Goal: Task Accomplishment & Management: Manage account settings

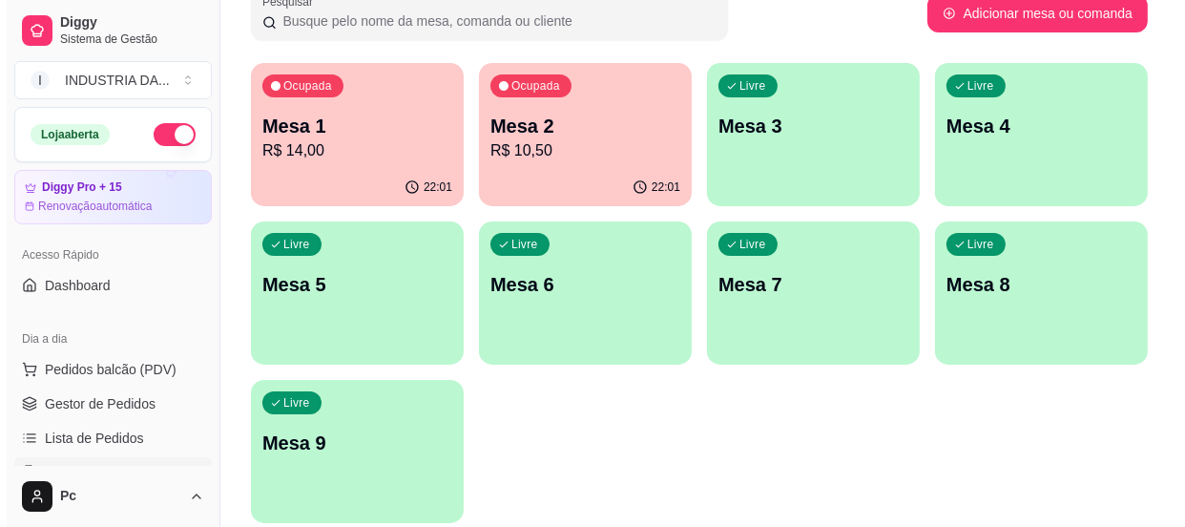
scroll to position [173, 0]
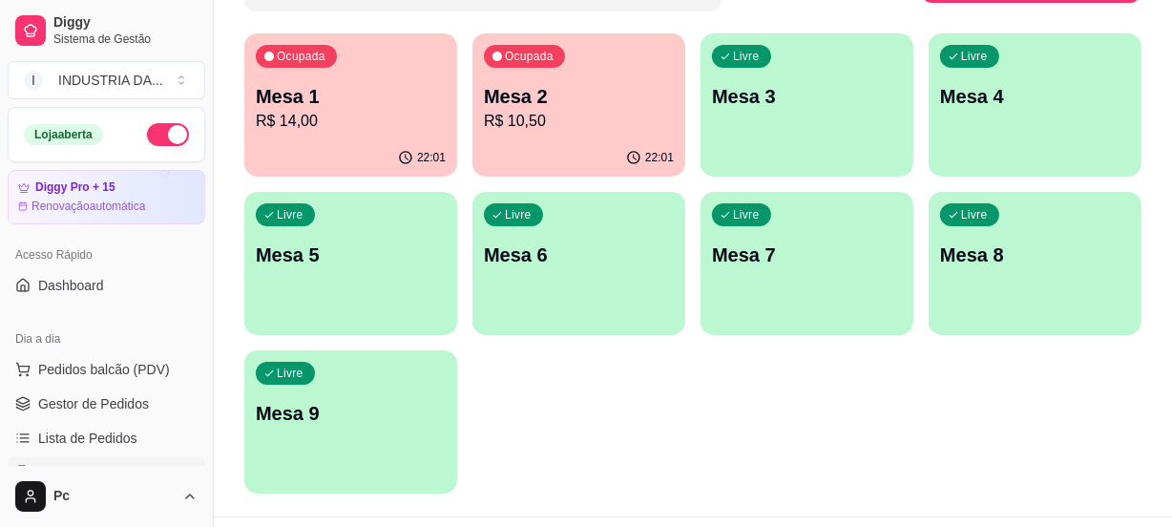
click at [359, 412] on p "Mesa 9" at bounding box center [351, 413] width 190 height 27
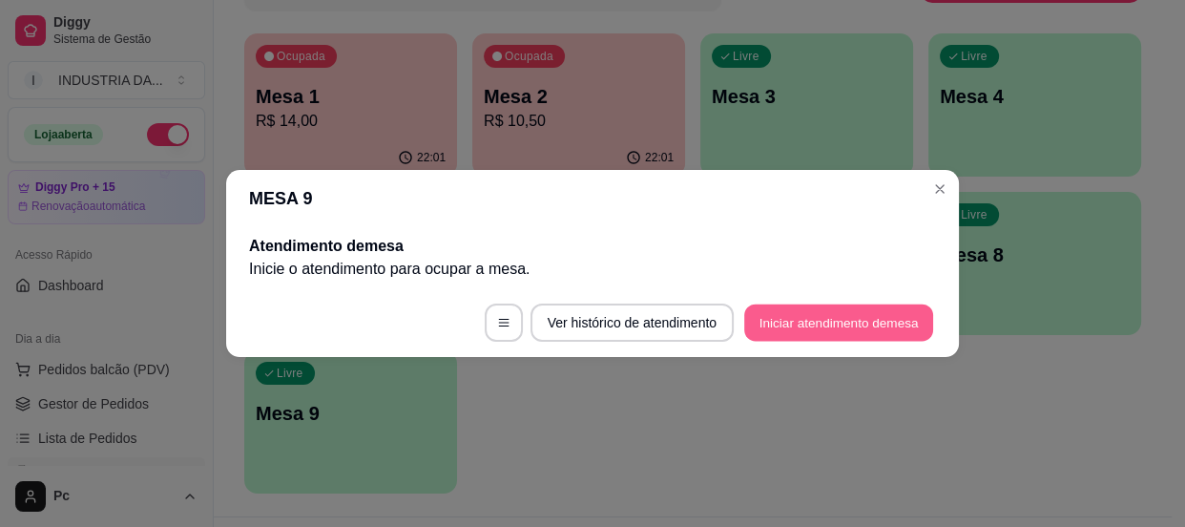
click at [773, 318] on button "Iniciar atendimento de mesa" at bounding box center [838, 322] width 189 height 37
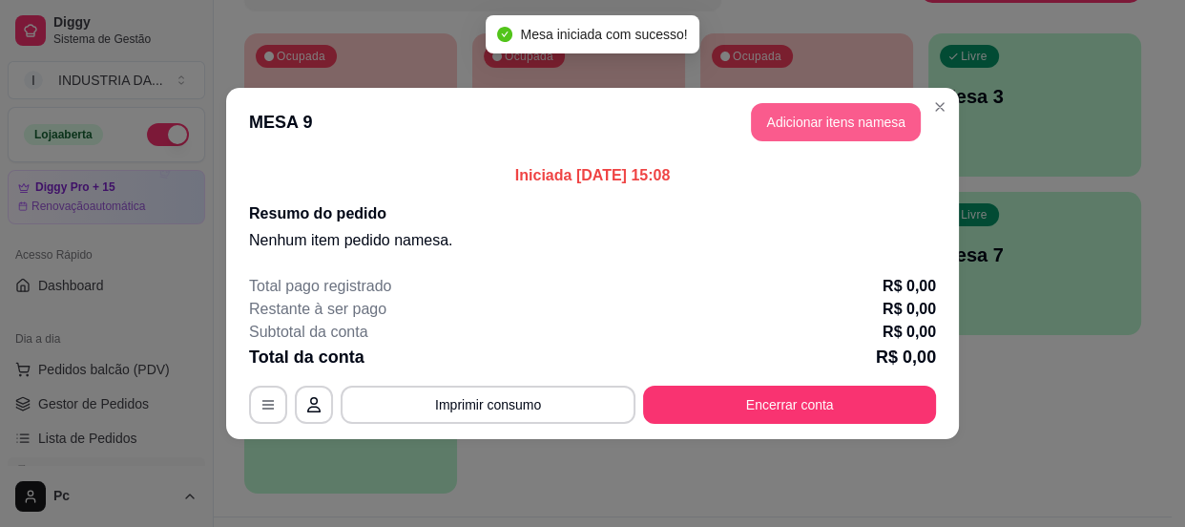
click at [871, 126] on button "Adicionar itens na mesa" at bounding box center [836, 122] width 170 height 38
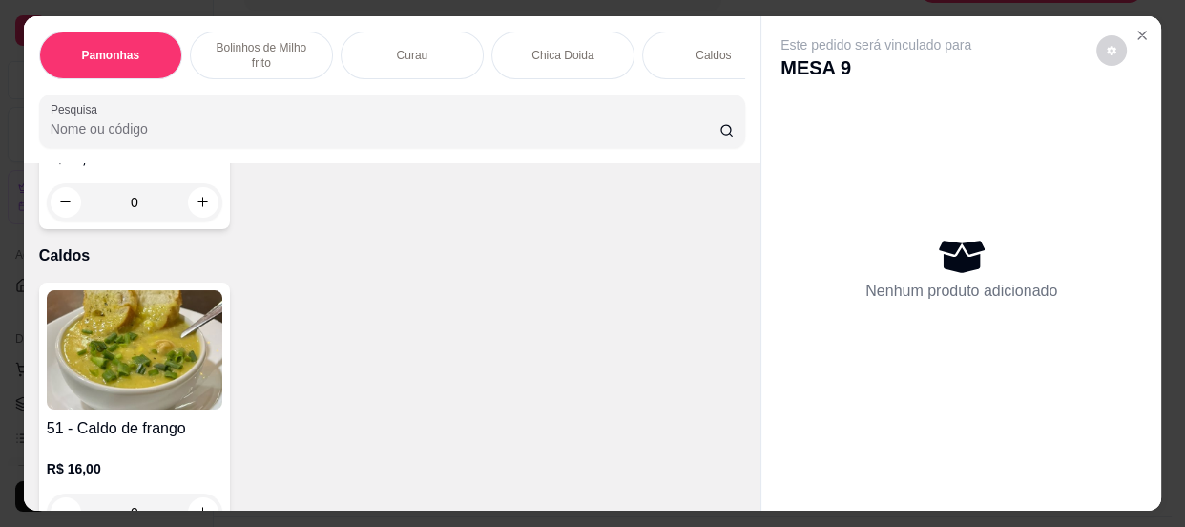
scroll to position [1909, 0]
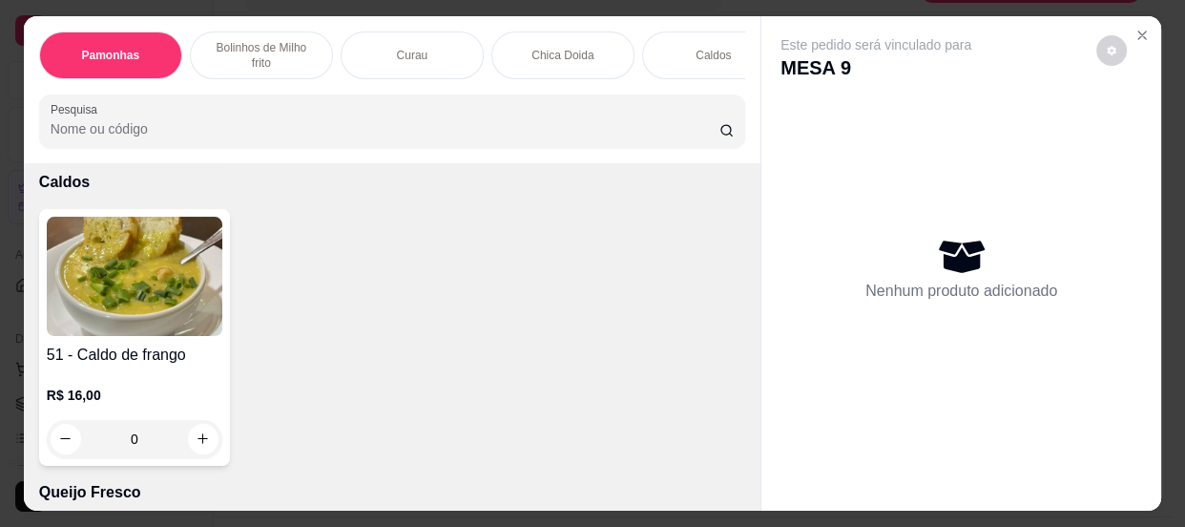
click at [139, 453] on input "0" at bounding box center [134, 439] width 107 height 38
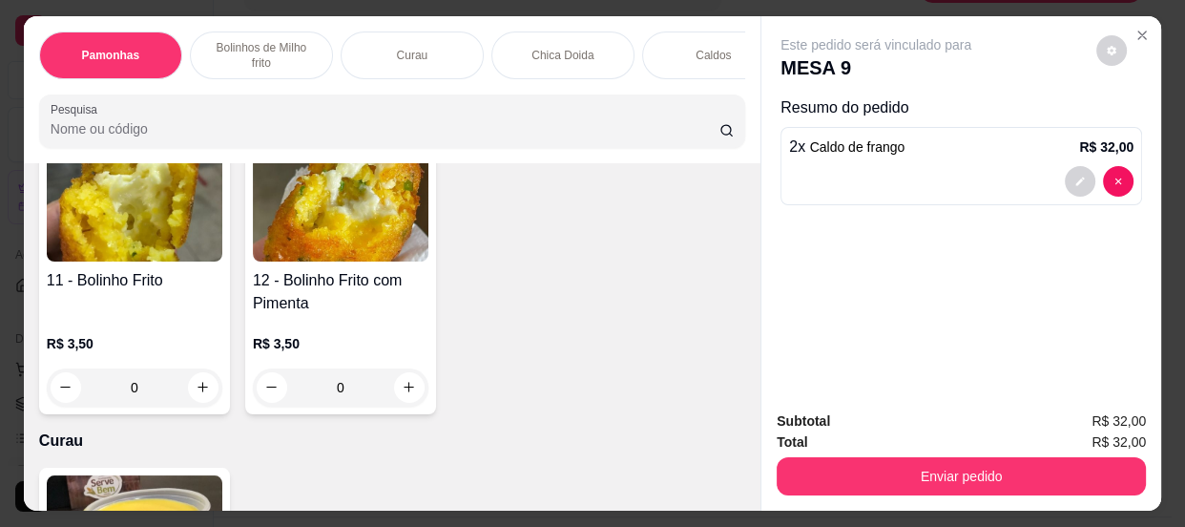
scroll to position [1040, 0]
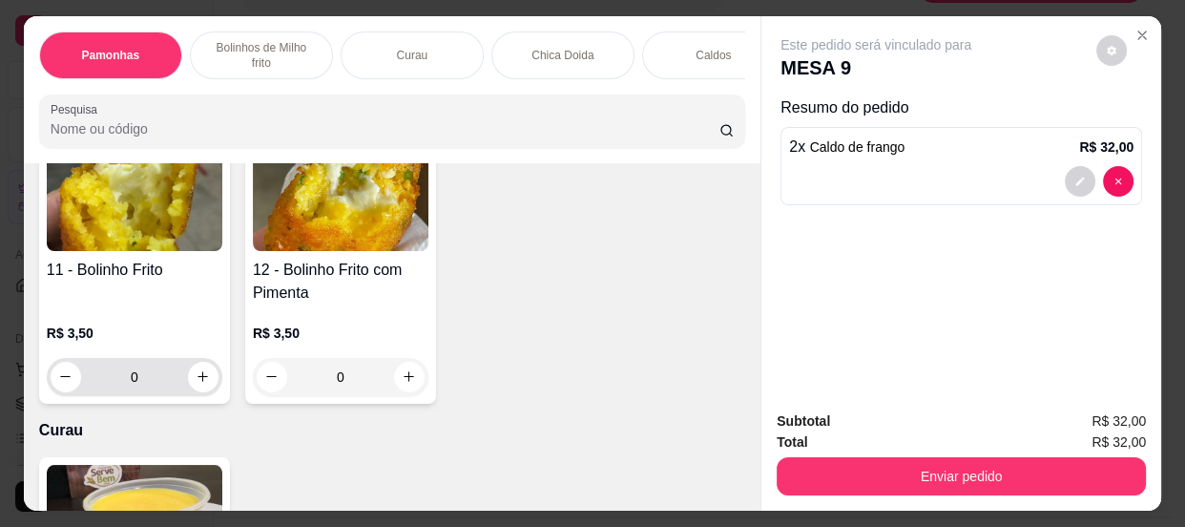
type input "2"
click at [151, 370] on input "0" at bounding box center [134, 377] width 107 height 38
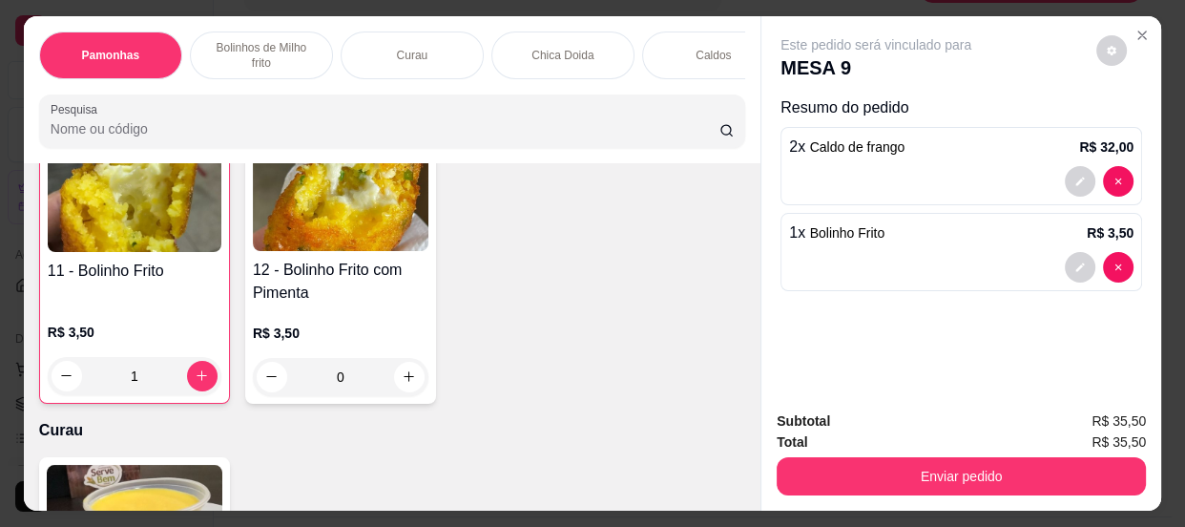
scroll to position [1041, 0]
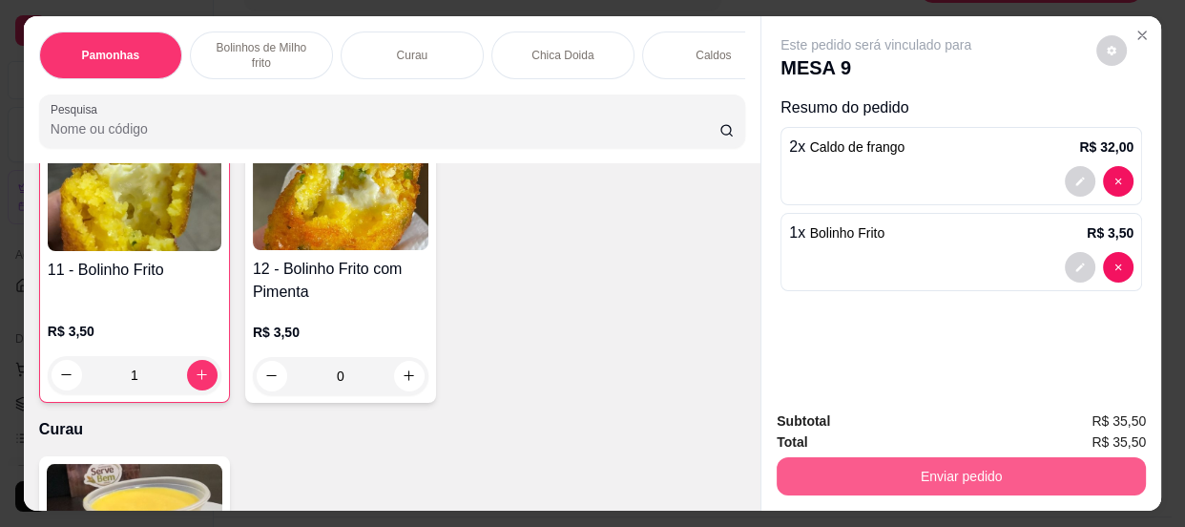
type input "1"
click at [868, 472] on button "Enviar pedido" at bounding box center [962, 476] width 358 height 37
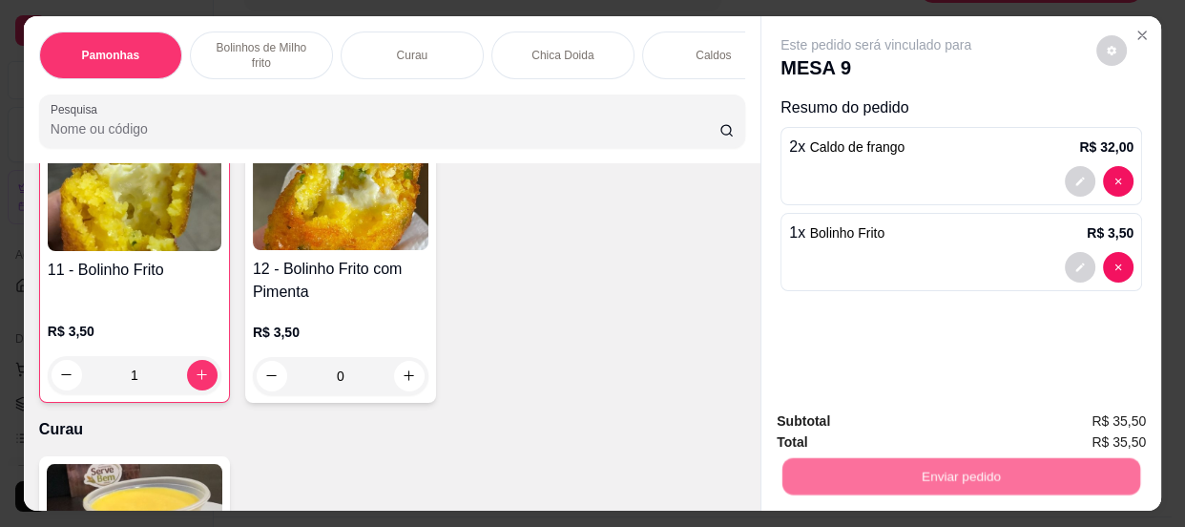
click at [887, 412] on button "Não registrar e enviar pedido" at bounding box center [899, 424] width 199 height 36
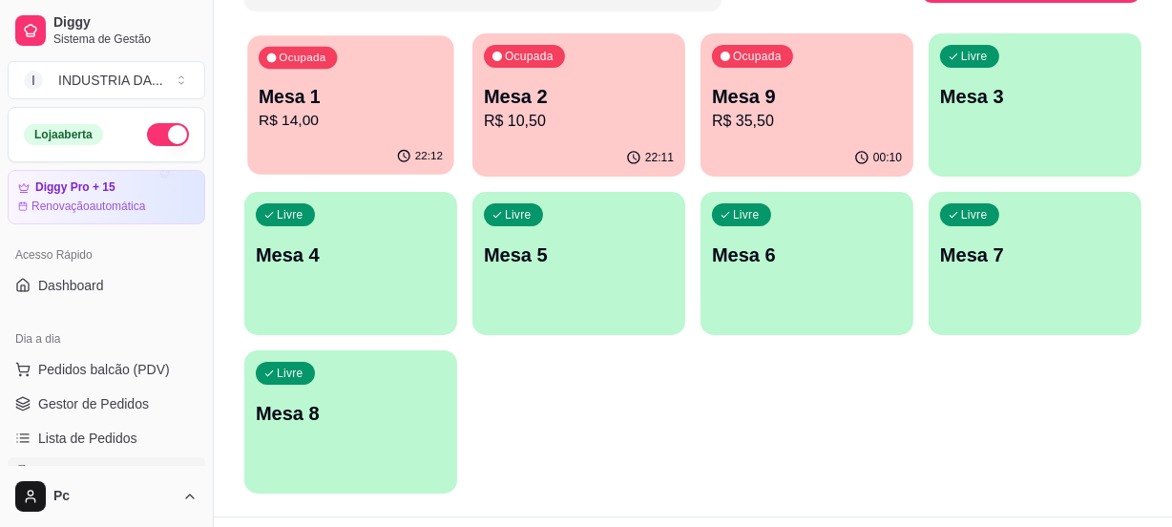
click at [348, 125] on p "R$ 14,00" at bounding box center [351, 121] width 184 height 22
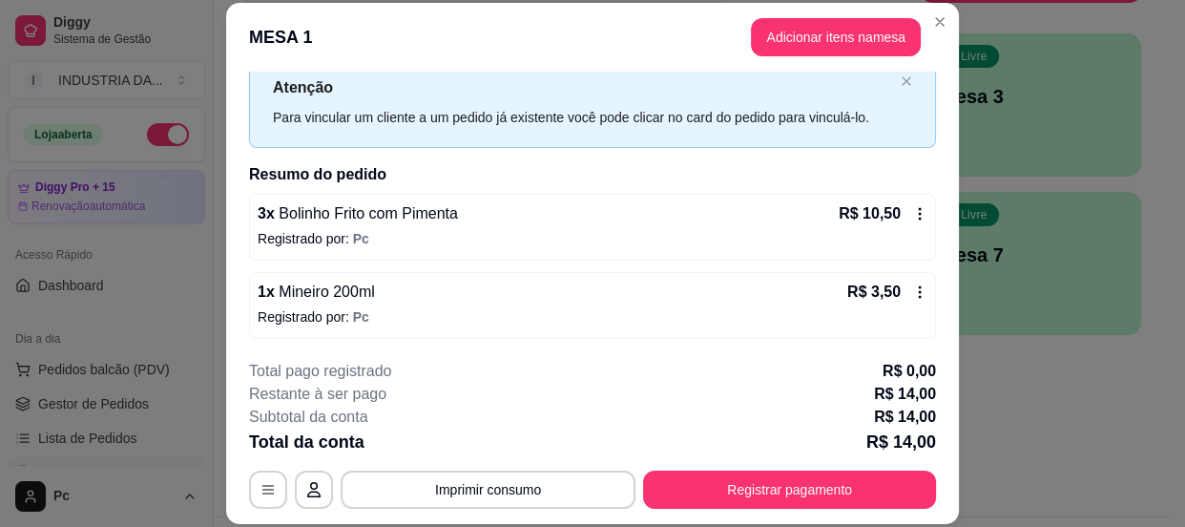
scroll to position [57, 0]
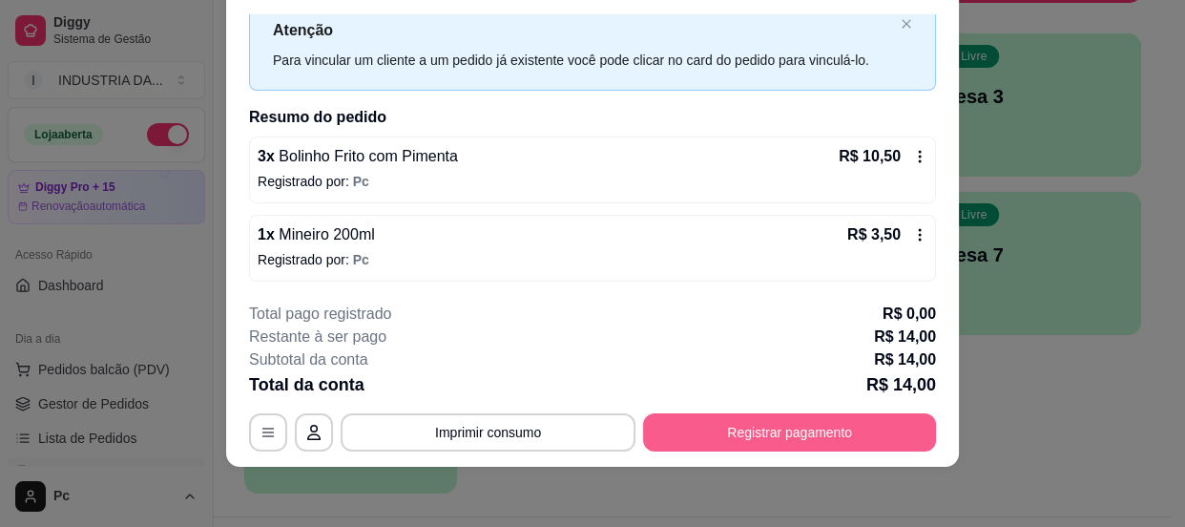
click at [733, 413] on button "Registrar pagamento" at bounding box center [789, 432] width 293 height 38
click at [752, 424] on button "Registrar pagamento" at bounding box center [789, 432] width 293 height 38
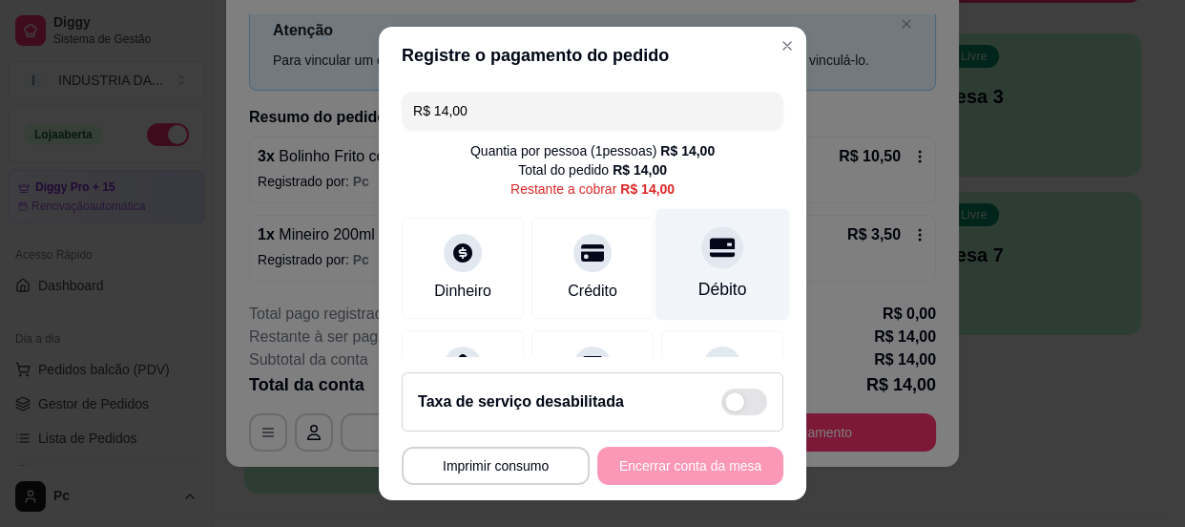
click at [702, 277] on div "Débito" at bounding box center [723, 289] width 49 height 25
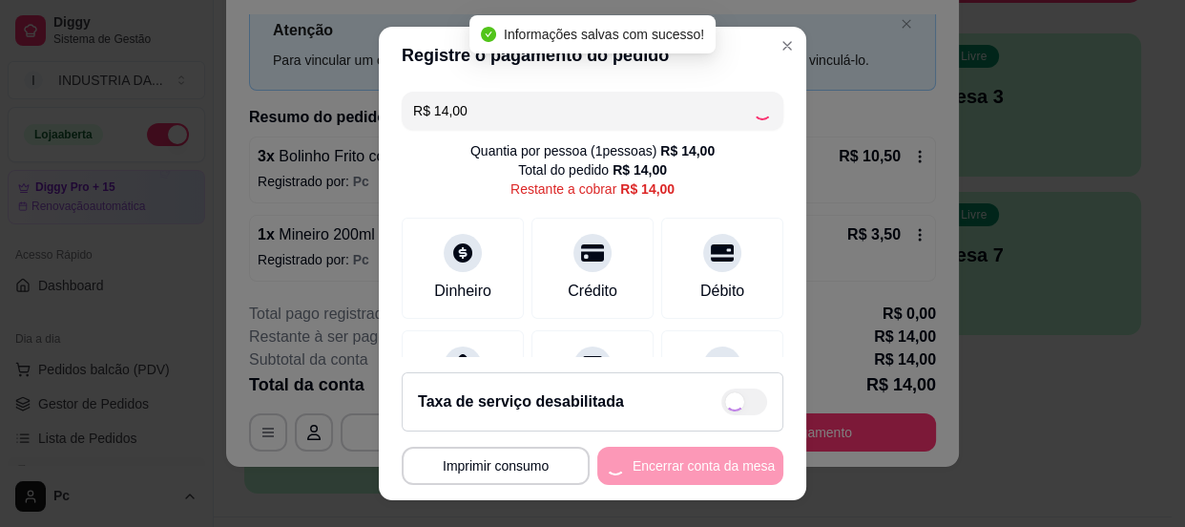
type input "R$ 0,00"
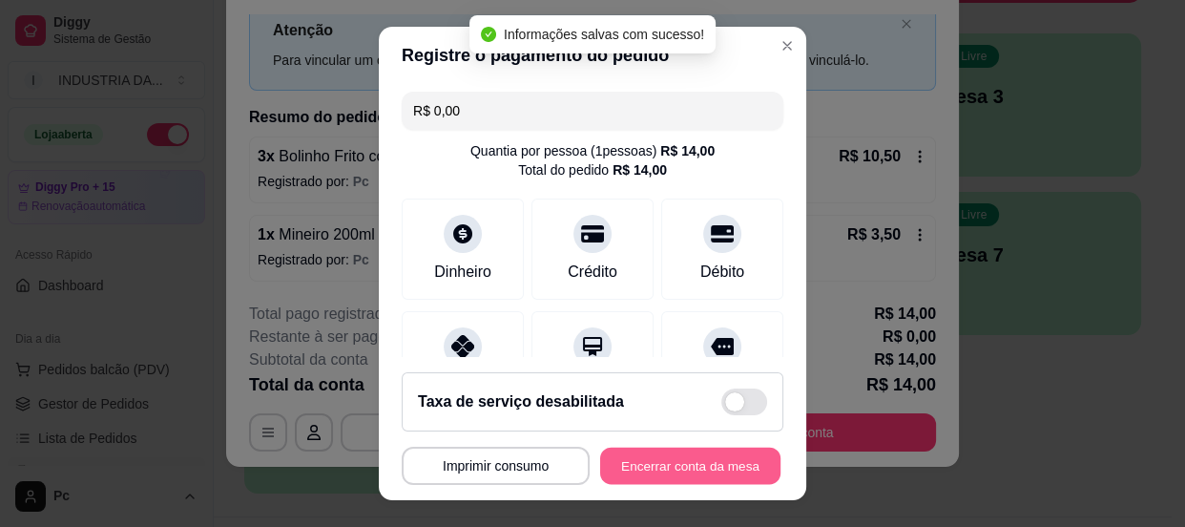
click at [676, 463] on button "Encerrar conta da mesa" at bounding box center [690, 466] width 180 height 37
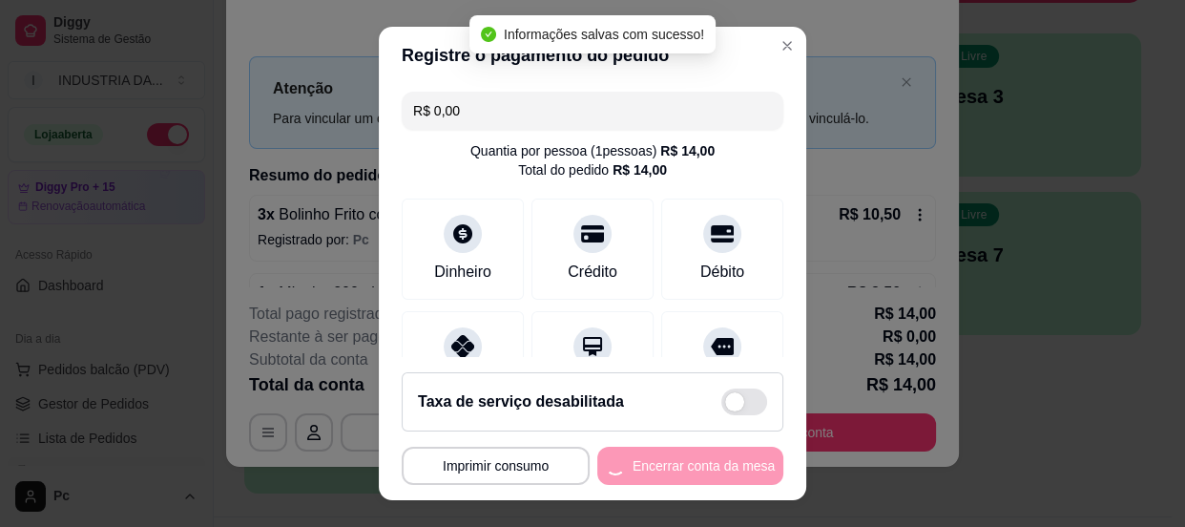
scroll to position [0, 0]
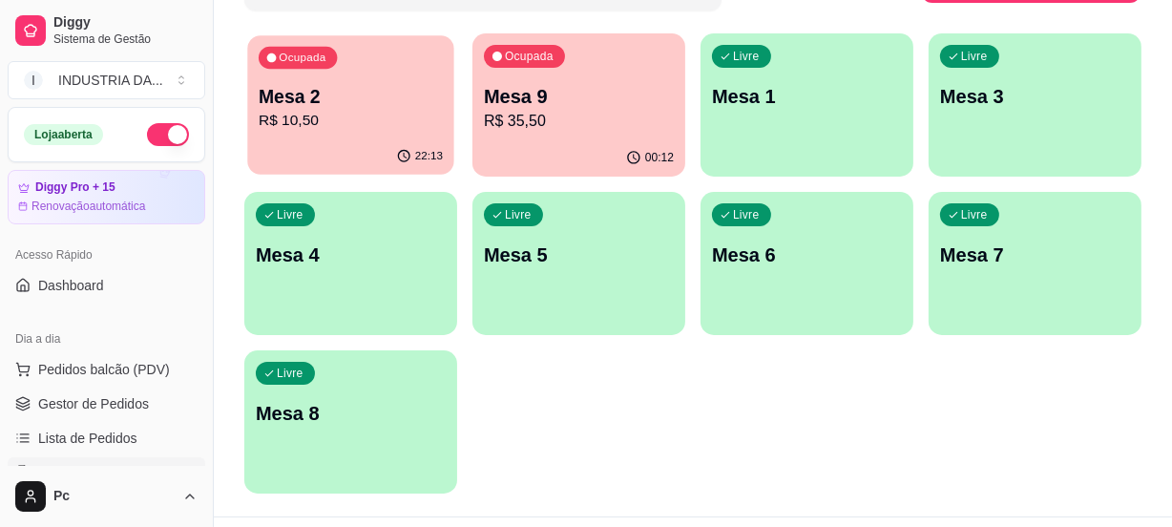
click at [312, 90] on p "Mesa 2" at bounding box center [351, 97] width 184 height 26
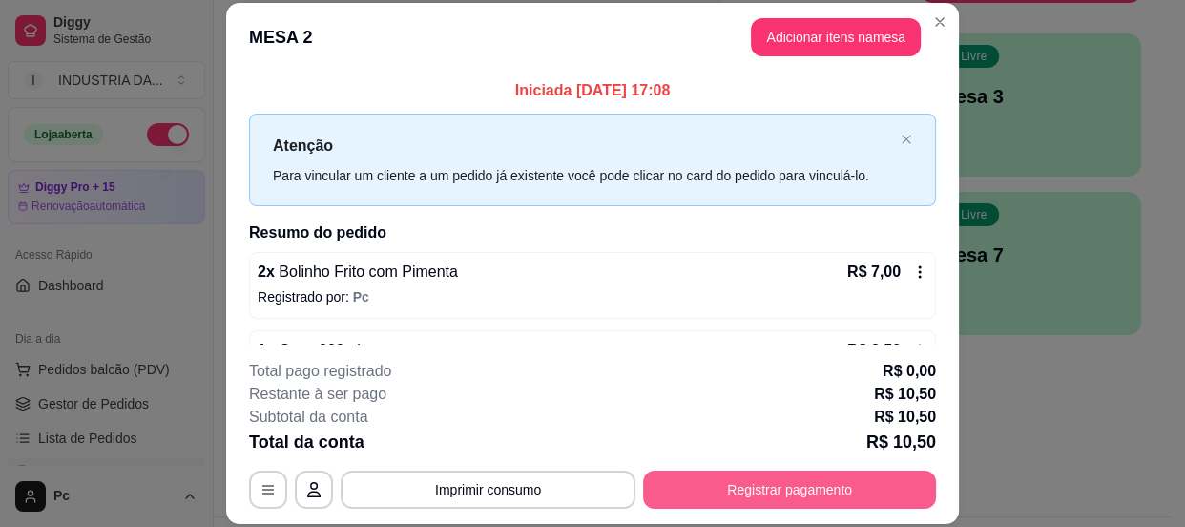
click at [742, 496] on button "Registrar pagamento" at bounding box center [789, 490] width 293 height 38
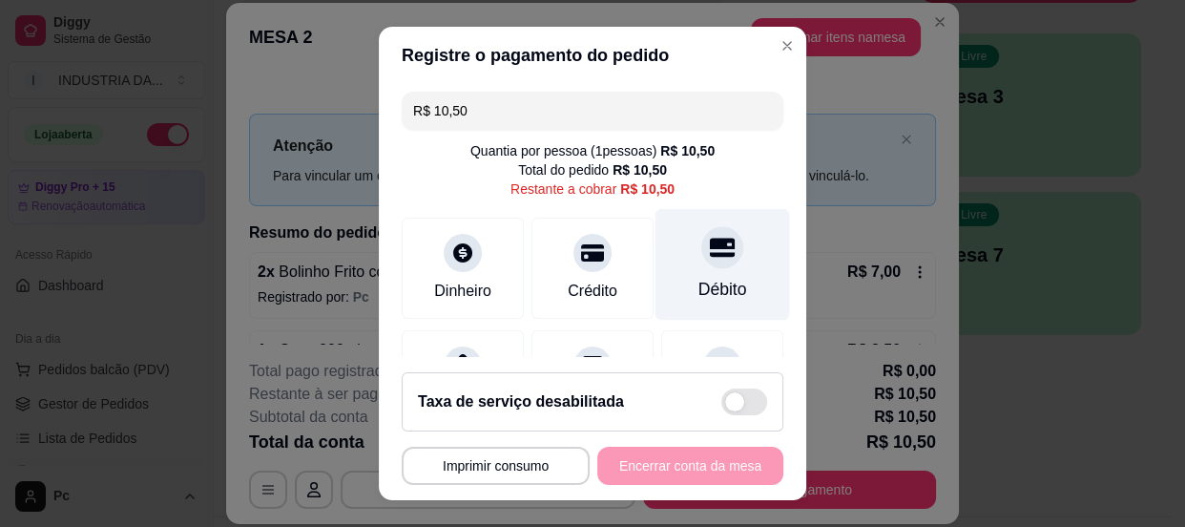
click at [710, 253] on icon at bounding box center [722, 247] width 25 height 19
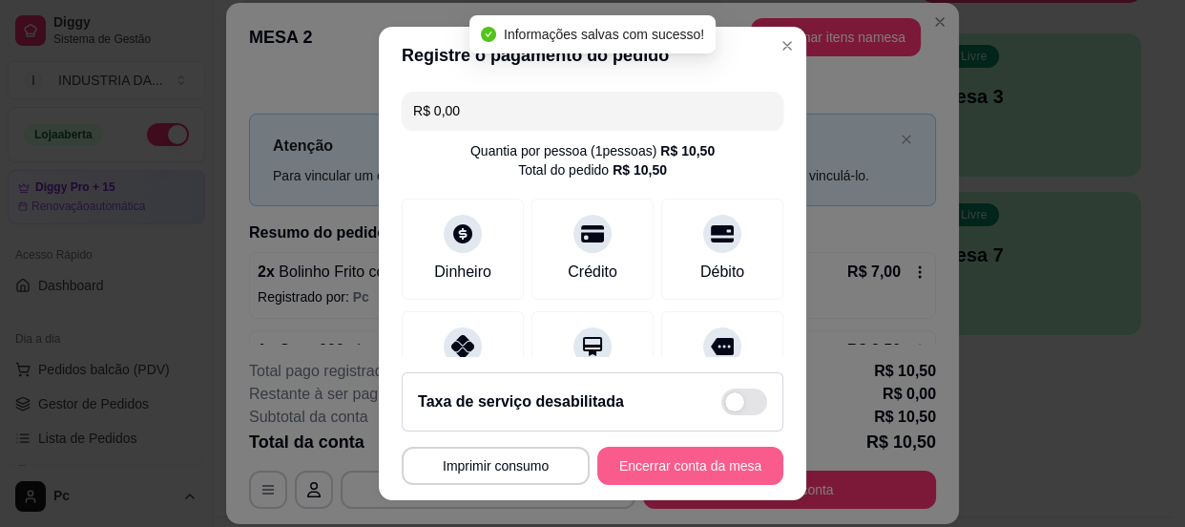
type input "R$ 0,00"
click at [669, 471] on button "Encerrar conta da mesa" at bounding box center [690, 466] width 180 height 37
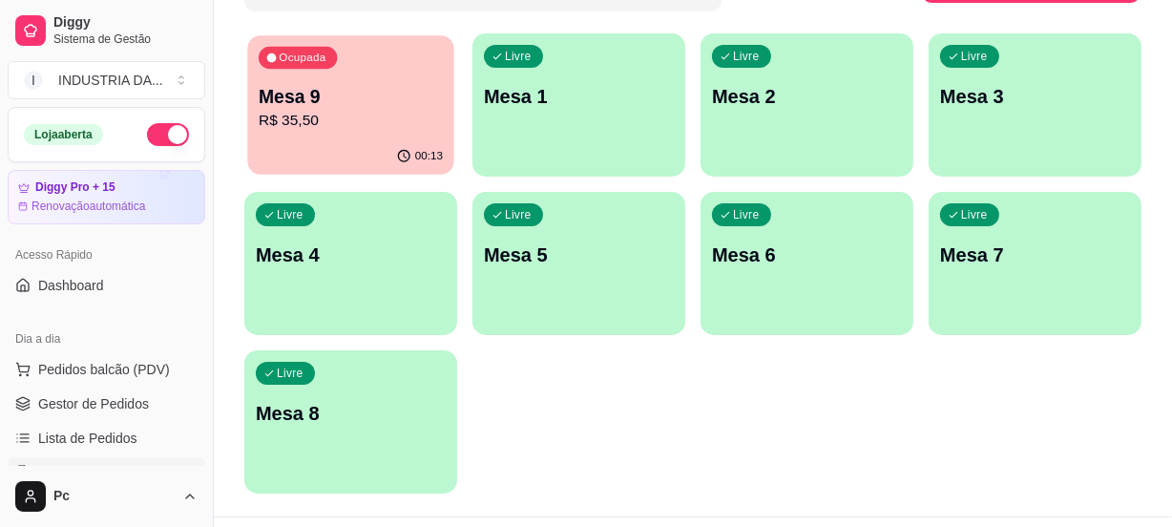
click at [360, 132] on div "Ocupada Mesa 9 R$ 35,50" at bounding box center [350, 86] width 206 height 103
click at [344, 226] on div "Livre Mesa 4" at bounding box center [350, 252] width 213 height 120
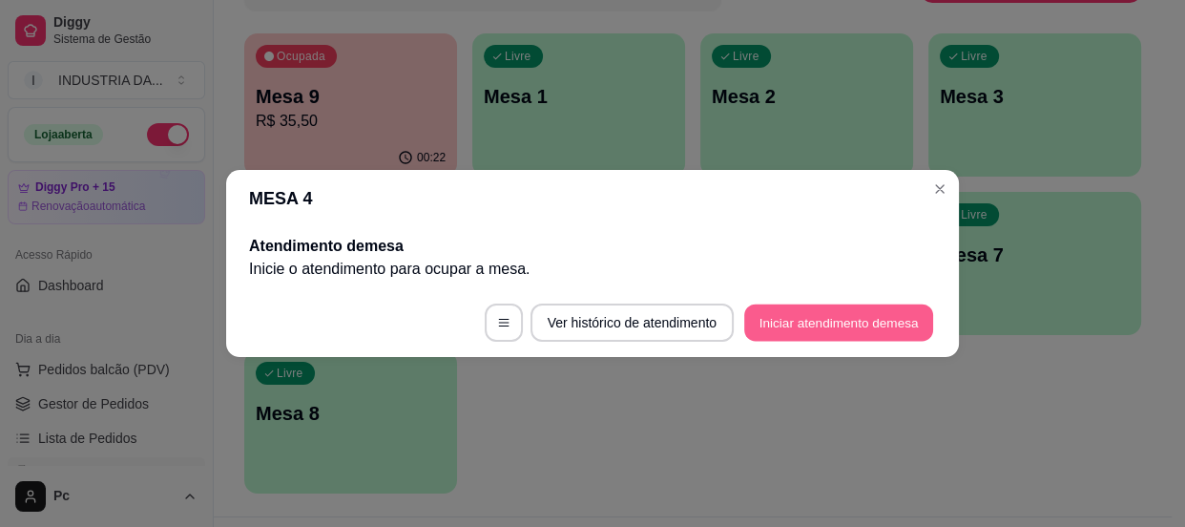
click at [830, 315] on button "Iniciar atendimento de mesa" at bounding box center [838, 322] width 189 height 37
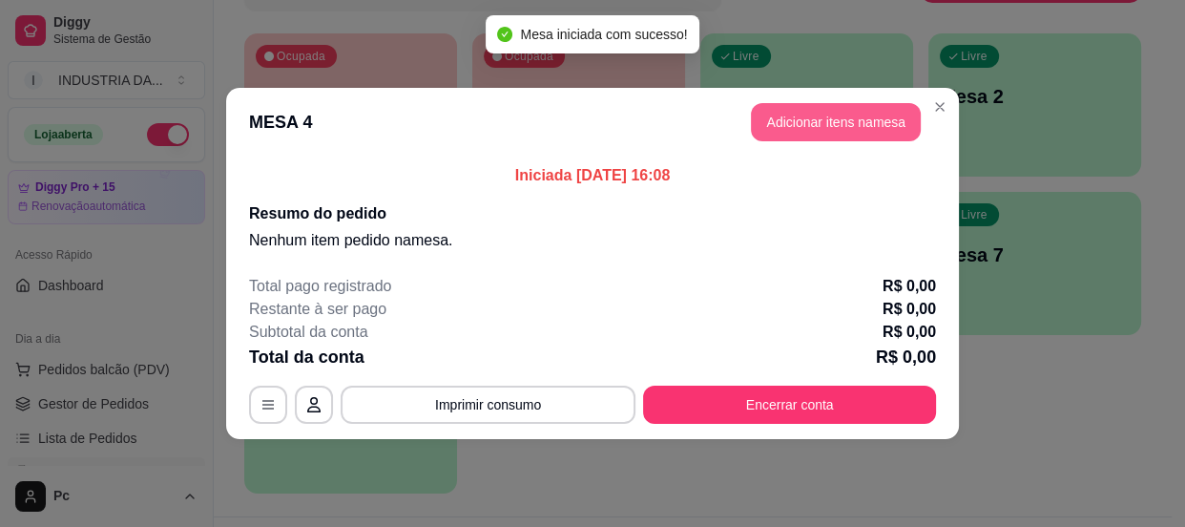
click at [802, 134] on button "Adicionar itens na mesa" at bounding box center [836, 122] width 170 height 38
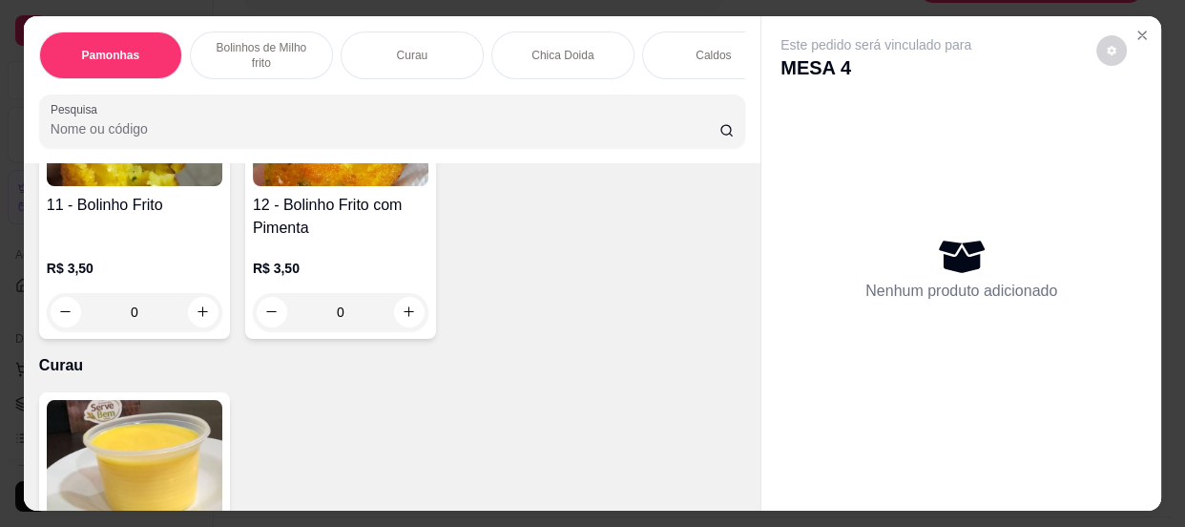
scroll to position [1214, 0]
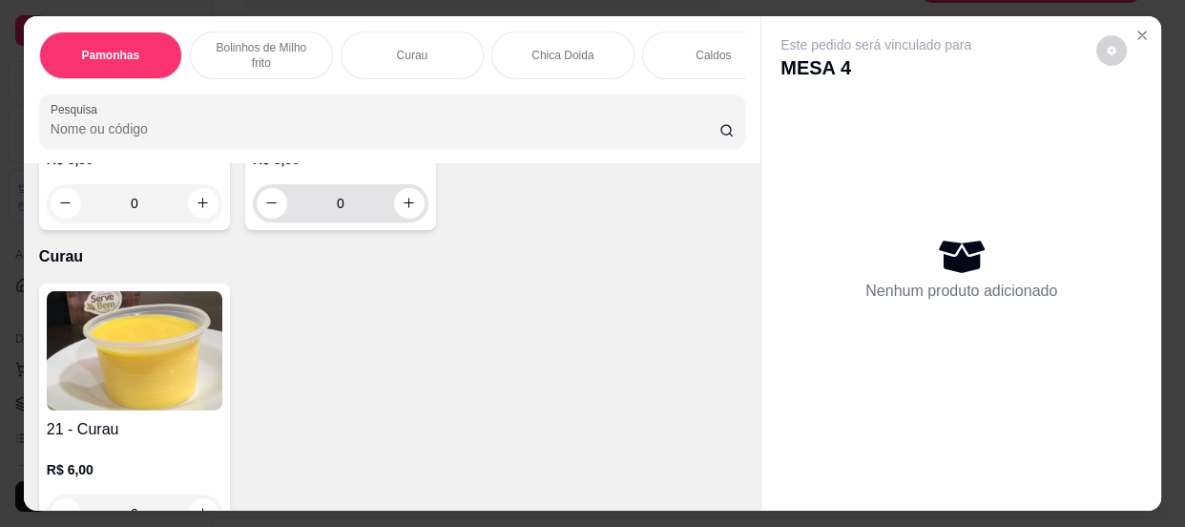
click at [325, 209] on input "0" at bounding box center [340, 203] width 107 height 38
click at [339, 205] on input "0" at bounding box center [340, 203] width 107 height 38
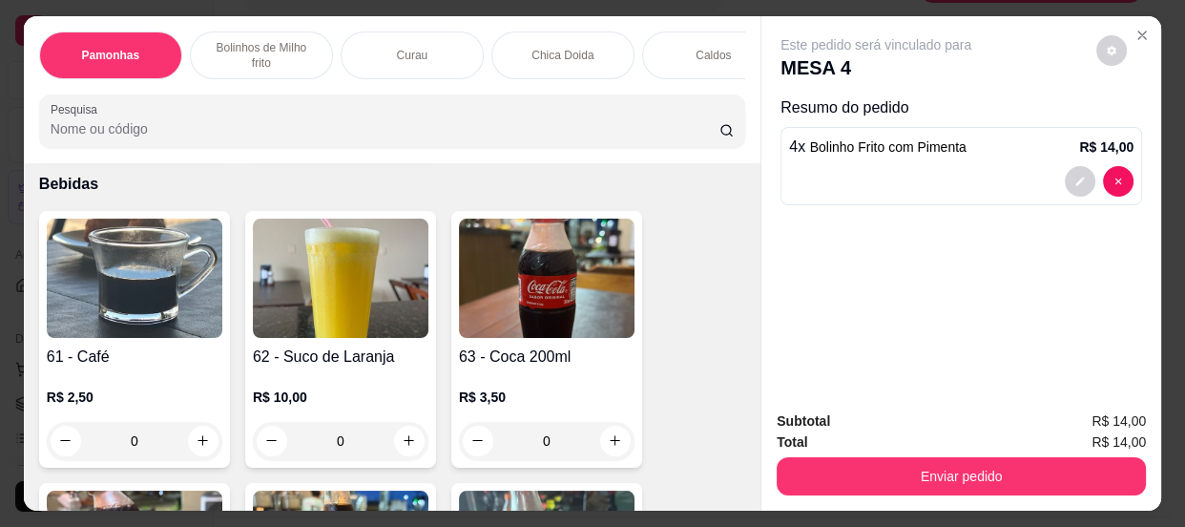
scroll to position [2603, 0]
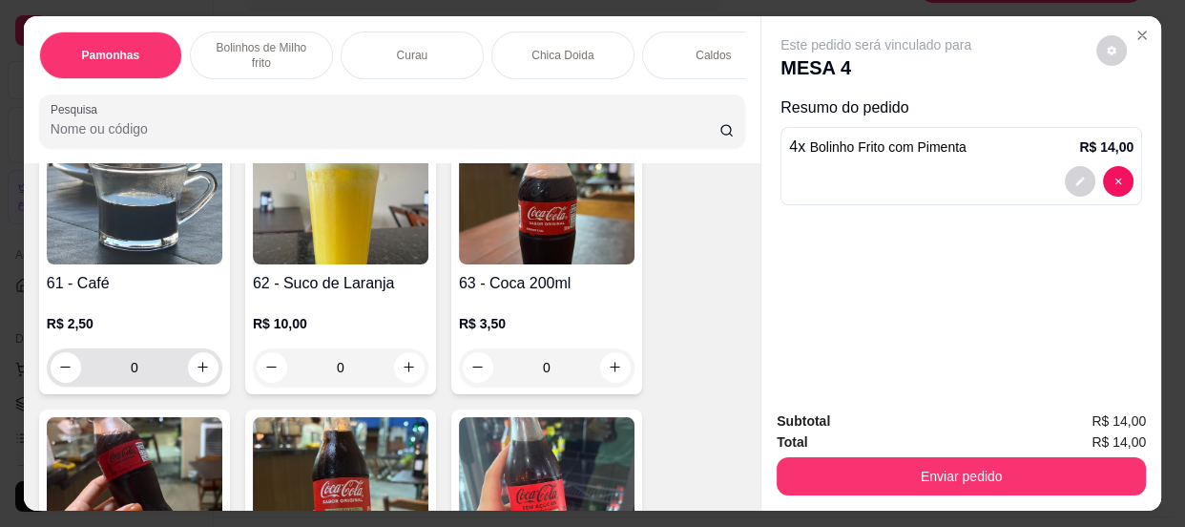
type input "4"
click at [146, 363] on input "0" at bounding box center [134, 367] width 107 height 38
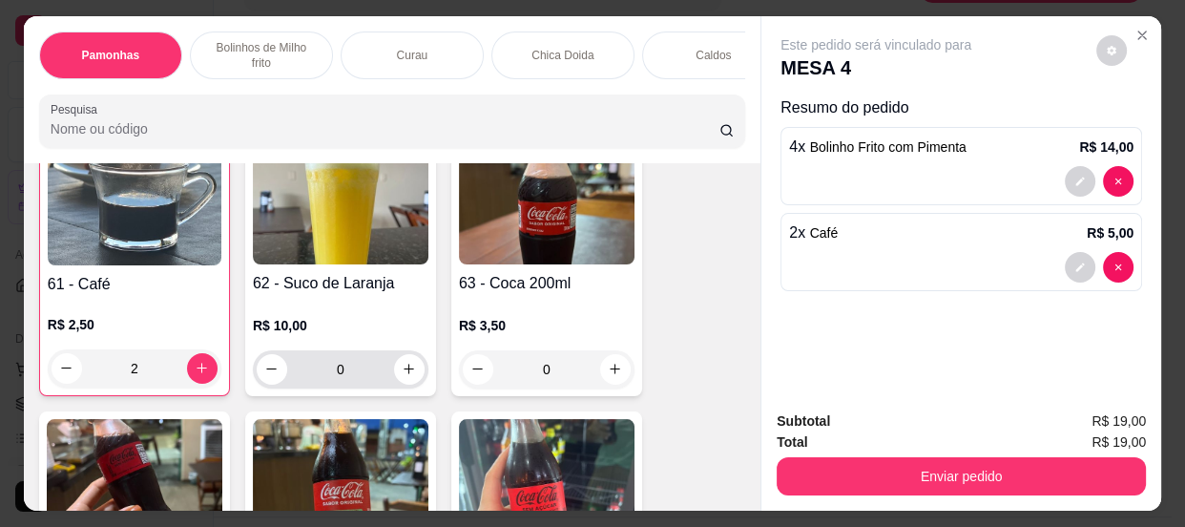
scroll to position [2604, 0]
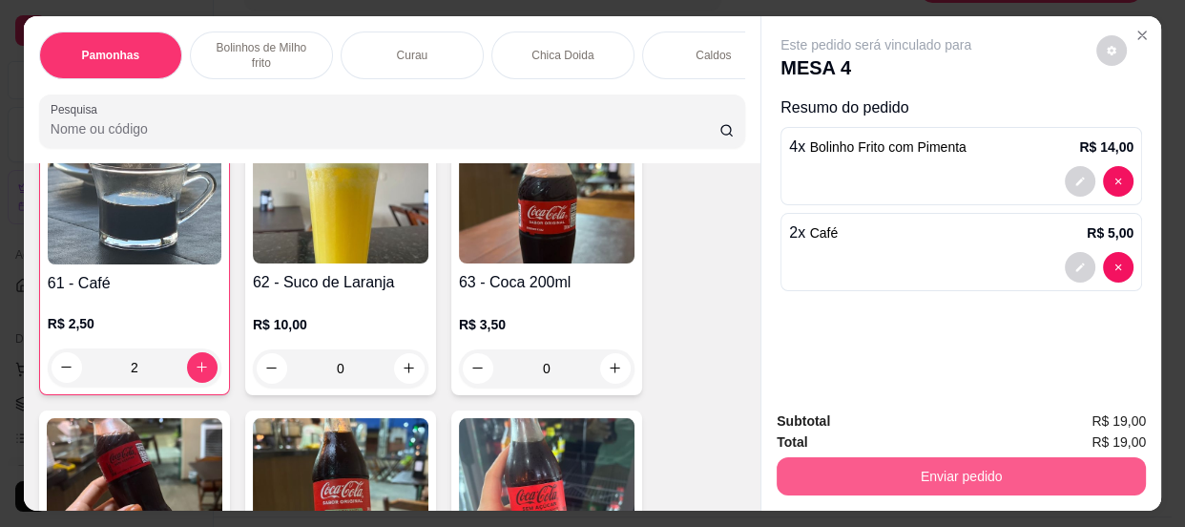
type input "2"
click at [944, 469] on button "Enviar pedido" at bounding box center [961, 476] width 369 height 38
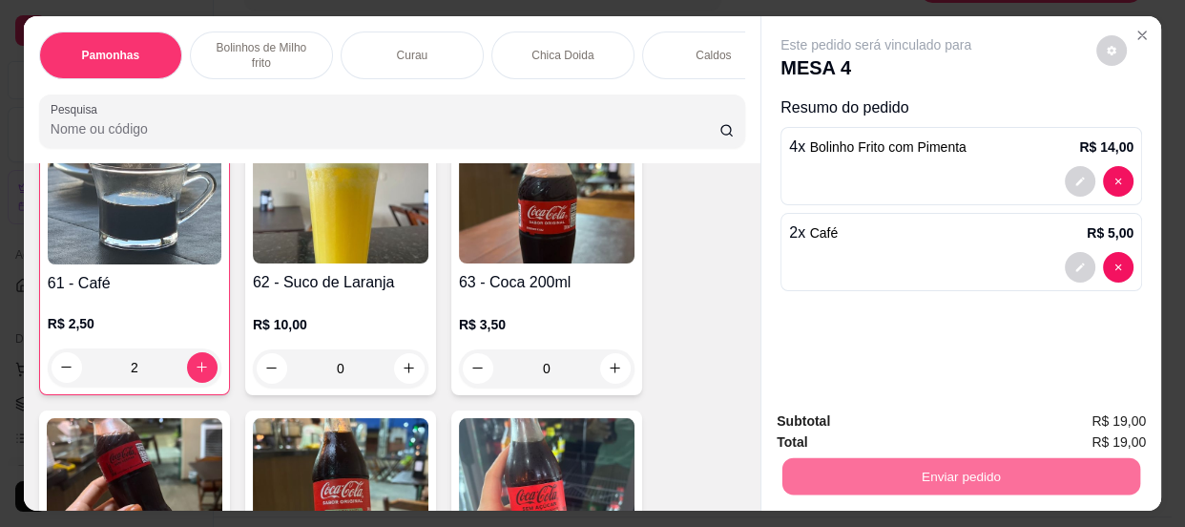
click at [916, 419] on button "Não registrar e enviar pedido" at bounding box center [899, 423] width 193 height 35
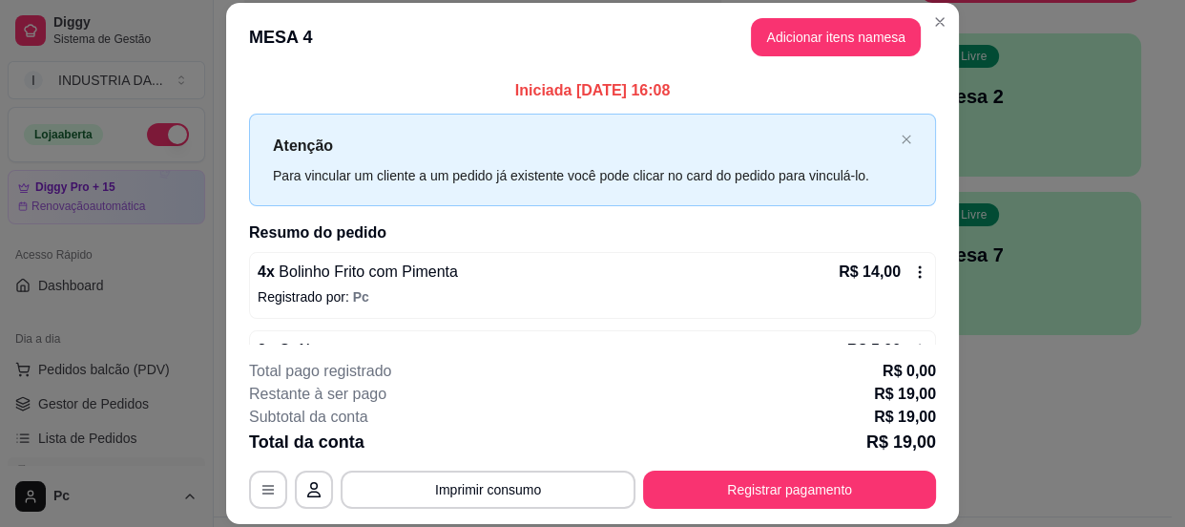
click at [257, 120] on div "Atenção Para vincular um cliente a um pedido já existente você pode clicar no c…" at bounding box center [592, 160] width 687 height 93
click at [652, 256] on div "Iniciada 18/08/2025 às 16:08 Atenção Para vincular um cliente a um pedido já ex…" at bounding box center [592, 238] width 687 height 318
click at [672, 277] on div "4 x Bolinho Frito com Pimenta R$ 14,00" at bounding box center [593, 272] width 670 height 23
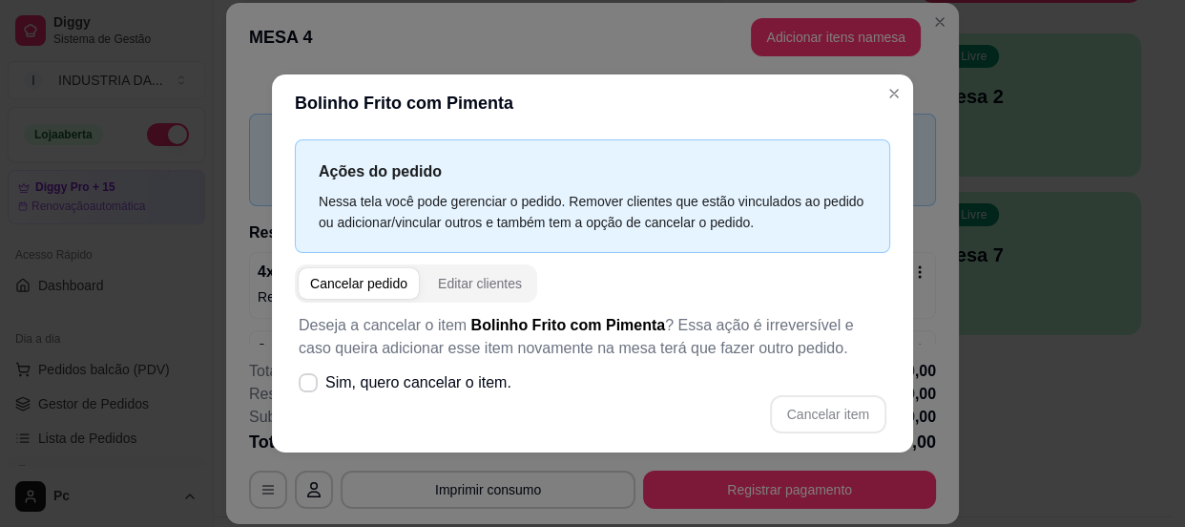
click at [851, 76] on header "Bolinho Frito com Pimenta" at bounding box center [592, 102] width 641 height 57
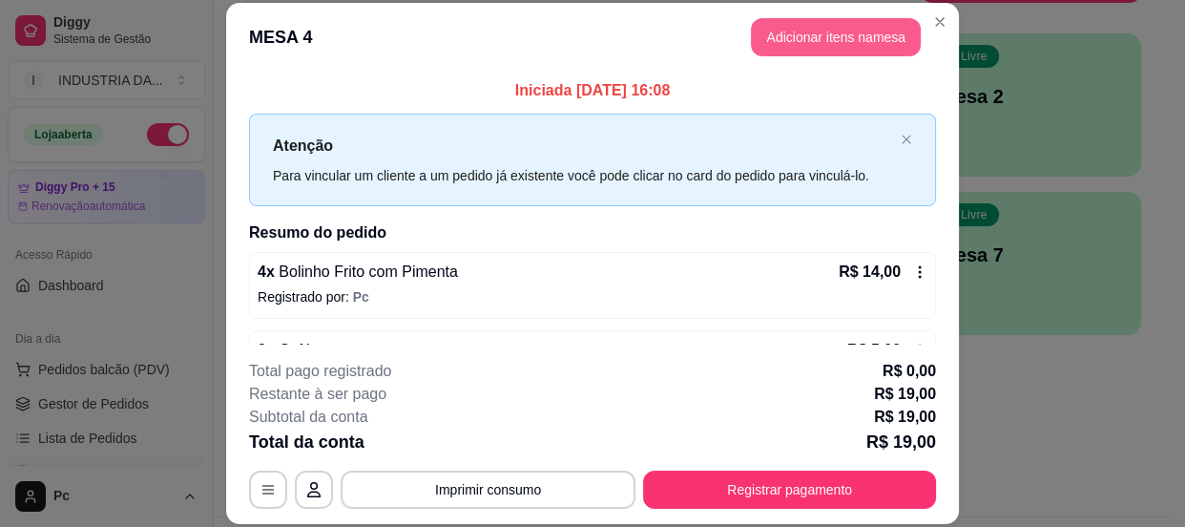
click at [861, 30] on button "Adicionar itens na mesa" at bounding box center [836, 37] width 170 height 38
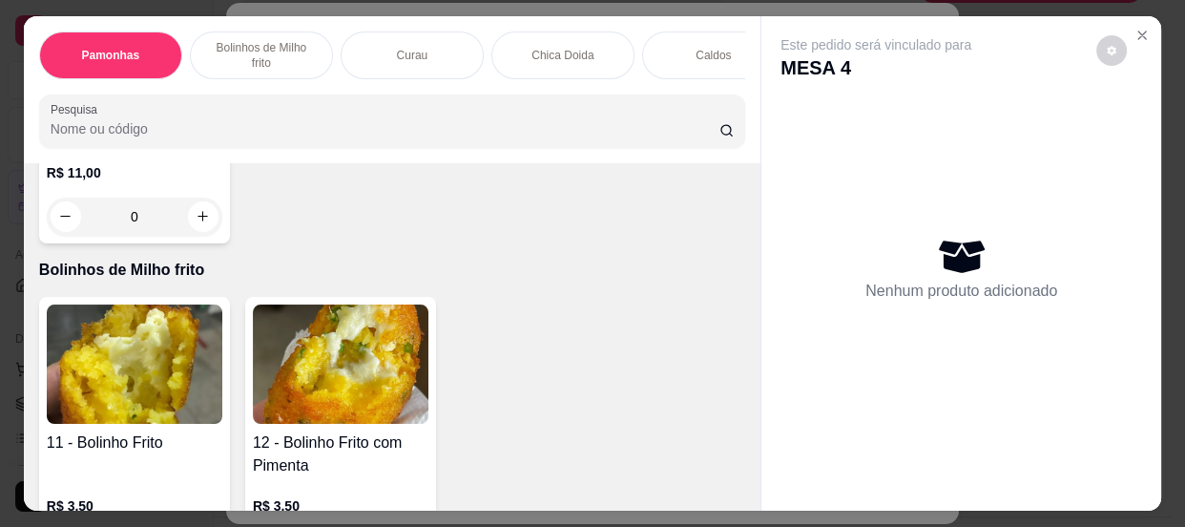
scroll to position [1040, 0]
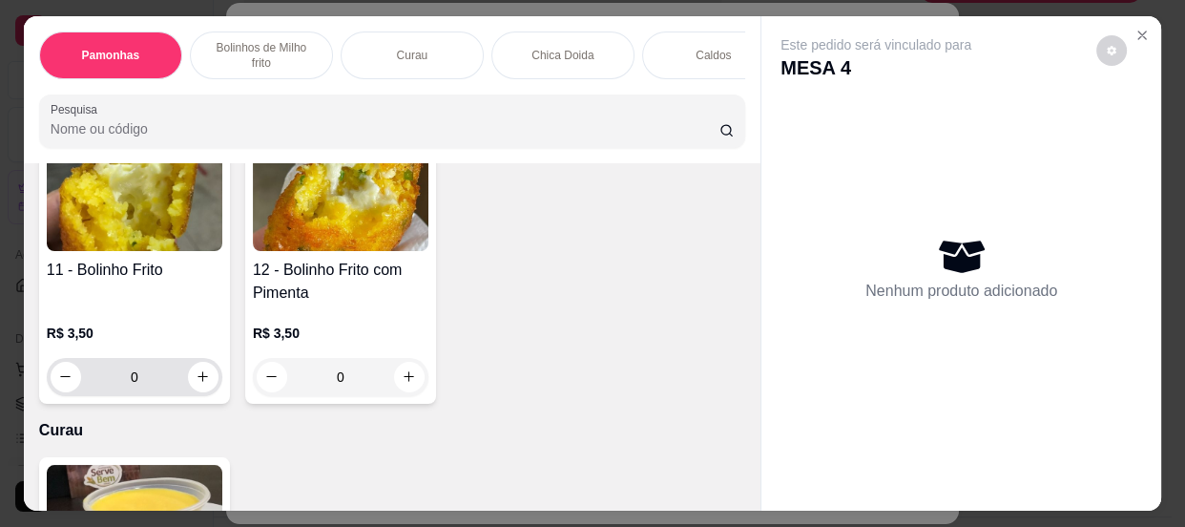
click at [152, 378] on input "0" at bounding box center [134, 377] width 107 height 38
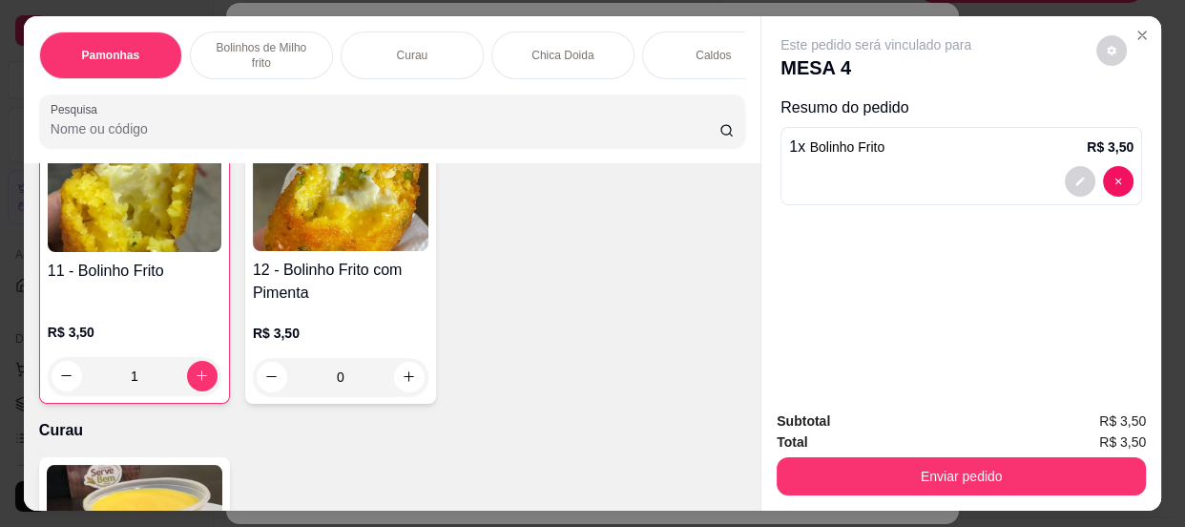
scroll to position [1041, 0]
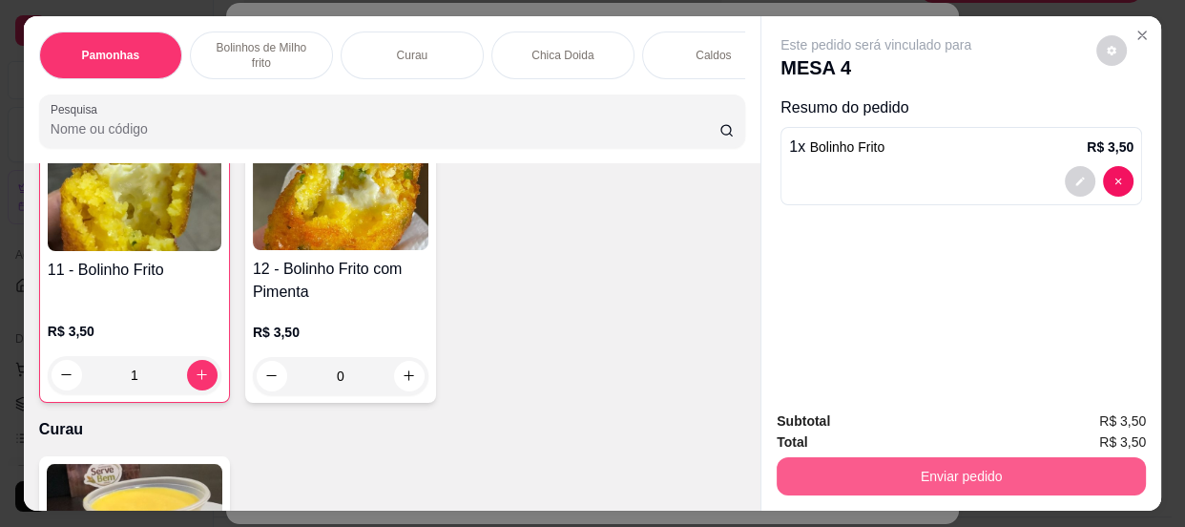
type input "1"
click at [883, 475] on button "Enviar pedido" at bounding box center [961, 476] width 369 height 38
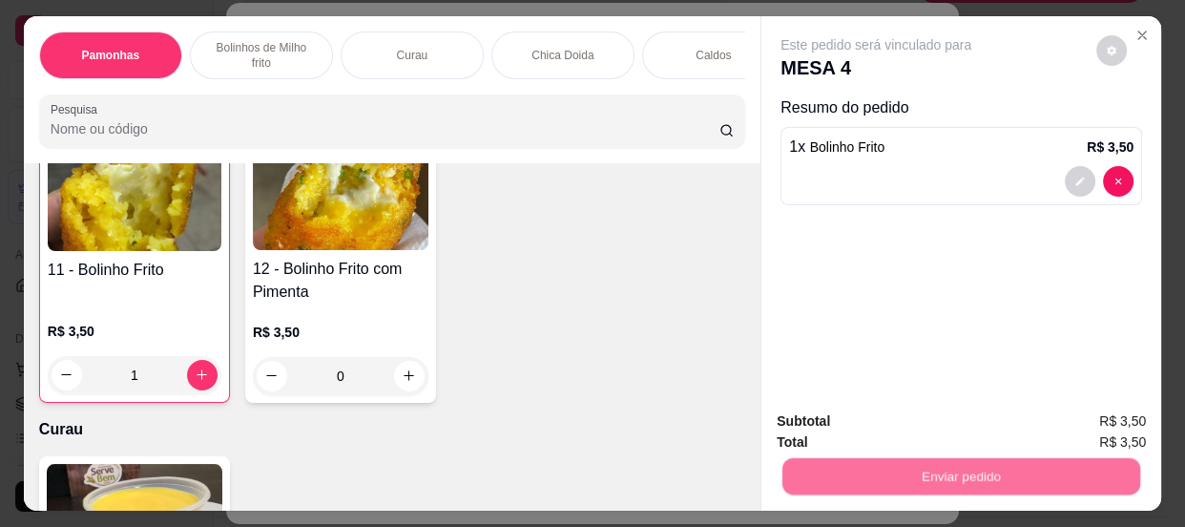
click at [838, 421] on button "Não registrar e enviar pedido" at bounding box center [899, 424] width 199 height 36
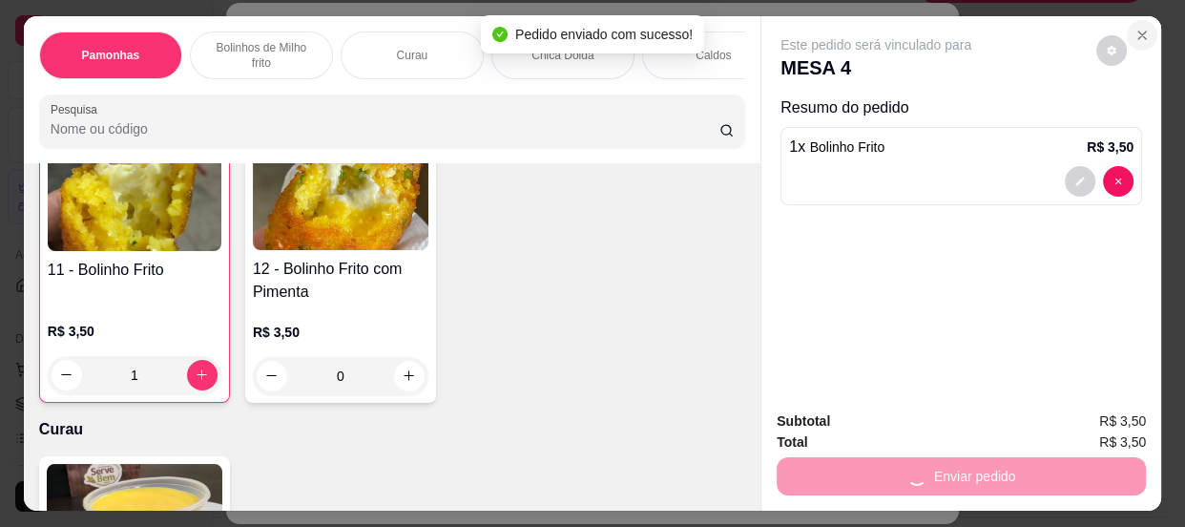
click at [1145, 31] on button "Close" at bounding box center [1142, 35] width 31 height 31
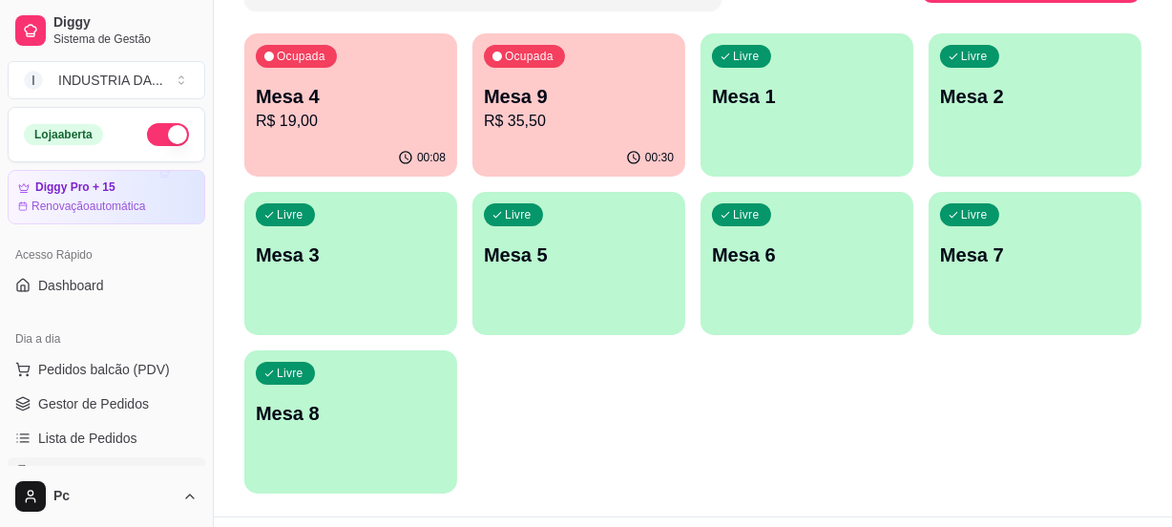
click at [590, 115] on p "R$ 35,50" at bounding box center [579, 121] width 190 height 23
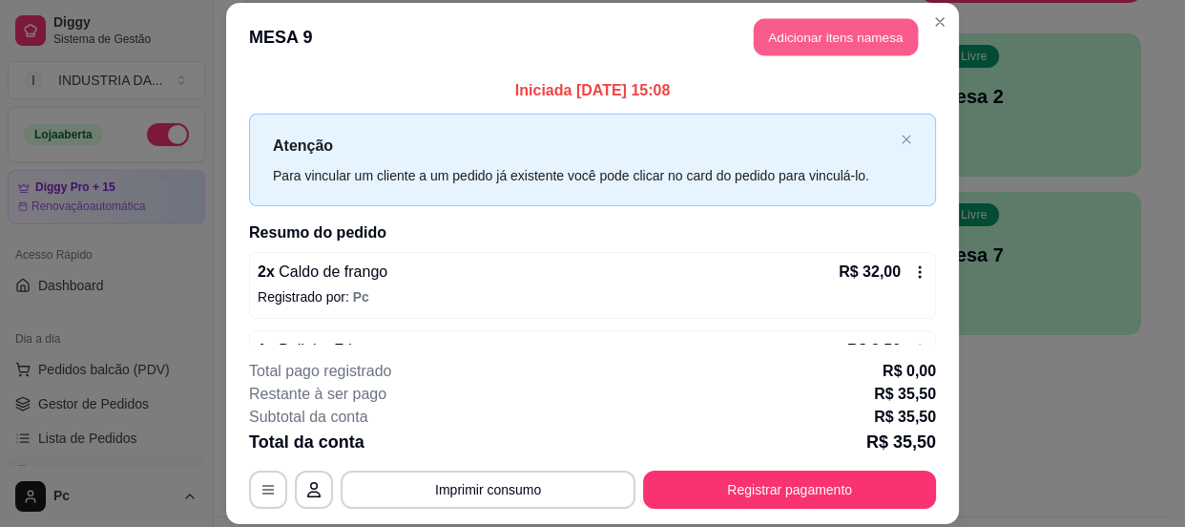
click at [850, 27] on button "Adicionar itens na mesa" at bounding box center [836, 36] width 164 height 37
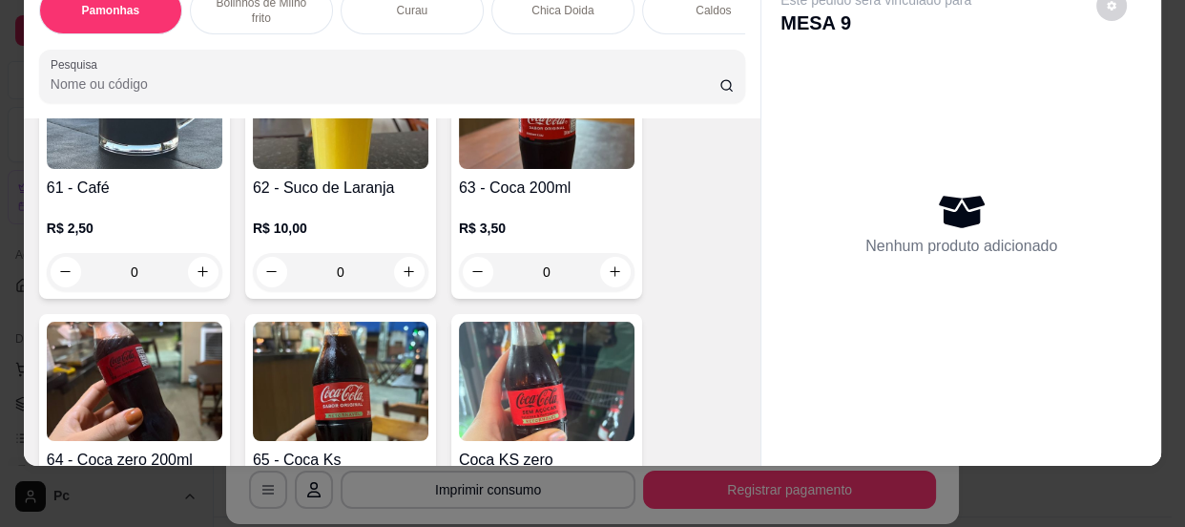
scroll to position [2516, 0]
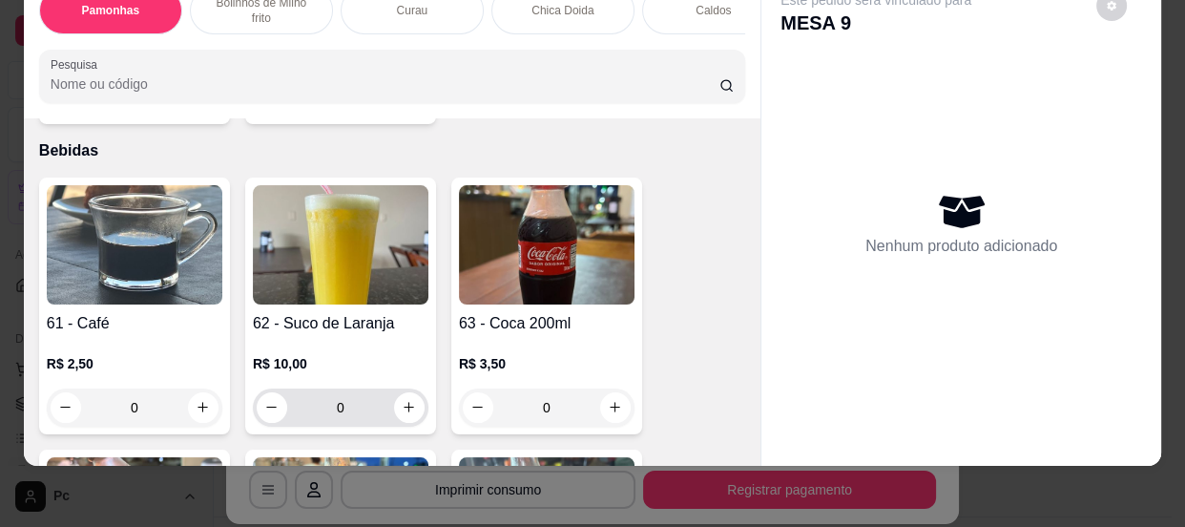
click at [344, 401] on input "0" at bounding box center [340, 407] width 107 height 38
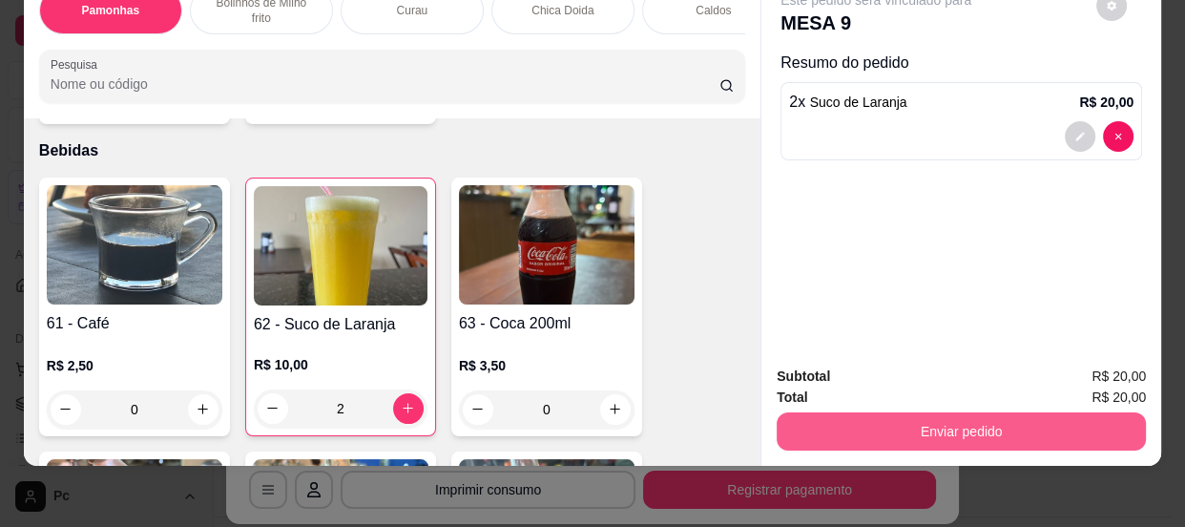
type input "2"
click at [994, 421] on button "Enviar pedido" at bounding box center [961, 431] width 369 height 38
click at [878, 374] on button "Não registrar e enviar pedido" at bounding box center [899, 371] width 199 height 36
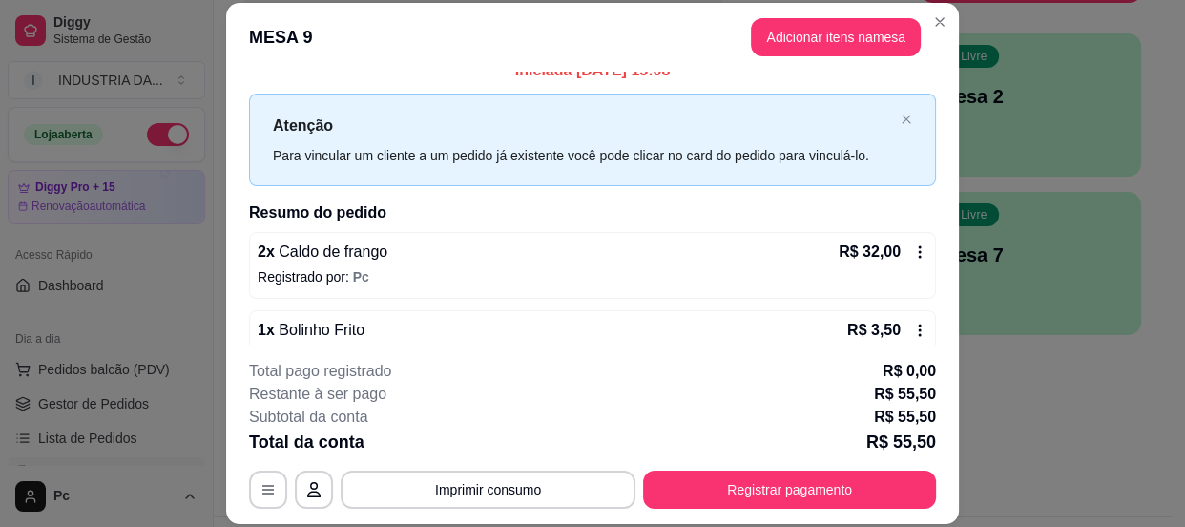
scroll to position [136, 0]
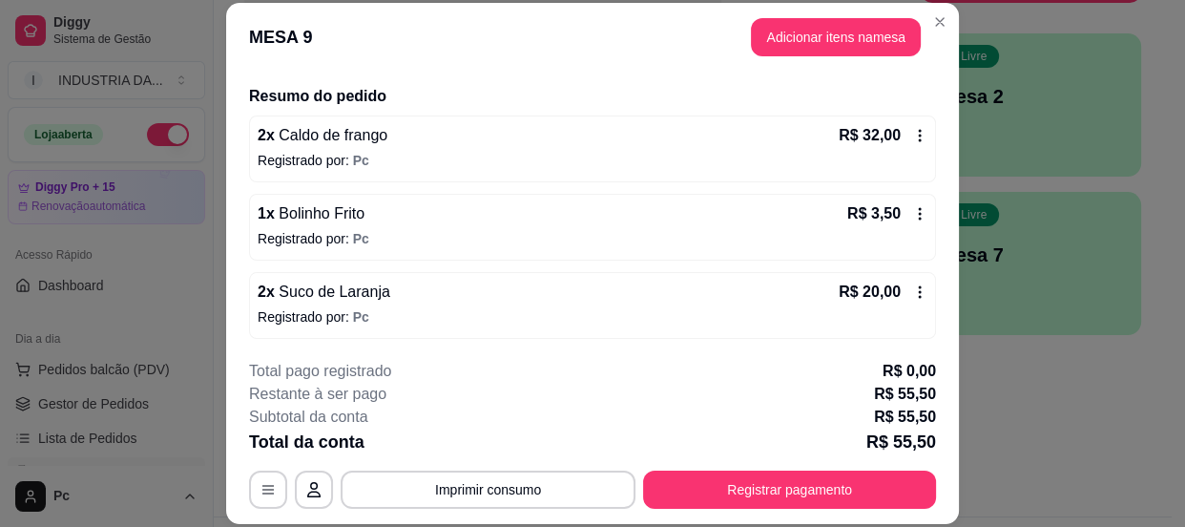
drag, startPoint x: 816, startPoint y: 462, endPoint x: 822, endPoint y: 476, distance: 15.4
click at [822, 472] on div "**********" at bounding box center [592, 434] width 687 height 149
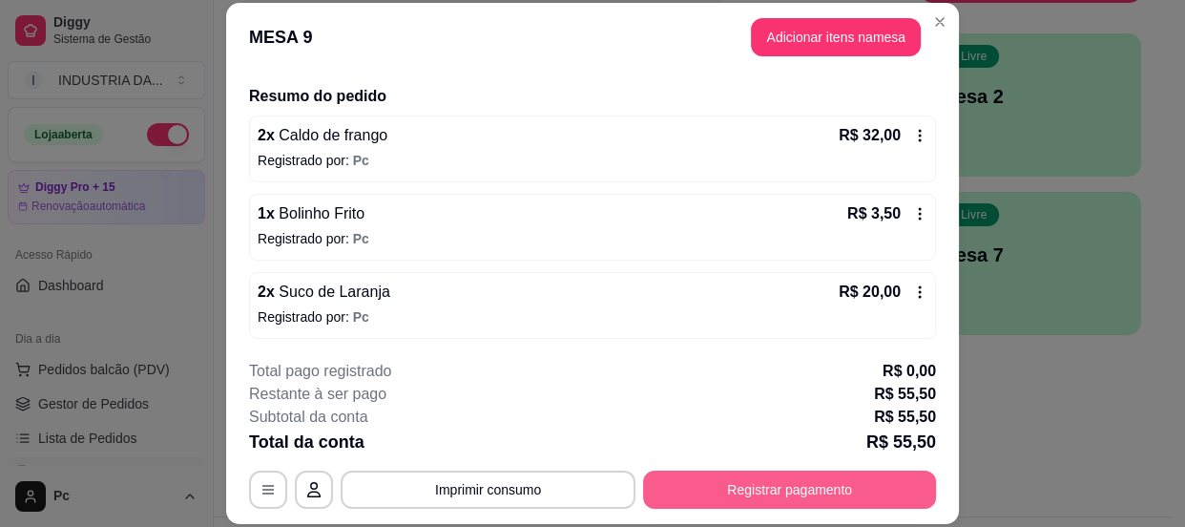
click at [822, 492] on button "Registrar pagamento" at bounding box center [789, 490] width 293 height 38
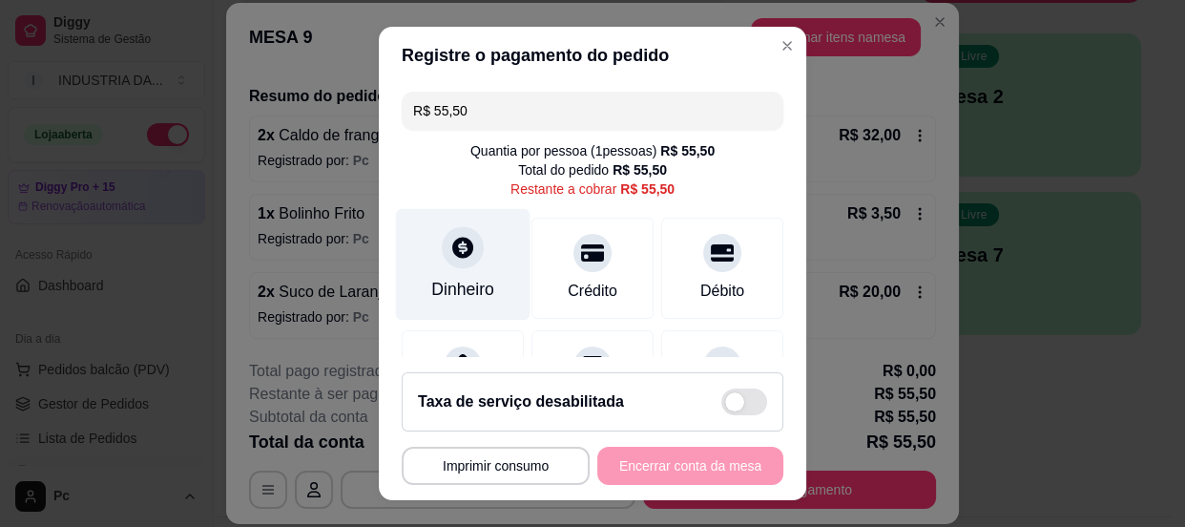
click at [448, 266] on div at bounding box center [463, 247] width 42 height 42
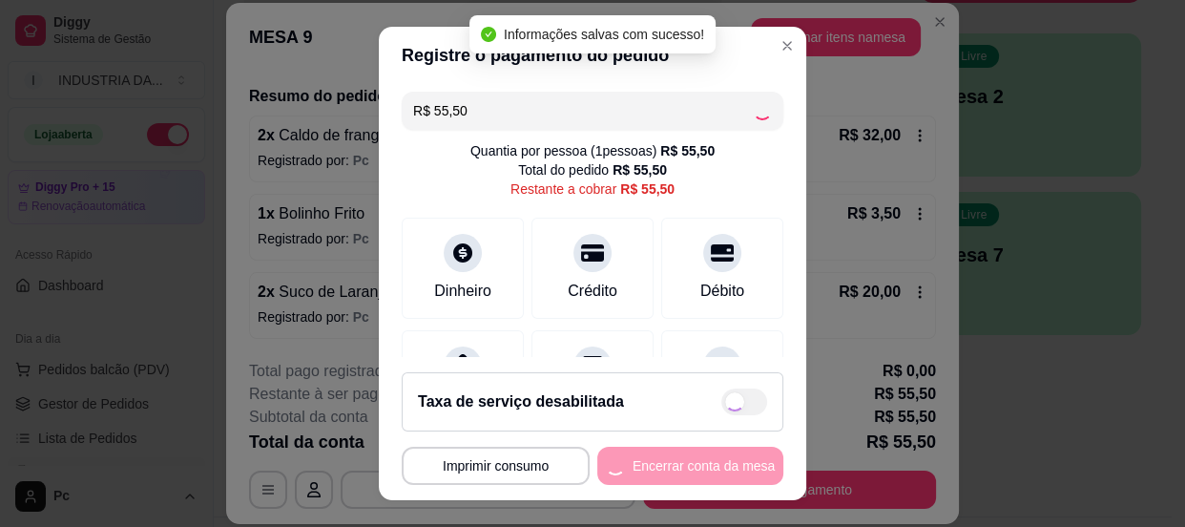
type input "R$ 0,00"
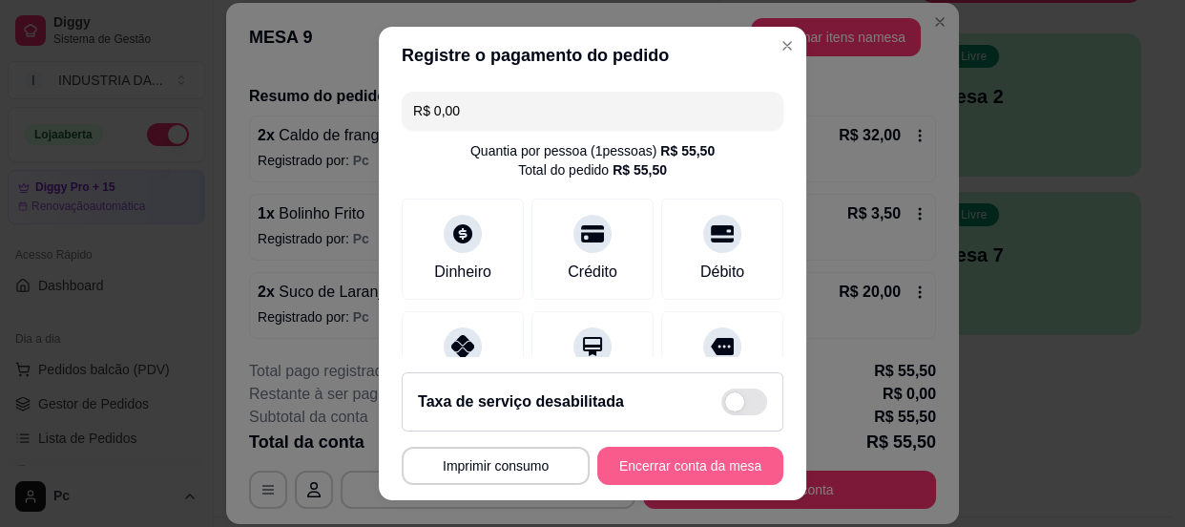
click at [693, 469] on button "Encerrar conta da mesa" at bounding box center [691, 466] width 186 height 38
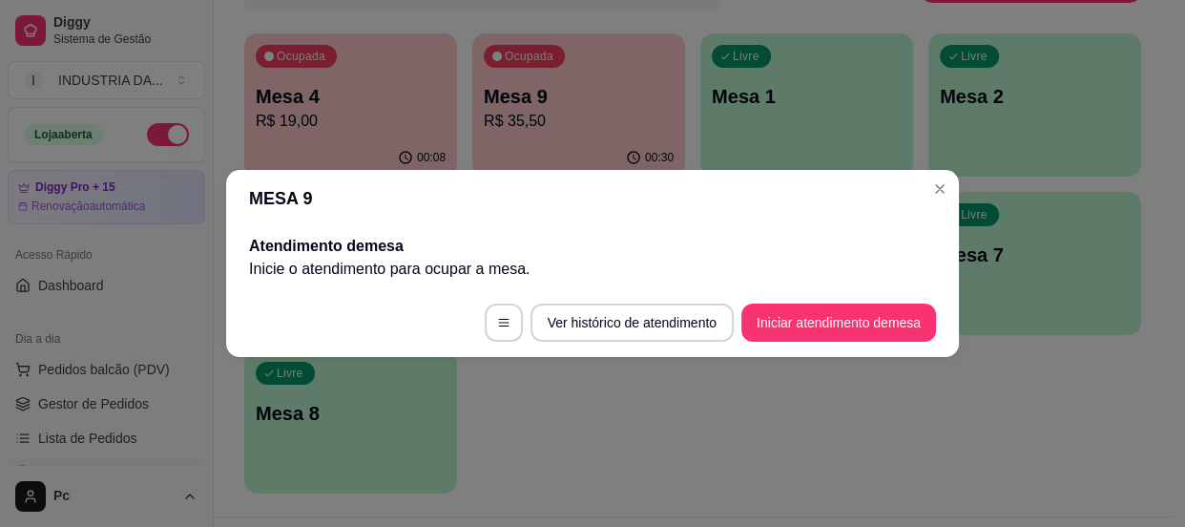
scroll to position [0, 0]
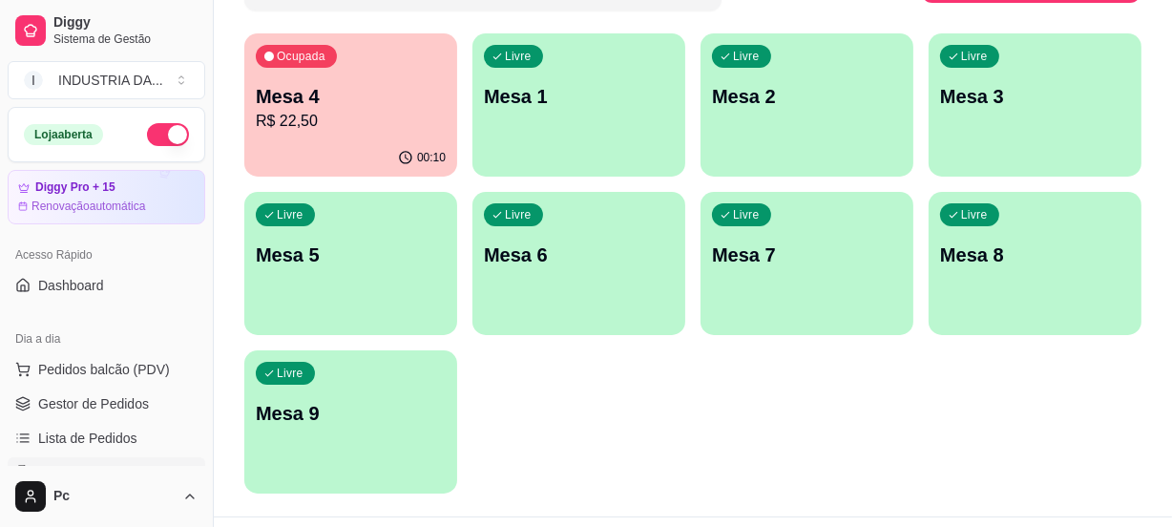
click at [301, 94] on p "Mesa 4" at bounding box center [351, 96] width 190 height 27
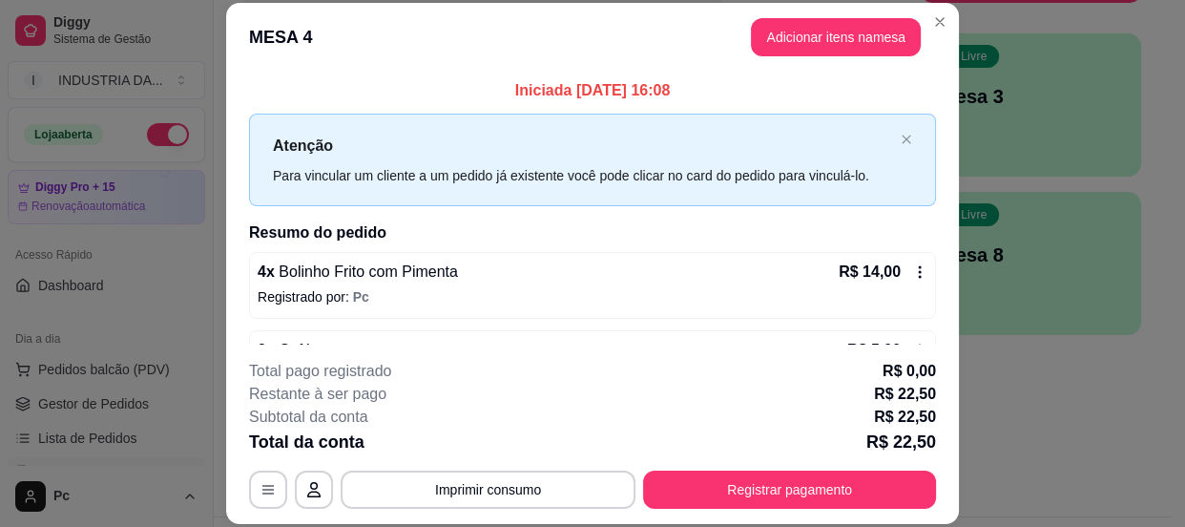
scroll to position [136, 0]
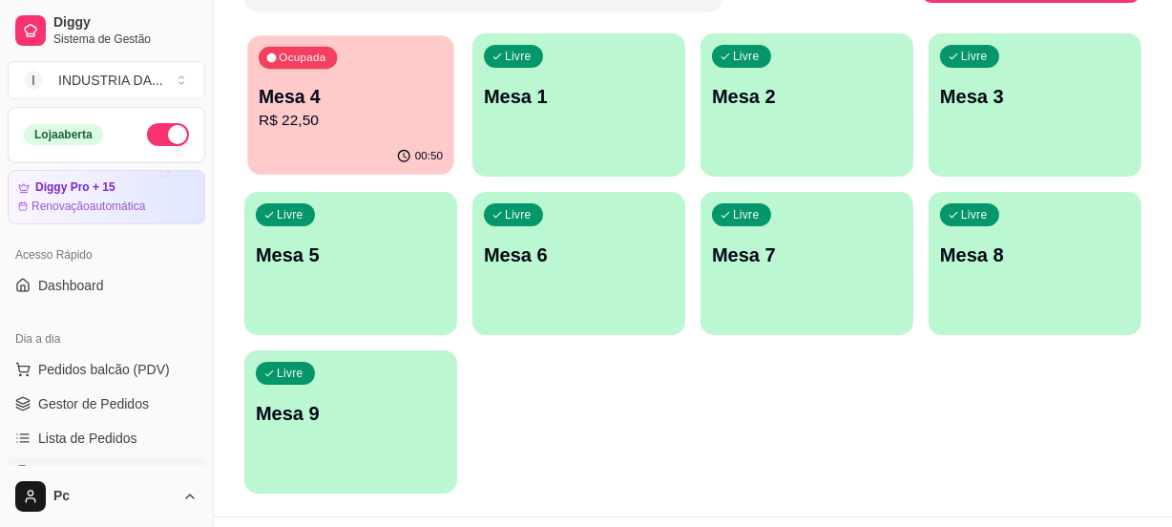
click at [353, 140] on div "00:50" at bounding box center [350, 156] width 206 height 36
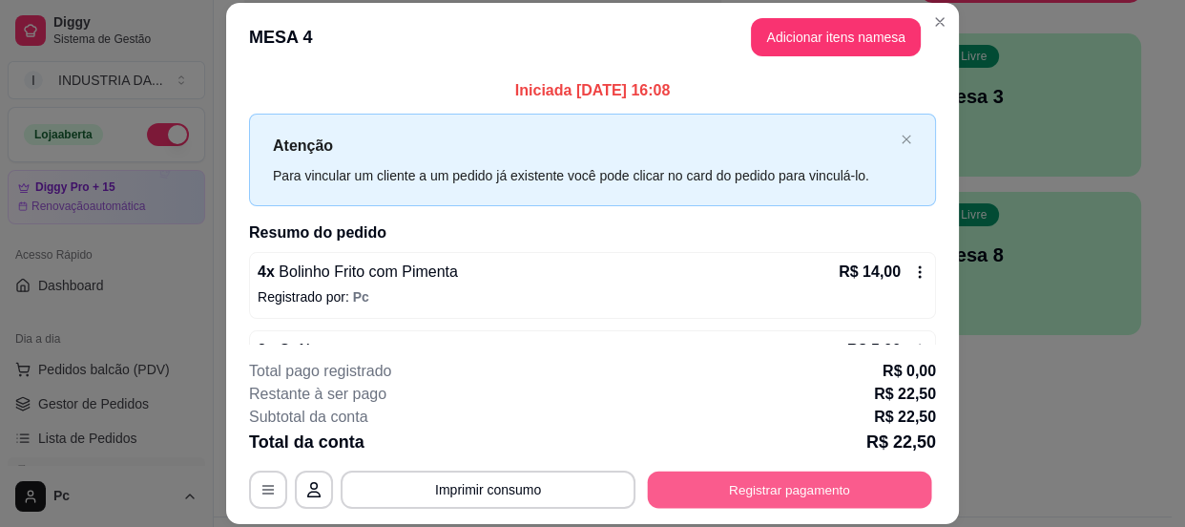
click at [806, 490] on button "Registrar pagamento" at bounding box center [790, 490] width 284 height 37
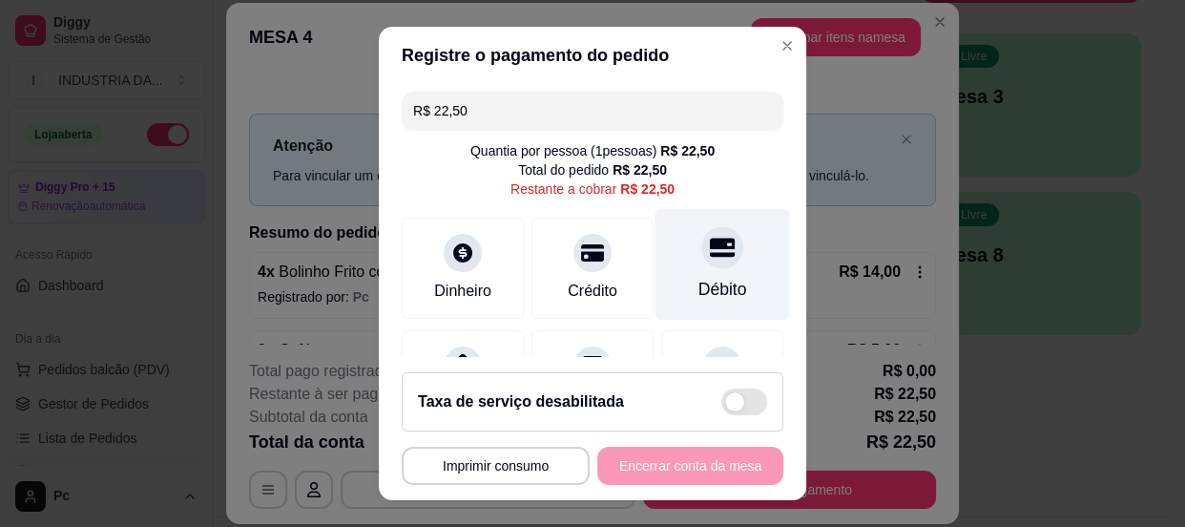
click at [706, 259] on div at bounding box center [723, 247] width 42 height 42
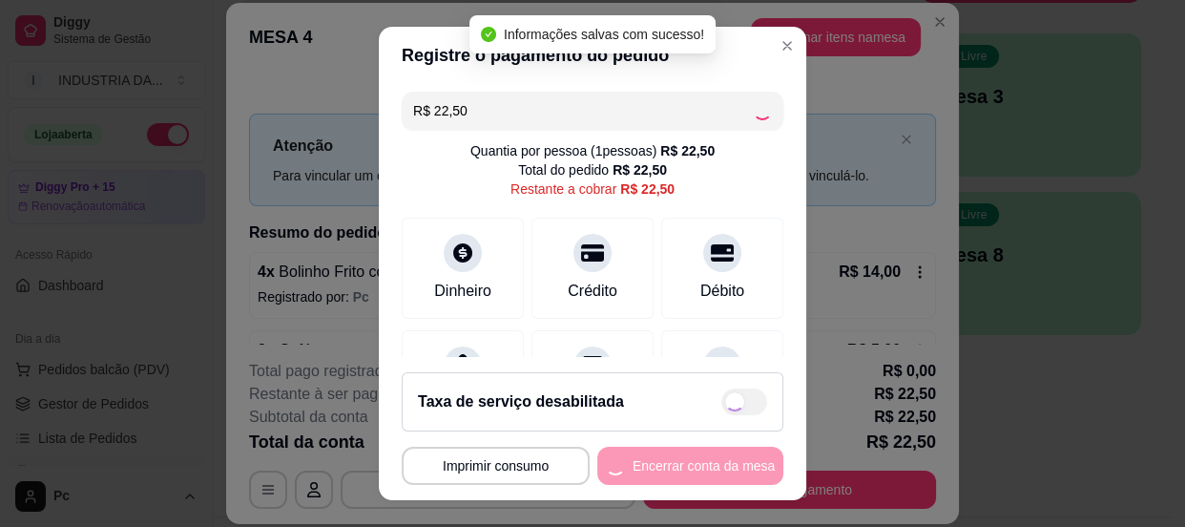
type input "R$ 0,00"
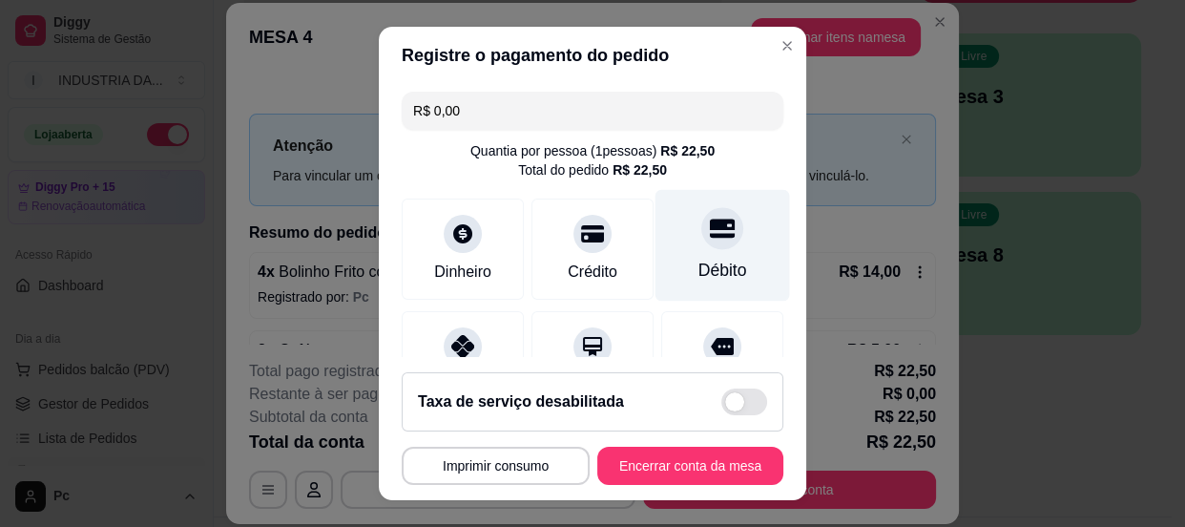
click at [701, 279] on div "Débito" at bounding box center [723, 270] width 49 height 25
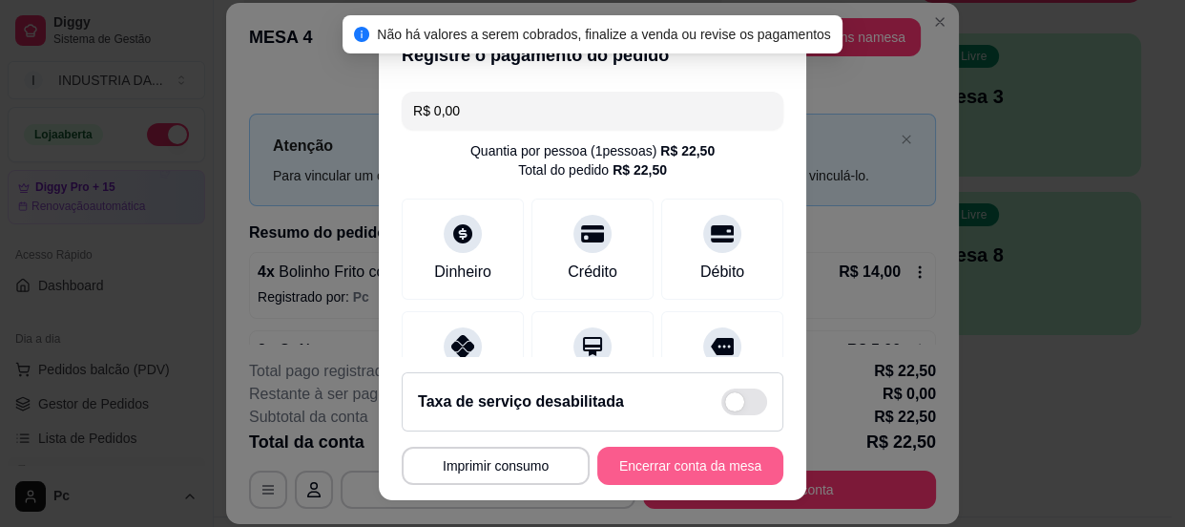
click at [691, 478] on button "Encerrar conta da mesa" at bounding box center [691, 466] width 186 height 38
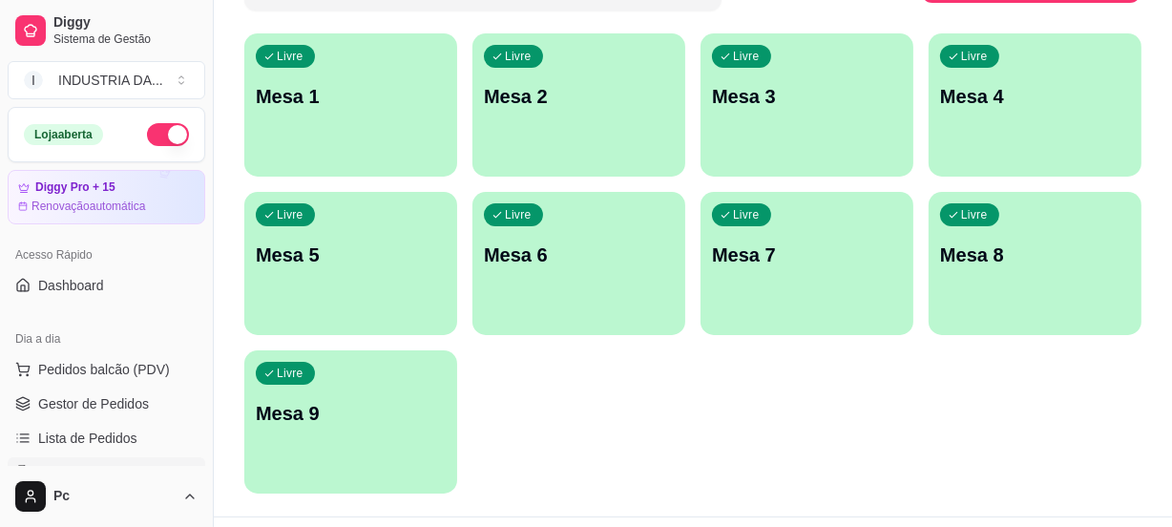
click at [384, 420] on p "Mesa 9" at bounding box center [351, 413] width 190 height 27
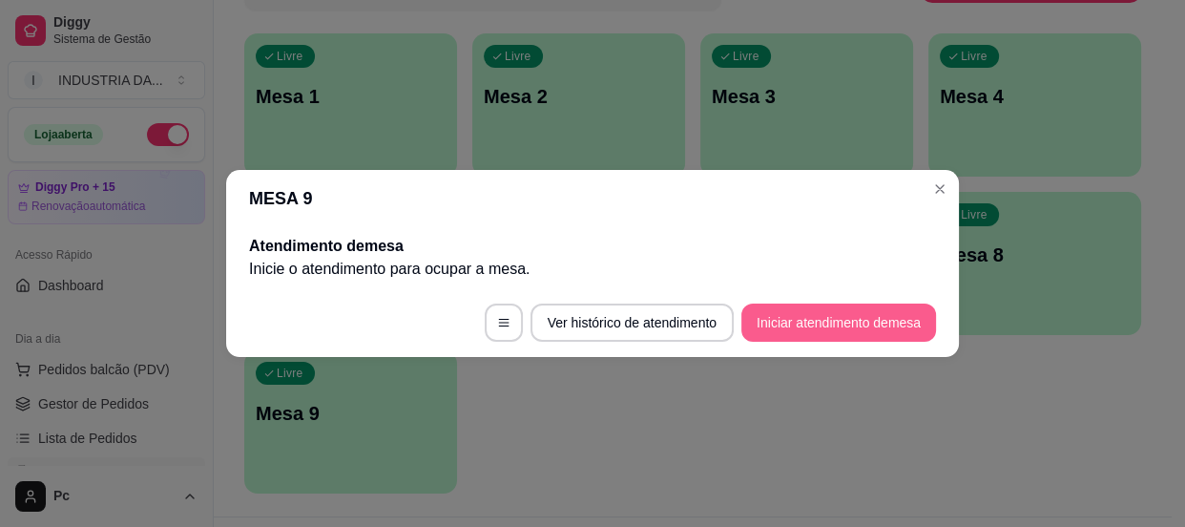
click at [849, 321] on button "Iniciar atendimento de mesa" at bounding box center [839, 323] width 195 height 38
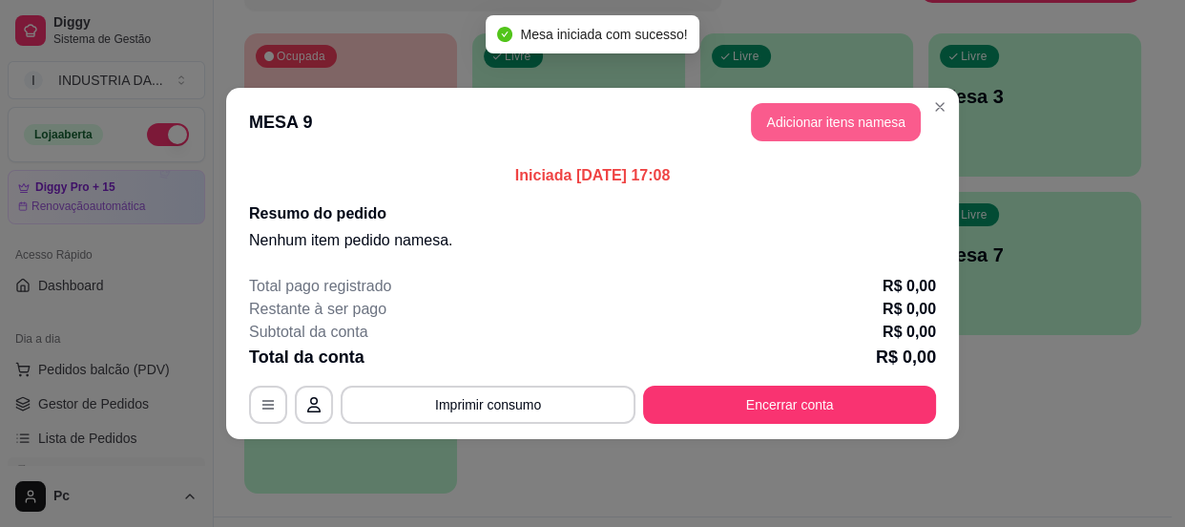
click at [819, 119] on button "Adicionar itens na mesa" at bounding box center [836, 122] width 170 height 38
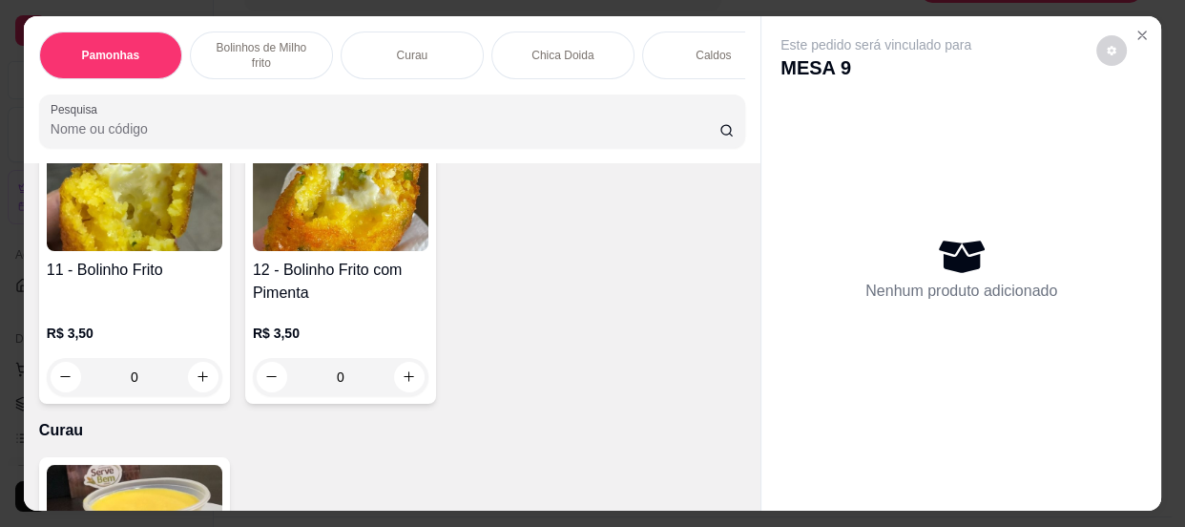
scroll to position [1127, 0]
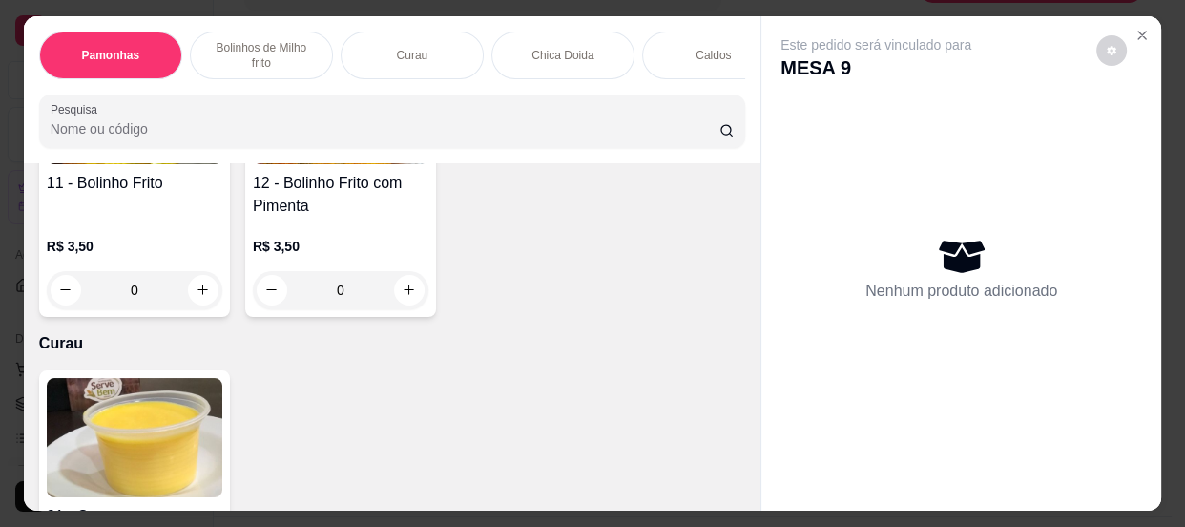
click at [347, 283] on input "0" at bounding box center [340, 290] width 107 height 38
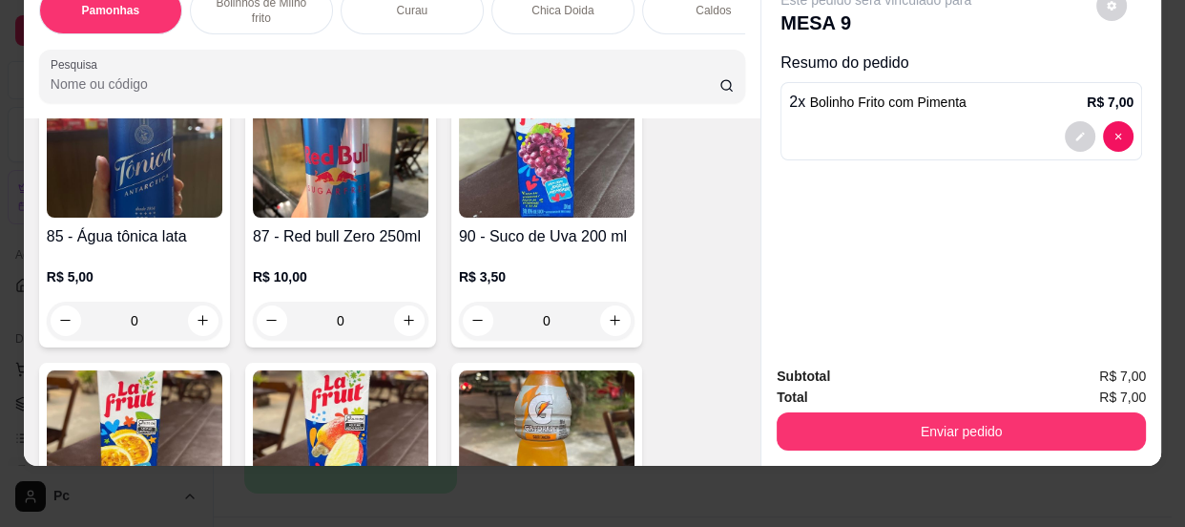
scroll to position [4772, 0]
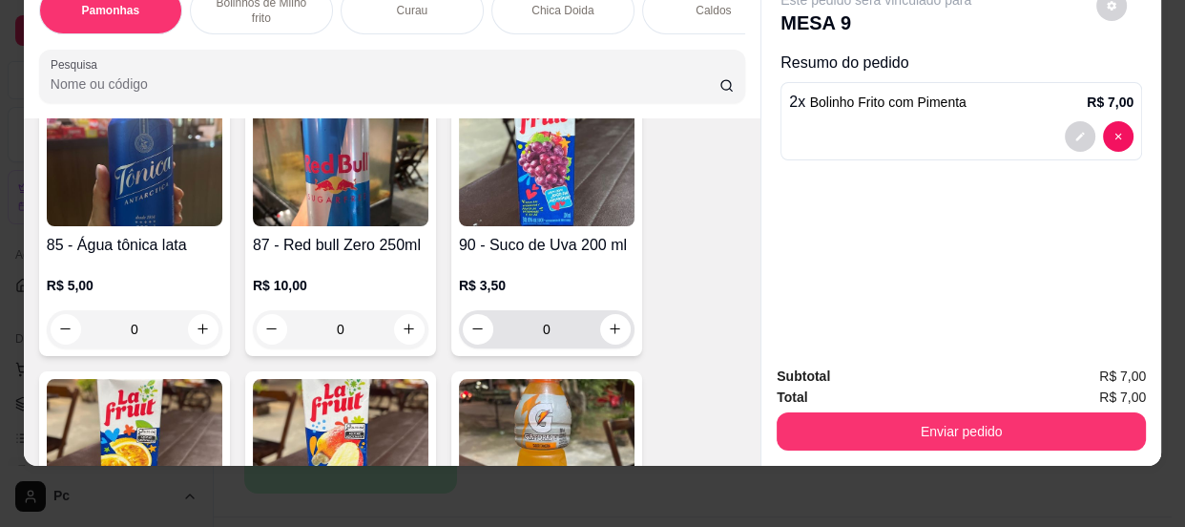
type input "2"
click at [561, 329] on input "0" at bounding box center [546, 329] width 107 height 38
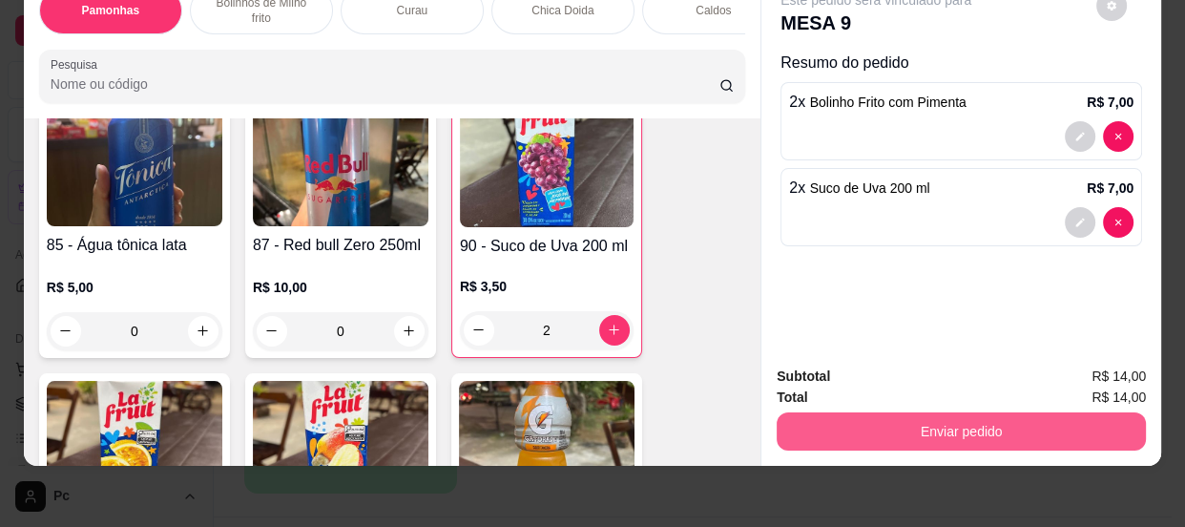
type input "2"
click at [935, 415] on button "Enviar pedido" at bounding box center [961, 431] width 369 height 38
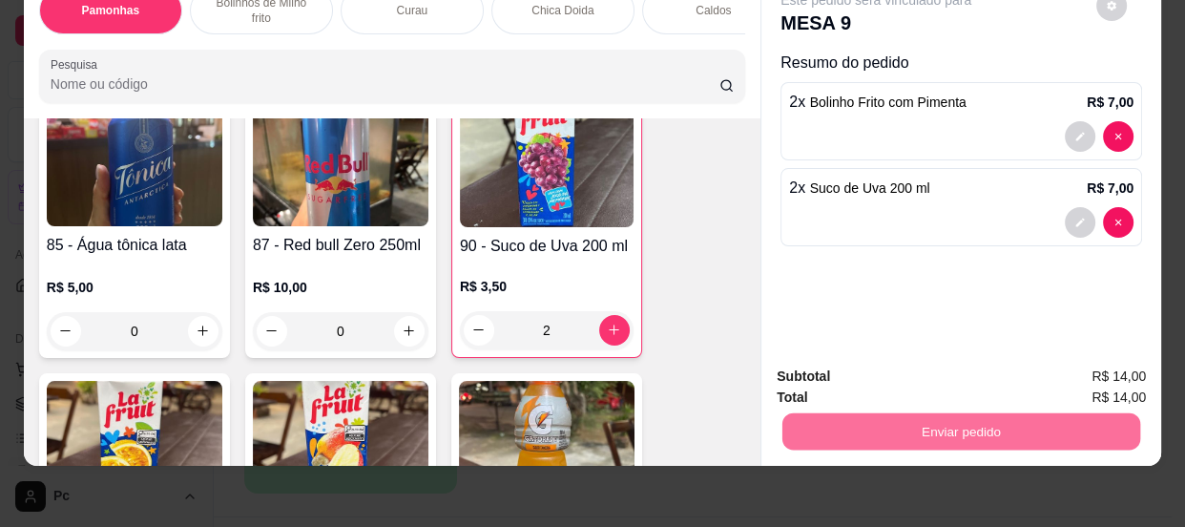
click at [936, 367] on button "Não registrar e enviar pedido" at bounding box center [899, 371] width 199 height 36
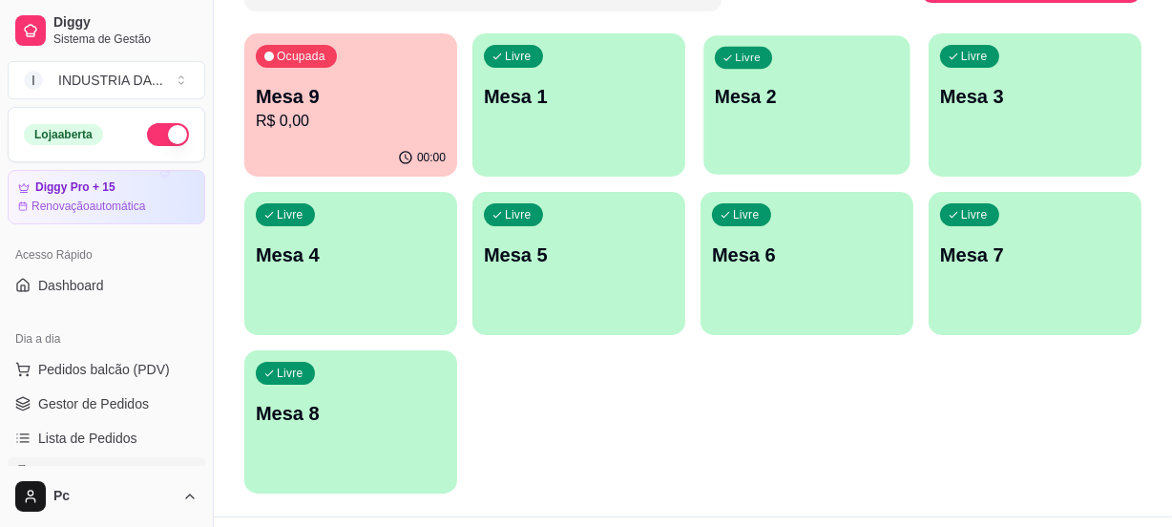
click at [716, 114] on div "Livre Mesa 2" at bounding box center [806, 93] width 206 height 116
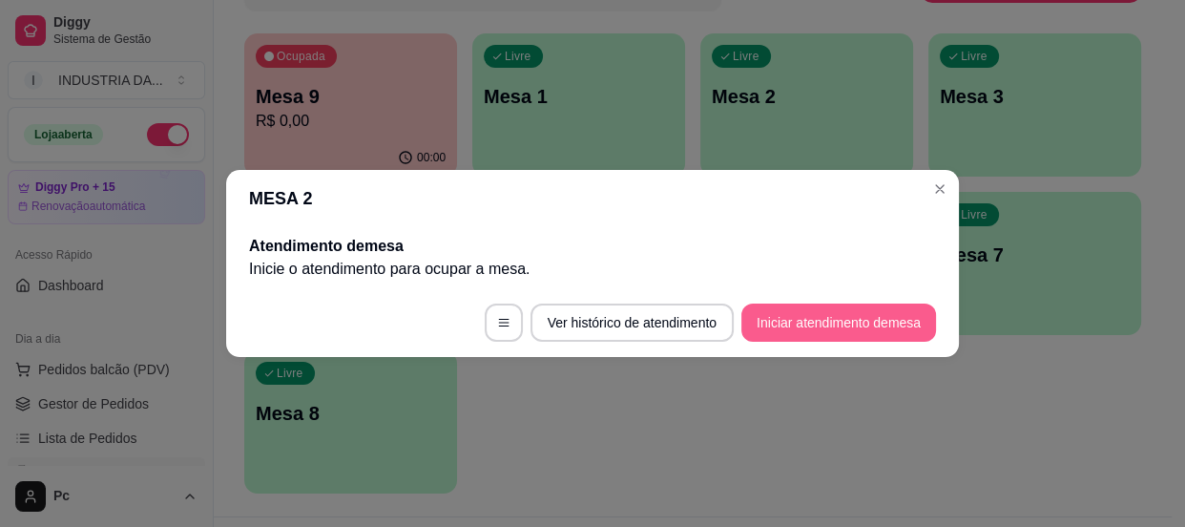
click at [839, 320] on button "Iniciar atendimento de mesa" at bounding box center [839, 323] width 195 height 38
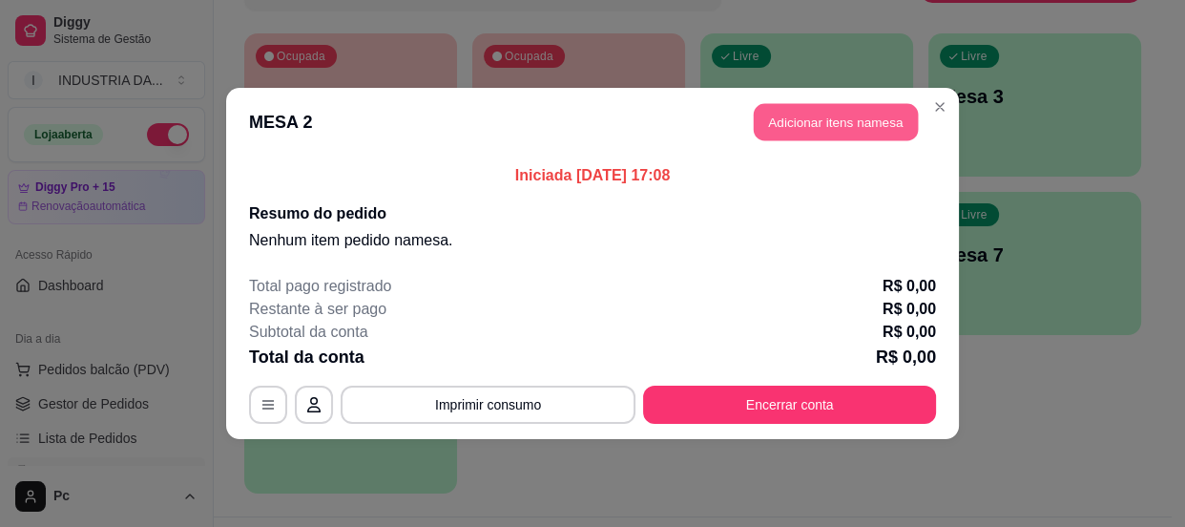
click at [896, 125] on button "Adicionar itens na mesa" at bounding box center [836, 122] width 164 height 37
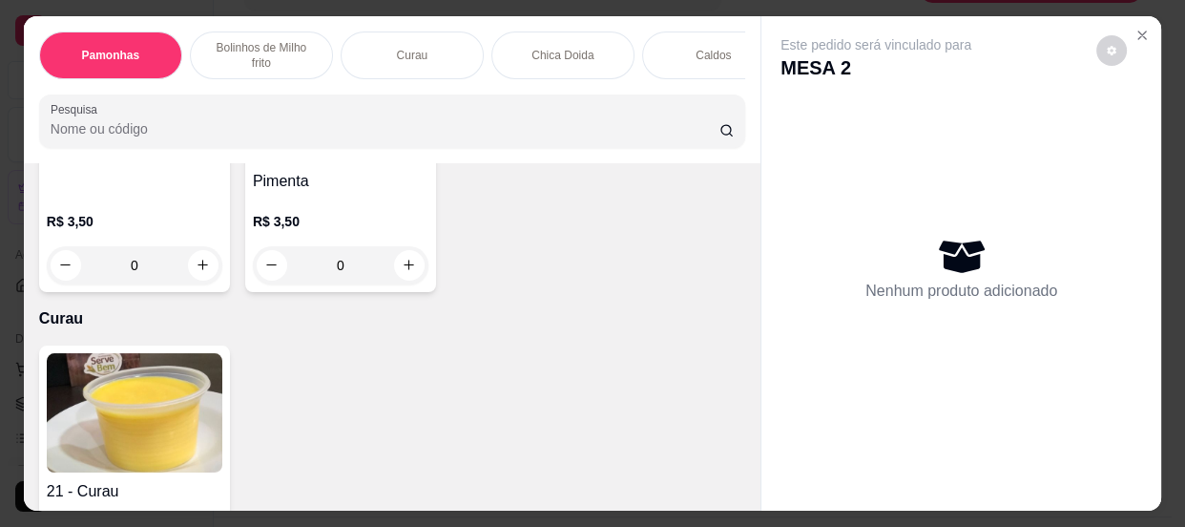
scroll to position [1214, 0]
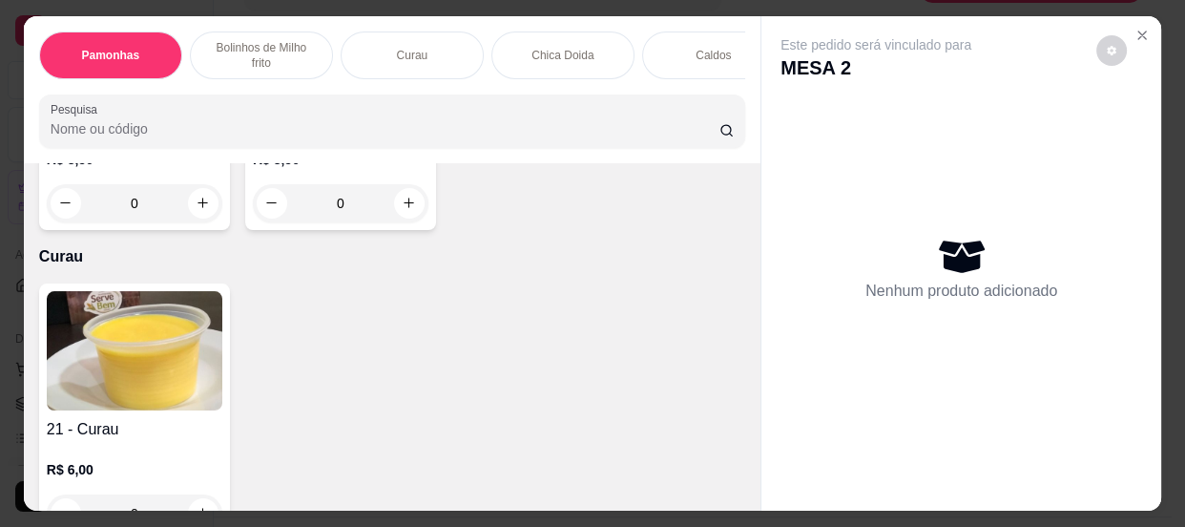
click at [370, 209] on input "0" at bounding box center [340, 203] width 107 height 38
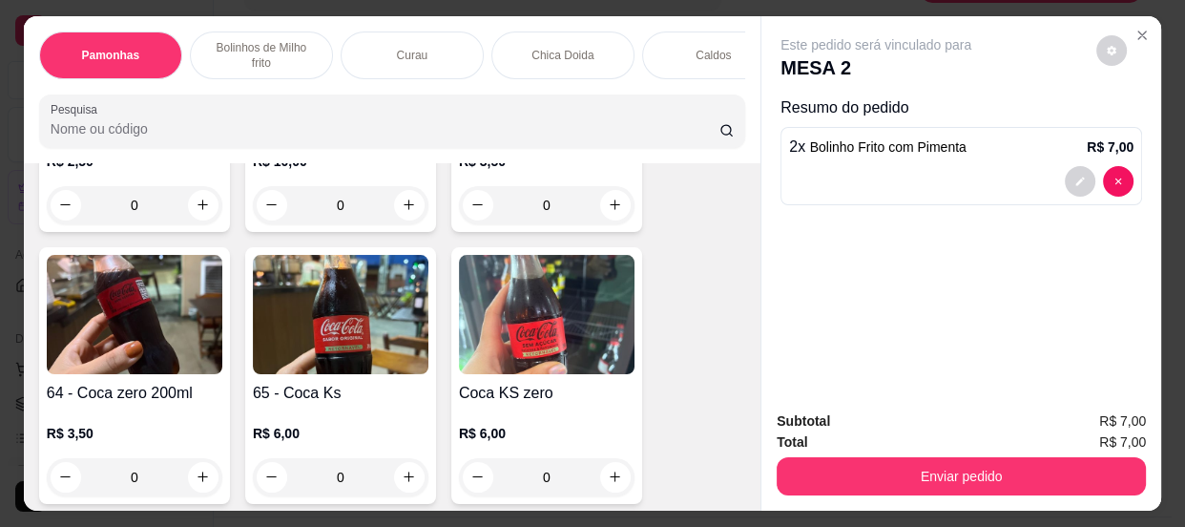
scroll to position [2778, 0]
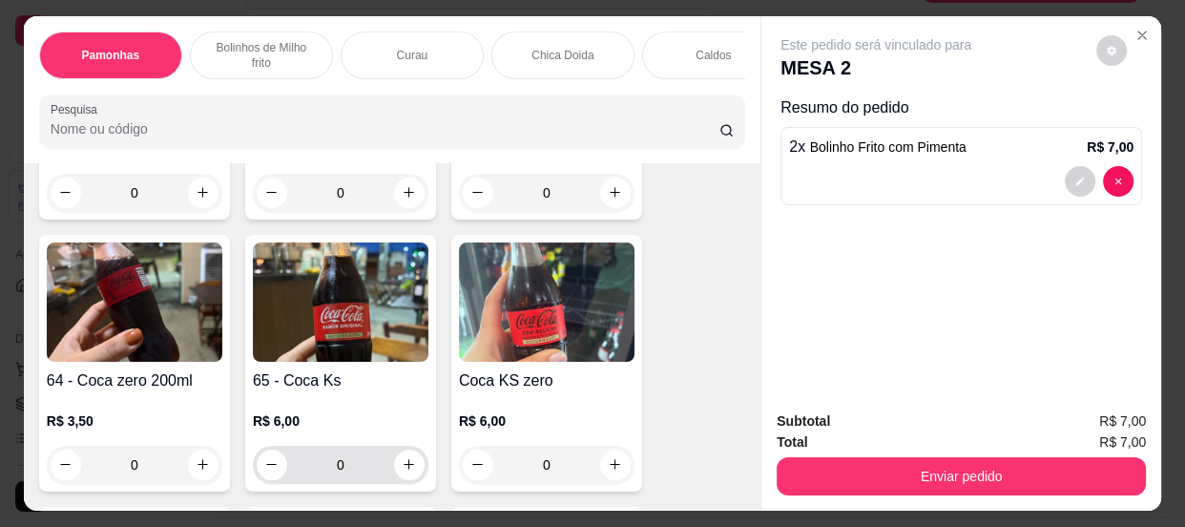
type input "2"
click at [338, 477] on input "0" at bounding box center [340, 465] width 107 height 38
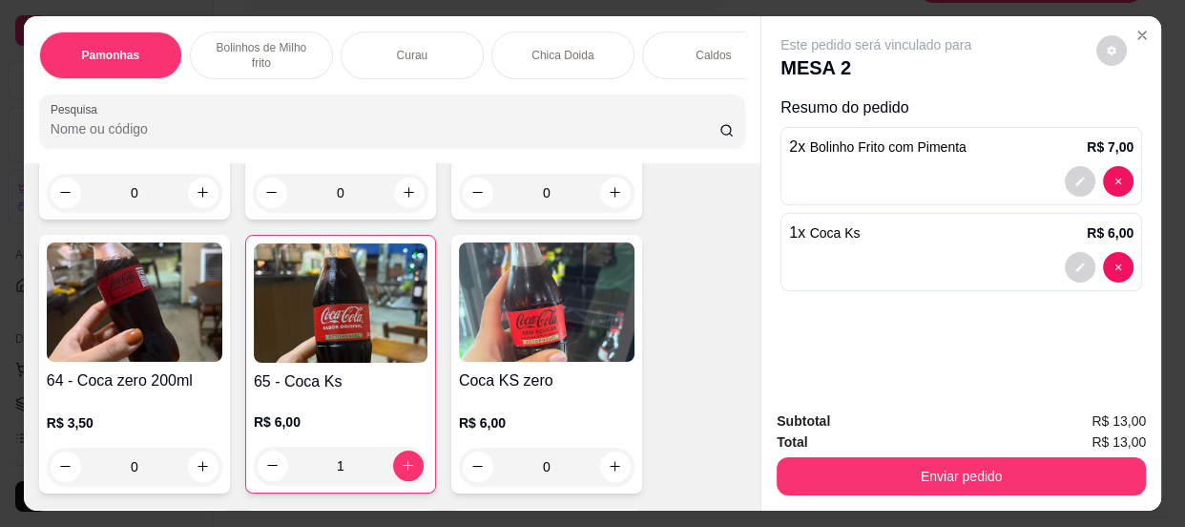
type input "1"
click at [896, 481] on button "Enviar pedido" at bounding box center [961, 476] width 369 height 38
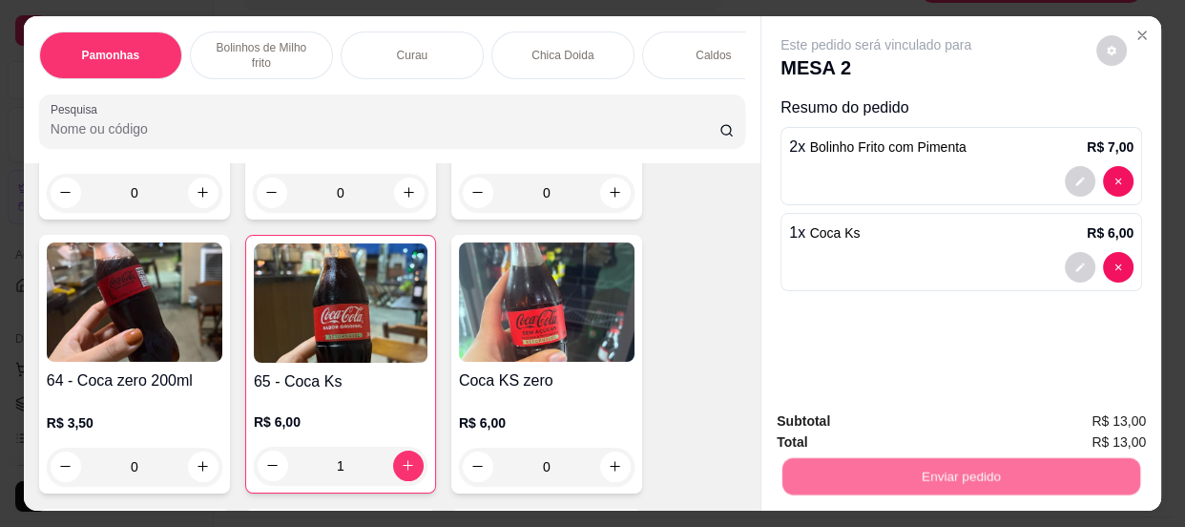
click at [876, 406] on button "Não registrar e enviar pedido" at bounding box center [899, 424] width 199 height 36
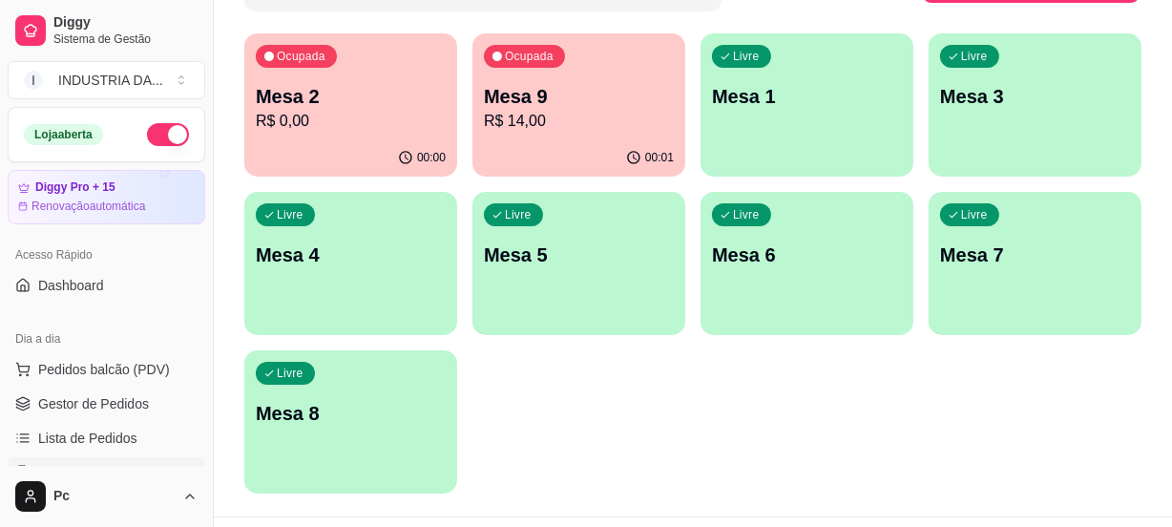
click at [797, 367] on div "Ocupada Mesa 2 R$ 0,00 00:00 Ocupada Mesa 9 R$ 14,00 00:01 Livre Mesa 1 Livre M…" at bounding box center [692, 263] width 897 height 460
click at [530, 100] on p "Mesa 9" at bounding box center [579, 96] width 190 height 27
click at [370, 121] on p "R$ 13,00" at bounding box center [351, 121] width 190 height 23
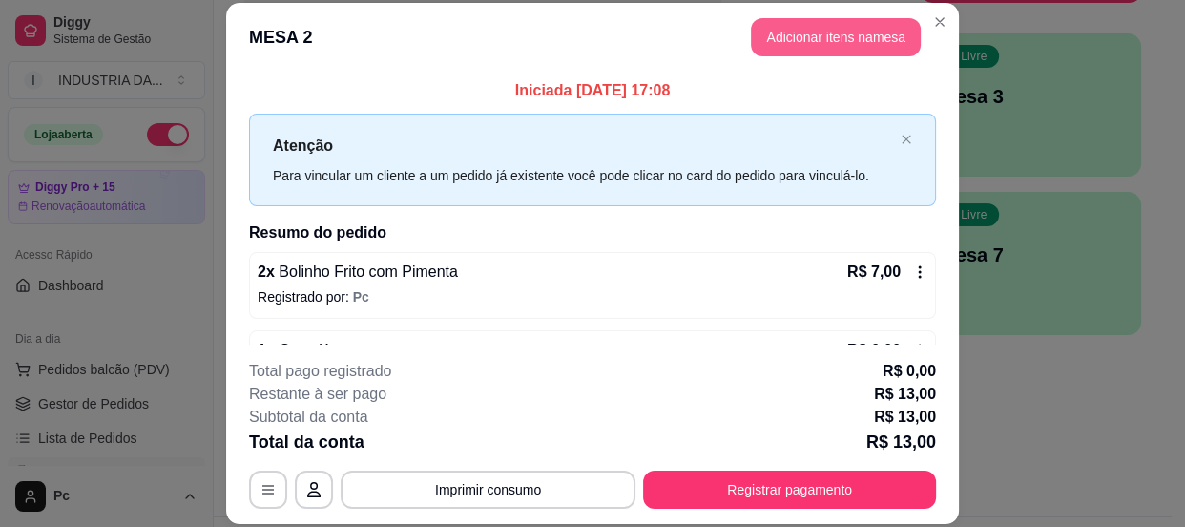
click at [773, 40] on button "Adicionar itens na mesa" at bounding box center [836, 37] width 170 height 38
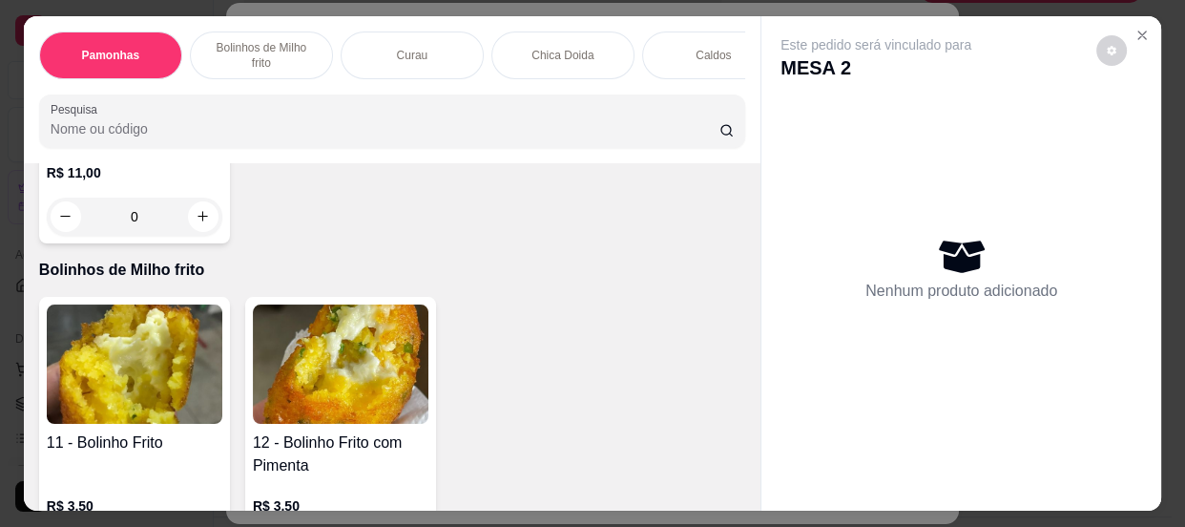
scroll to position [1127, 0]
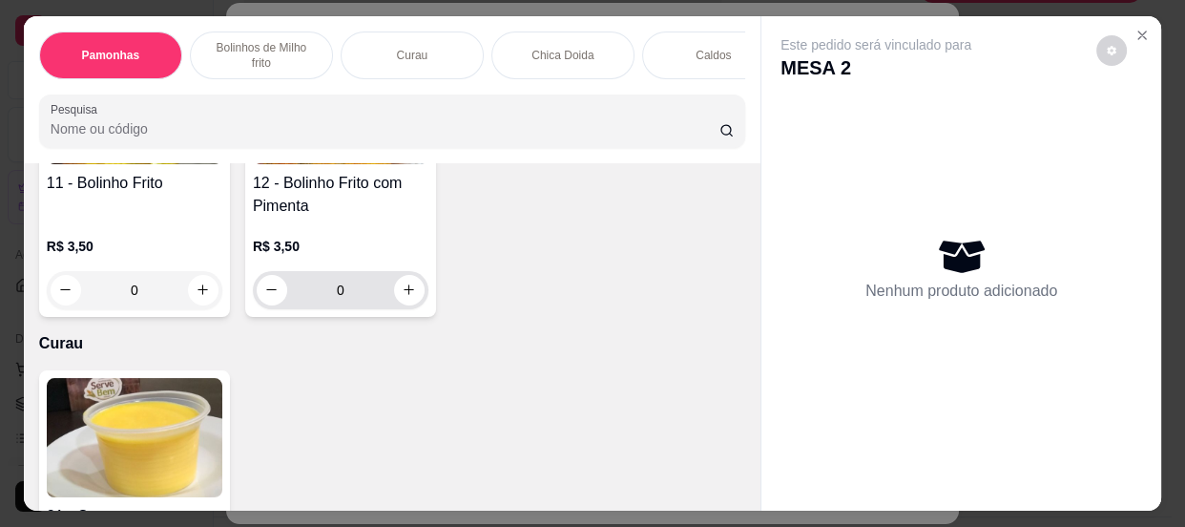
click at [347, 299] on input "0" at bounding box center [340, 290] width 107 height 38
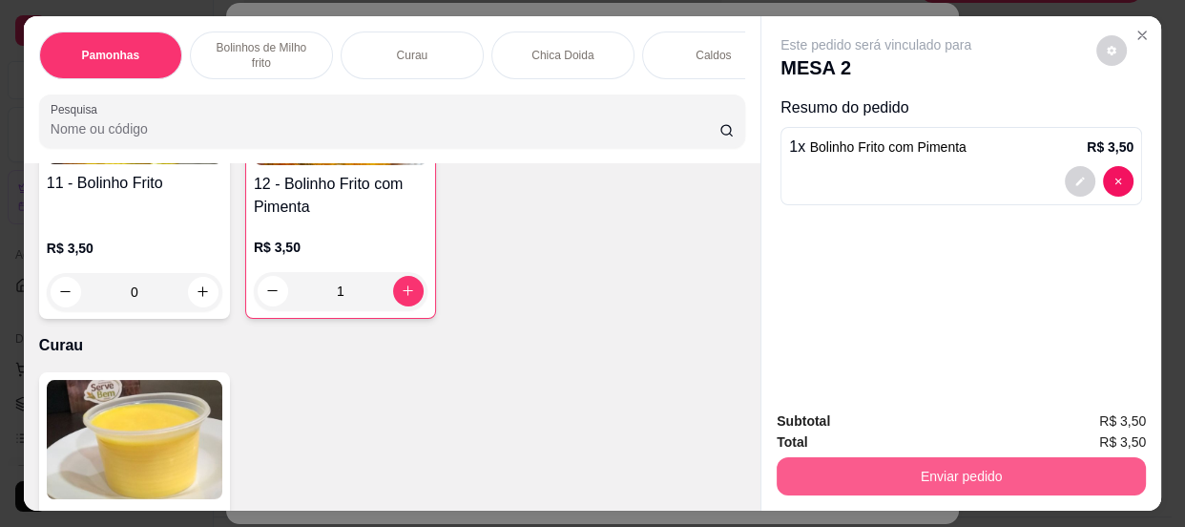
type input "1"
click at [933, 472] on button "Enviar pedido" at bounding box center [961, 476] width 369 height 38
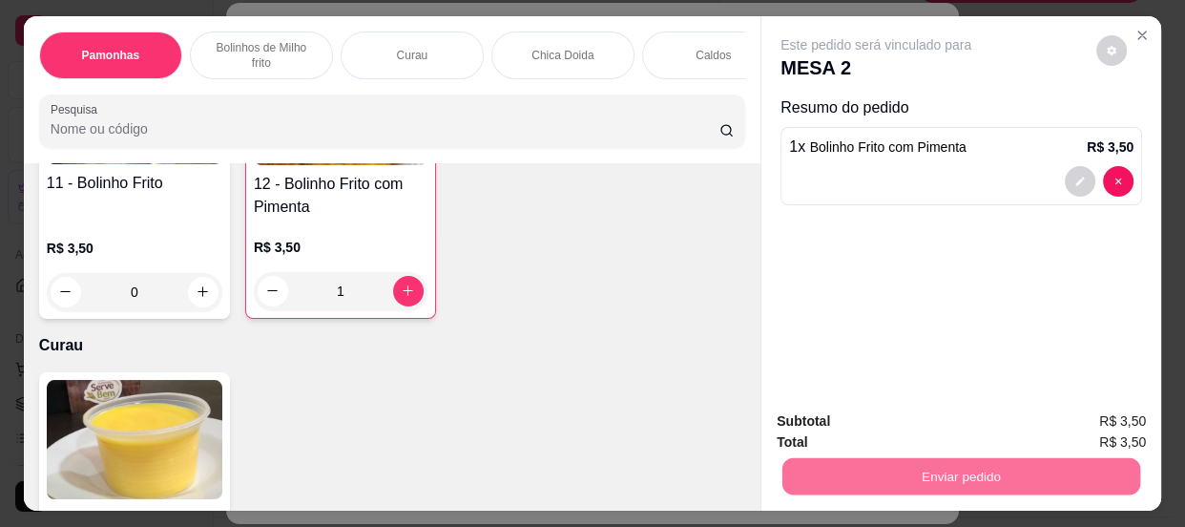
click at [915, 427] on button "Não registrar e enviar pedido" at bounding box center [899, 424] width 199 height 36
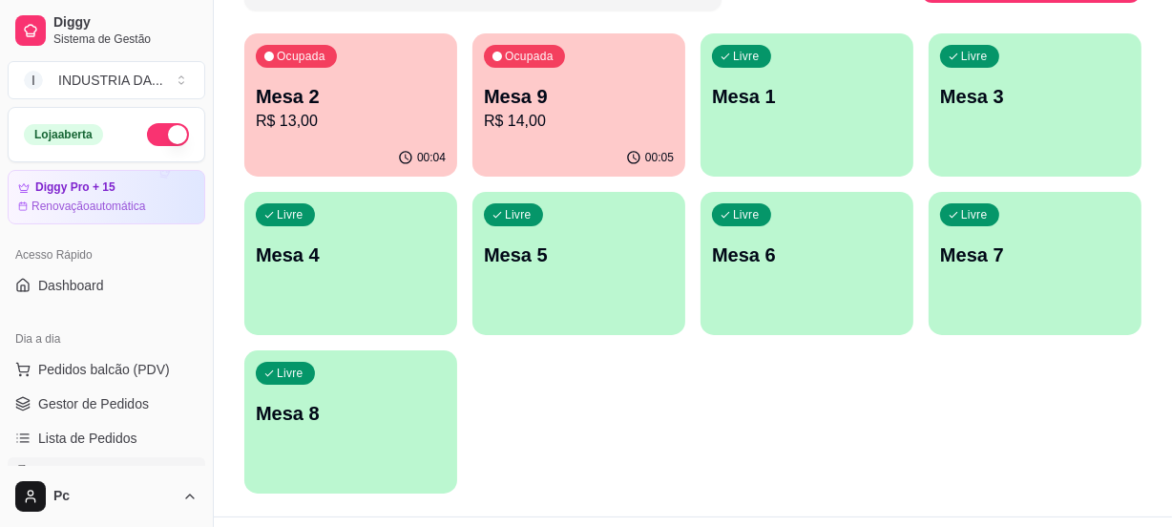
click at [568, 110] on p "R$ 14,00" at bounding box center [579, 121] width 190 height 23
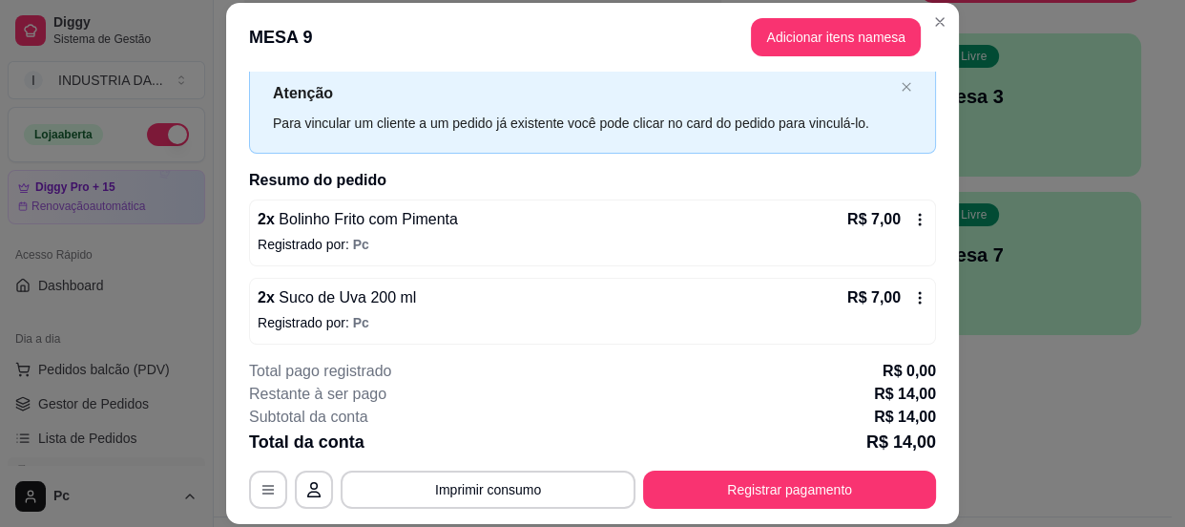
scroll to position [58, 0]
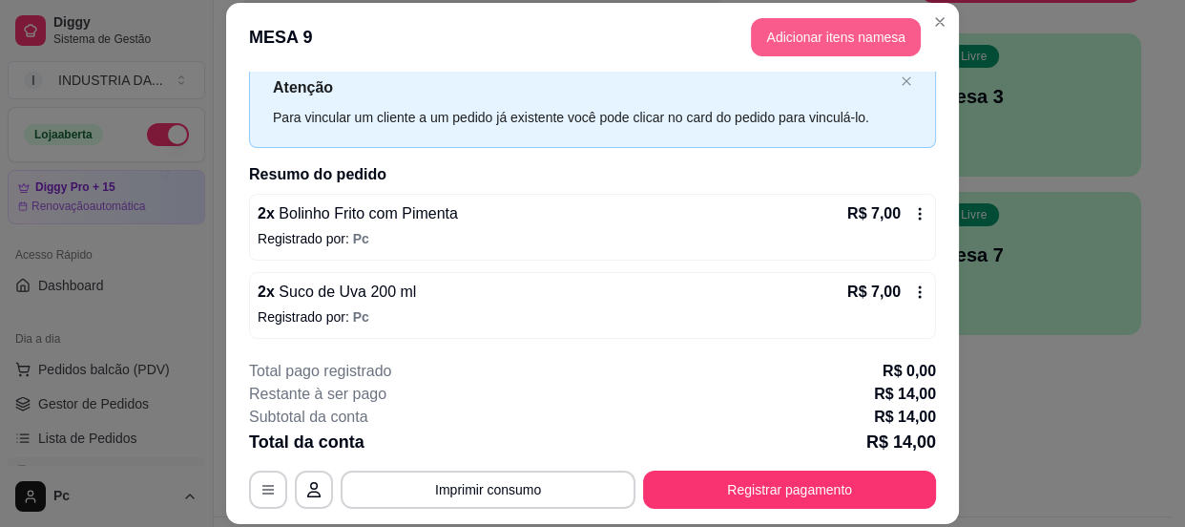
click at [791, 34] on button "Adicionar itens na mesa" at bounding box center [836, 37] width 170 height 38
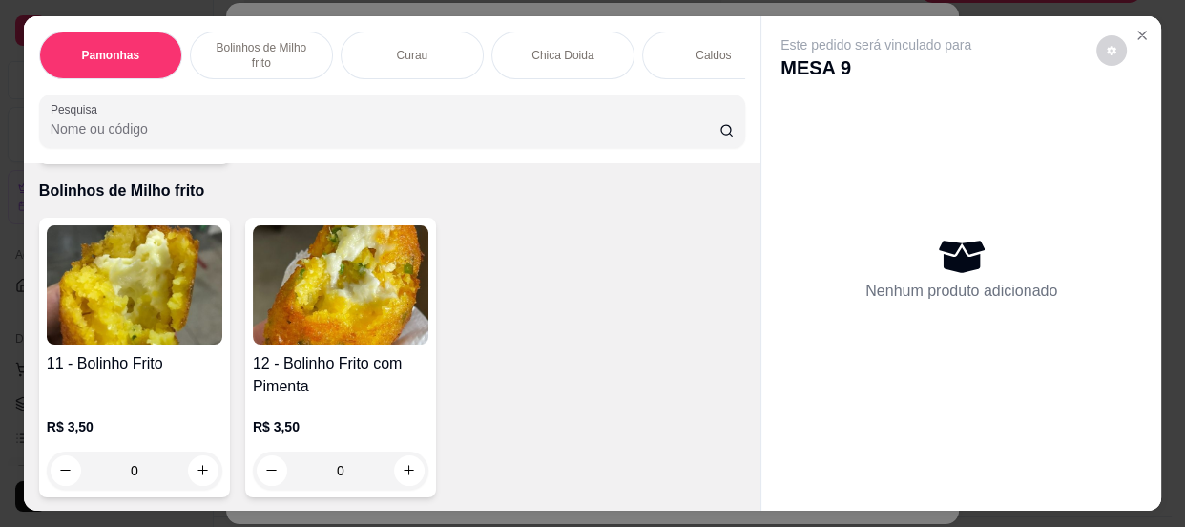
scroll to position [1040, 0]
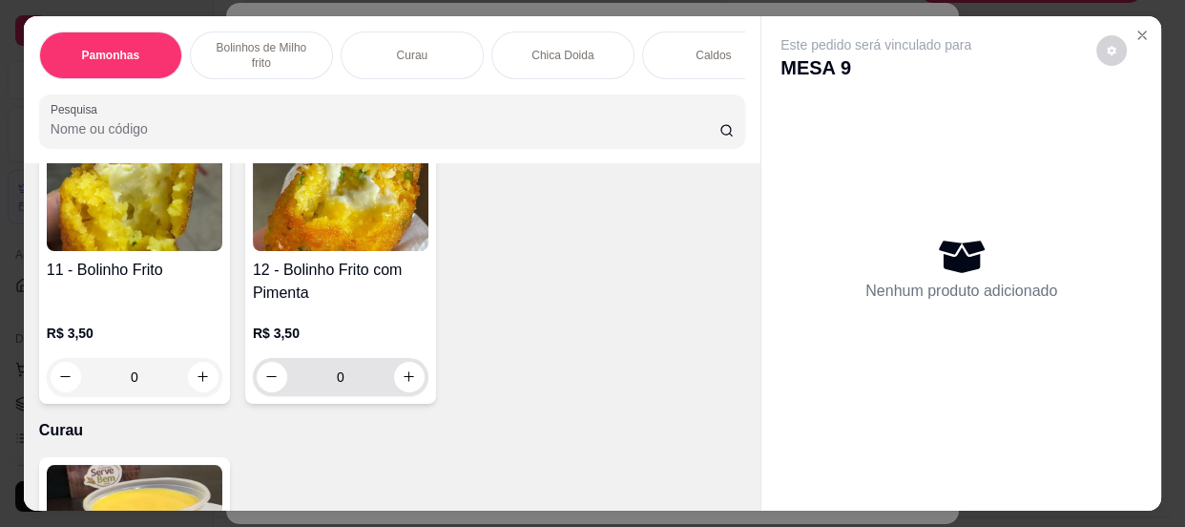
click at [347, 386] on input "0" at bounding box center [340, 377] width 107 height 38
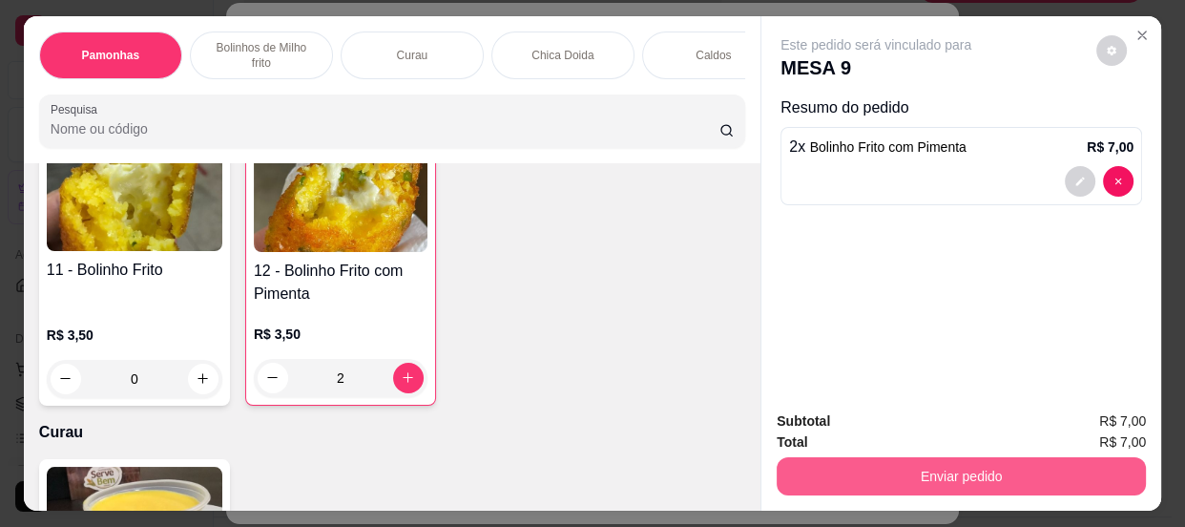
type input "2"
click at [1049, 476] on button "Enviar pedido" at bounding box center [961, 476] width 369 height 38
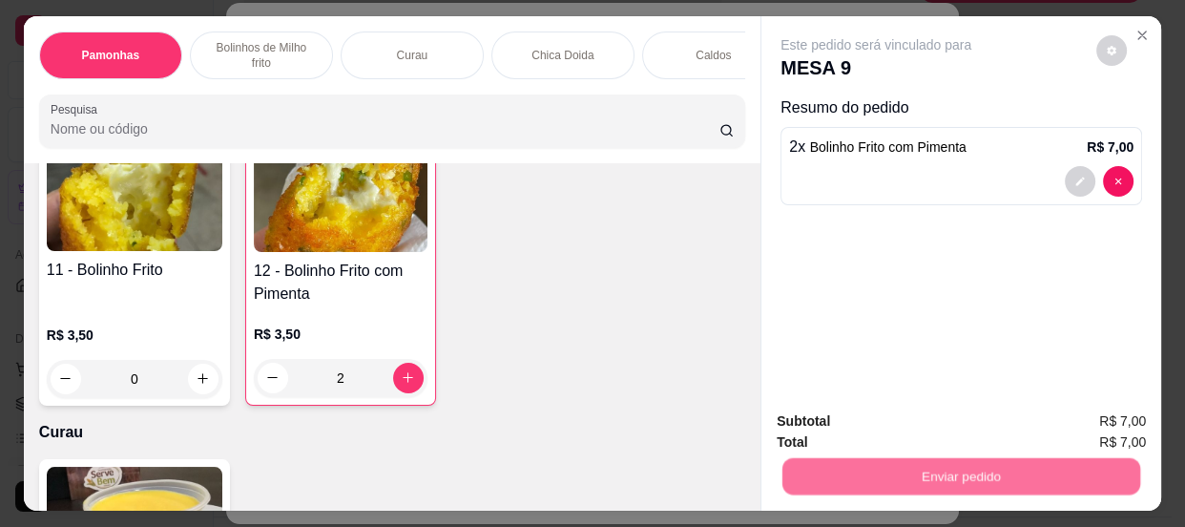
click at [933, 413] on button "Não registrar e enviar pedido" at bounding box center [899, 423] width 193 height 35
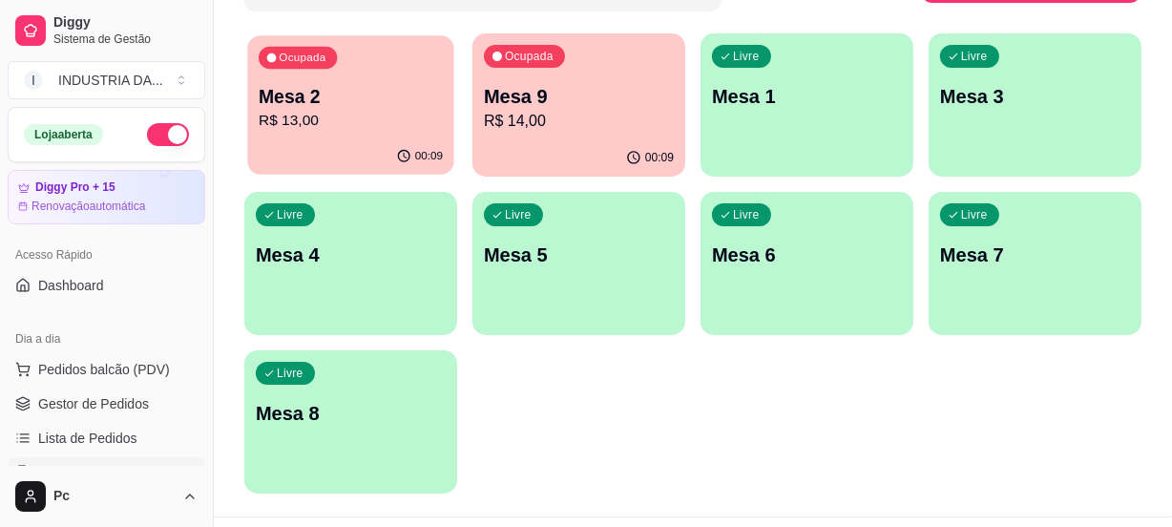
click at [322, 107] on p "Mesa 2" at bounding box center [351, 97] width 184 height 26
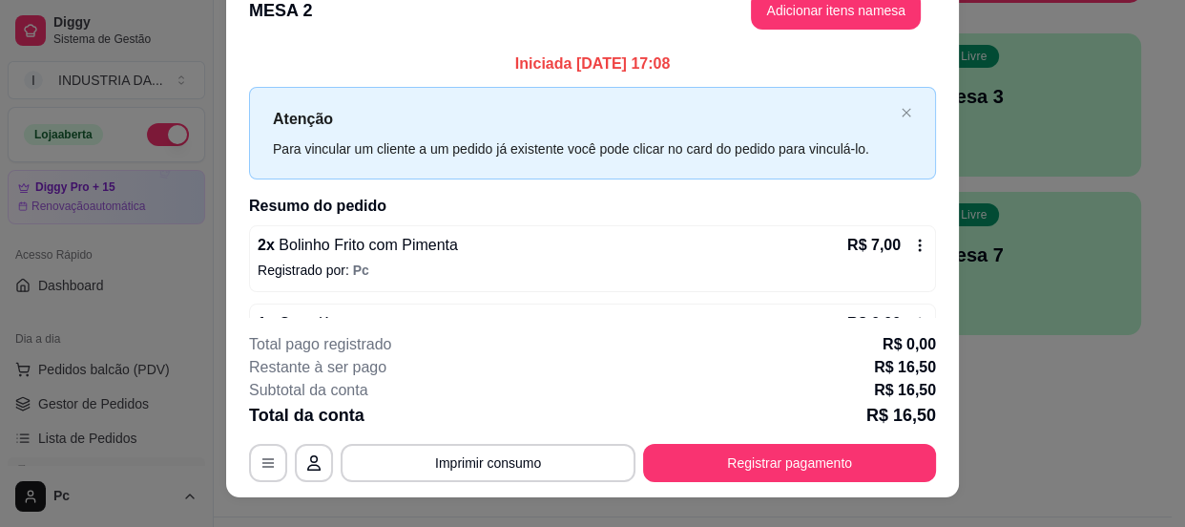
scroll to position [0, 0]
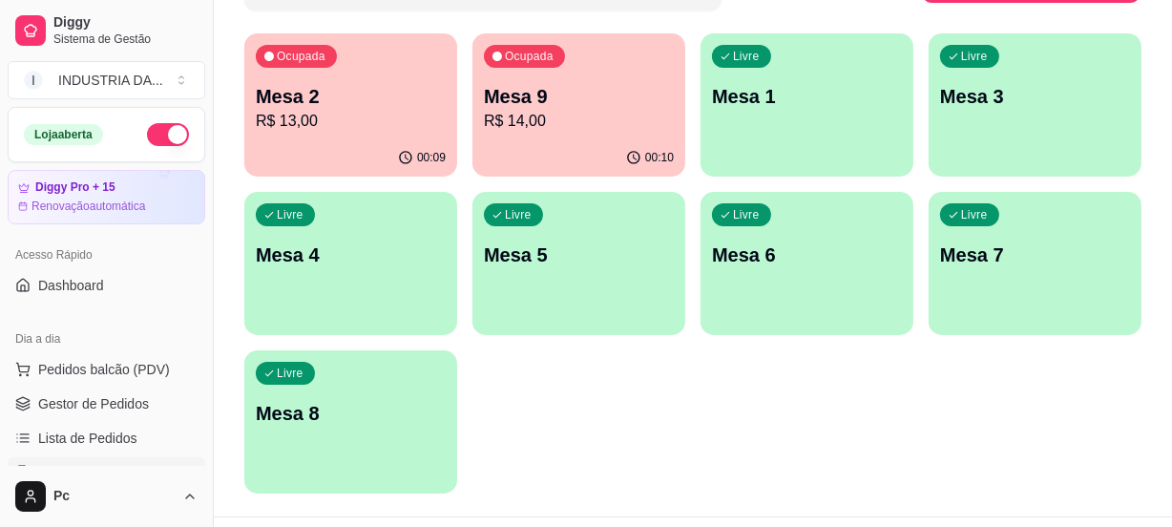
click at [307, 91] on p "Mesa 2" at bounding box center [351, 96] width 190 height 27
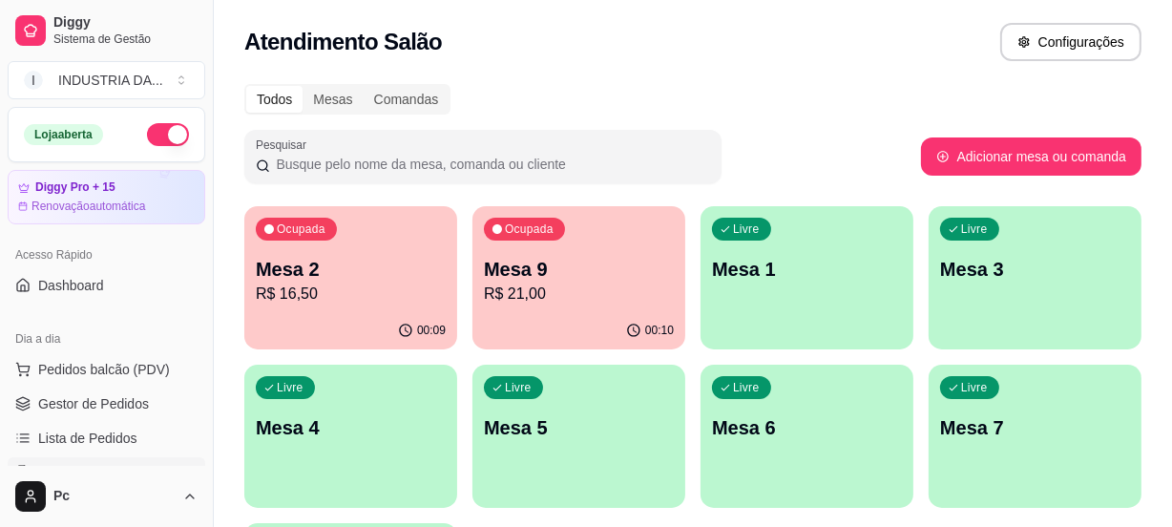
click at [304, 277] on p "Mesa 2" at bounding box center [351, 269] width 190 height 27
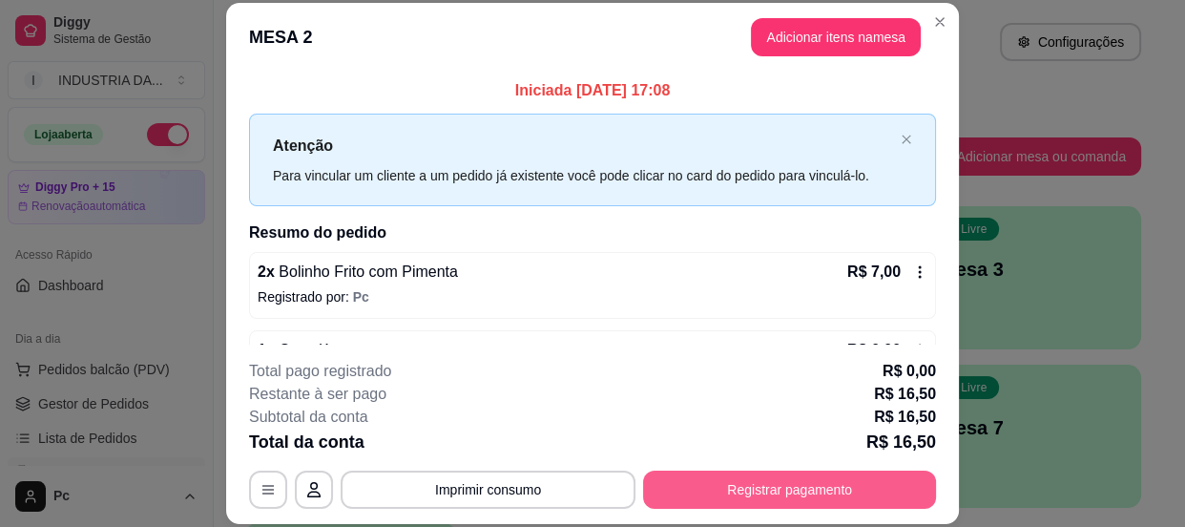
click at [876, 489] on button "Registrar pagamento" at bounding box center [789, 490] width 293 height 38
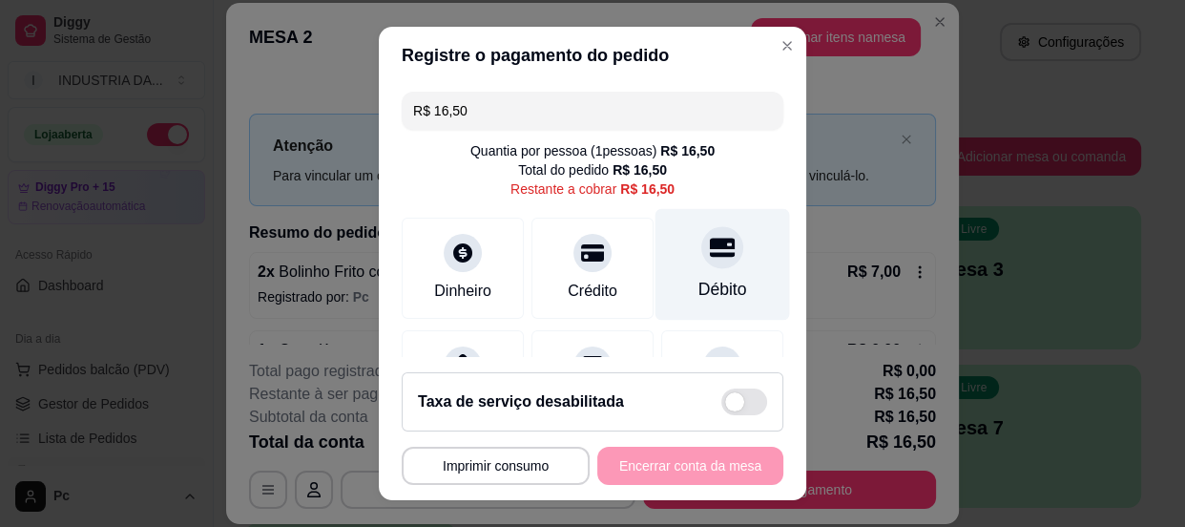
click at [667, 263] on div "Débito" at bounding box center [723, 264] width 135 height 112
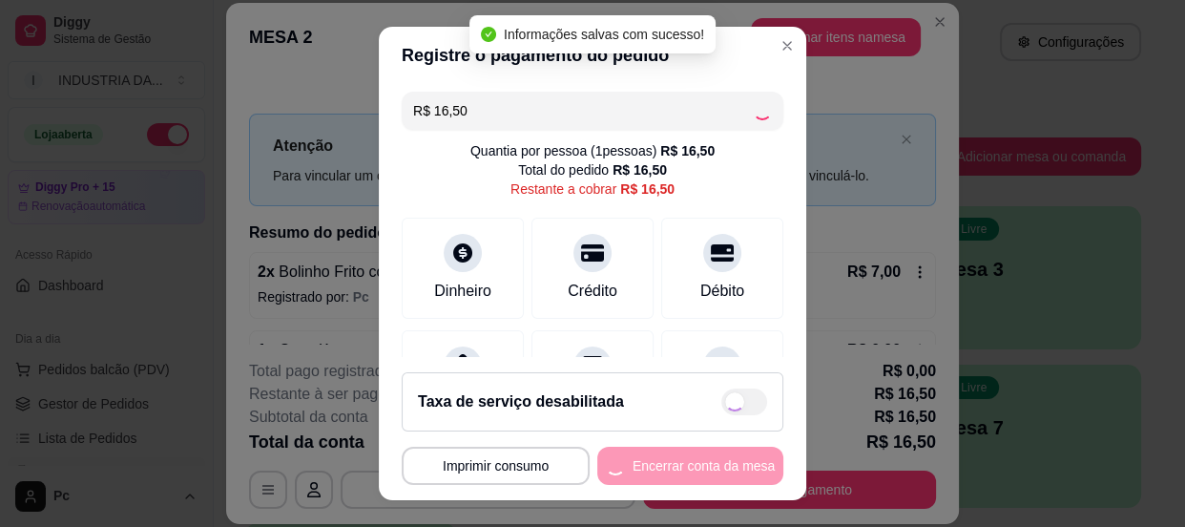
type input "R$ 0,00"
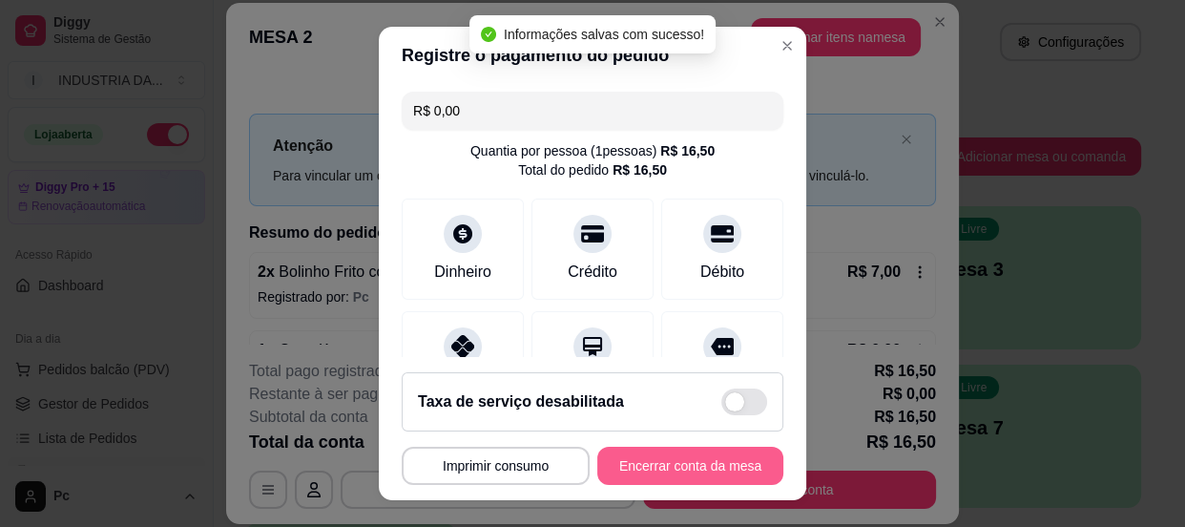
click at [702, 458] on button "Encerrar conta da mesa" at bounding box center [691, 466] width 186 height 38
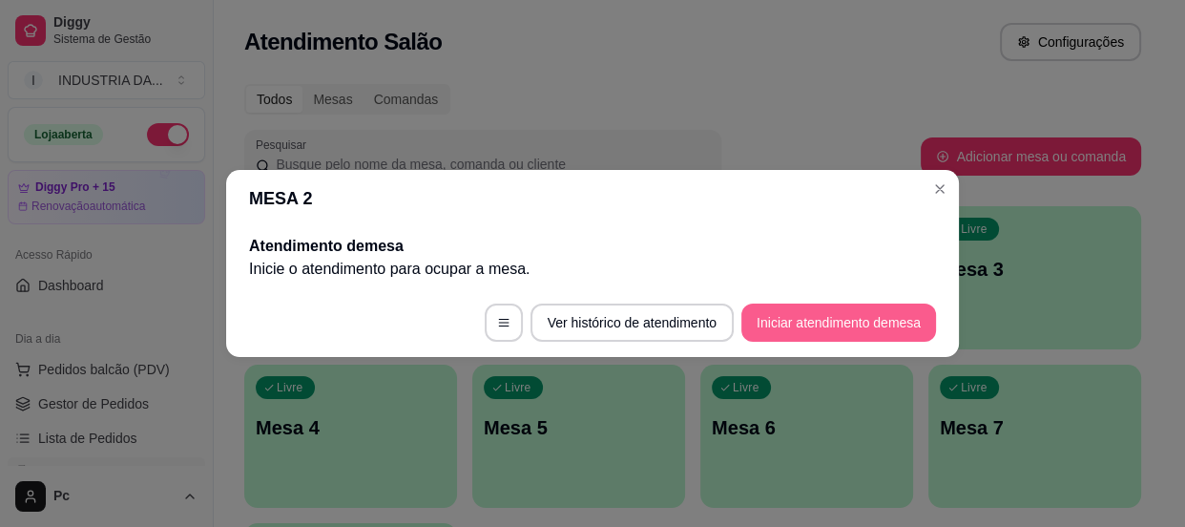
click at [870, 330] on button "Iniciar atendimento de mesa" at bounding box center [839, 323] width 195 height 38
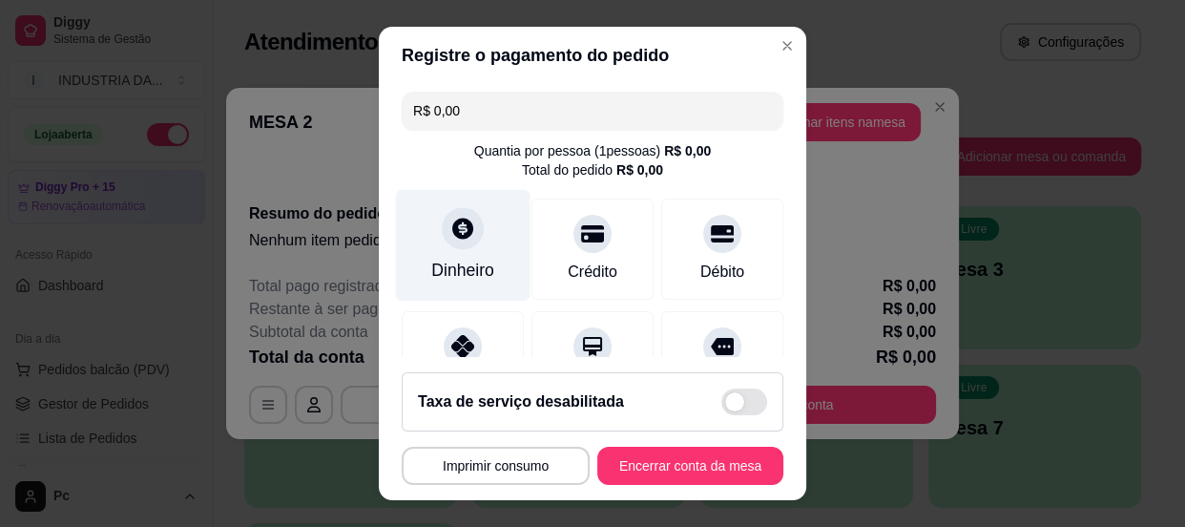
click at [431, 272] on div "Dinheiro" at bounding box center [462, 270] width 63 height 25
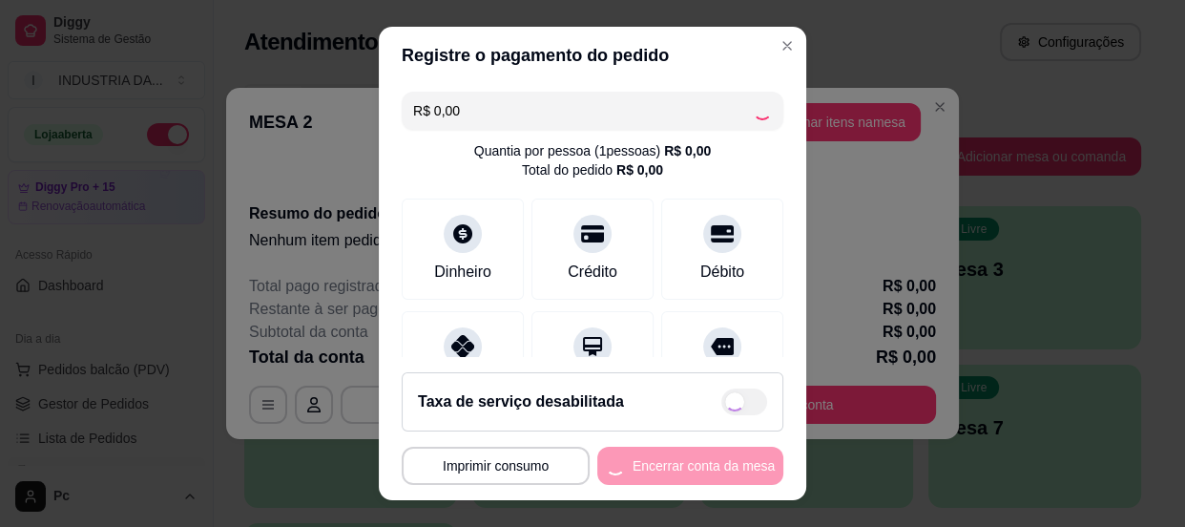
click at [723, 464] on div "MESA 2 Tempo de permanência: 2 minutos Cod. Segurança: 2795 Qtd. de Pedidos: 0 …" at bounding box center [593, 466] width 382 height 38
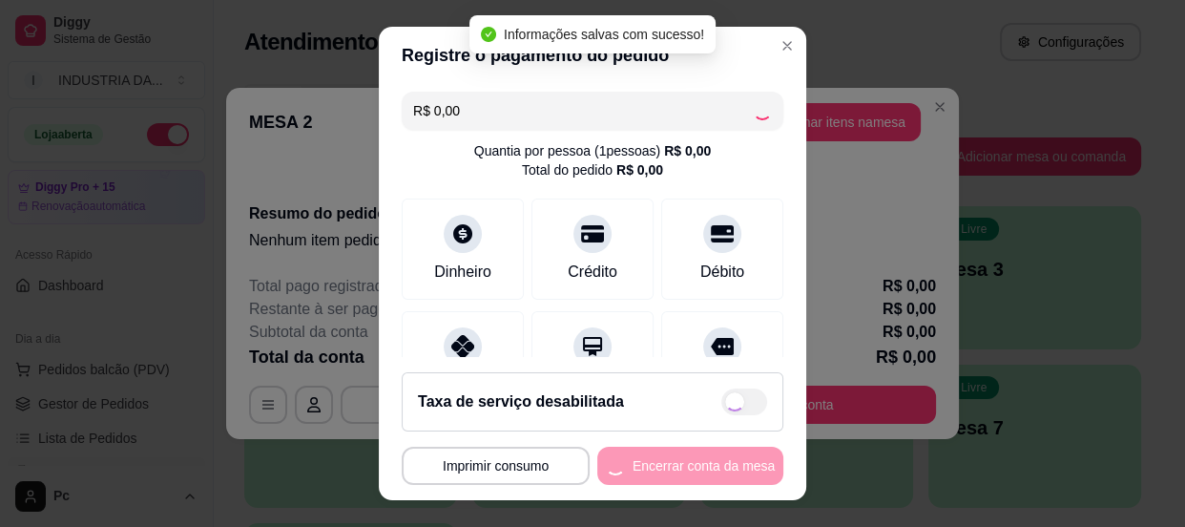
drag, startPoint x: 723, startPoint y: 464, endPoint x: 734, endPoint y: 497, distance: 35.3
click at [731, 494] on footer "Taxa de serviço desabilitada MESA 2 Tempo de permanência: 2 minutos Cod. Segura…" at bounding box center [593, 428] width 428 height 143
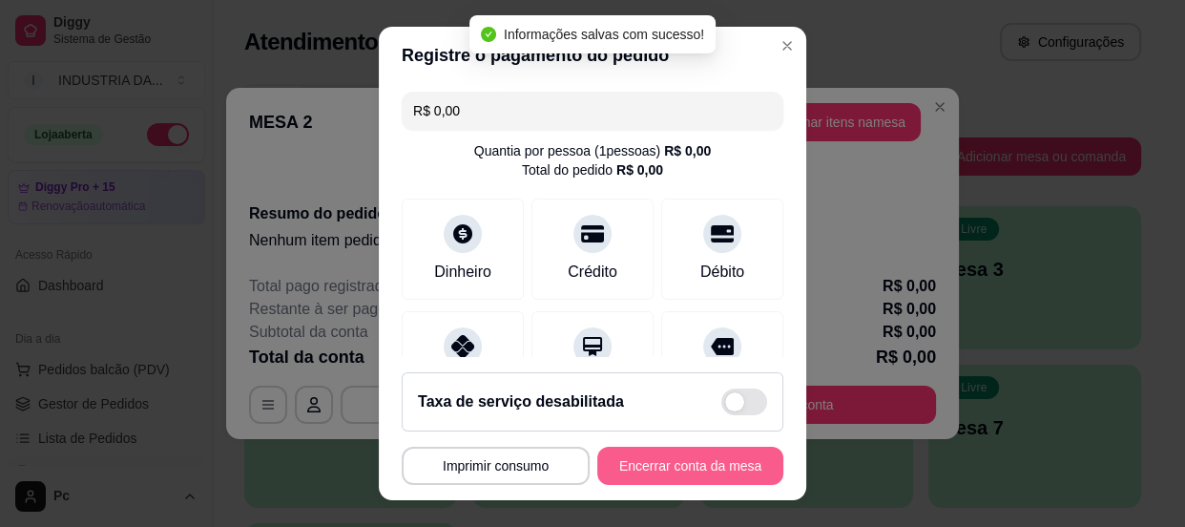
click at [712, 461] on button "Encerrar conta da mesa" at bounding box center [691, 466] width 186 height 38
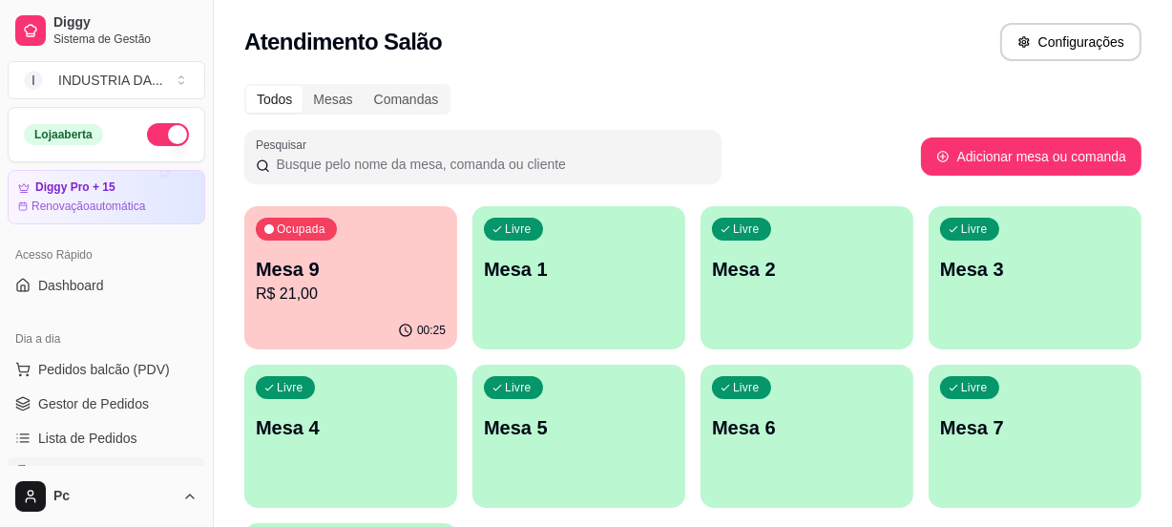
click at [758, 92] on div "Todos Mesas Comandas" at bounding box center [692, 99] width 897 height 31
click at [745, 295] on div "Livre Mesa 2" at bounding box center [806, 266] width 206 height 116
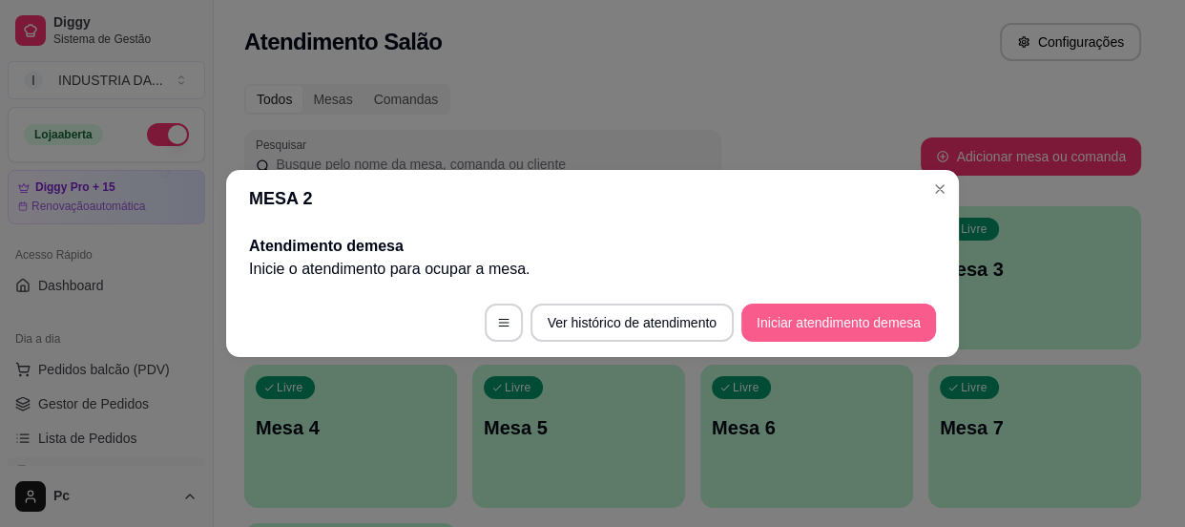
click at [878, 325] on button "Iniciar atendimento de mesa" at bounding box center [839, 323] width 195 height 38
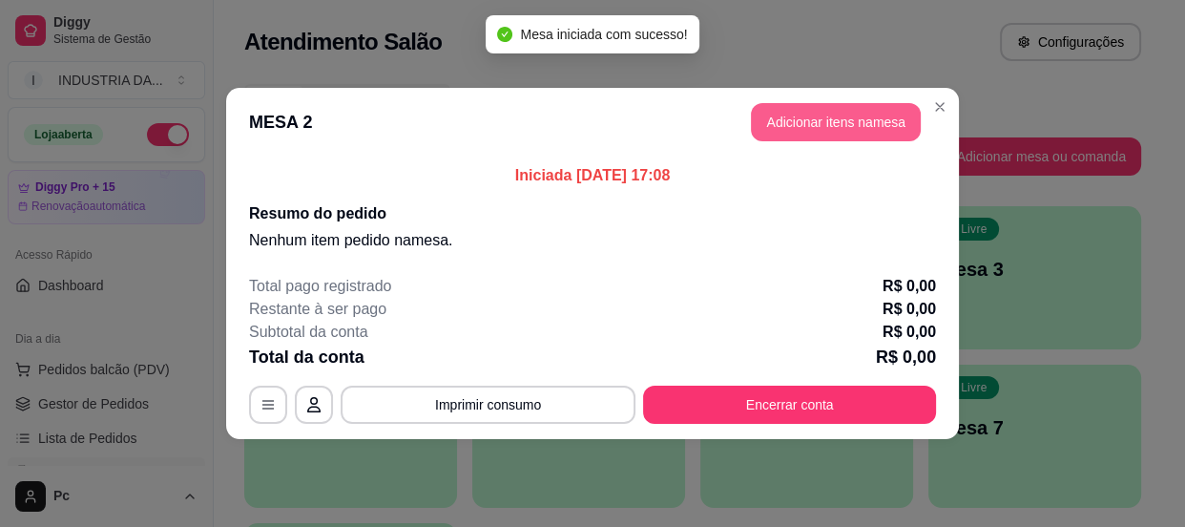
click at [808, 128] on button "Adicionar itens na mesa" at bounding box center [836, 122] width 170 height 38
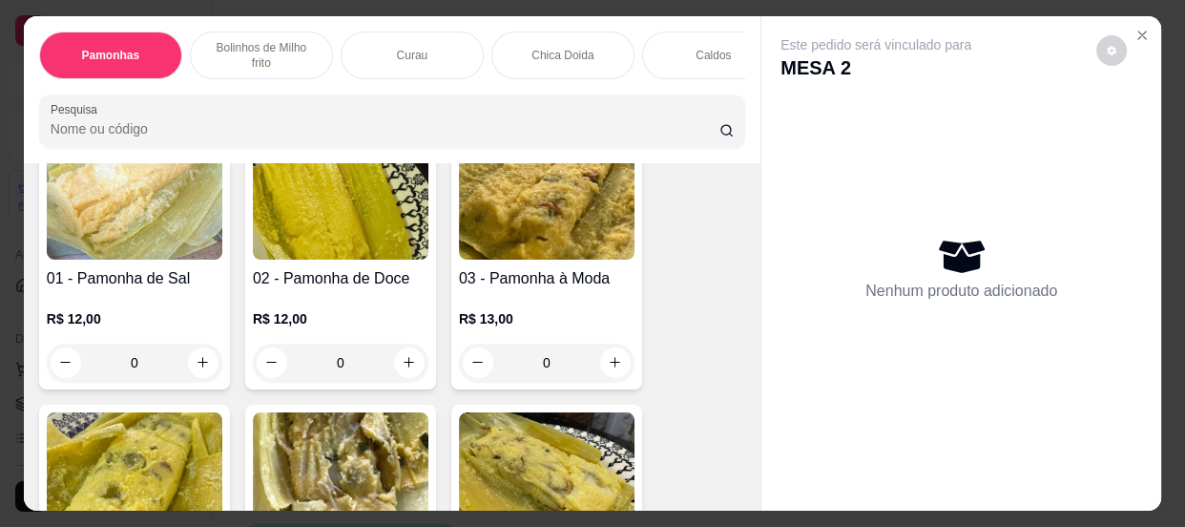
scroll to position [173, 0]
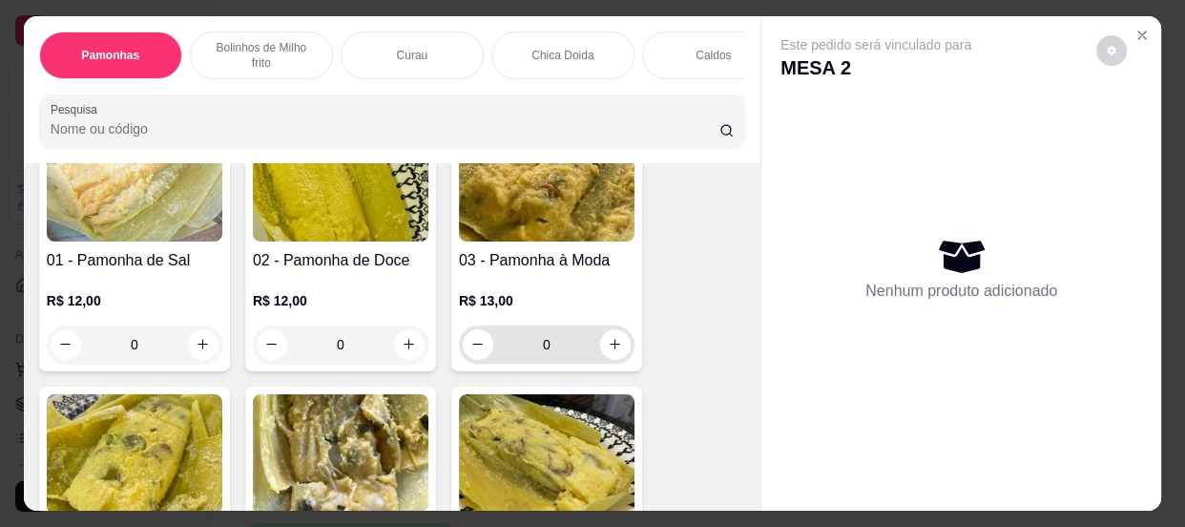
click at [568, 348] on input "0" at bounding box center [546, 344] width 107 height 38
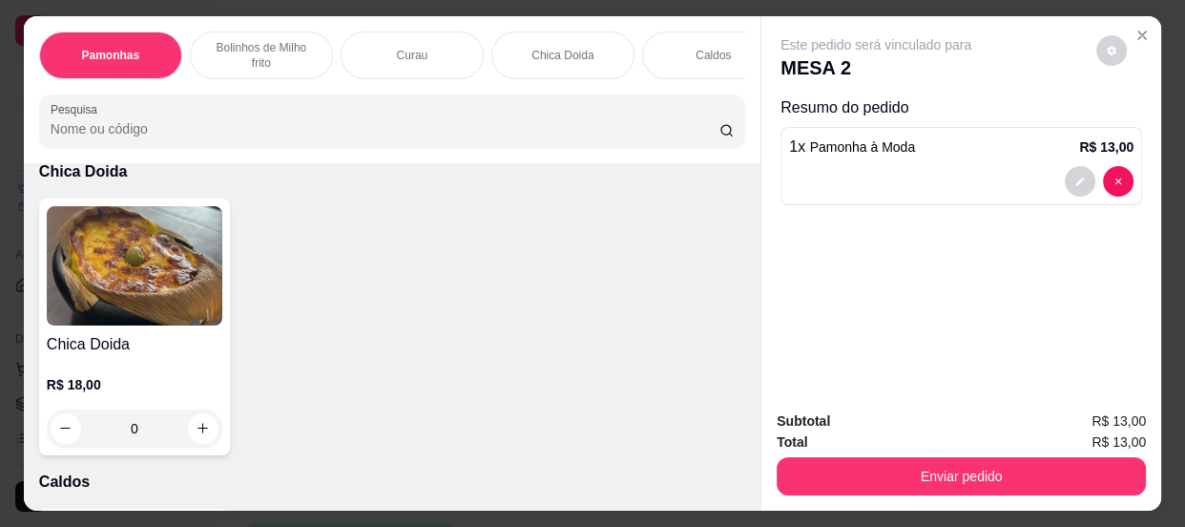
scroll to position [1735, 0]
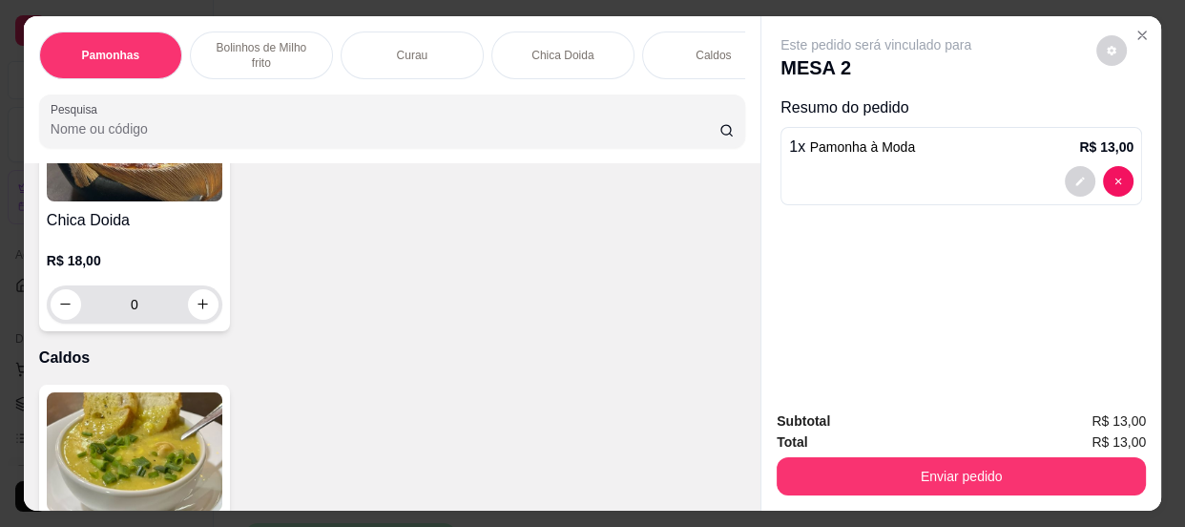
type input "1"
click at [149, 303] on input "0" at bounding box center [134, 304] width 107 height 38
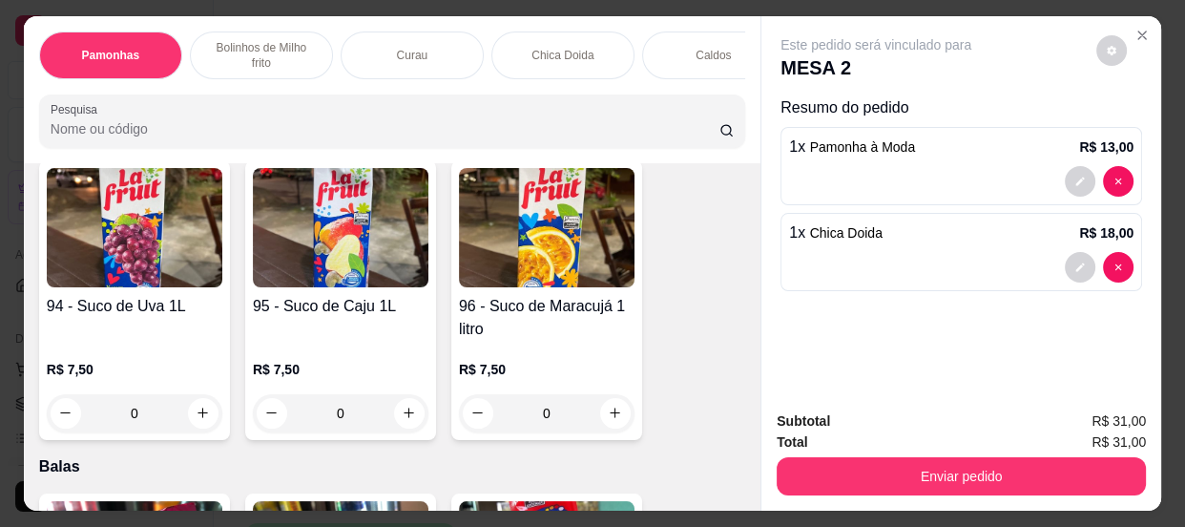
scroll to position [5380, 0]
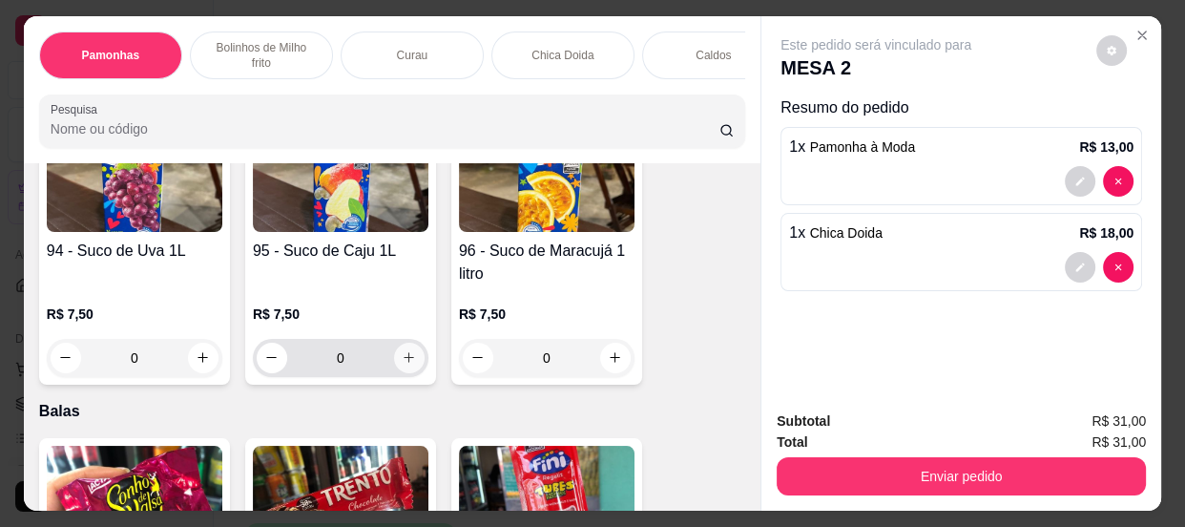
type input "1"
click at [406, 365] on icon "increase-product-quantity" at bounding box center [409, 357] width 14 height 14
type input "1"
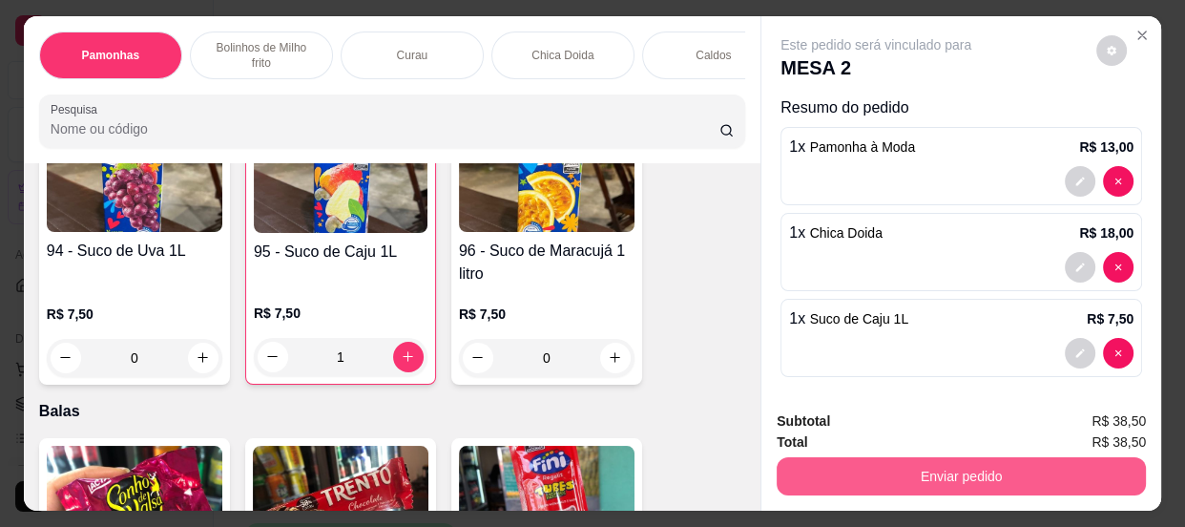
click at [941, 464] on button "Enviar pedido" at bounding box center [961, 476] width 369 height 38
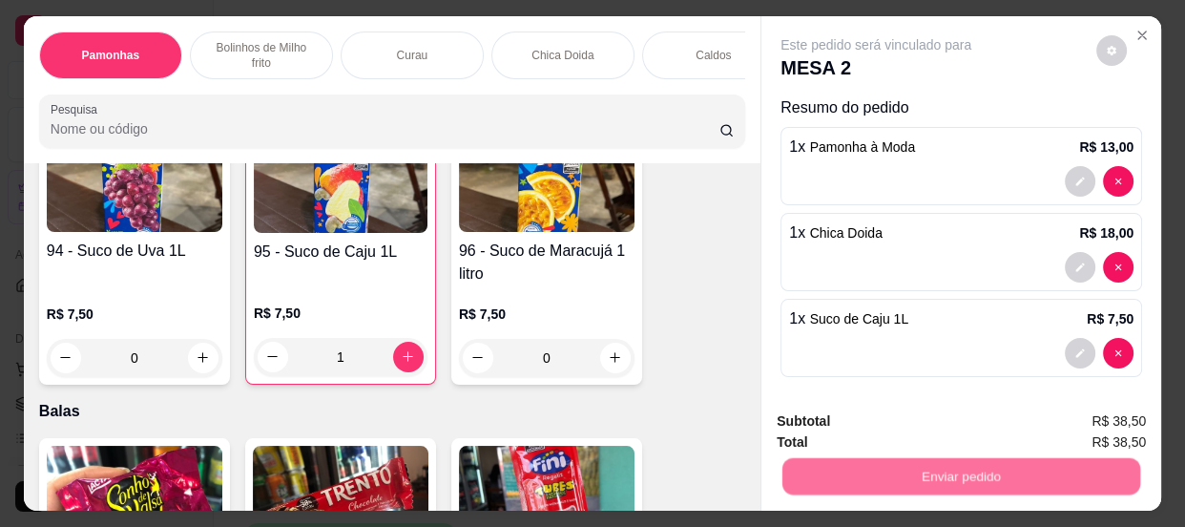
click at [887, 410] on button "Não registrar e enviar pedido" at bounding box center [899, 423] width 199 height 36
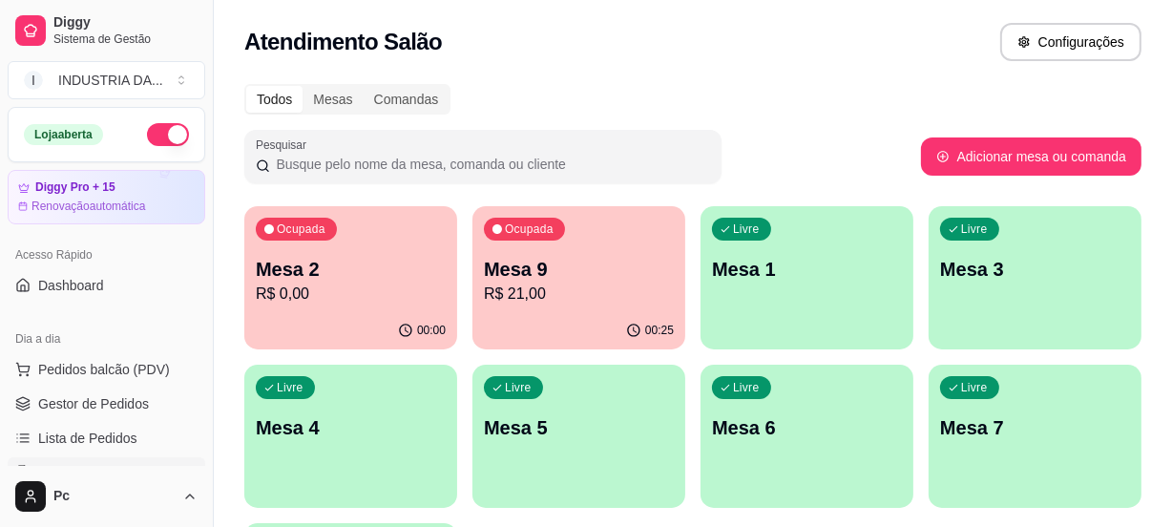
click at [556, 276] on p "Mesa 9" at bounding box center [579, 269] width 190 height 27
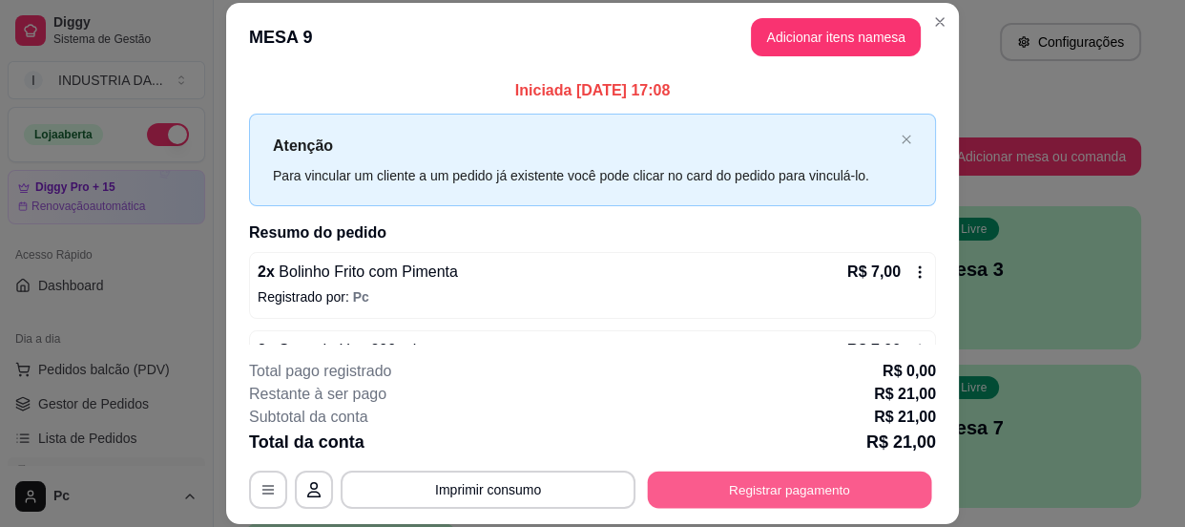
click at [807, 477] on button "Registrar pagamento" at bounding box center [790, 490] width 284 height 37
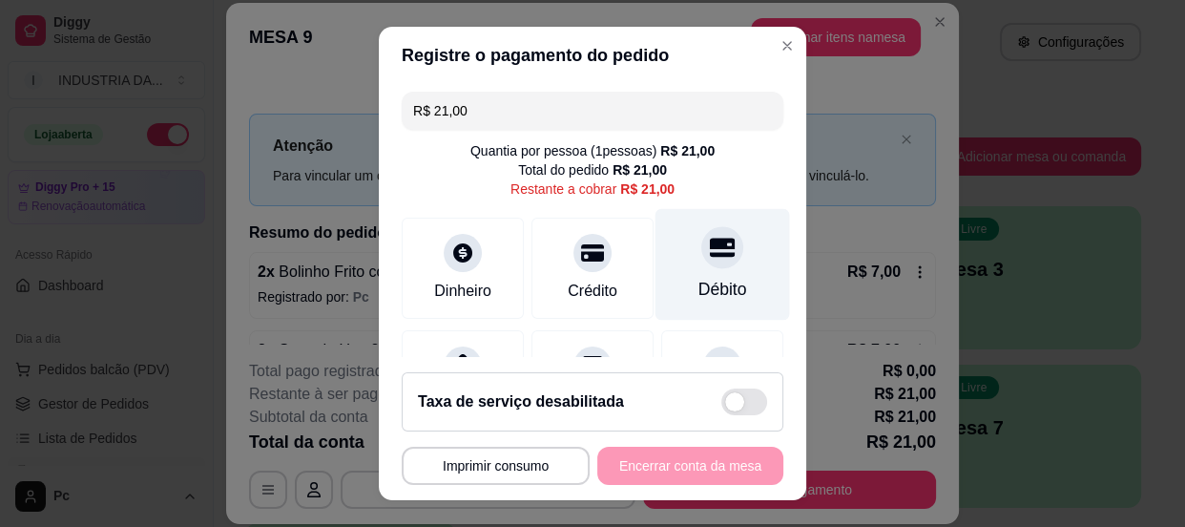
click at [702, 250] on div at bounding box center [723, 247] width 42 height 42
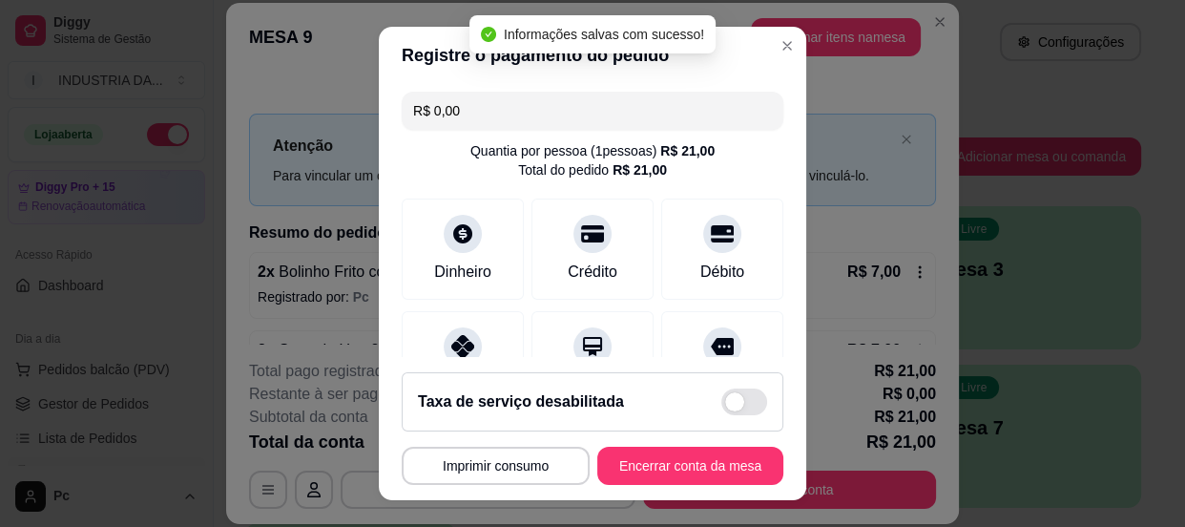
type input "R$ 0,00"
click at [665, 472] on button "Encerrar conta da mesa" at bounding box center [691, 466] width 186 height 38
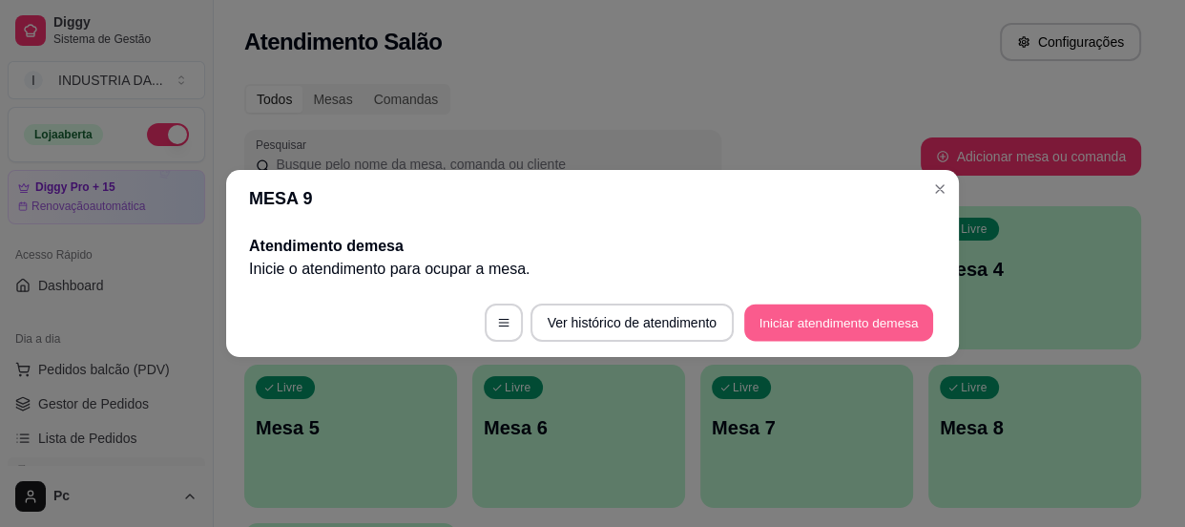
click at [887, 326] on button "Iniciar atendimento de mesa" at bounding box center [838, 322] width 189 height 37
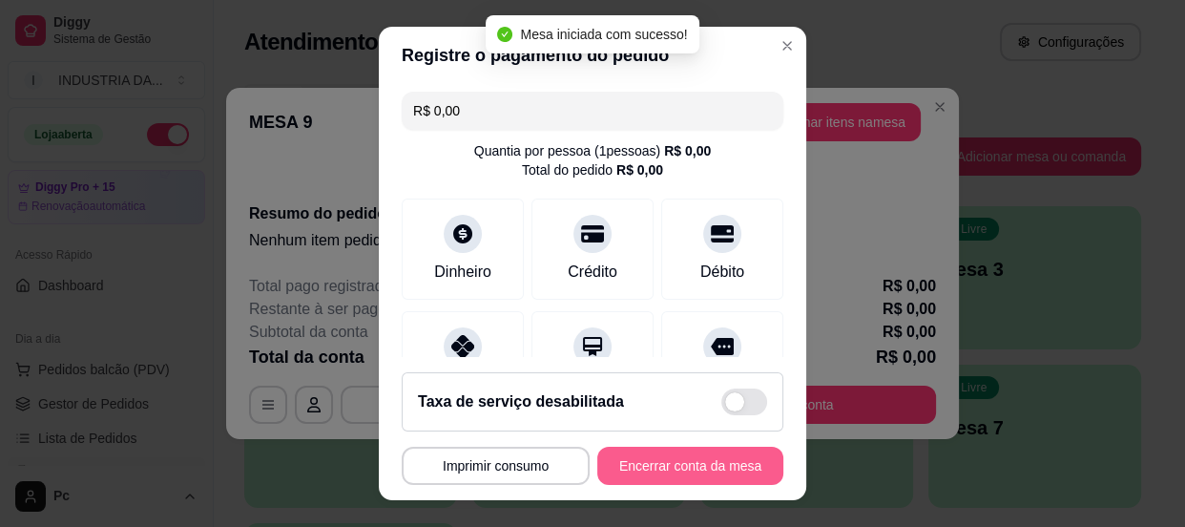
click at [646, 459] on button "Encerrar conta da mesa" at bounding box center [691, 466] width 186 height 38
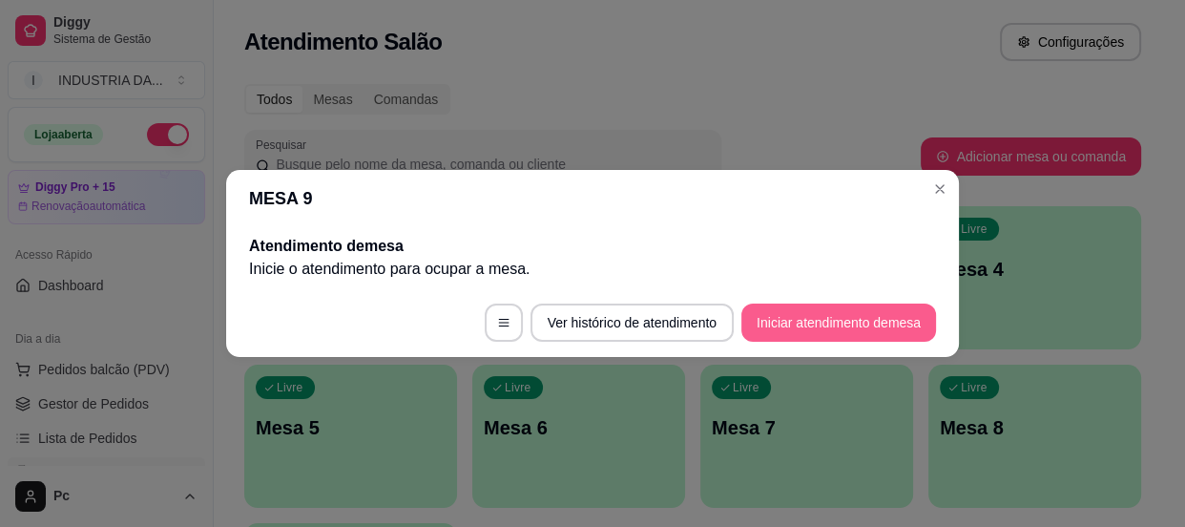
click at [809, 311] on button "Iniciar atendimento de mesa" at bounding box center [839, 323] width 195 height 38
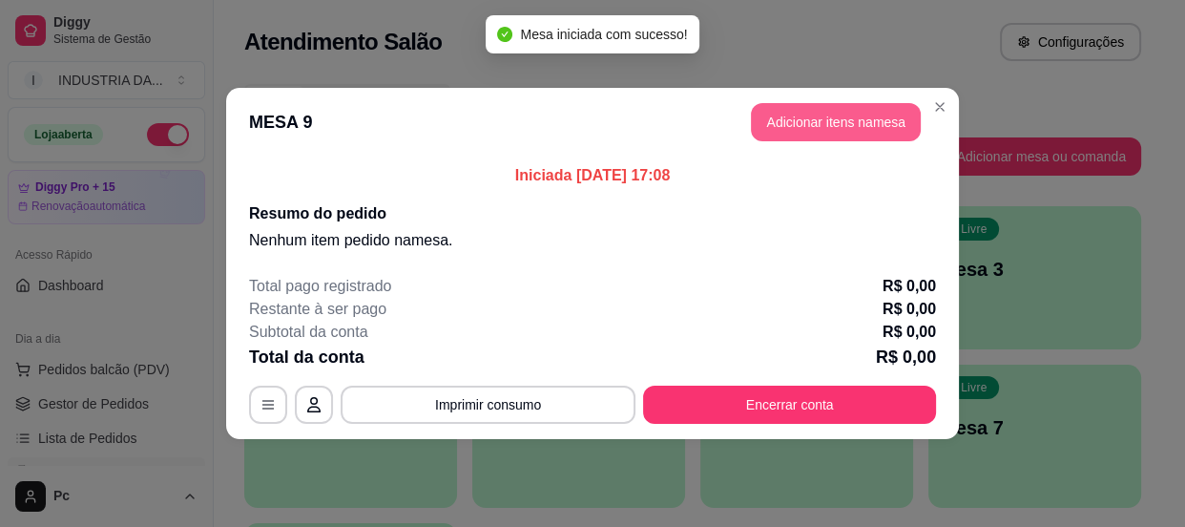
click at [793, 114] on button "Adicionar itens na mesa" at bounding box center [836, 122] width 170 height 38
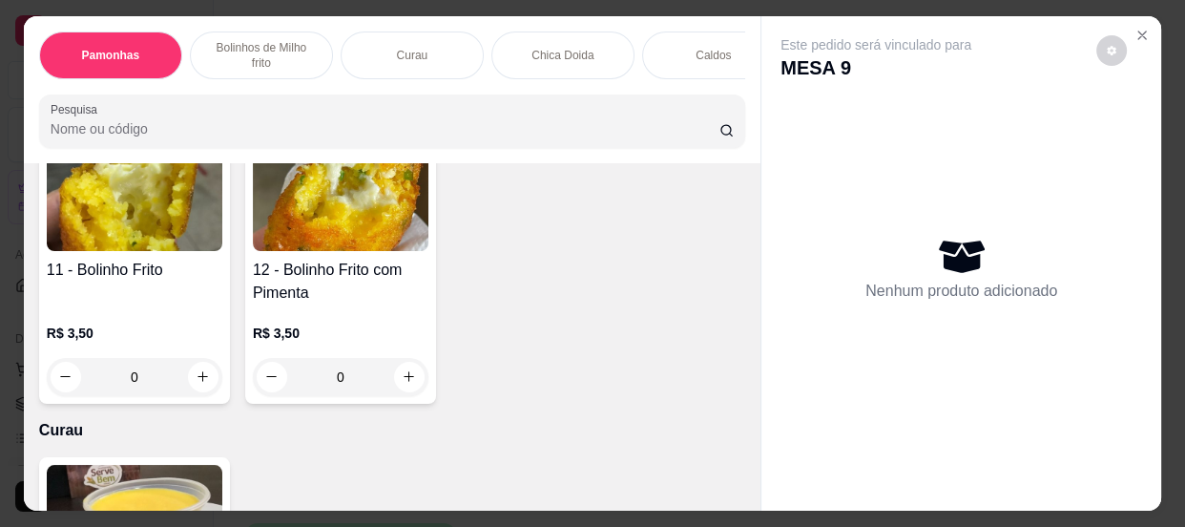
scroll to position [1127, 0]
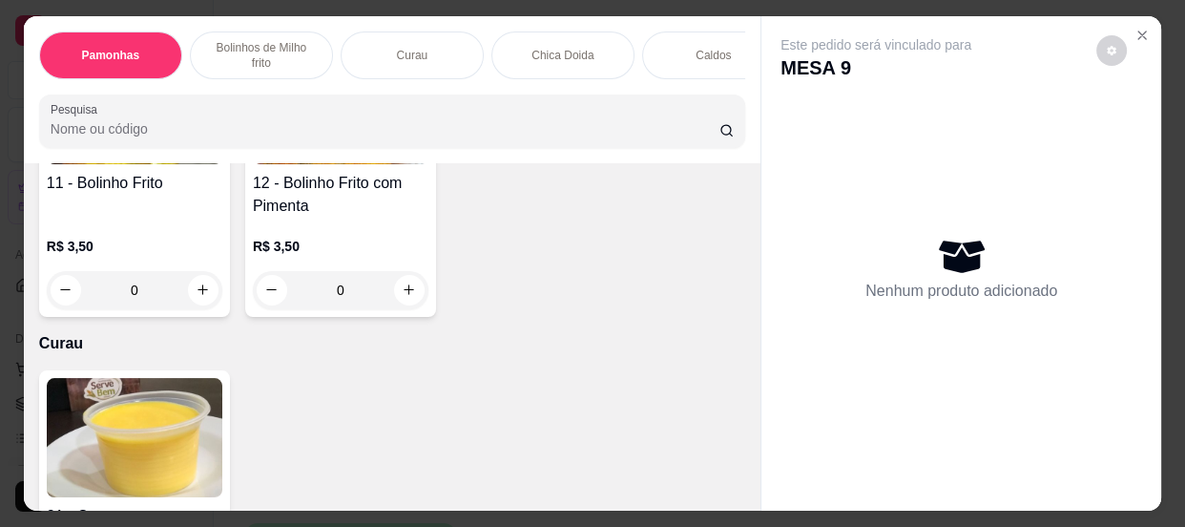
click at [359, 295] on input "0" at bounding box center [340, 290] width 107 height 38
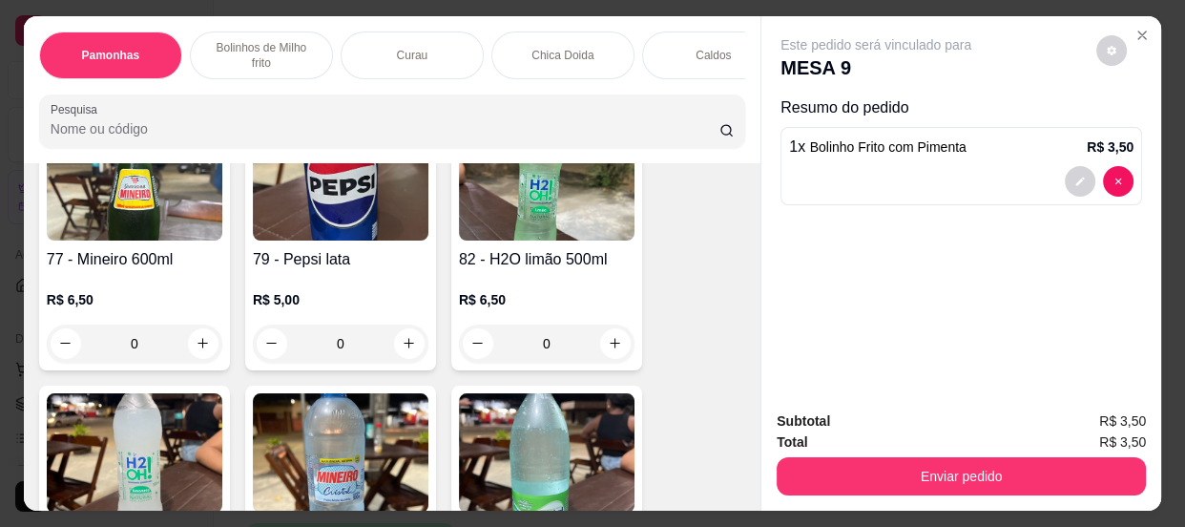
scroll to position [4338, 0]
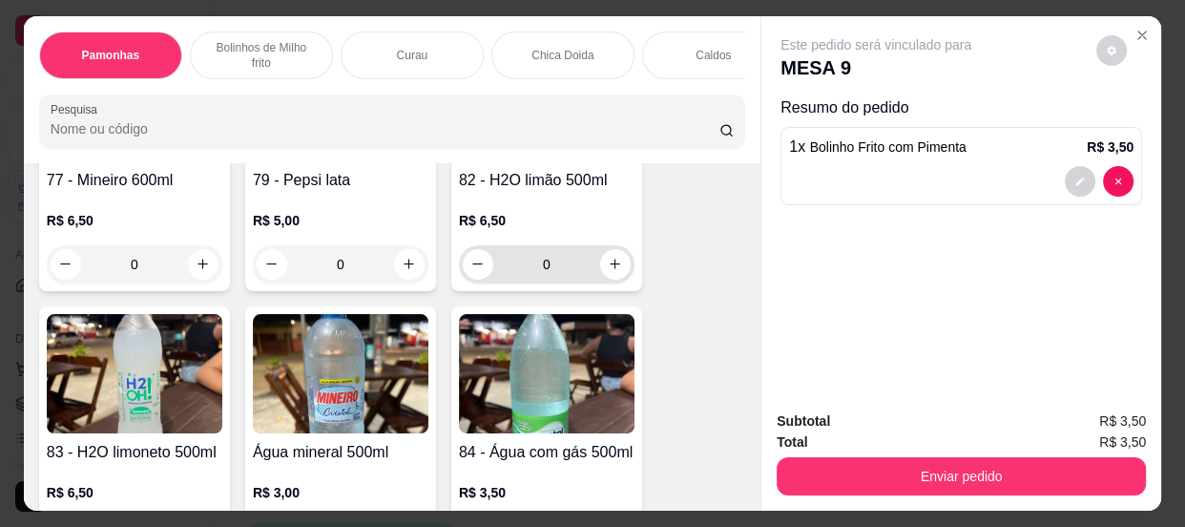
type input "1"
click at [564, 279] on input "0" at bounding box center [546, 264] width 107 height 38
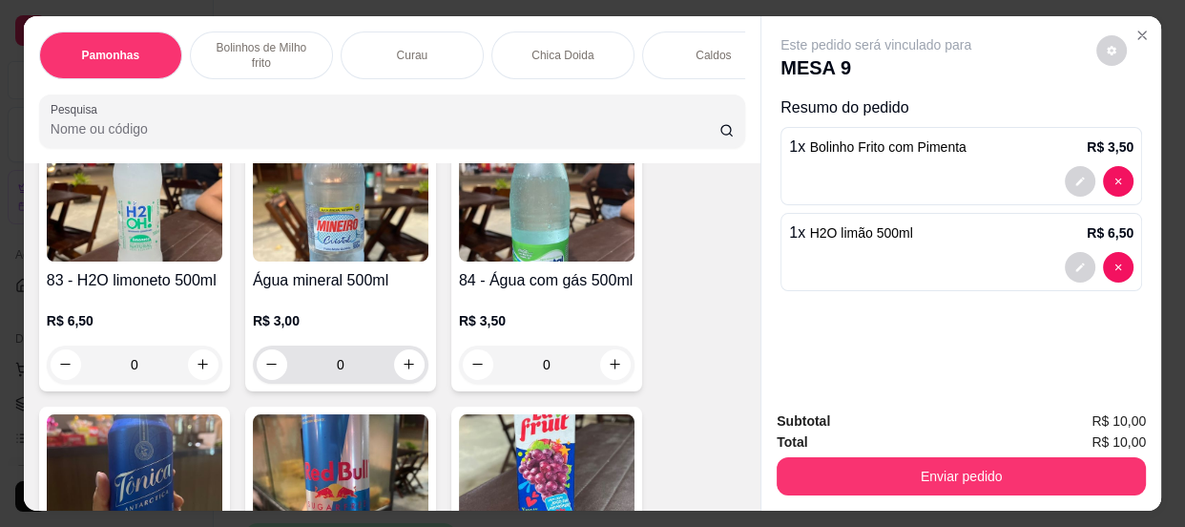
scroll to position [4772, 0]
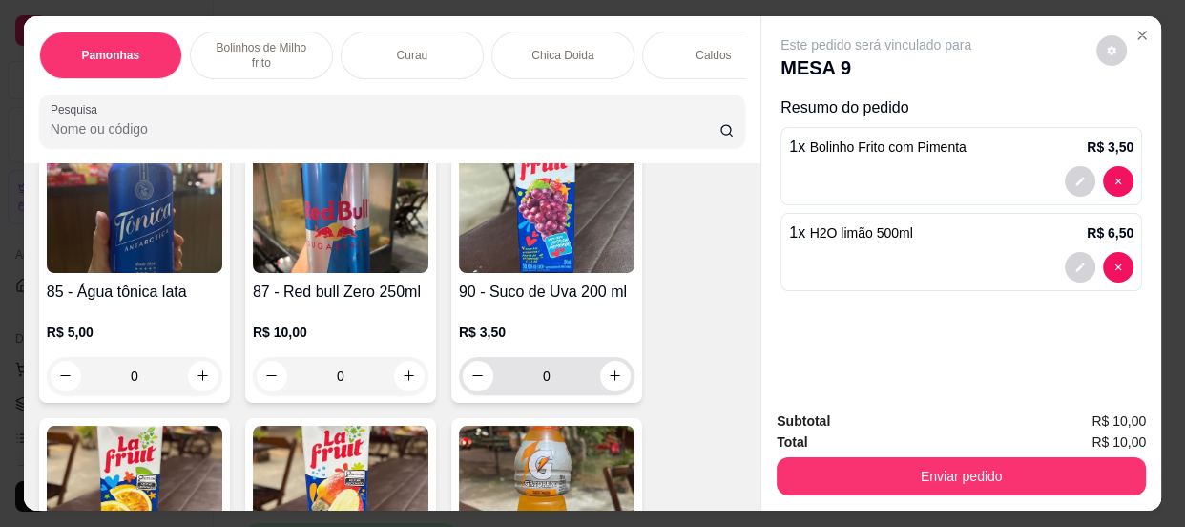
type input "1"
click at [558, 382] on input "0" at bounding box center [546, 376] width 107 height 38
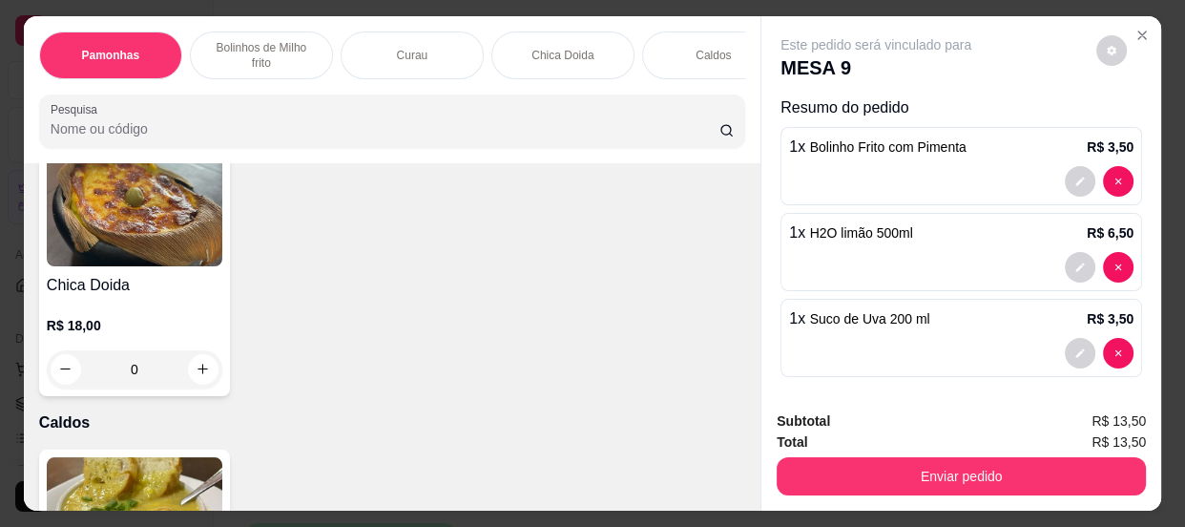
scroll to position [1648, 0]
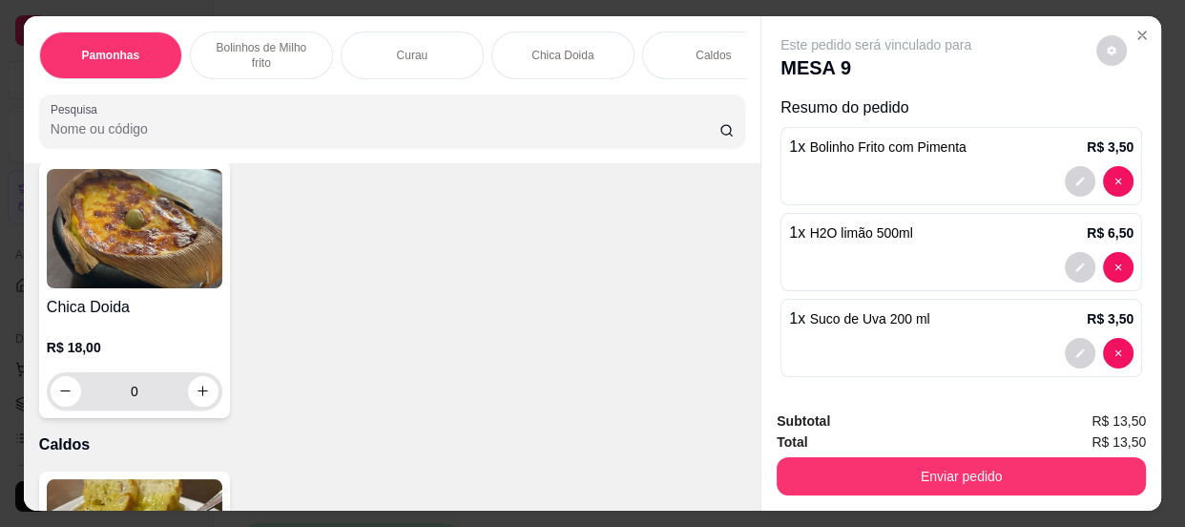
type input "1"
click at [153, 401] on input "0" at bounding box center [134, 391] width 107 height 38
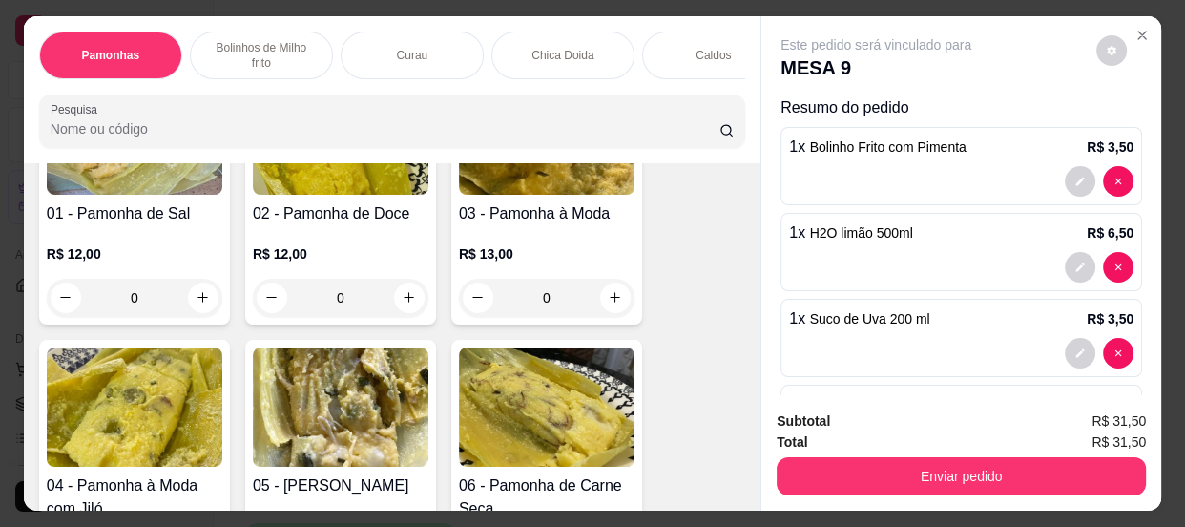
scroll to position [87, 0]
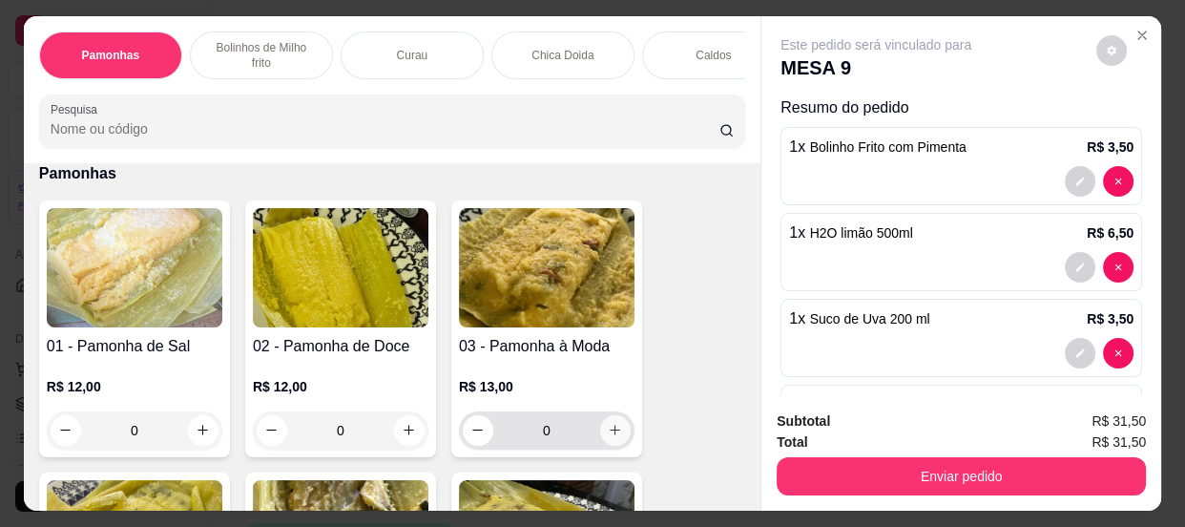
type input "1"
click at [605, 446] on button "increase-product-quantity" at bounding box center [615, 430] width 31 height 31
type input "1"
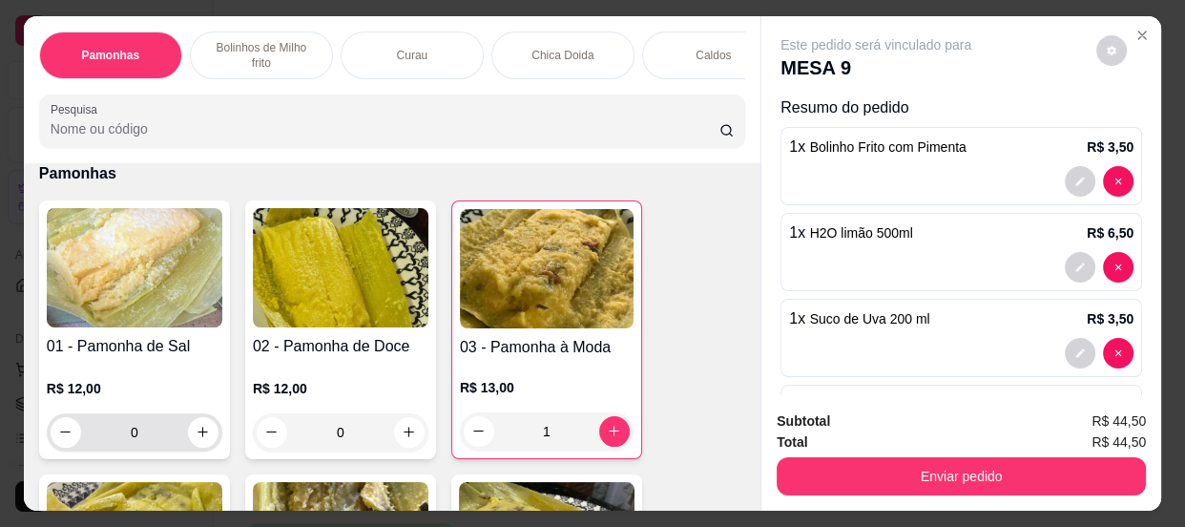
click at [136, 439] on input "0" at bounding box center [134, 432] width 107 height 38
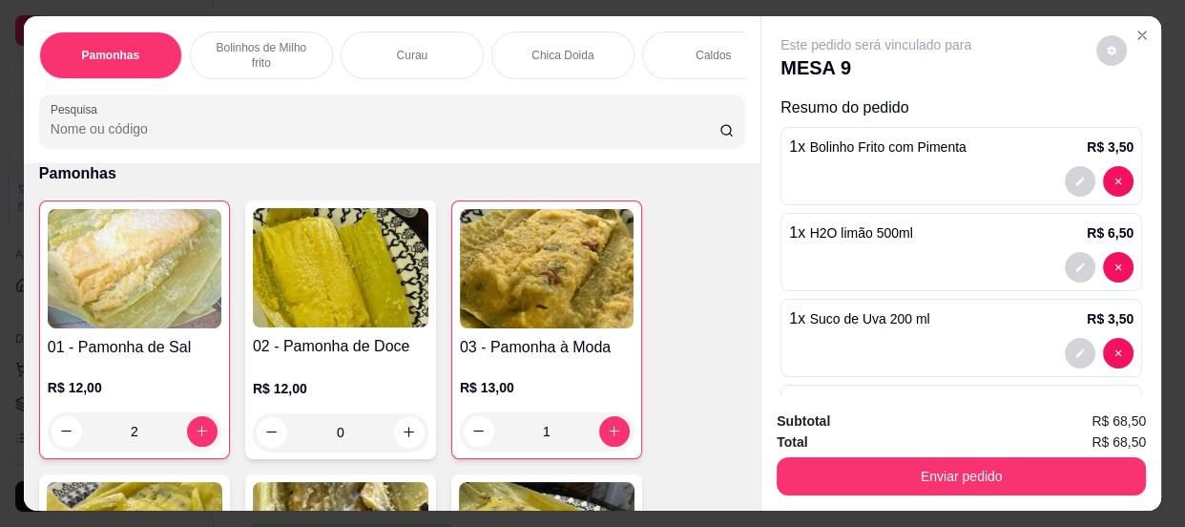
scroll to position [0, 0]
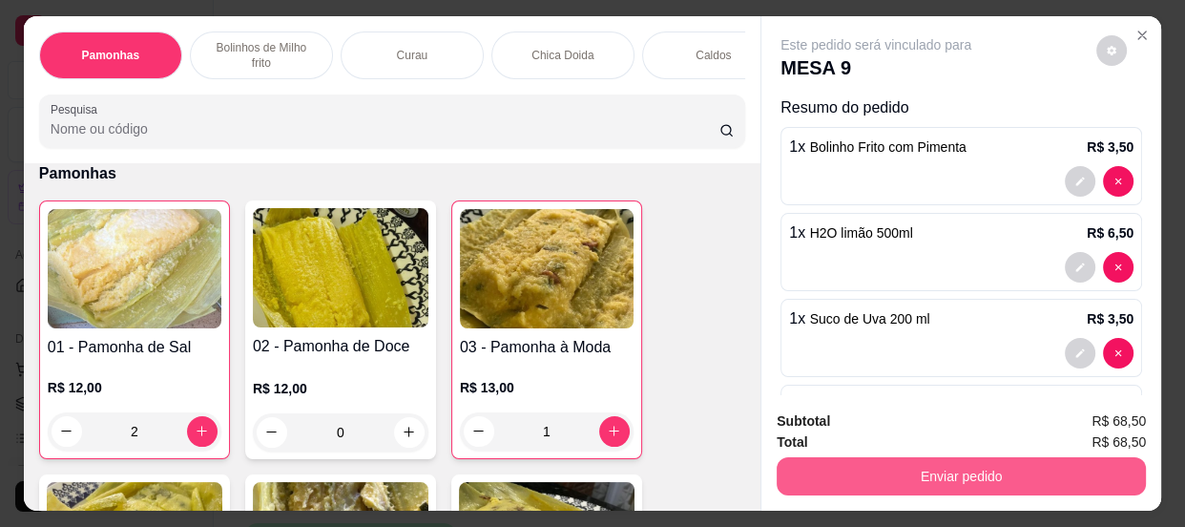
type input "2"
click at [914, 473] on button "Enviar pedido" at bounding box center [961, 476] width 369 height 38
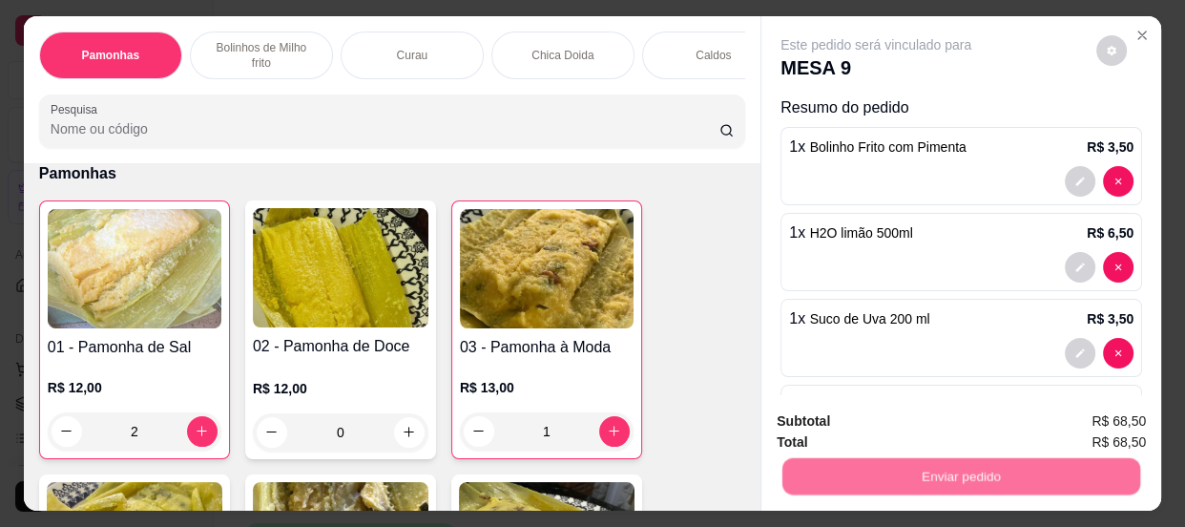
click at [881, 413] on button "Não registrar e enviar pedido" at bounding box center [899, 422] width 193 height 35
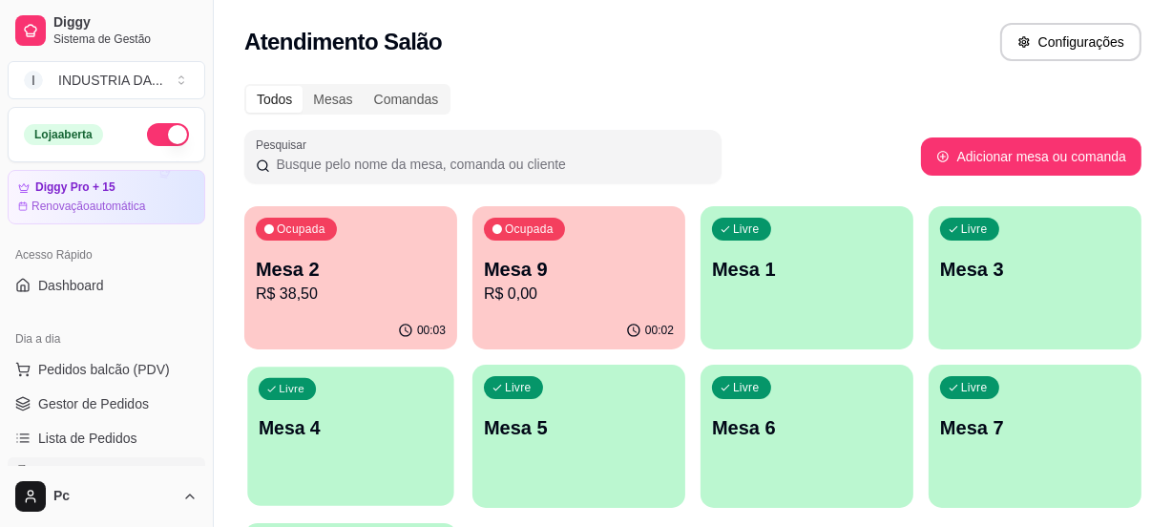
click at [299, 446] on div "Livre Mesa 4" at bounding box center [350, 425] width 206 height 116
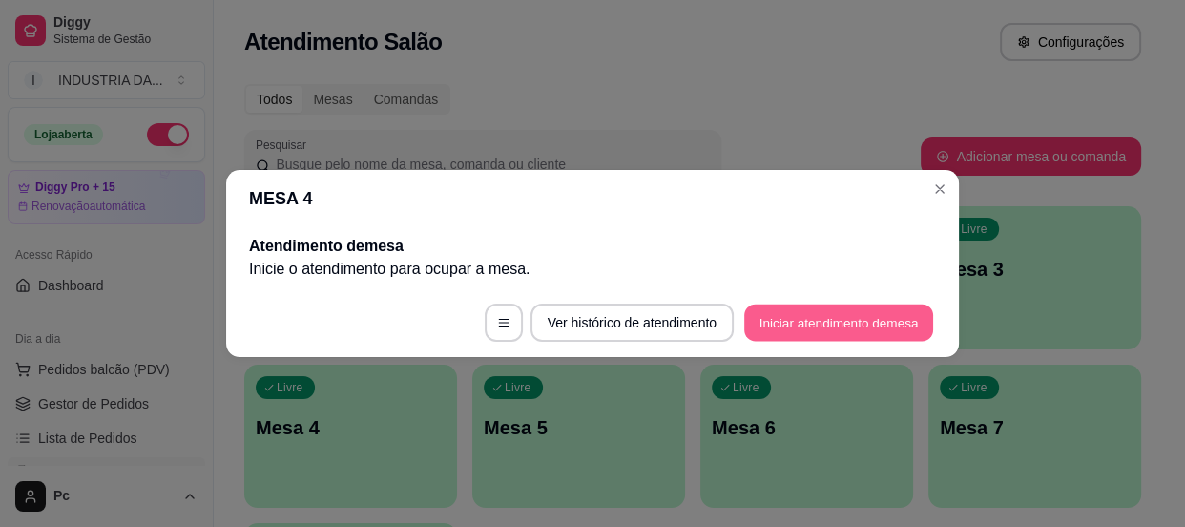
click at [837, 303] on footer "Ver histórico de atendimento Iniciar atendimento de mesa" at bounding box center [592, 322] width 733 height 69
click at [827, 325] on button "Iniciar atendimento de mesa" at bounding box center [838, 322] width 189 height 37
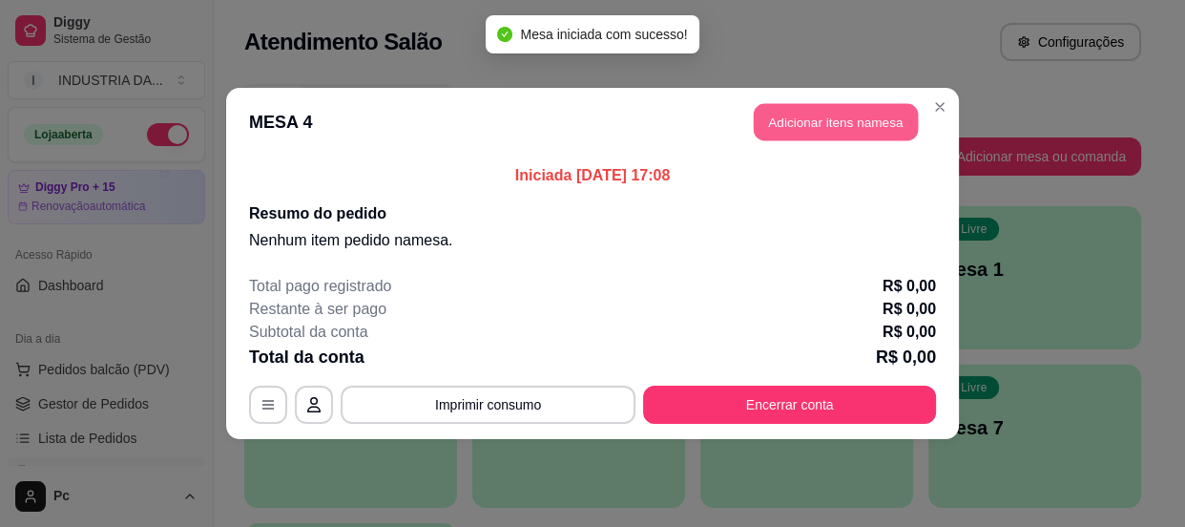
click at [785, 131] on button "Adicionar itens na mesa" at bounding box center [836, 122] width 164 height 37
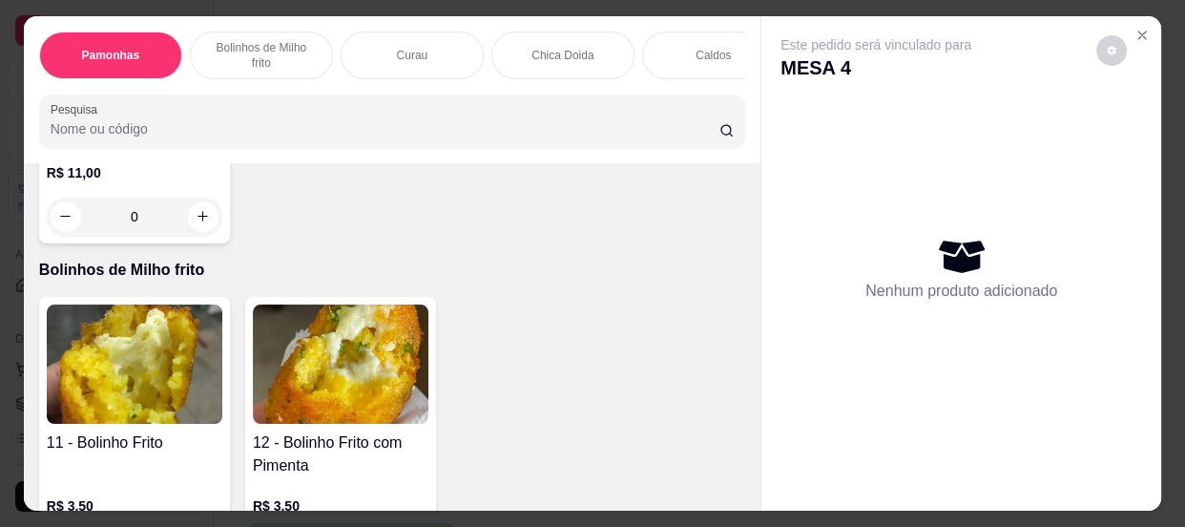
scroll to position [1040, 0]
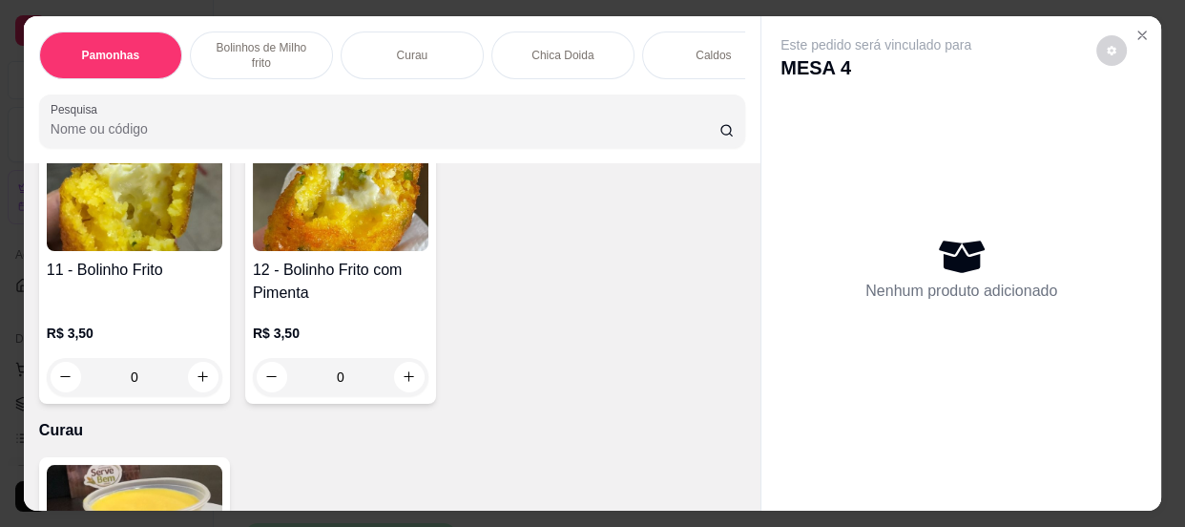
click at [352, 385] on input "0" at bounding box center [340, 377] width 107 height 38
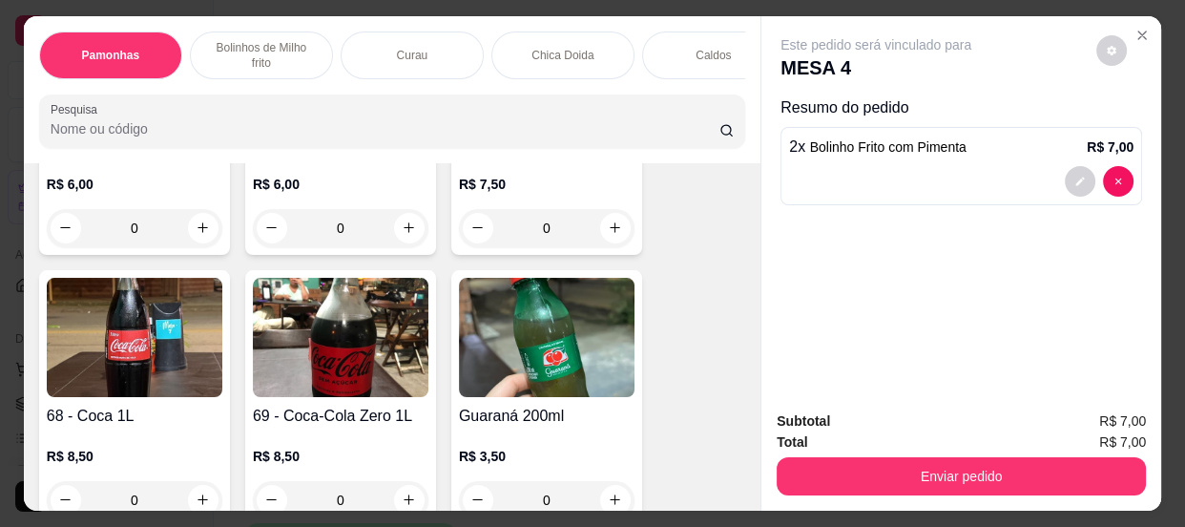
scroll to position [3384, 0]
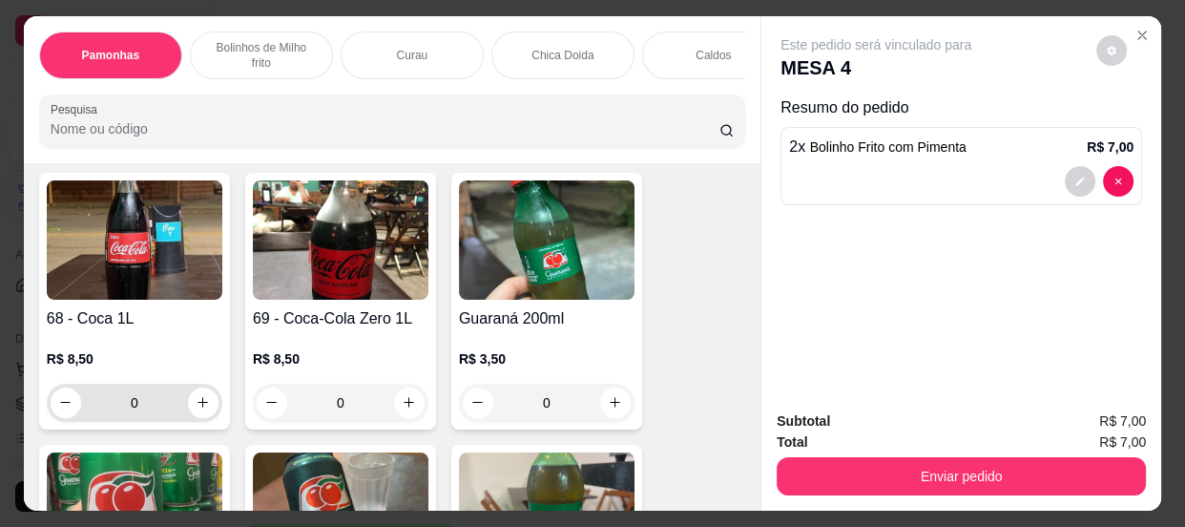
type input "2"
click at [154, 414] on input "0" at bounding box center [134, 403] width 107 height 38
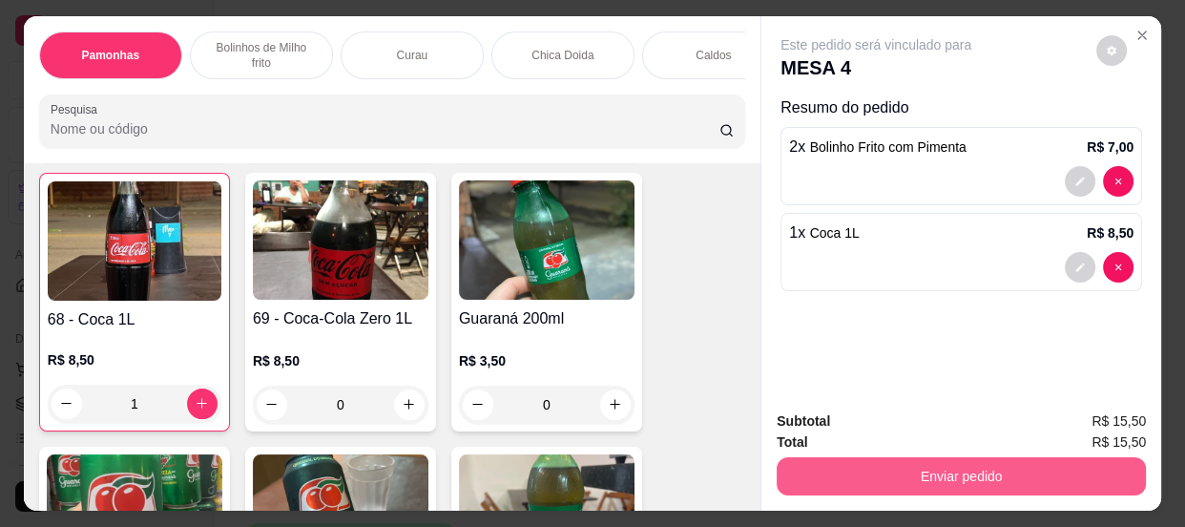
type input "1"
click at [891, 464] on button "Enviar pedido" at bounding box center [961, 476] width 369 height 38
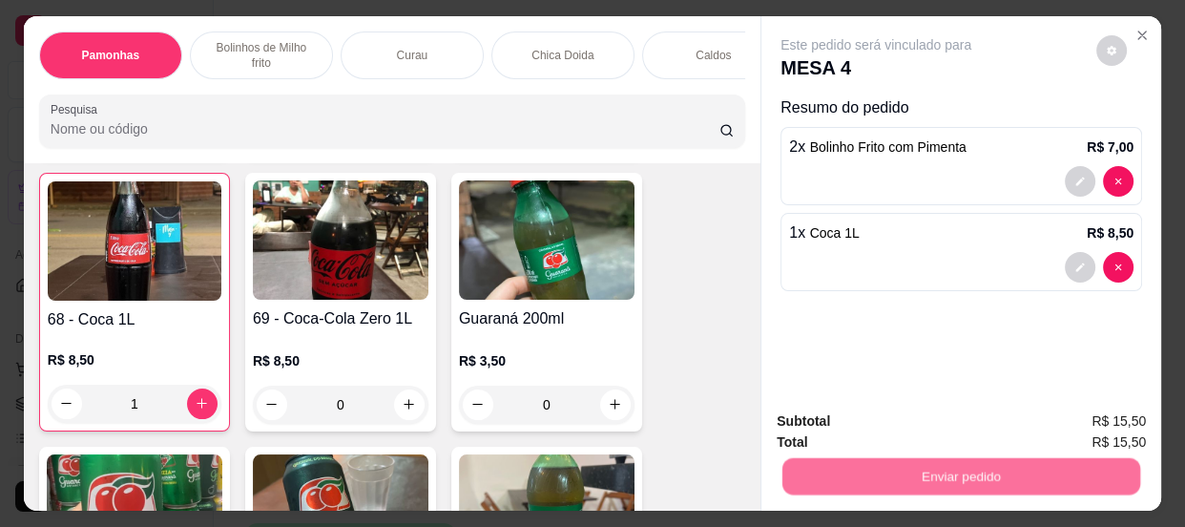
click at [841, 412] on button "Não registrar e enviar pedido" at bounding box center [899, 423] width 199 height 36
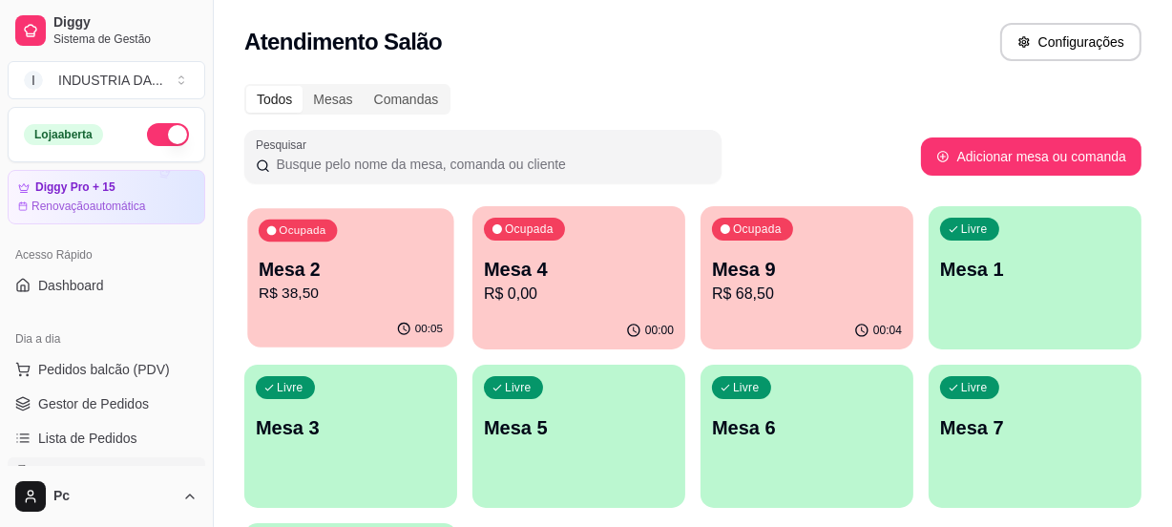
click at [291, 286] on p "R$ 38,50" at bounding box center [351, 294] width 184 height 22
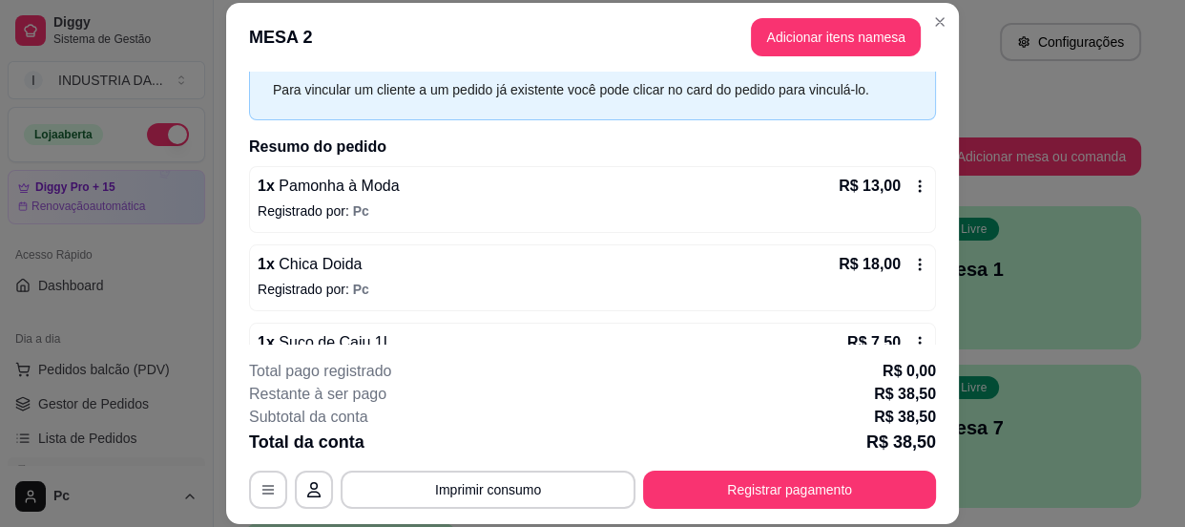
scroll to position [136, 0]
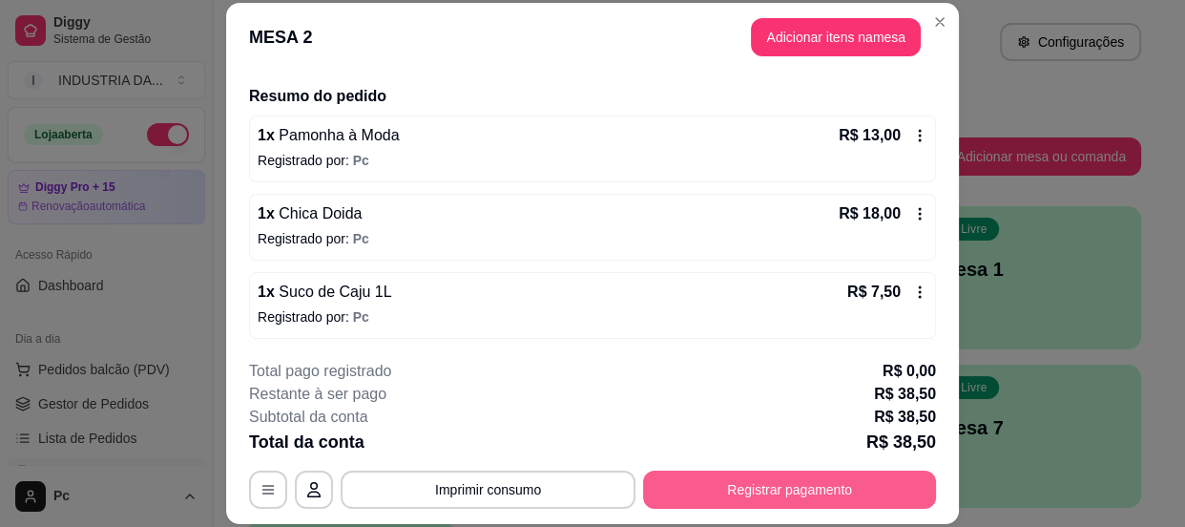
click at [821, 498] on button "Registrar pagamento" at bounding box center [789, 490] width 293 height 38
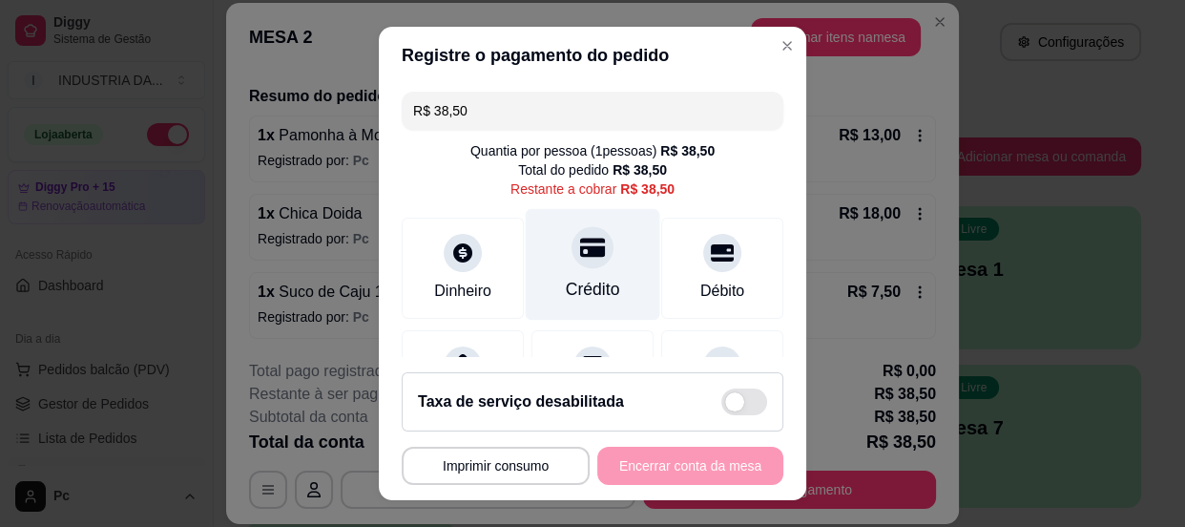
click at [601, 260] on div "Crédito" at bounding box center [593, 264] width 135 height 112
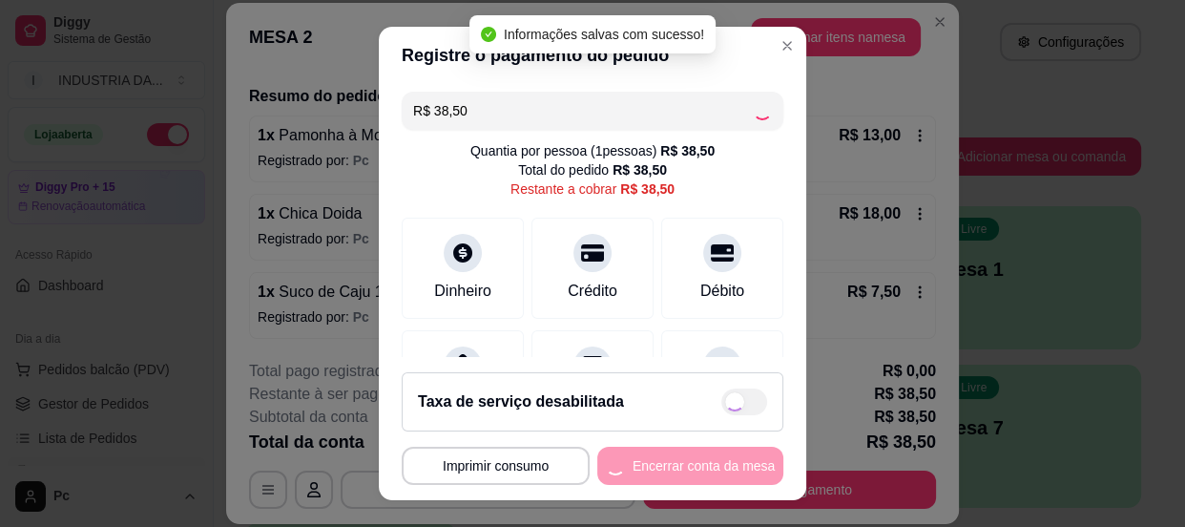
type input "R$ 0,00"
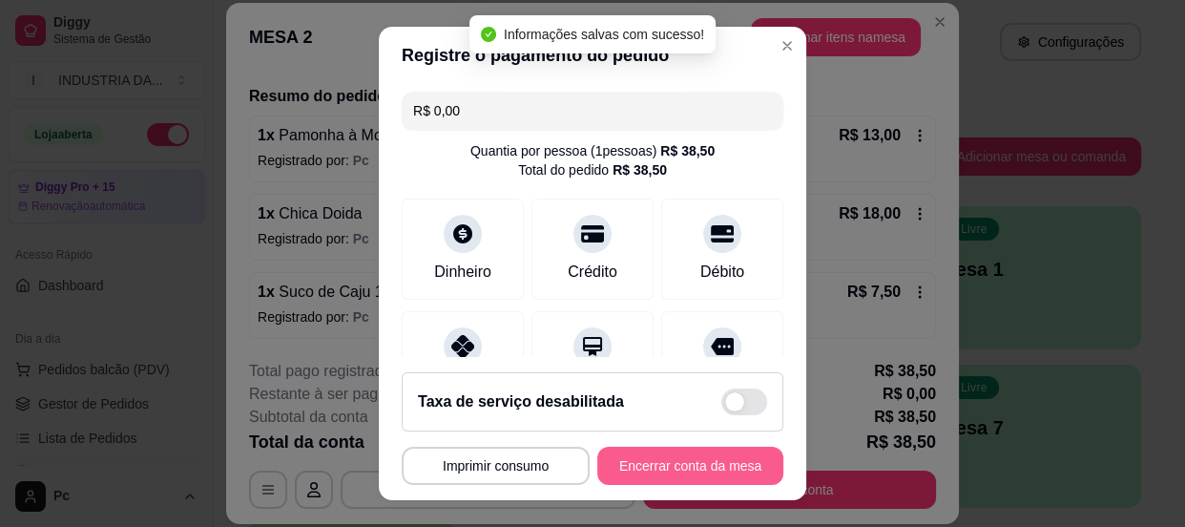
click at [696, 469] on button "Encerrar conta da mesa" at bounding box center [691, 466] width 186 height 38
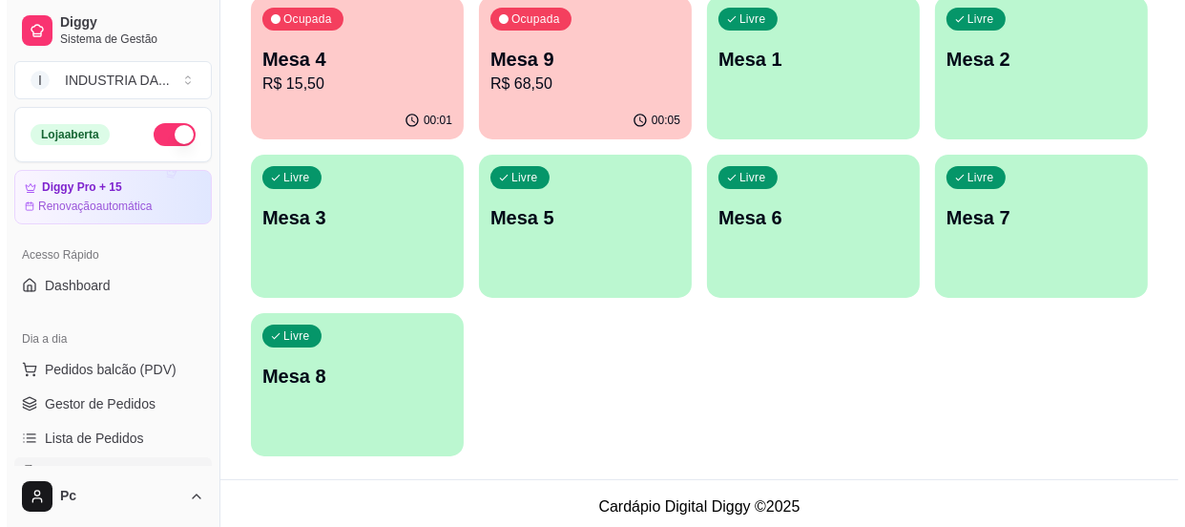
scroll to position [217, 0]
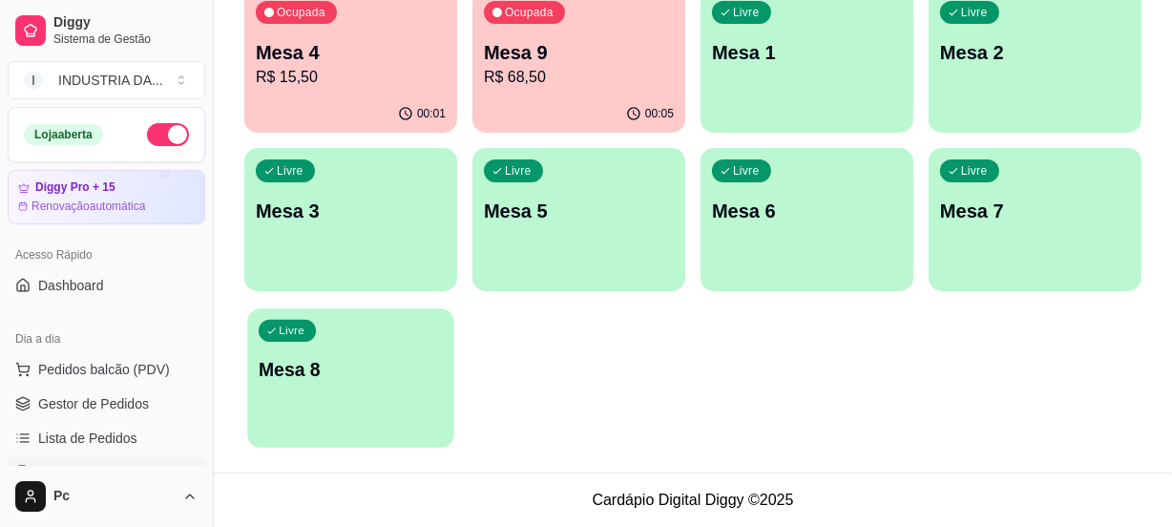
click at [393, 382] on p "Mesa 8" at bounding box center [351, 370] width 184 height 26
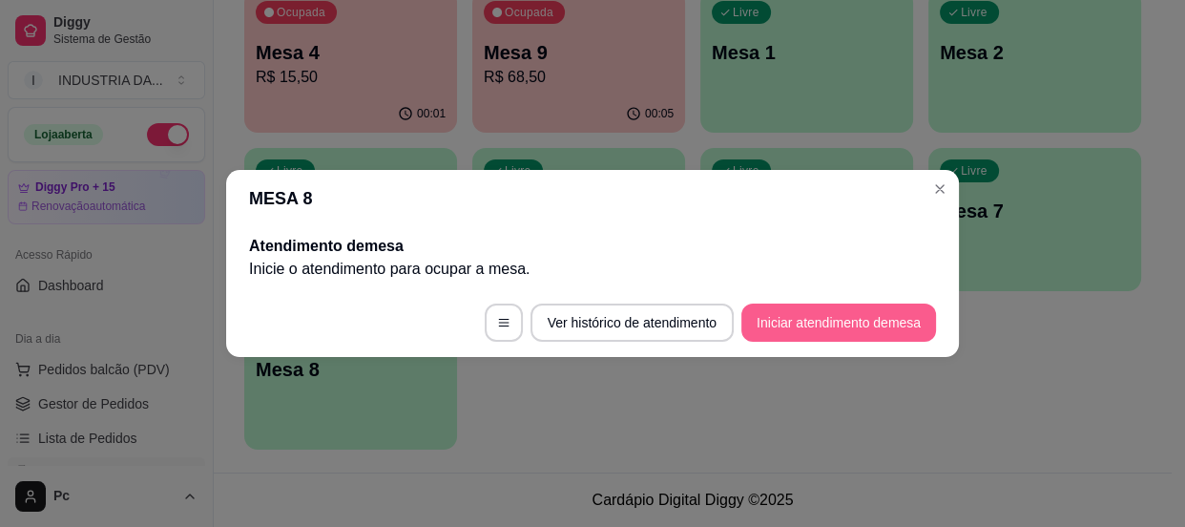
click at [820, 313] on button "Iniciar atendimento de mesa" at bounding box center [839, 323] width 195 height 38
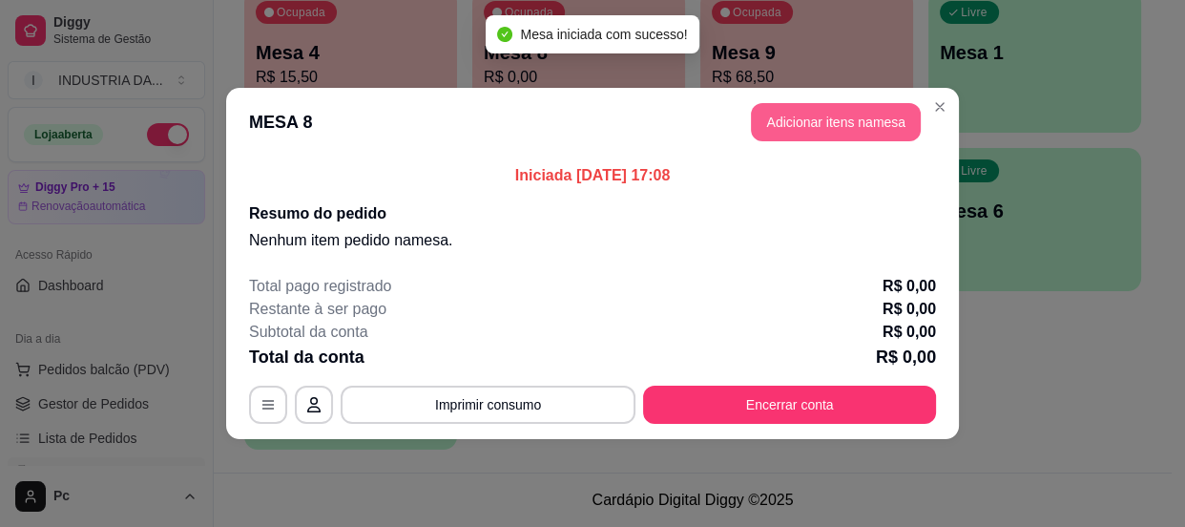
click at [774, 134] on button "Adicionar itens na mesa" at bounding box center [836, 122] width 170 height 38
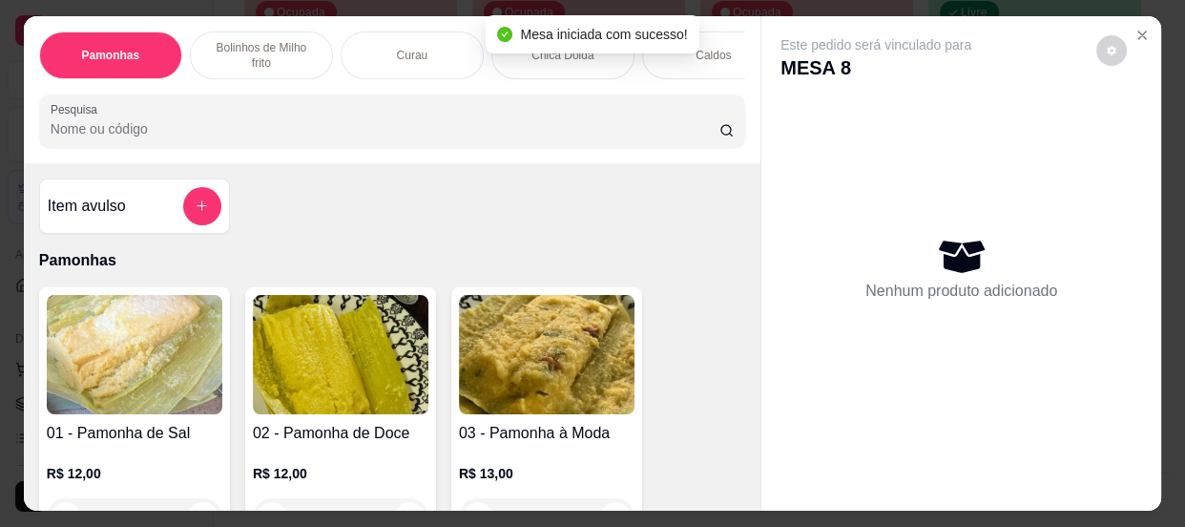
scroll to position [173, 0]
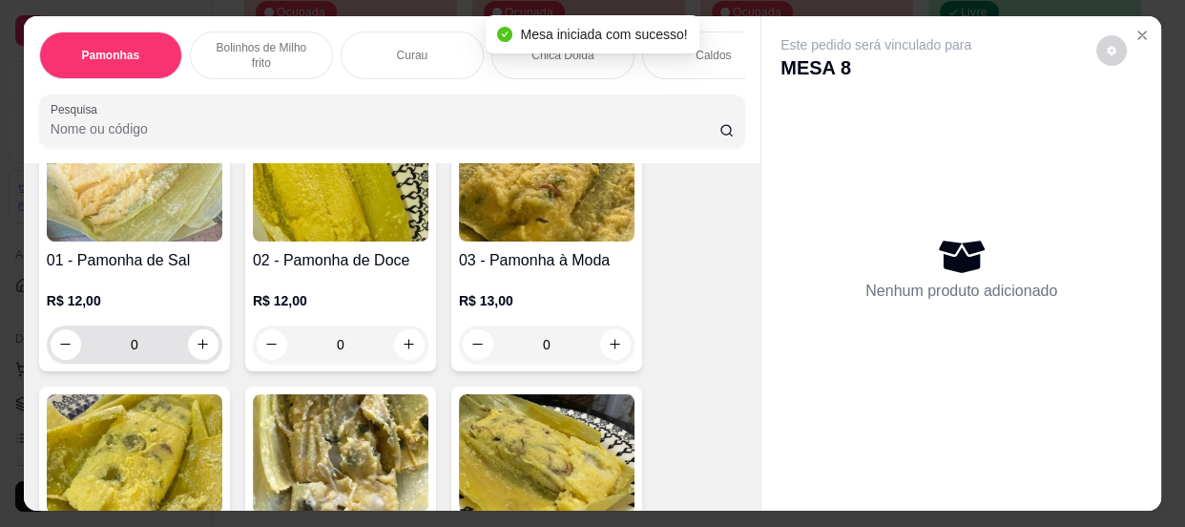
click at [131, 357] on input "0" at bounding box center [134, 344] width 107 height 38
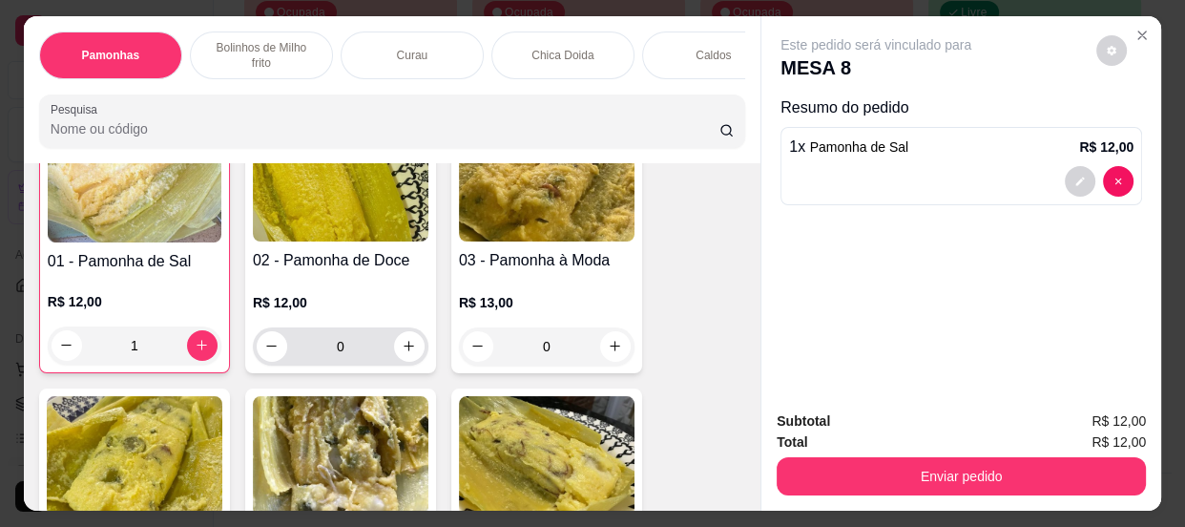
scroll to position [174, 0]
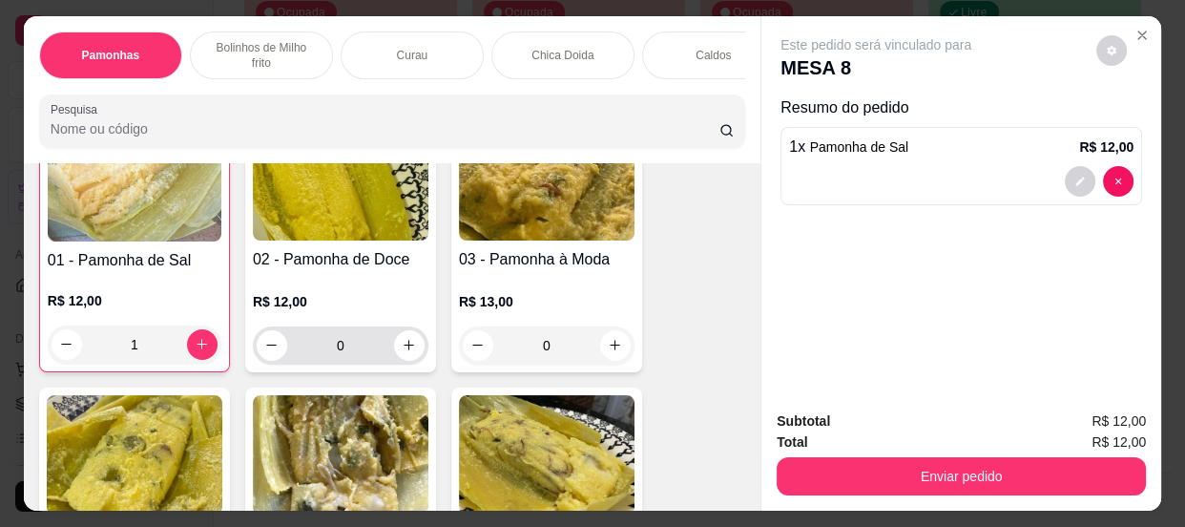
type input "1"
click at [349, 353] on input "0" at bounding box center [340, 345] width 107 height 38
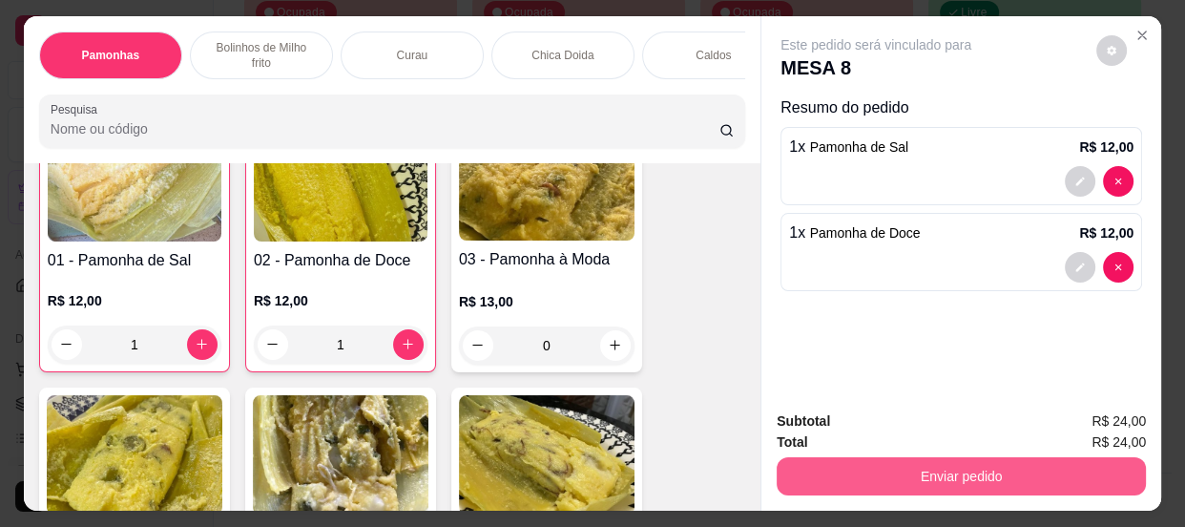
type input "1"
click at [983, 458] on button "Enviar pedido" at bounding box center [961, 476] width 369 height 38
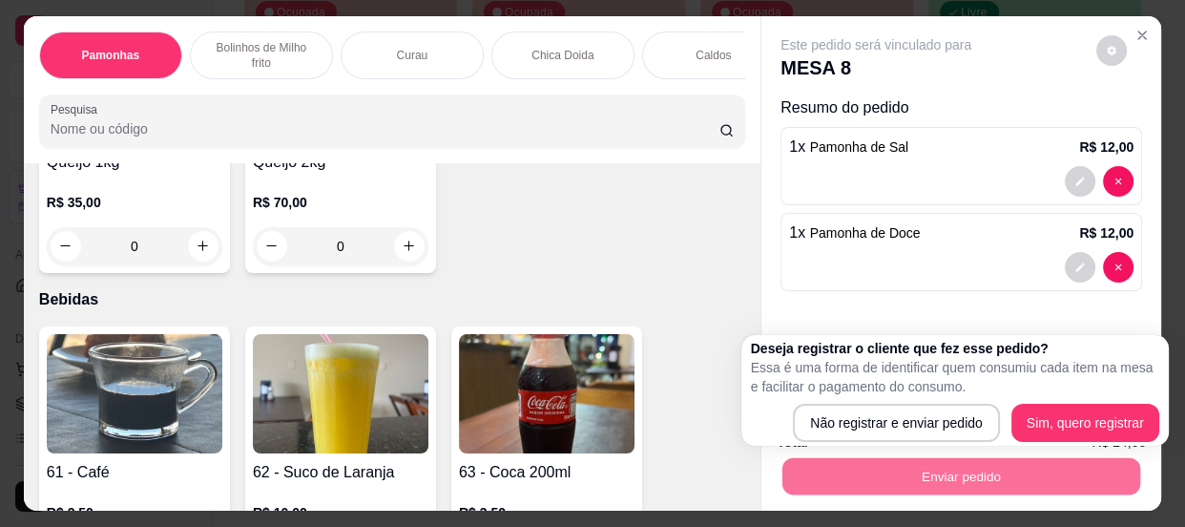
scroll to position [2778, 0]
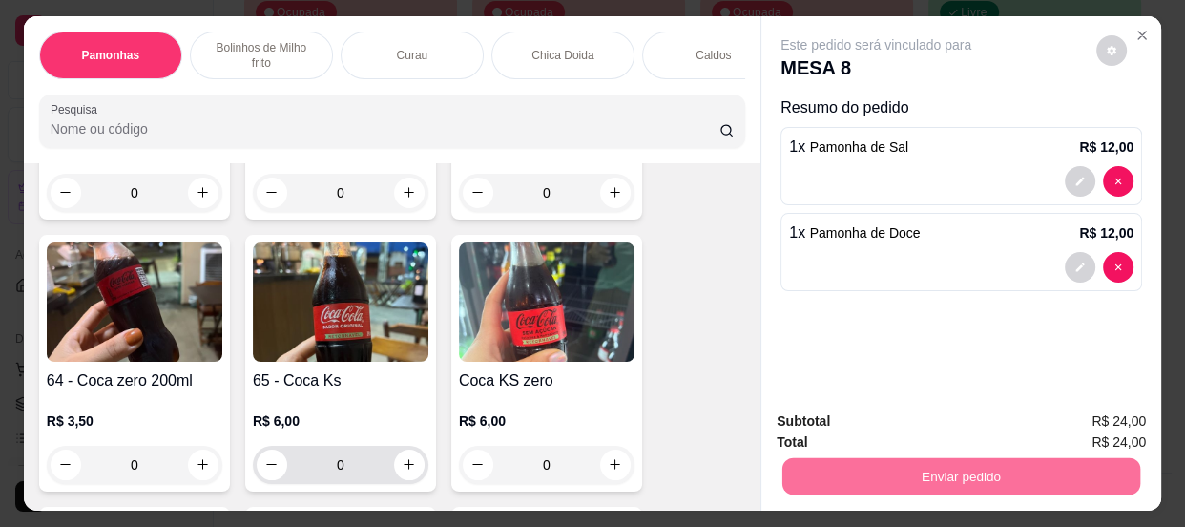
click at [363, 467] on input "0" at bounding box center [340, 465] width 107 height 38
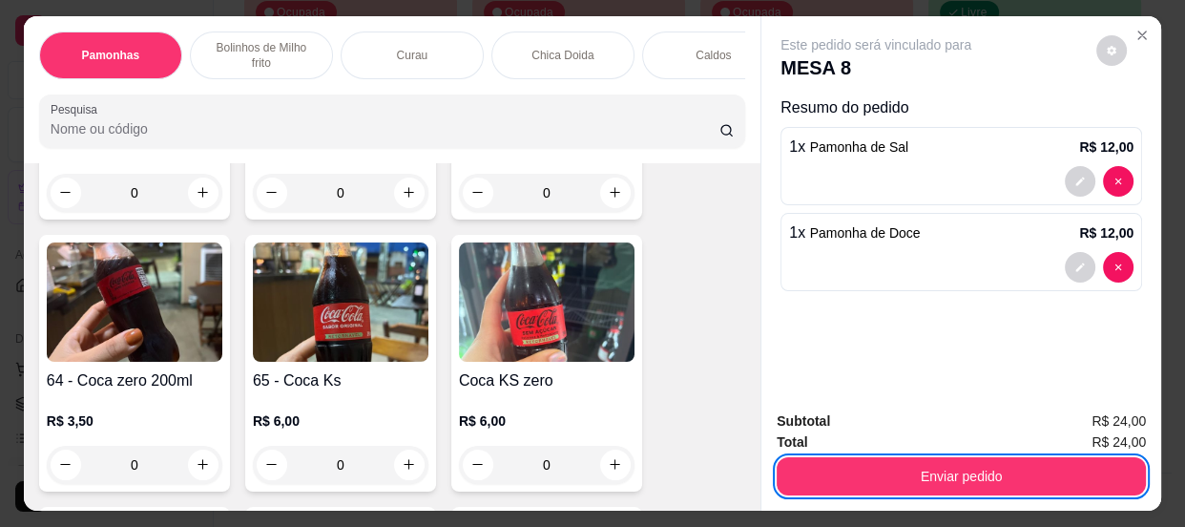
click at [996, 466] on button "Enviar pedido" at bounding box center [961, 476] width 369 height 38
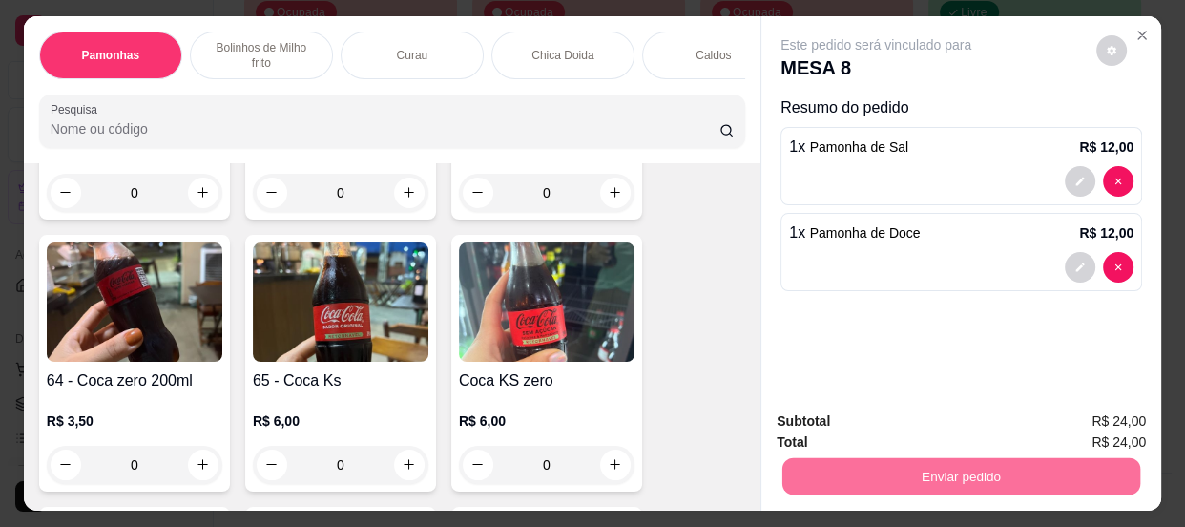
click at [898, 421] on button "Não registrar e enviar pedido" at bounding box center [899, 424] width 199 height 36
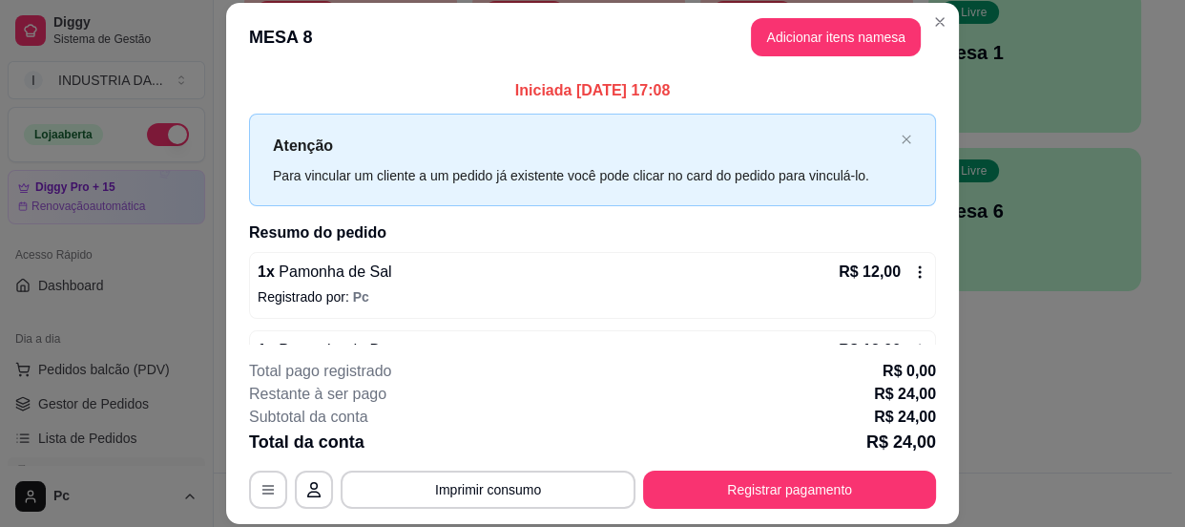
scroll to position [58, 0]
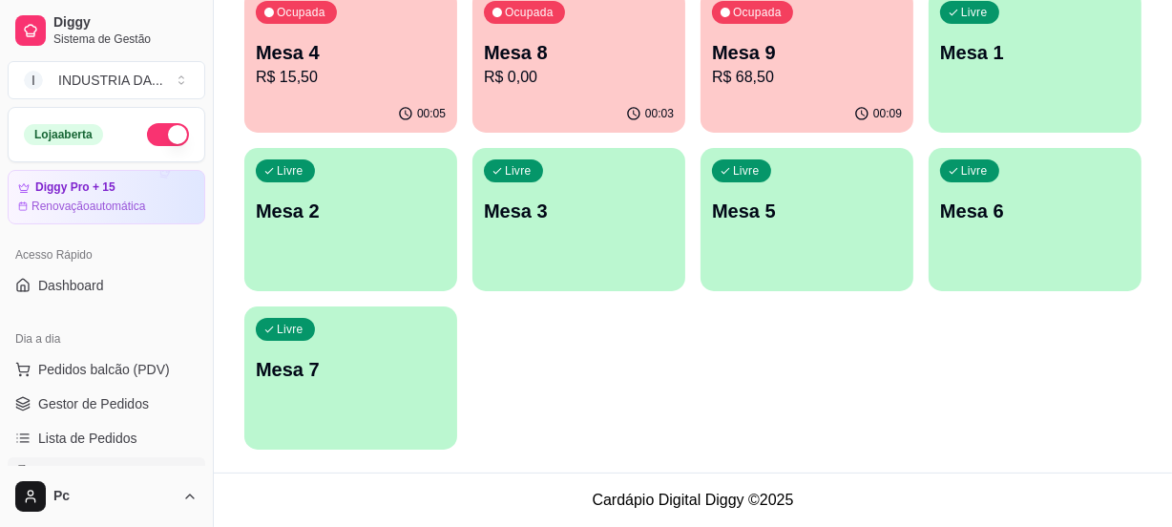
click at [826, 67] on p "R$ 68,50" at bounding box center [807, 77] width 190 height 23
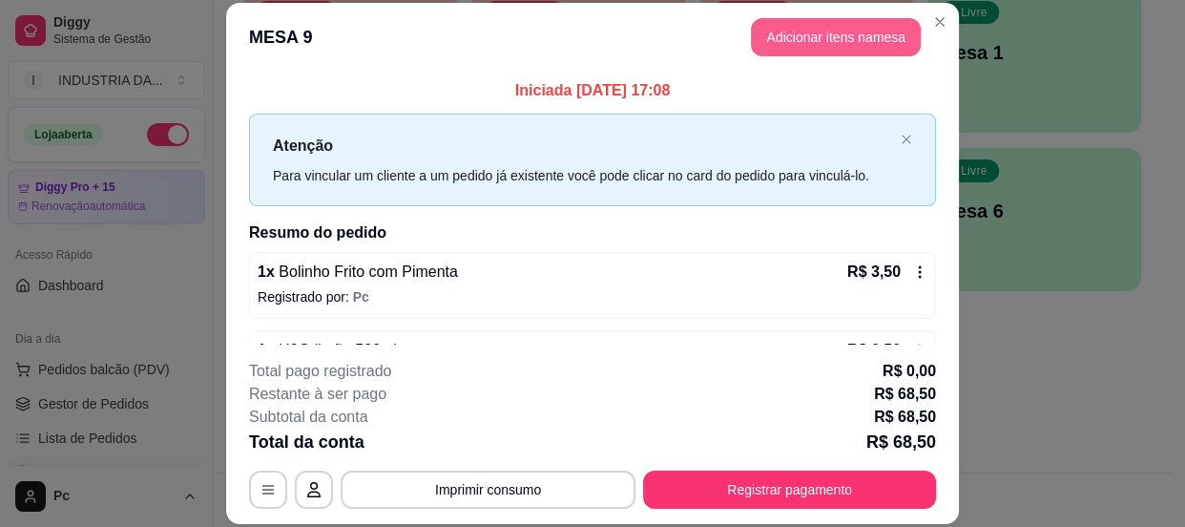
click at [836, 42] on button "Adicionar itens na mesa" at bounding box center [836, 37] width 170 height 38
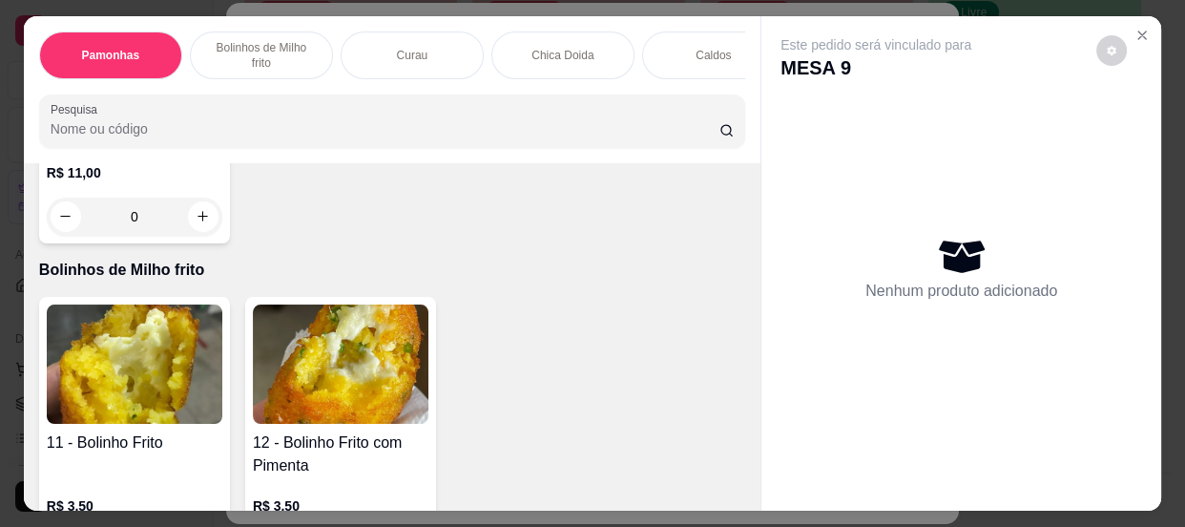
scroll to position [607, 0]
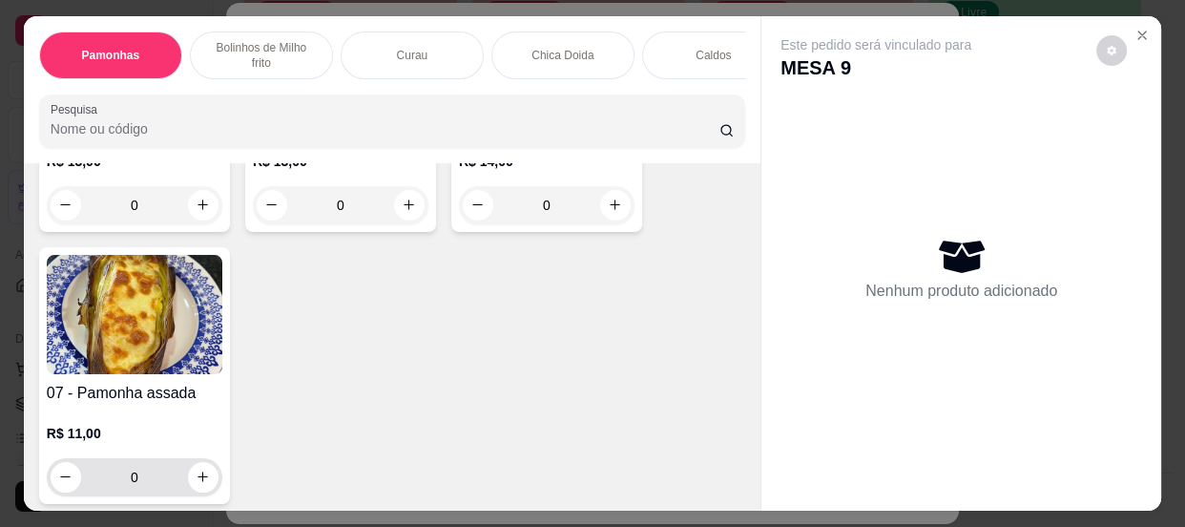
click at [143, 478] on input "0" at bounding box center [134, 477] width 107 height 38
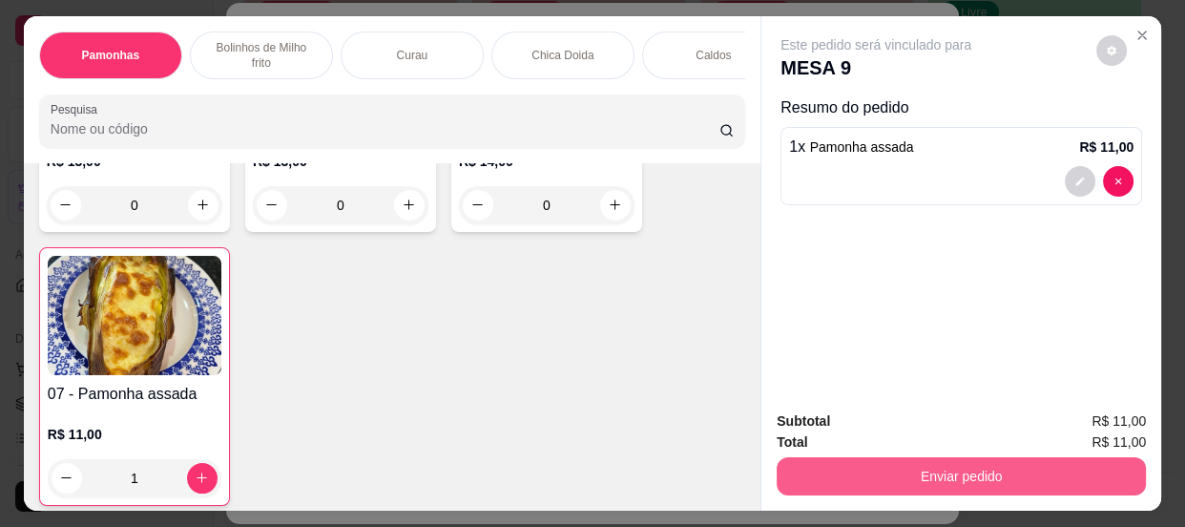
type input "1"
click at [967, 467] on button "Enviar pedido" at bounding box center [961, 476] width 369 height 38
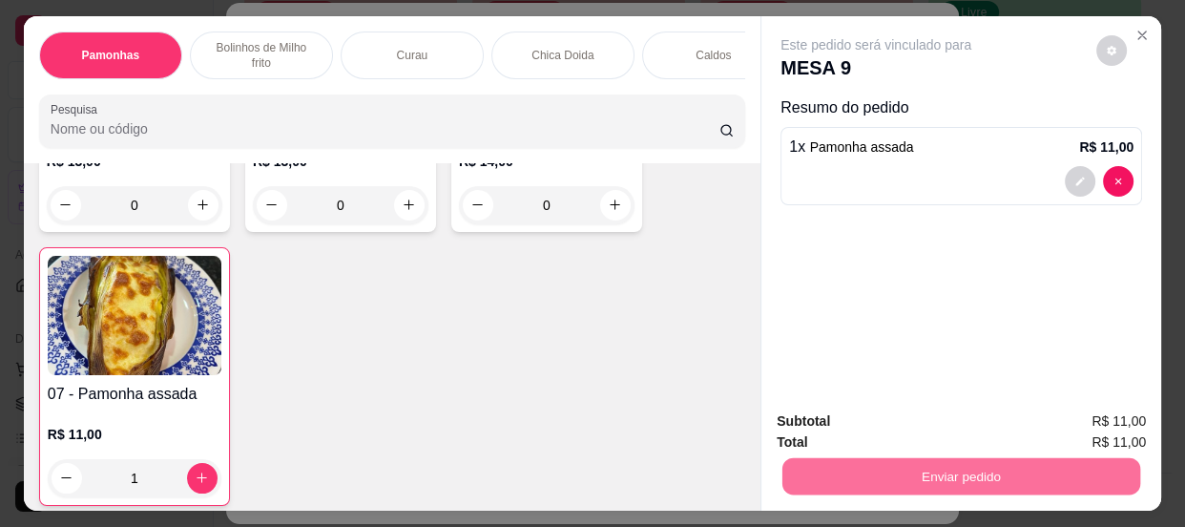
click at [897, 424] on button "Não registrar e enviar pedido" at bounding box center [899, 423] width 193 height 35
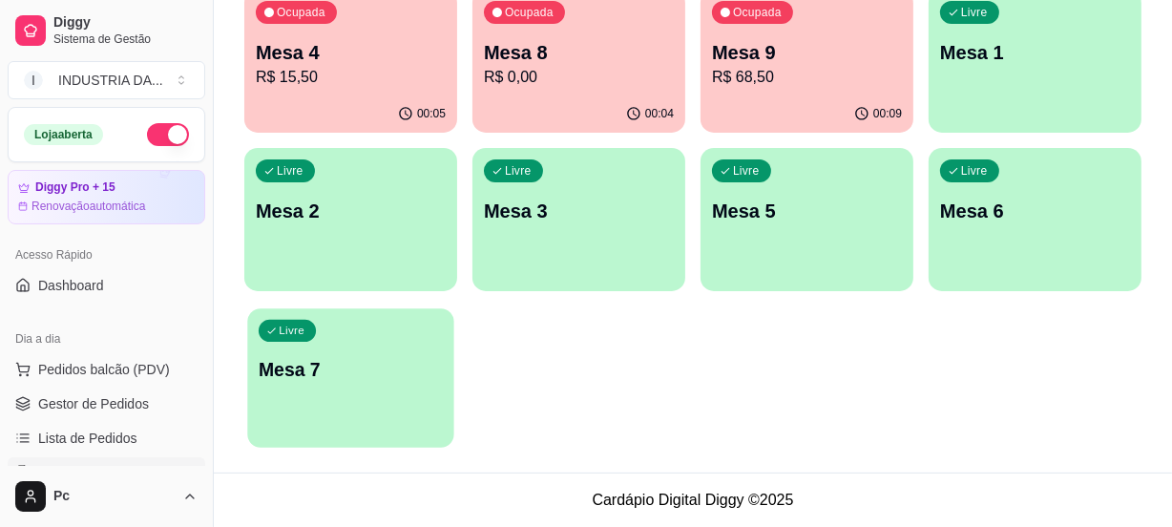
click at [373, 388] on div "Livre Mesa 7" at bounding box center [350, 366] width 206 height 116
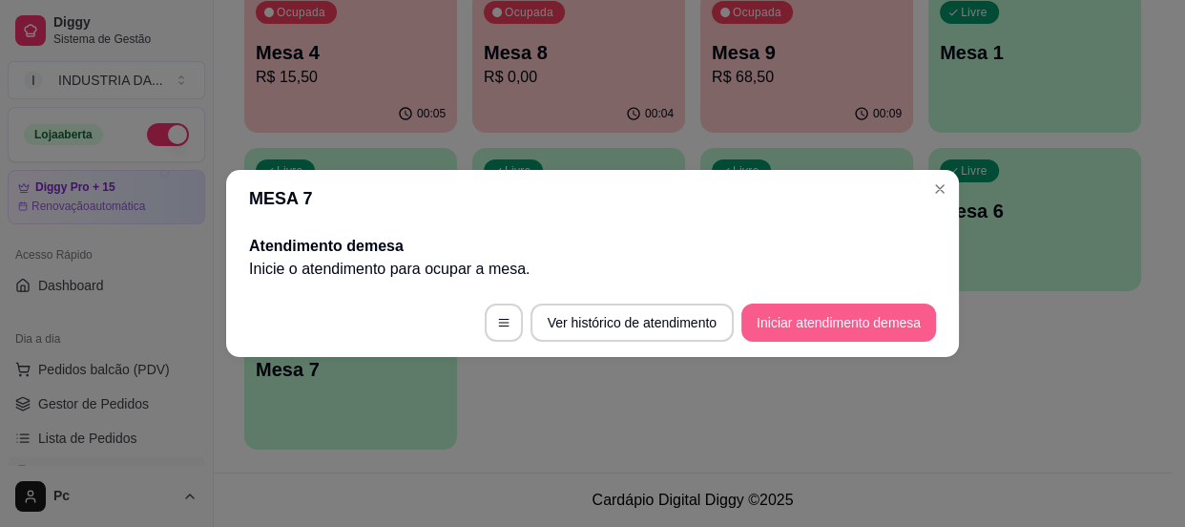
click at [804, 315] on button "Iniciar atendimento de mesa" at bounding box center [839, 323] width 195 height 38
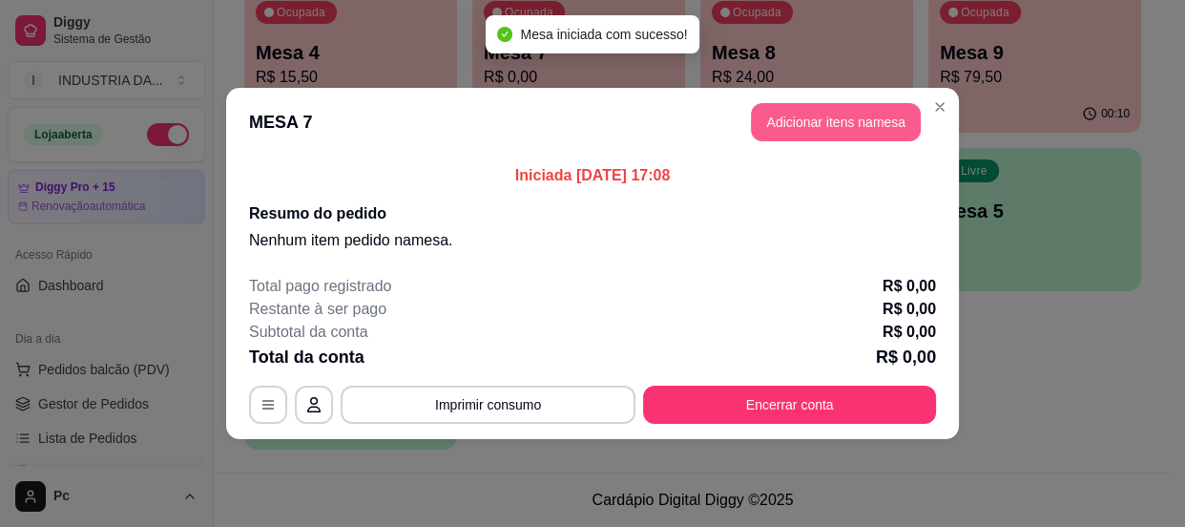
click at [876, 123] on button "Adicionar itens na mesa" at bounding box center [836, 122] width 170 height 38
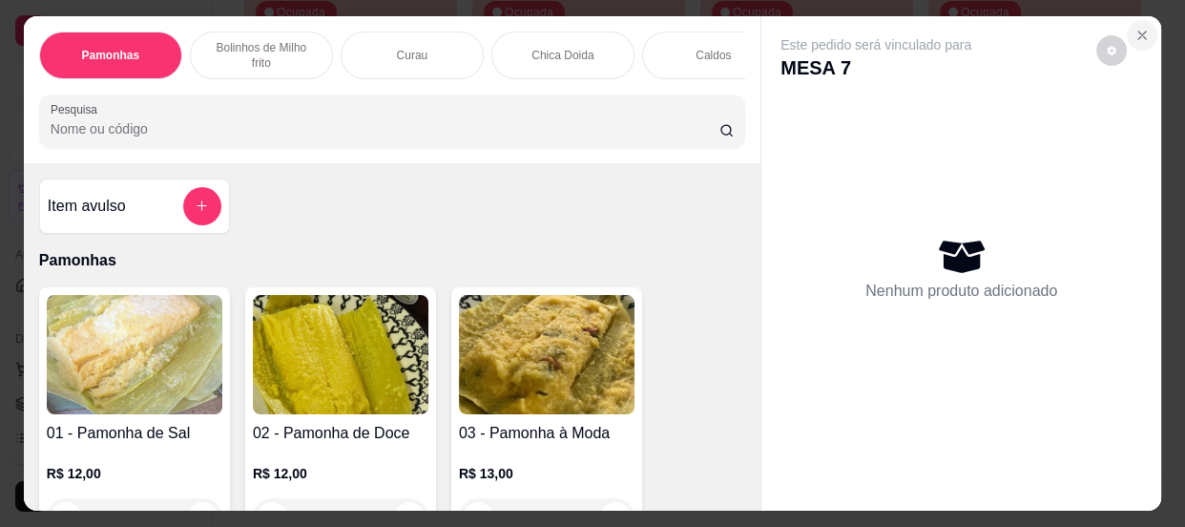
click at [1140, 28] on icon "Close" at bounding box center [1142, 35] width 15 height 15
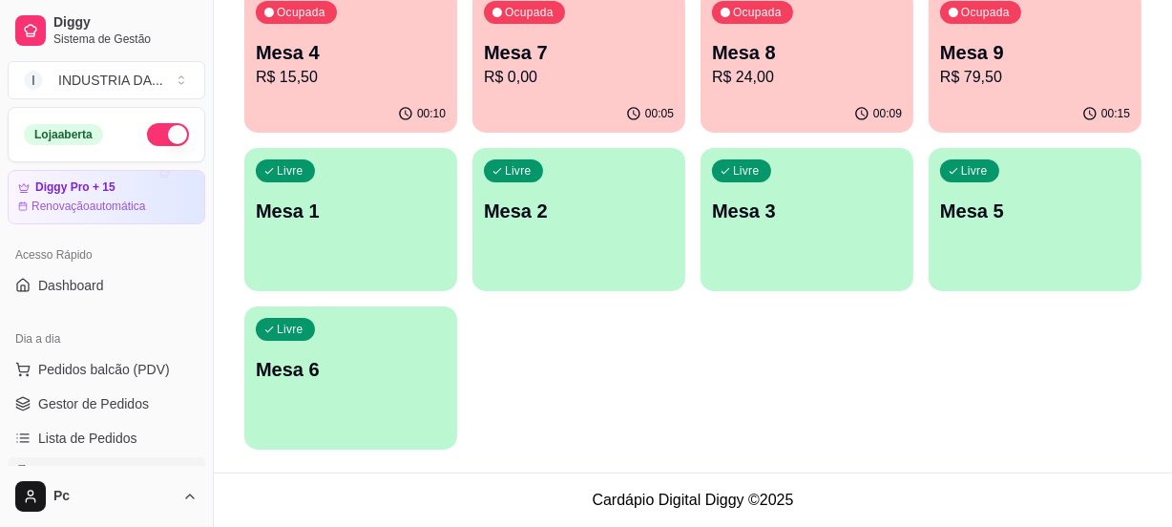
click at [970, 76] on p "R$ 79,50" at bounding box center [1035, 77] width 190 height 23
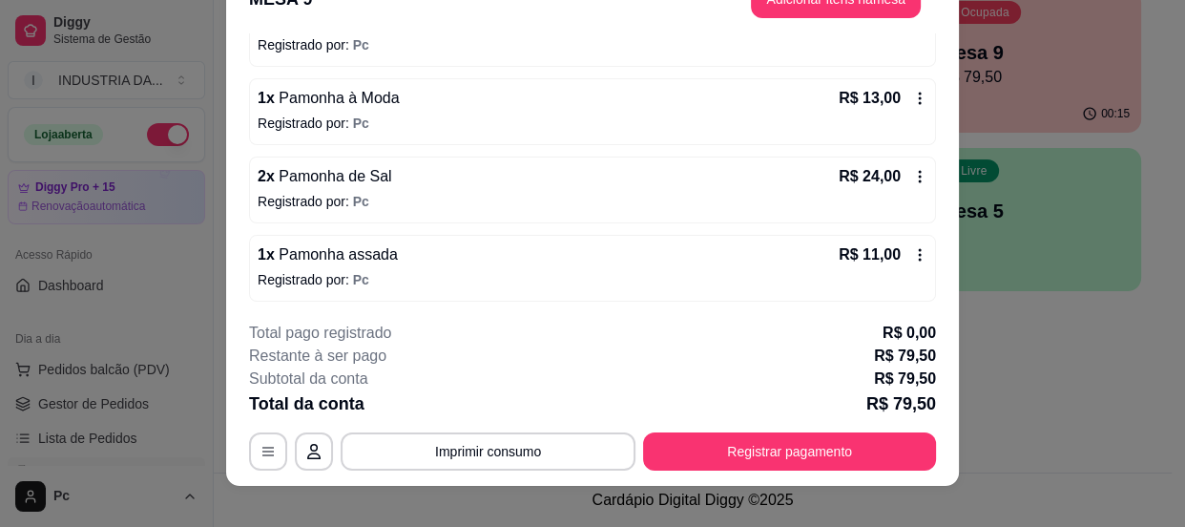
scroll to position [57, 0]
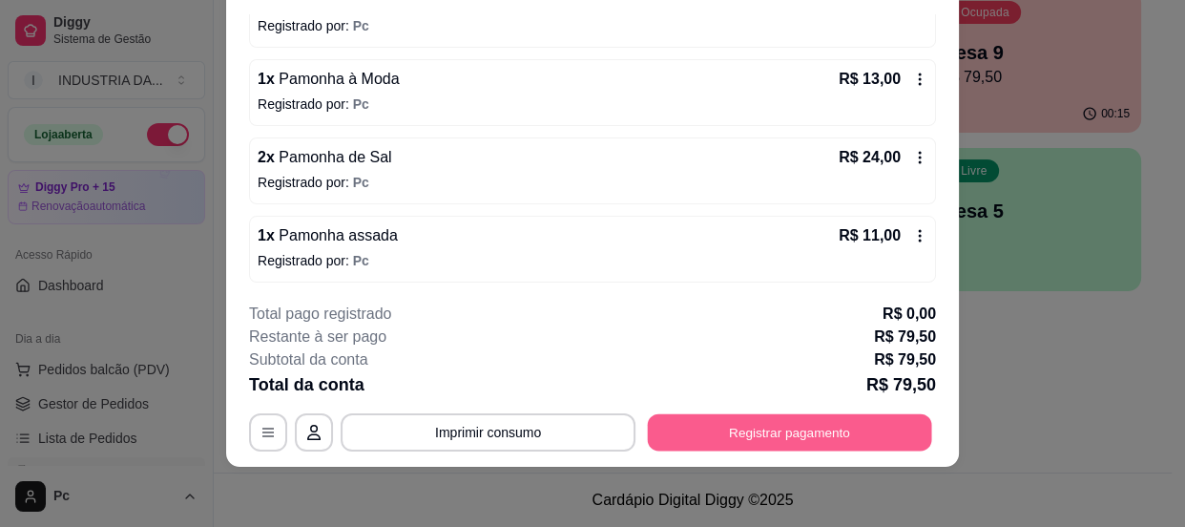
click at [841, 440] on button "Registrar pagamento" at bounding box center [790, 432] width 284 height 37
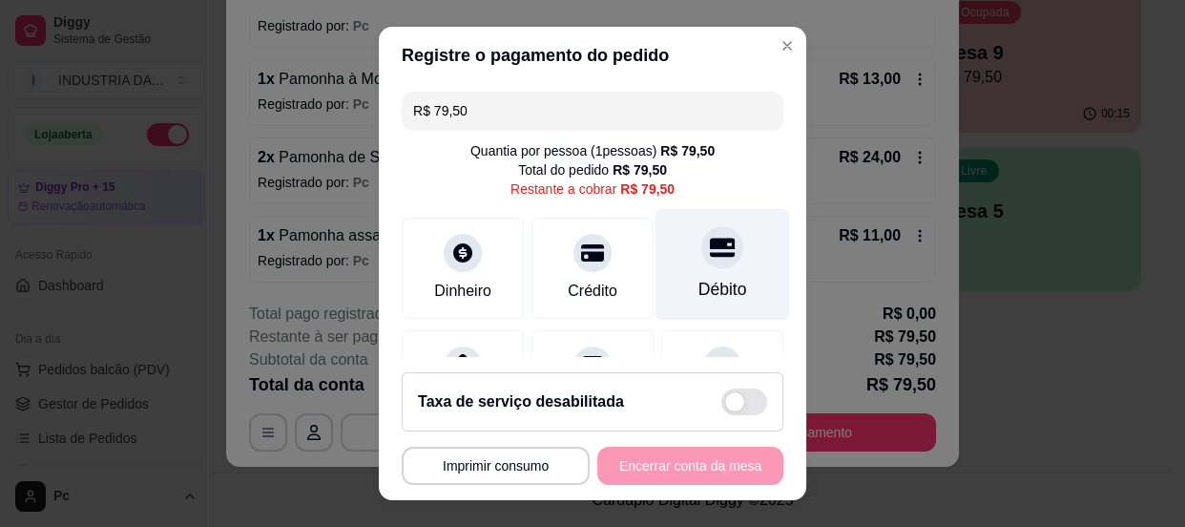
click at [678, 222] on div "Débito" at bounding box center [723, 264] width 135 height 112
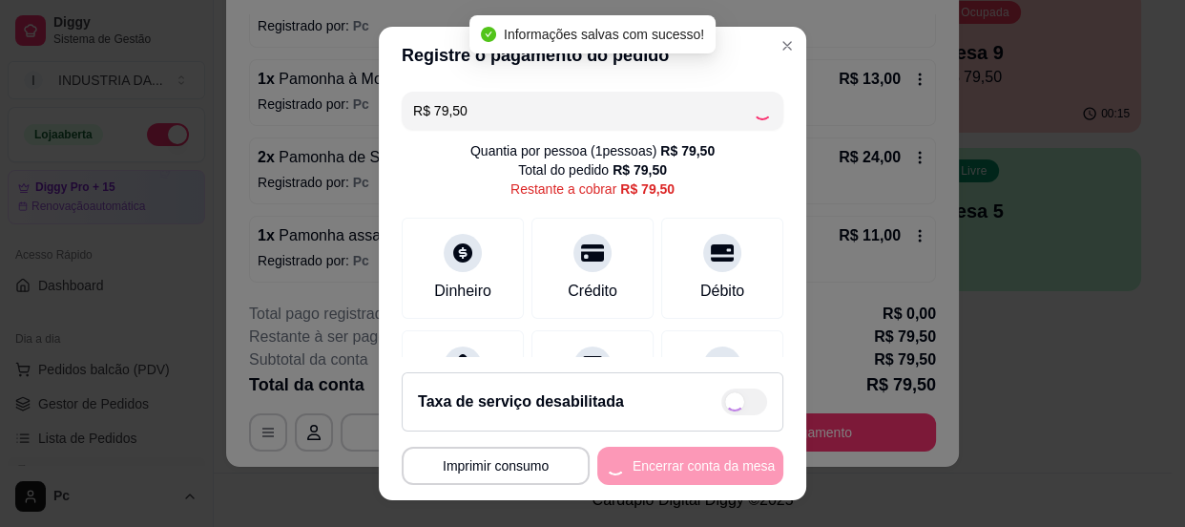
type input "R$ 0,00"
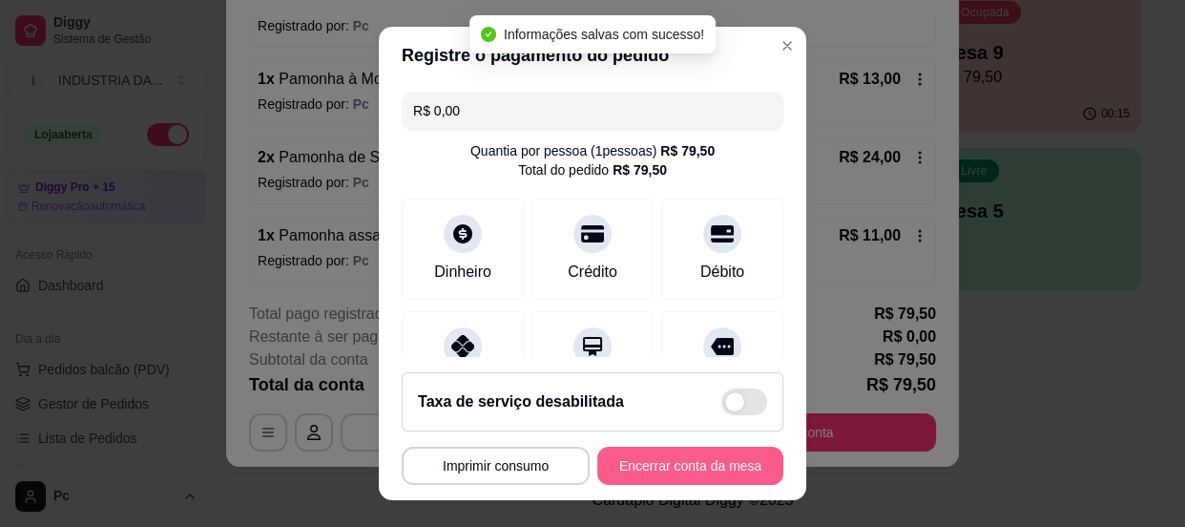
click at [635, 469] on button "Encerrar conta da mesa" at bounding box center [691, 466] width 186 height 38
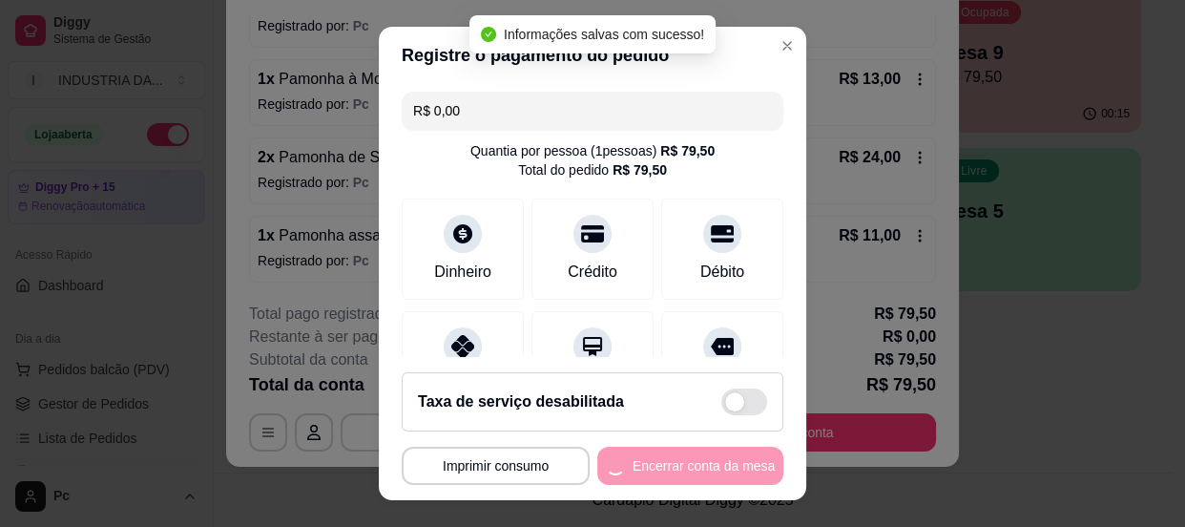
scroll to position [0, 0]
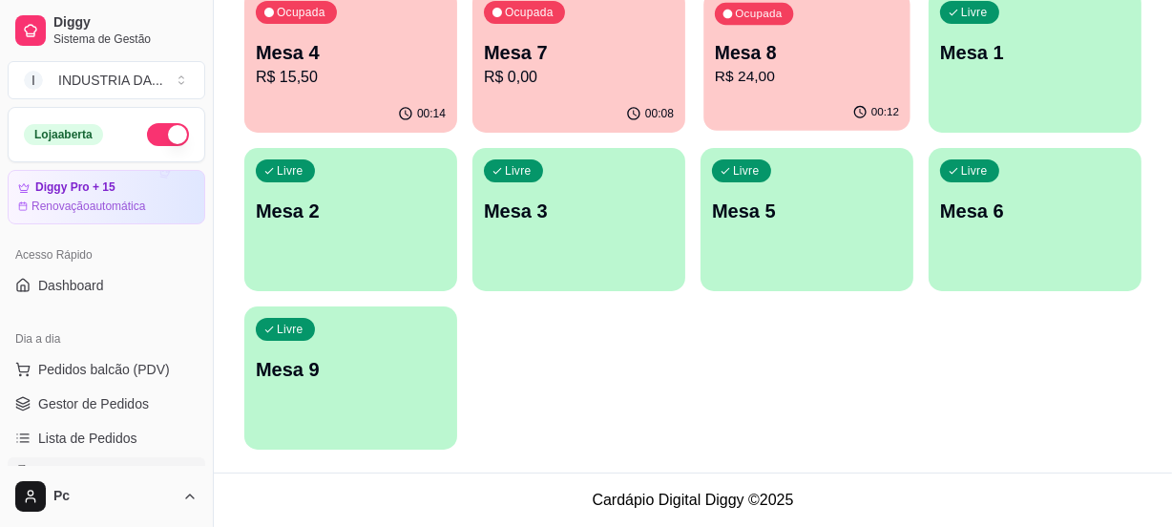
click at [776, 84] on p "R$ 24,00" at bounding box center [807, 77] width 184 height 22
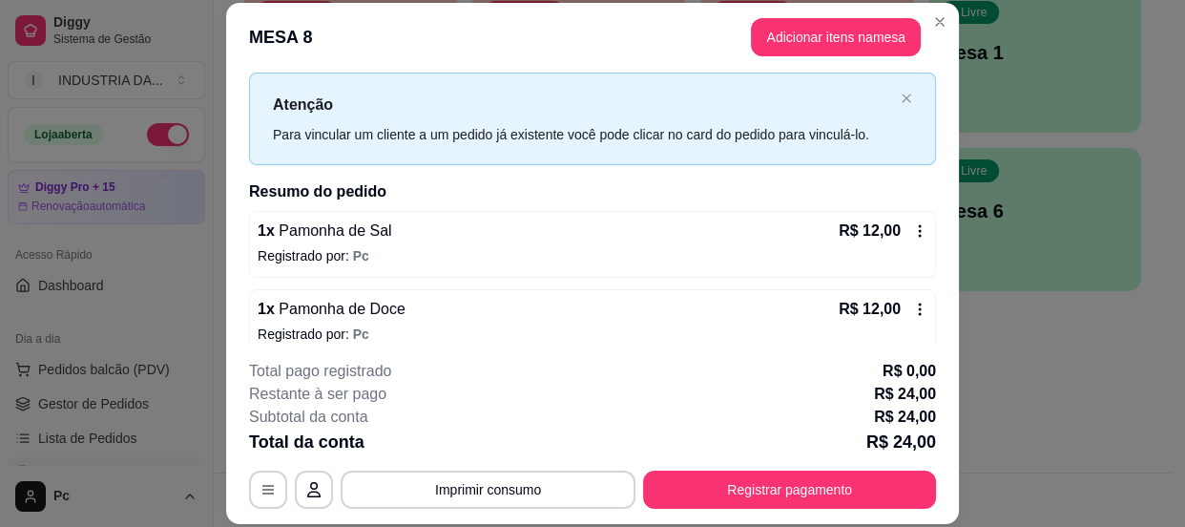
scroll to position [58, 0]
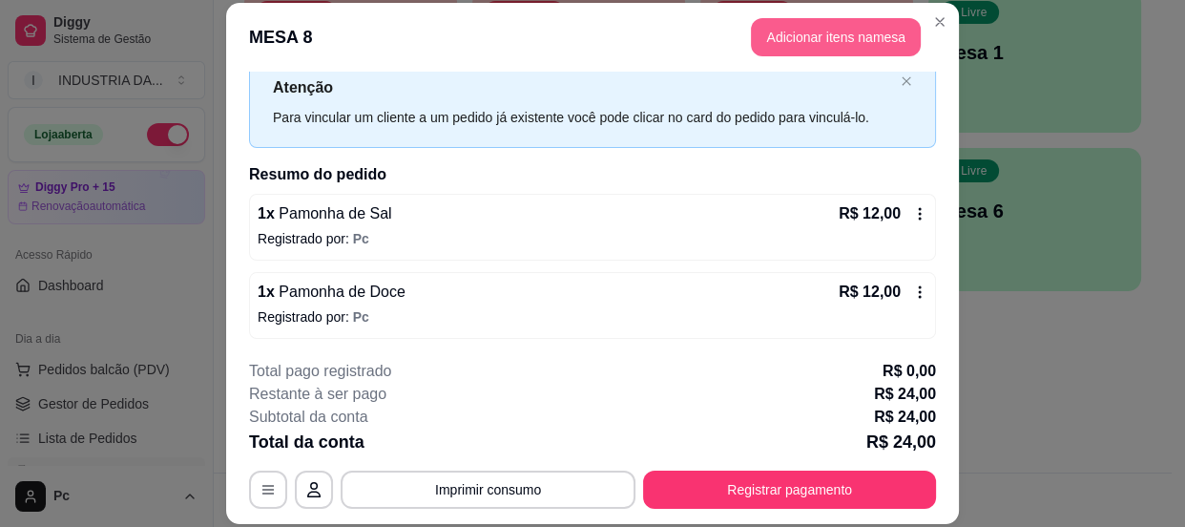
click at [808, 39] on button "Adicionar itens na mesa" at bounding box center [836, 37] width 170 height 38
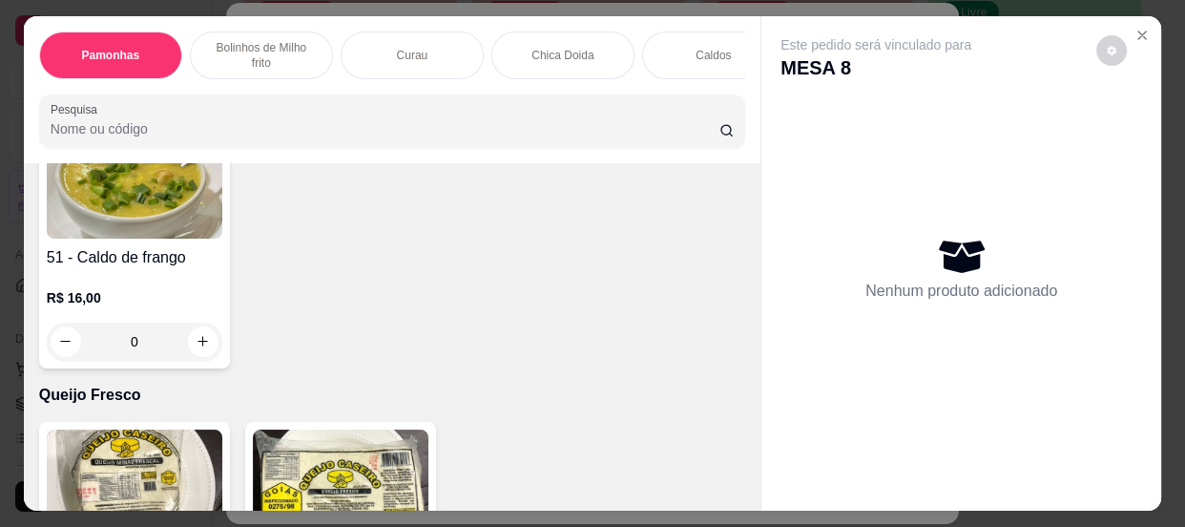
scroll to position [1995, 0]
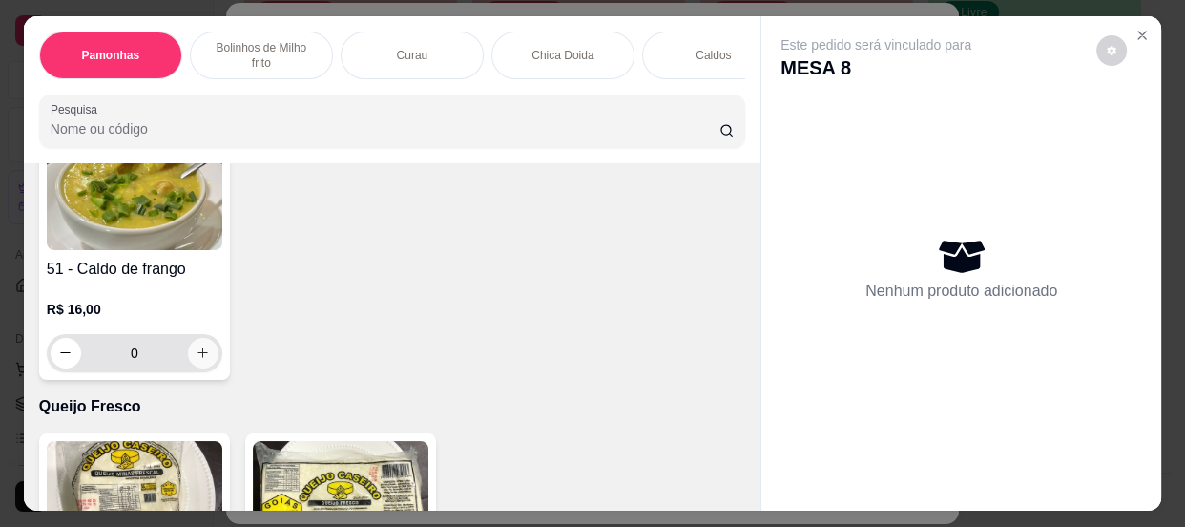
click at [196, 350] on icon "increase-product-quantity" at bounding box center [203, 353] width 14 height 14
type input "1"
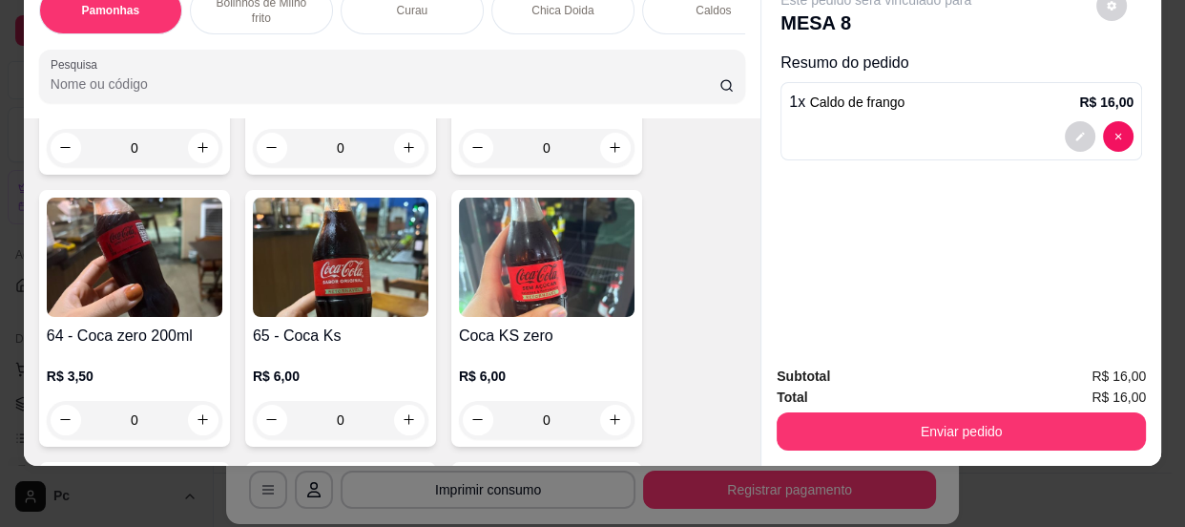
scroll to position [2950, 0]
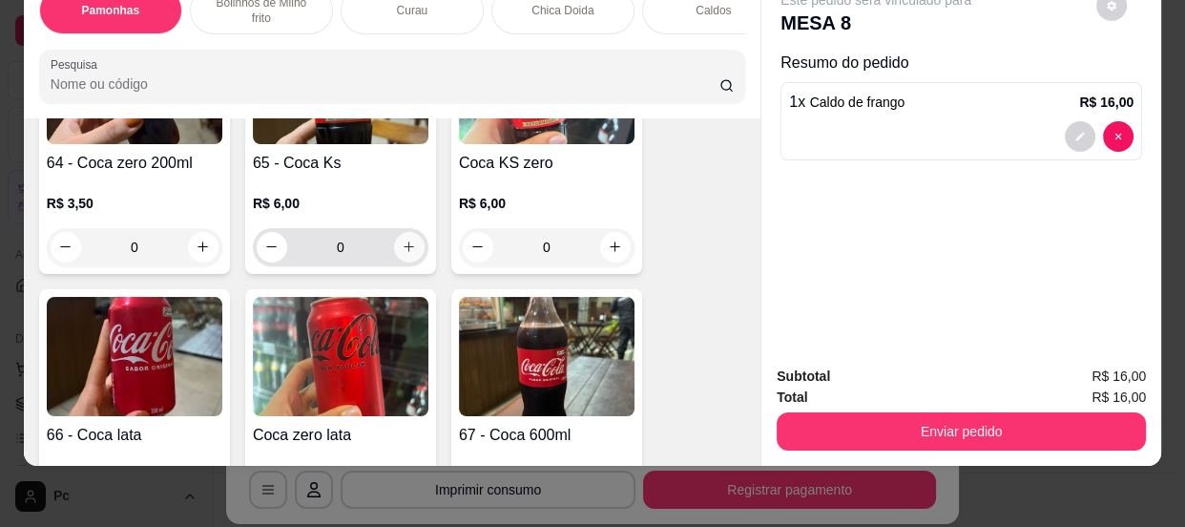
click at [403, 240] on icon "increase-product-quantity" at bounding box center [409, 247] width 14 height 14
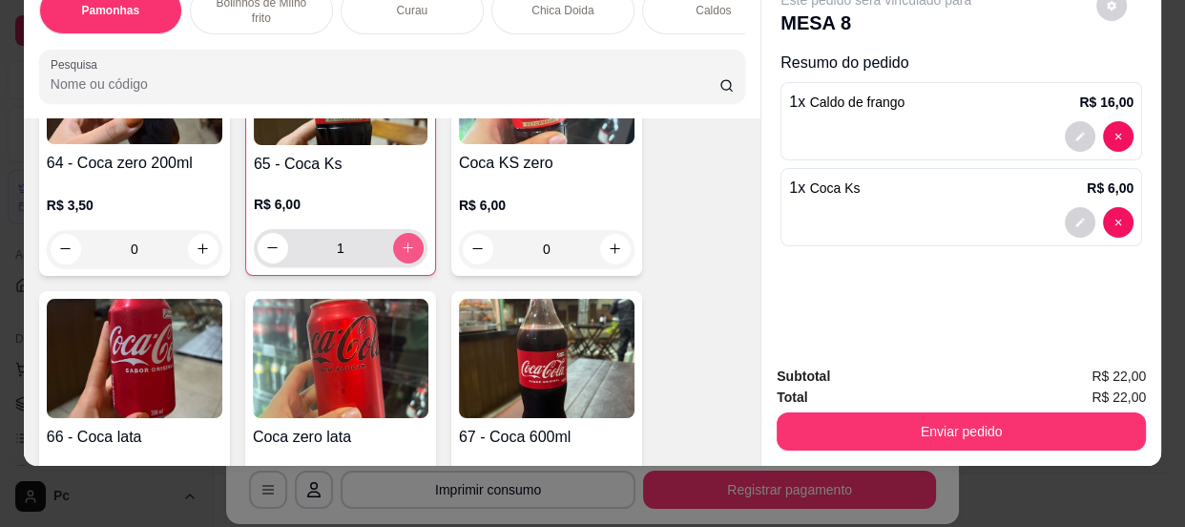
type input "1"
click at [953, 423] on button "Enviar pedido" at bounding box center [961, 431] width 369 height 38
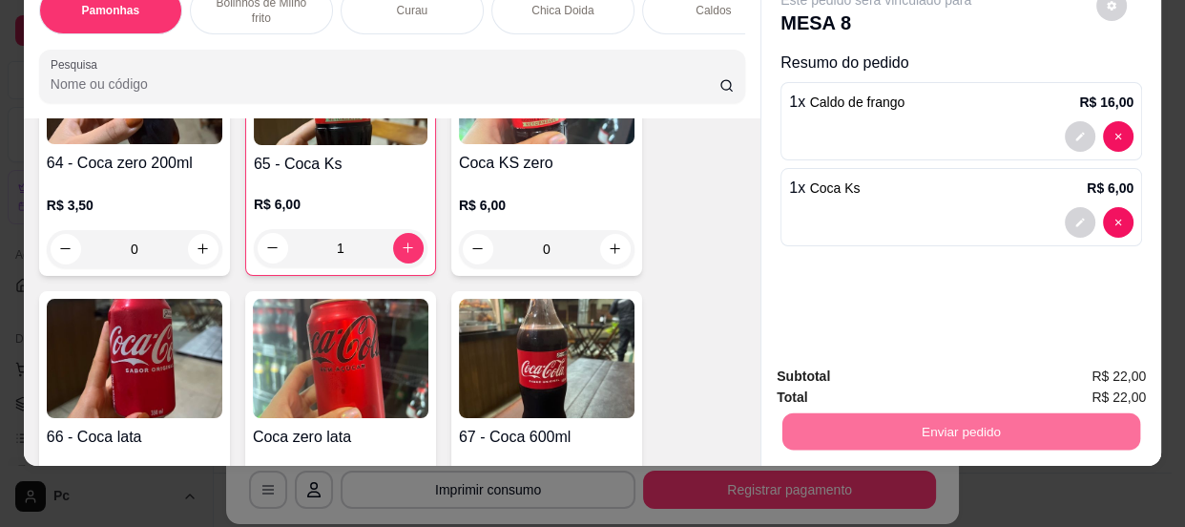
click at [932, 373] on button "Não registrar e enviar pedido" at bounding box center [899, 371] width 199 height 36
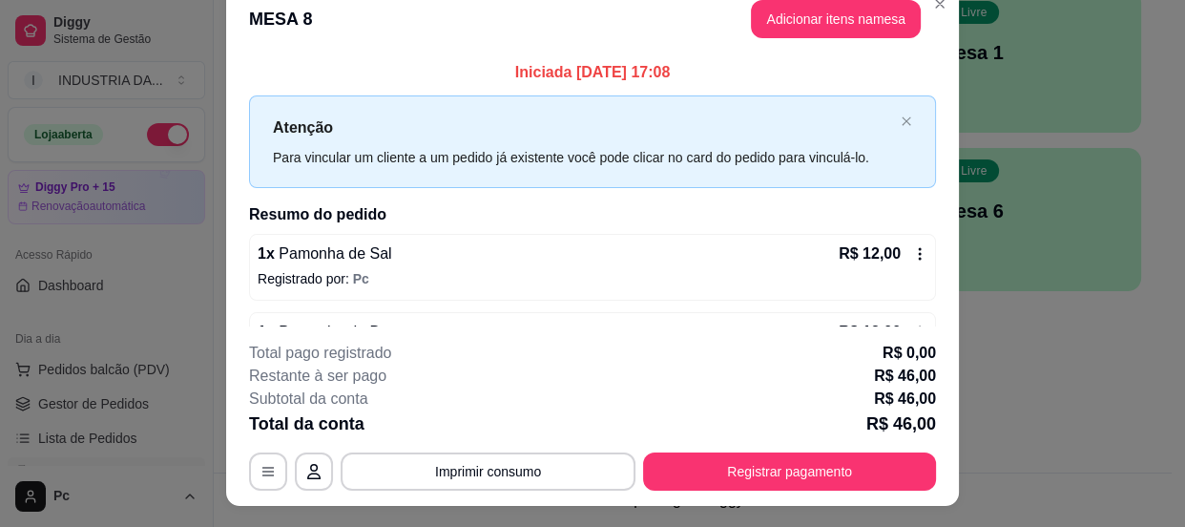
scroll to position [0, 0]
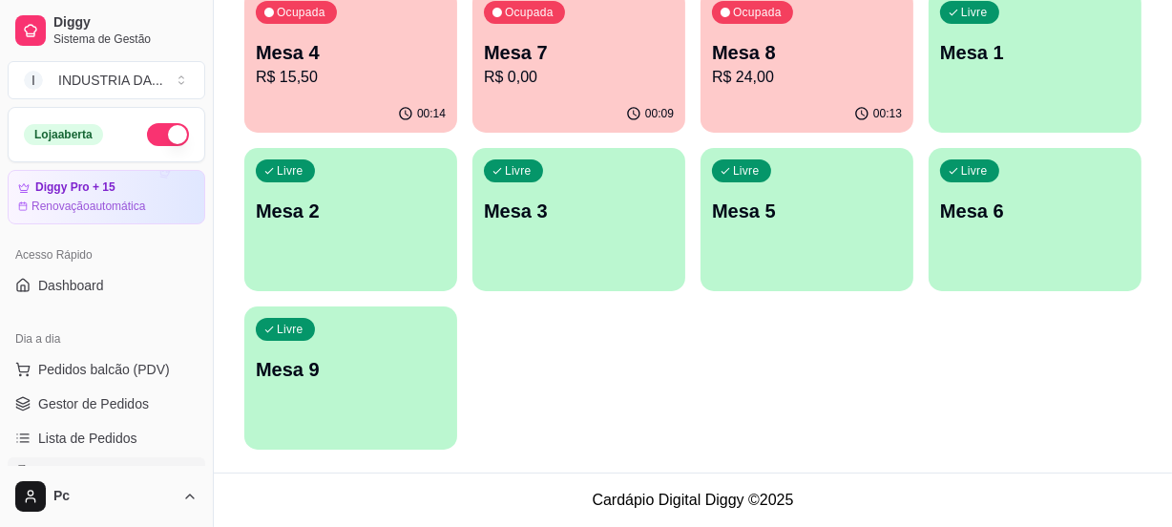
click at [550, 73] on p "R$ 0,00" at bounding box center [579, 77] width 190 height 23
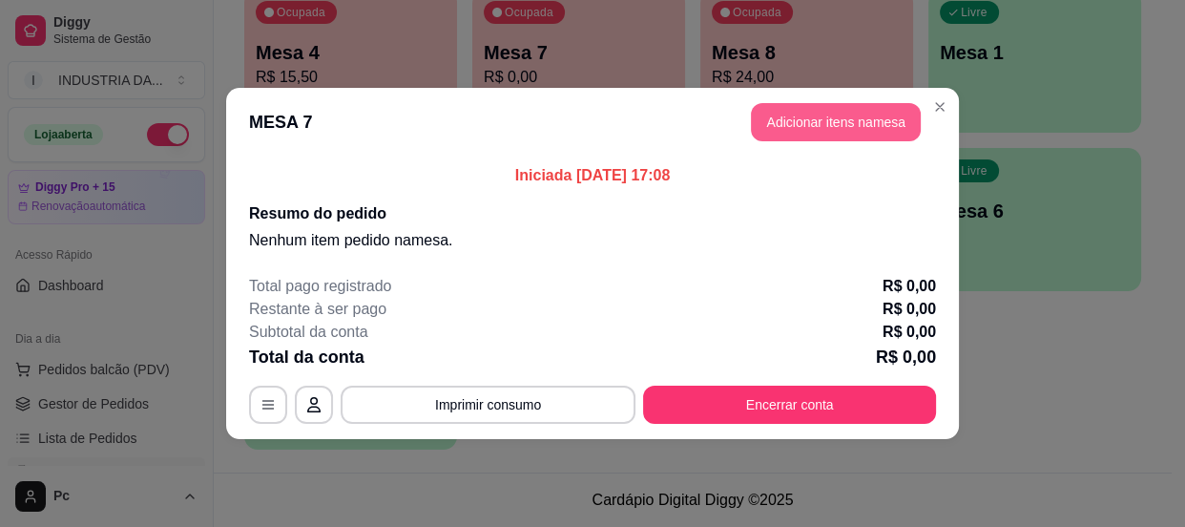
click at [786, 130] on button "Adicionar itens na mesa" at bounding box center [836, 122] width 170 height 38
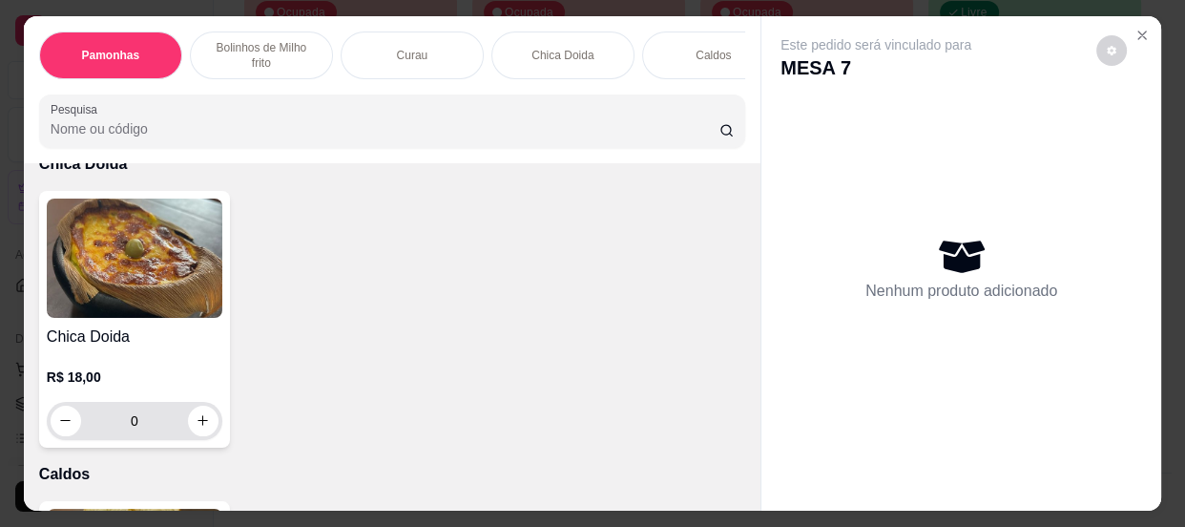
scroll to position [1735, 0]
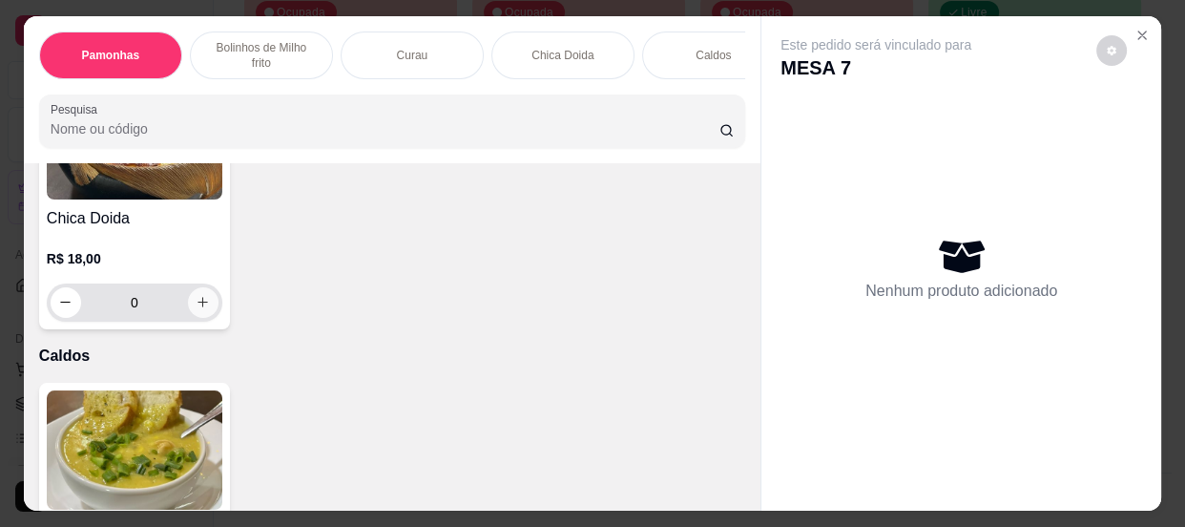
click at [196, 301] on icon "increase-product-quantity" at bounding box center [203, 302] width 14 height 14
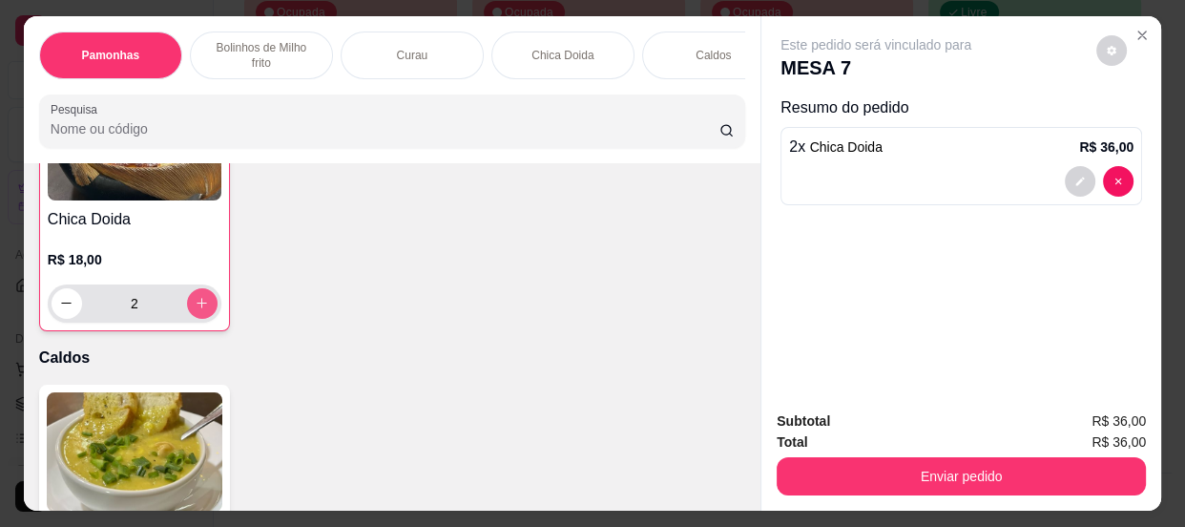
scroll to position [1736, 0]
click at [61, 304] on icon "decrease-product-quantity" at bounding box center [67, 302] width 14 height 14
type input "1"
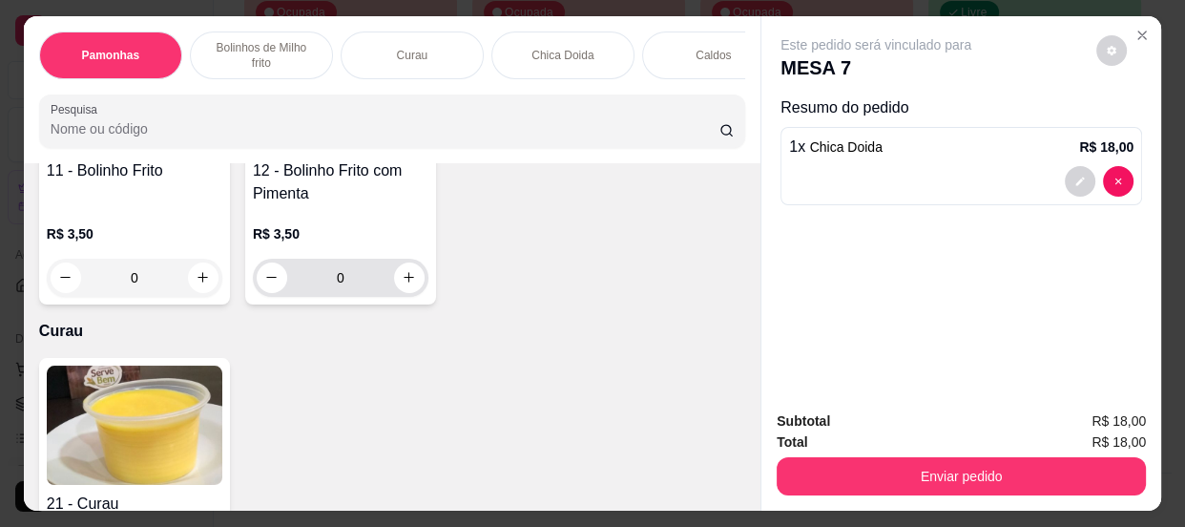
scroll to position [954, 0]
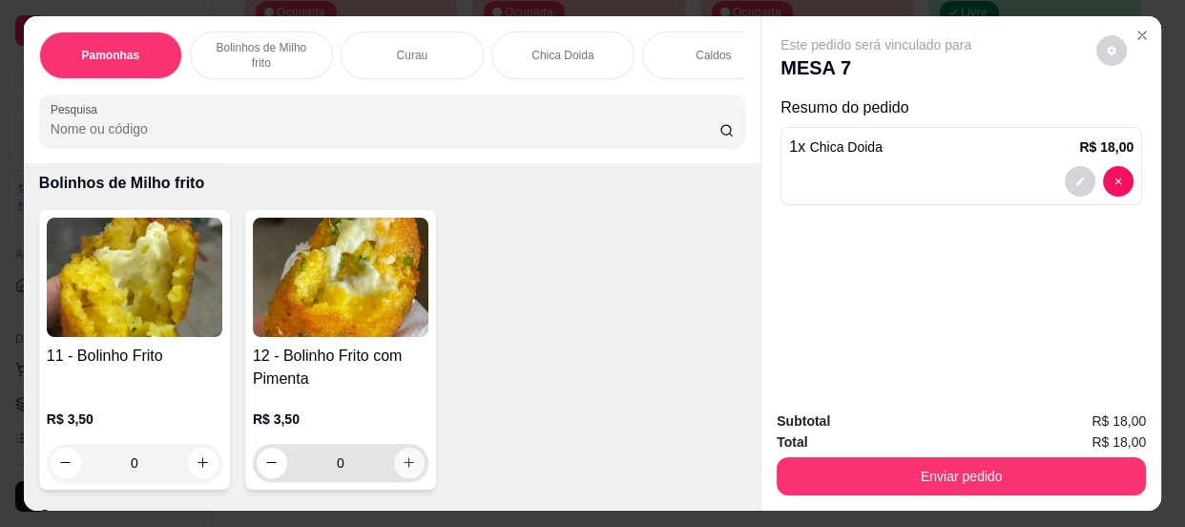
click at [403, 465] on icon "increase-product-quantity" at bounding box center [409, 462] width 14 height 14
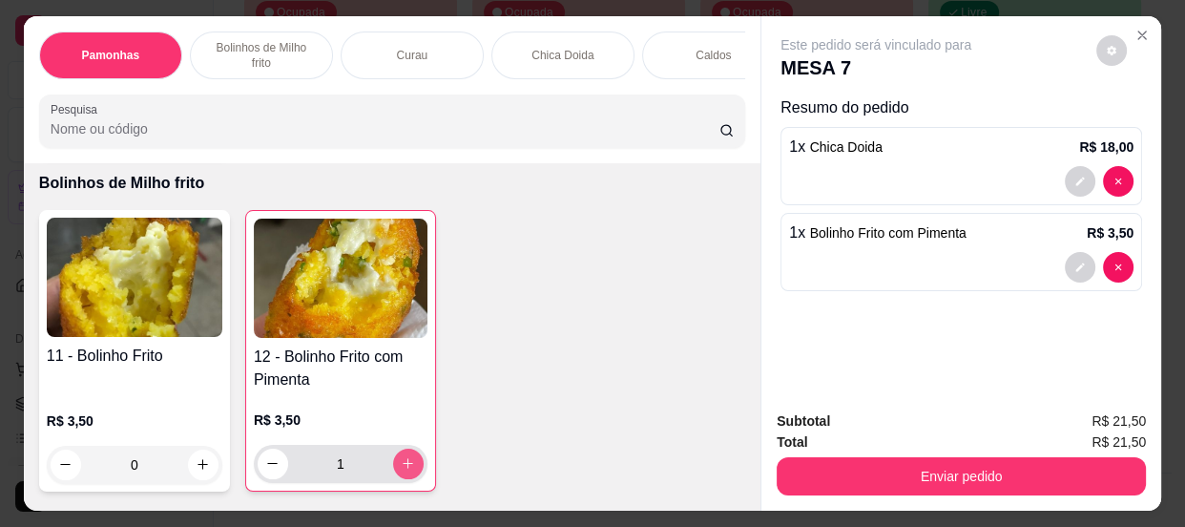
click at [403, 465] on icon "increase-product-quantity" at bounding box center [408, 463] width 14 height 14
type input "3"
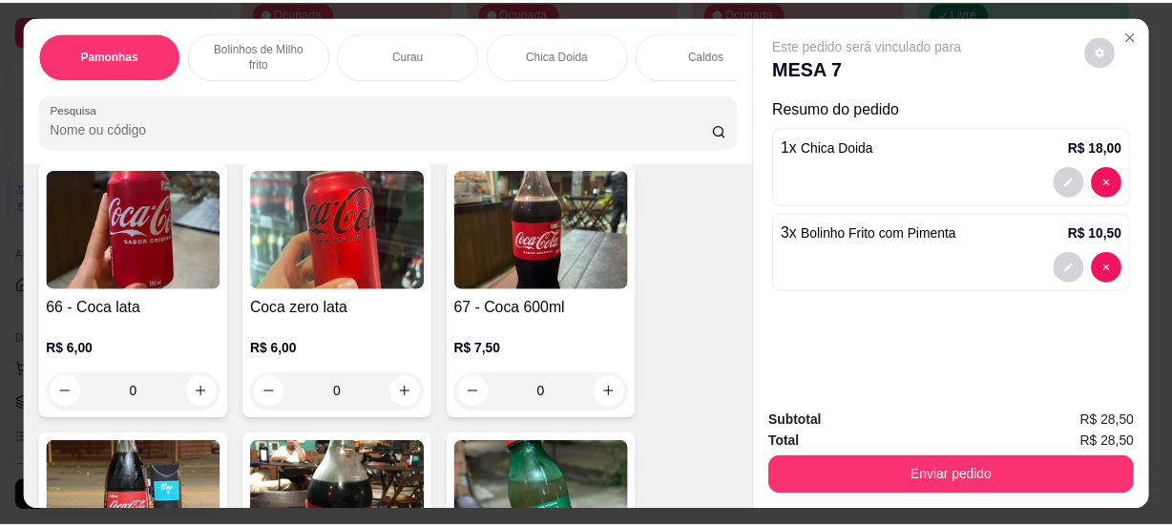
scroll to position [3385, 0]
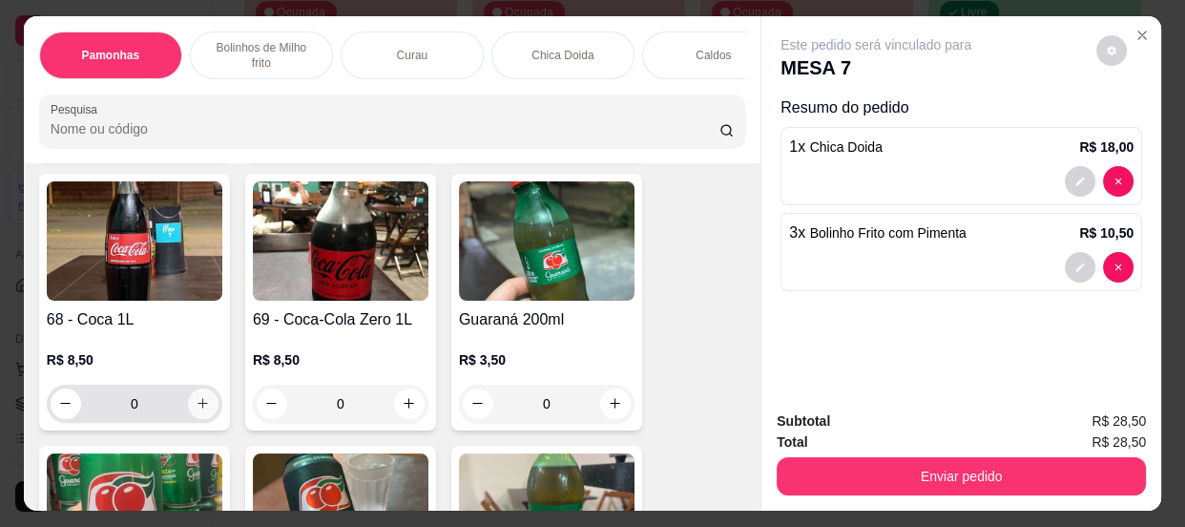
click at [199, 409] on icon "increase-product-quantity" at bounding box center [204, 403] width 10 height 10
type input "1"
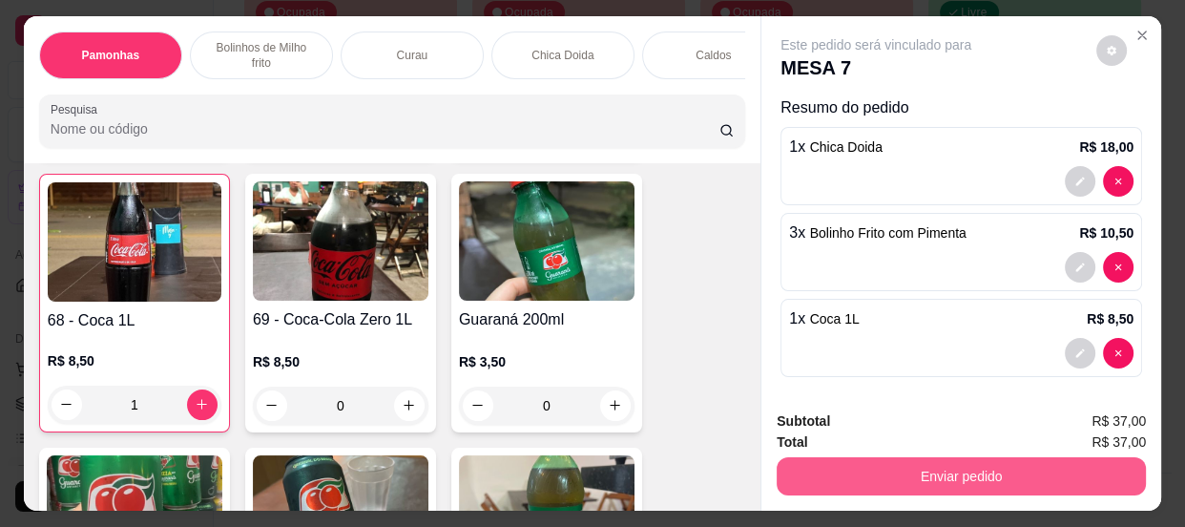
click at [786, 469] on button "Enviar pedido" at bounding box center [961, 476] width 369 height 38
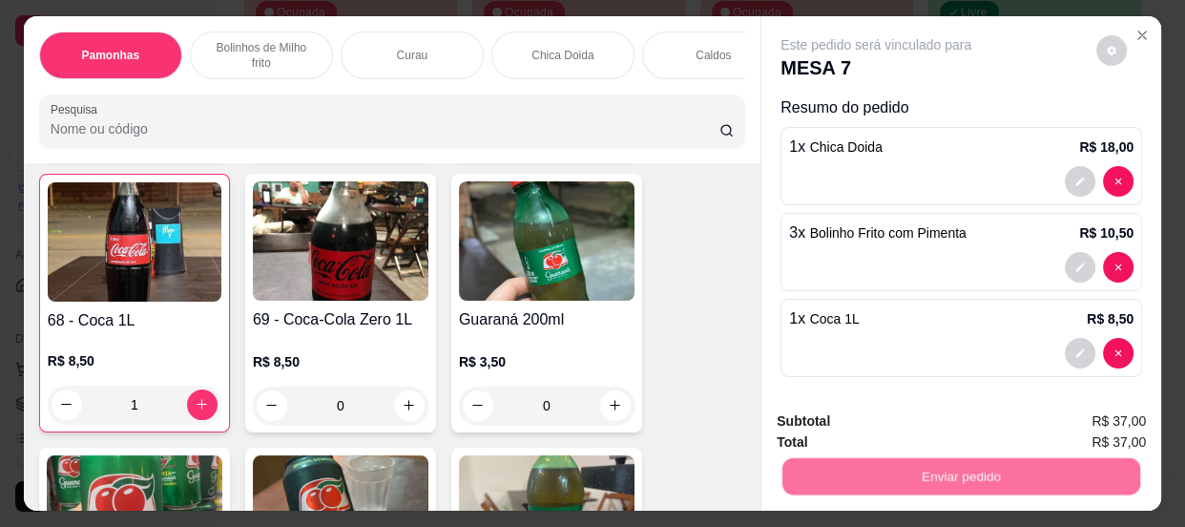
click at [812, 423] on button "Não registrar e enviar pedido" at bounding box center [899, 424] width 199 height 36
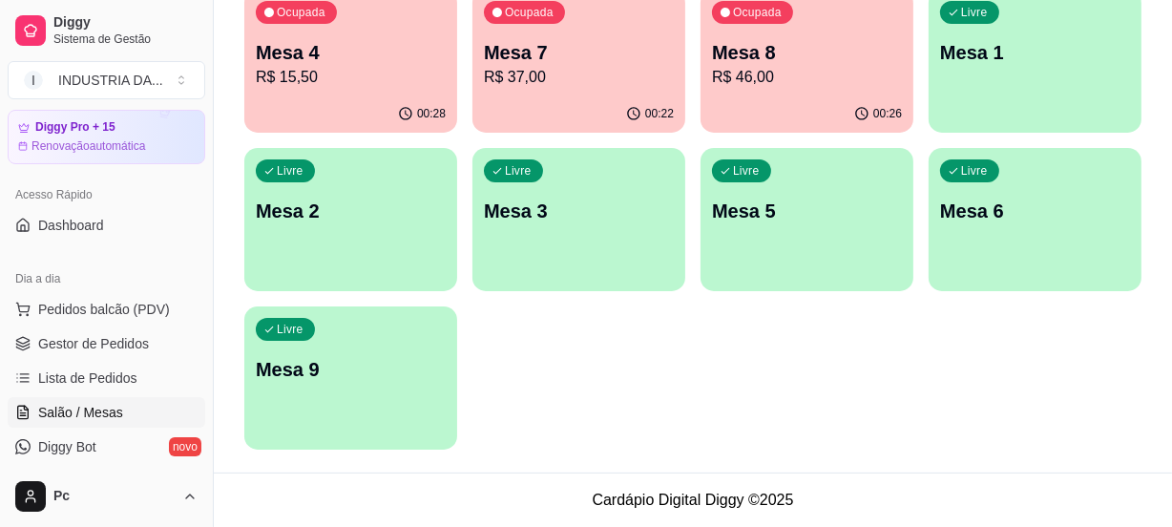
scroll to position [173, 0]
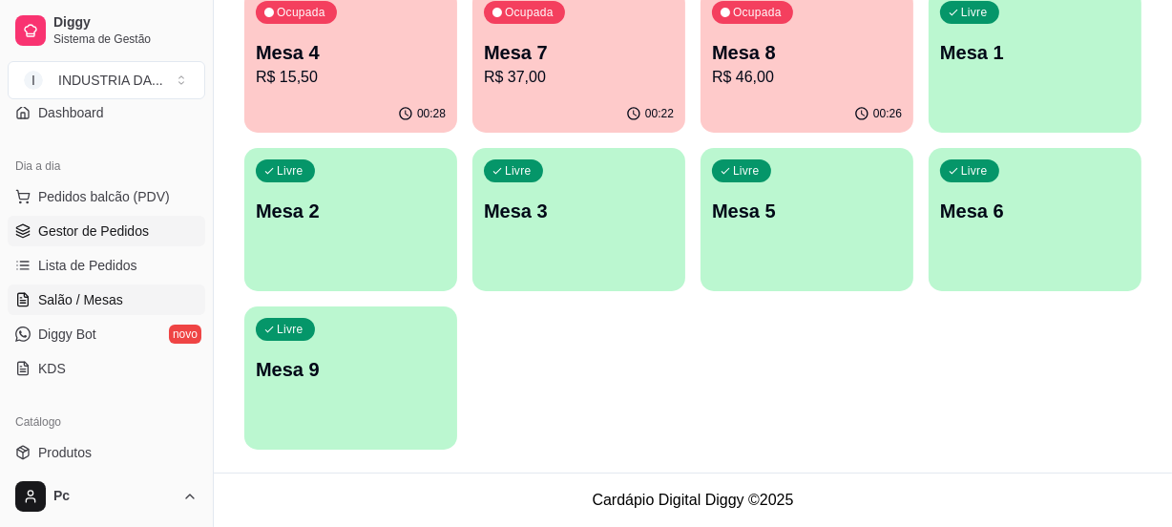
click at [124, 216] on link "Gestor de Pedidos" at bounding box center [107, 231] width 198 height 31
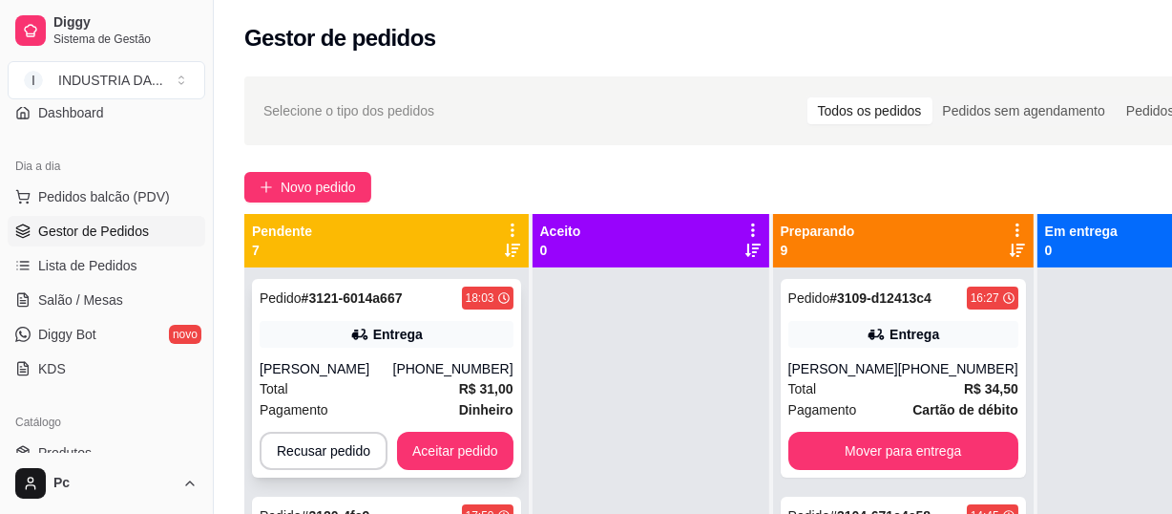
click at [432, 355] on div "Pedido # 3121-6014a667 18:03 Entrega Gabriel (62) 99133-2655 Total R$ 31,00 Pag…" at bounding box center [386, 378] width 269 height 199
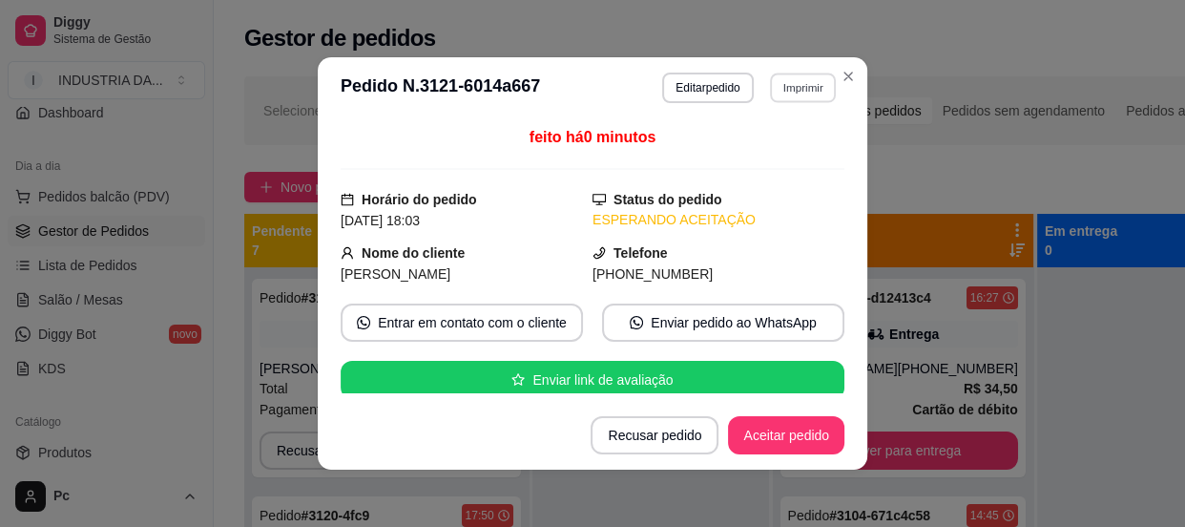
click at [783, 86] on button "Imprimir" at bounding box center [803, 88] width 66 height 30
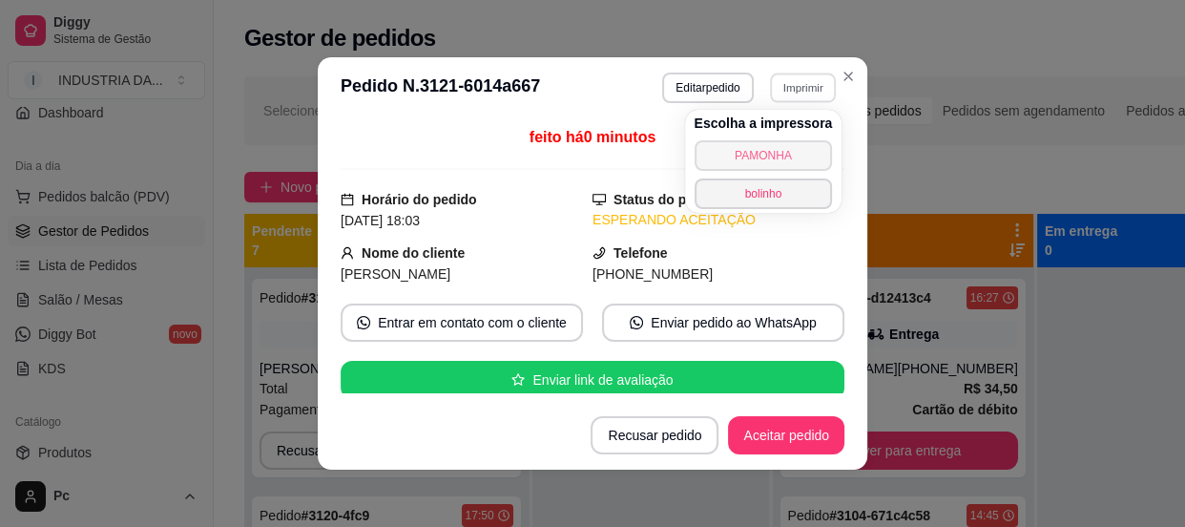
click at [732, 153] on button "PAMONHA" at bounding box center [764, 155] width 138 height 31
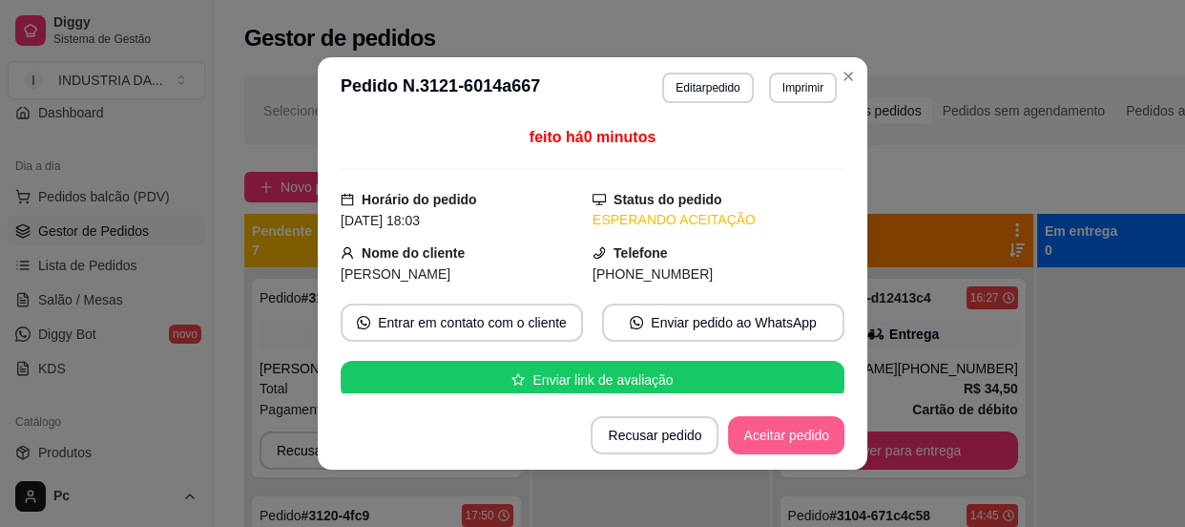
click at [779, 437] on button "Aceitar pedido" at bounding box center [786, 435] width 116 height 38
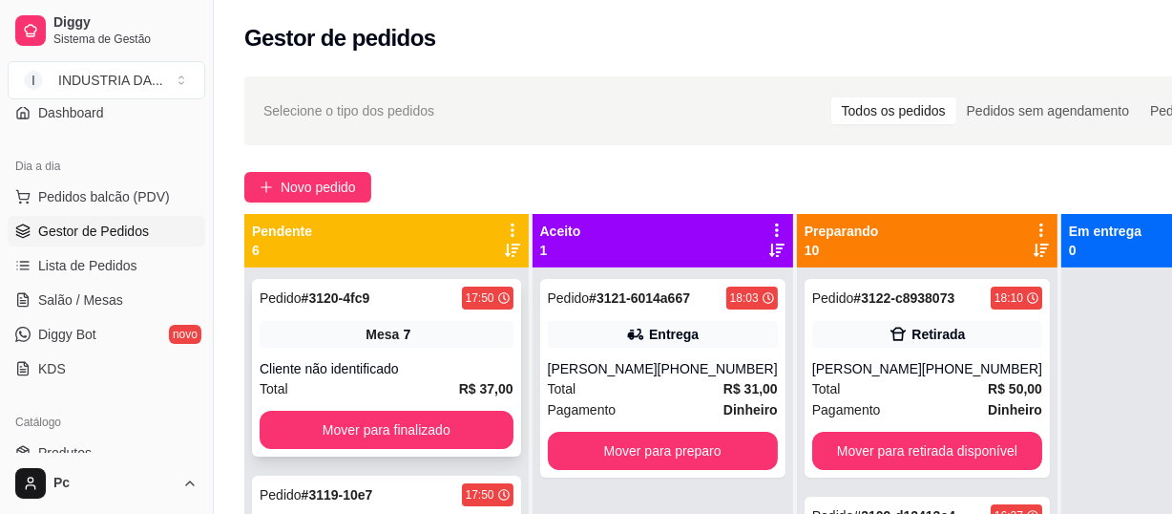
click at [363, 441] on button "Mover para finalizado" at bounding box center [387, 429] width 254 height 38
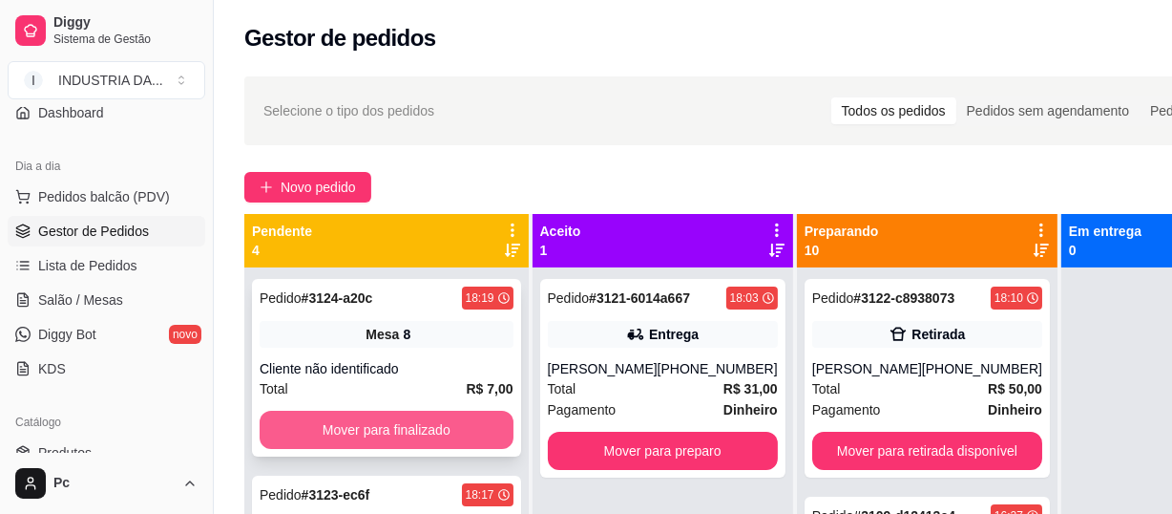
click at [417, 436] on button "Mover para finalizado" at bounding box center [387, 429] width 254 height 38
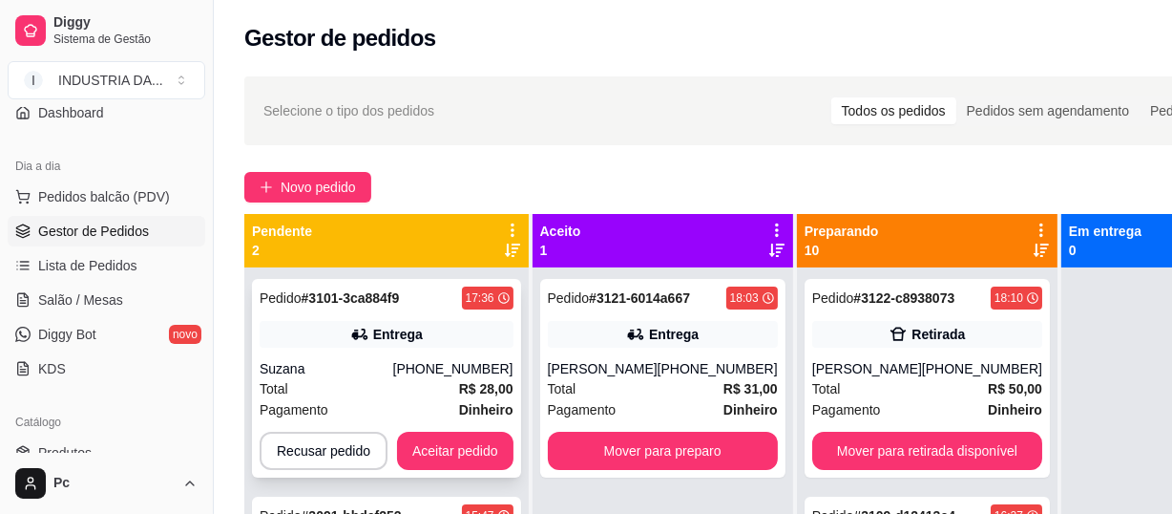
click at [430, 355] on div "Pedido # 3101-3ca884f9 17:36 Entrega Suzana (62) 99677-9576 Total R$ 28,00 Paga…" at bounding box center [386, 378] width 269 height 199
click at [448, 445] on button "Aceitar pedido" at bounding box center [455, 450] width 113 height 37
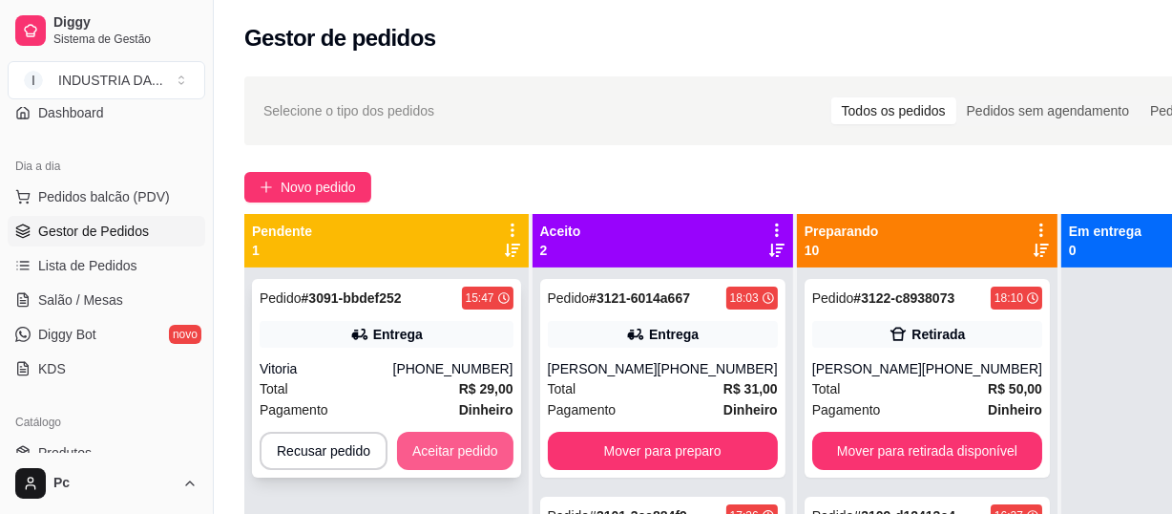
click at [480, 445] on button "Aceitar pedido" at bounding box center [455, 450] width 116 height 38
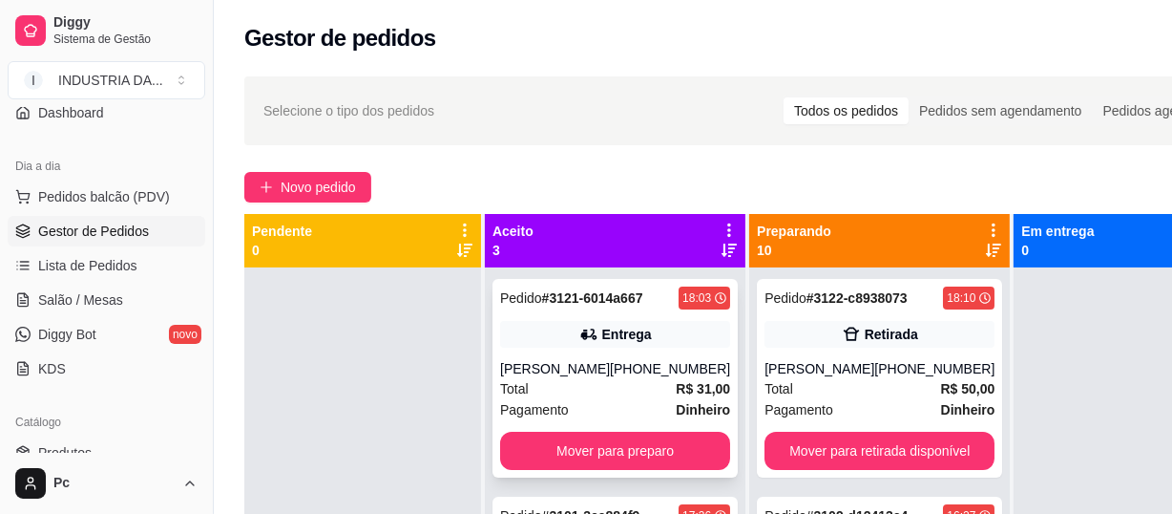
click at [579, 328] on icon at bounding box center [588, 334] width 19 height 19
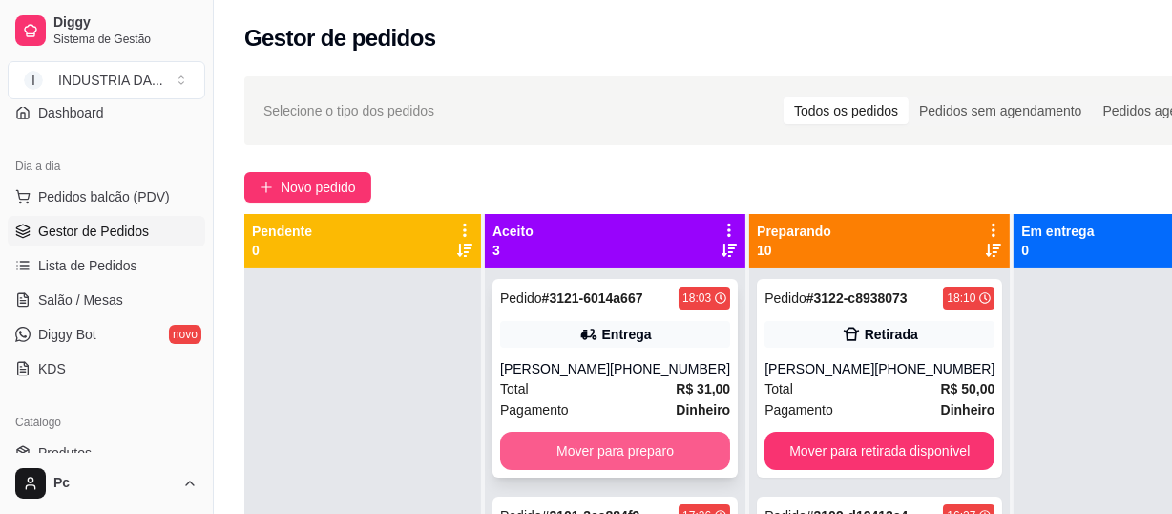
click at [566, 453] on button "Mover para preparo" at bounding box center [615, 450] width 230 height 38
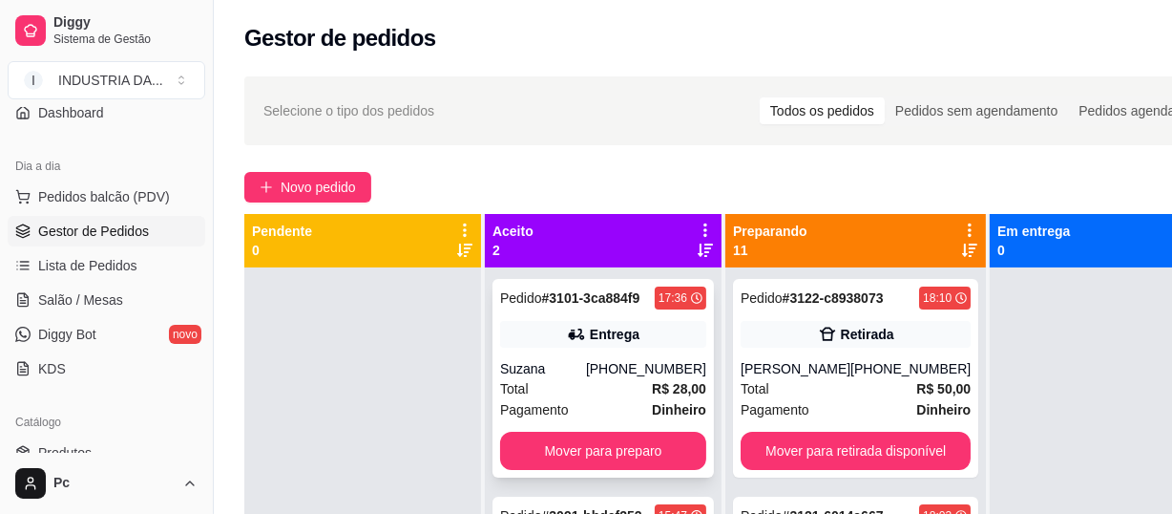
click at [581, 347] on div "Pedido # 3101-3ca884f9 17:36 Entrega Suzana (62) 99677-9576 Total R$ 28,00 Paga…" at bounding box center [603, 378] width 221 height 199
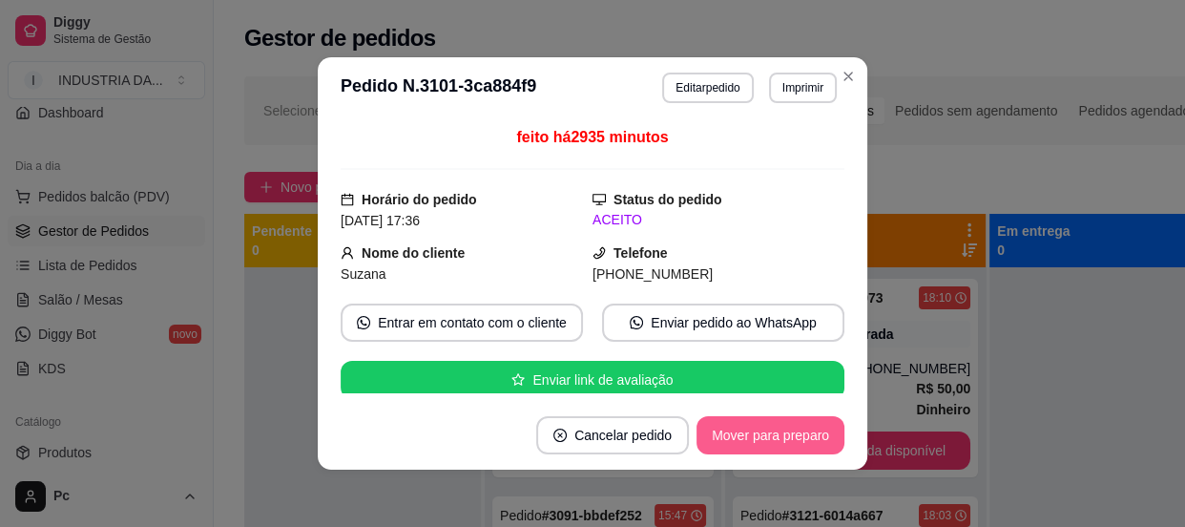
click at [795, 437] on button "Mover para preparo" at bounding box center [771, 435] width 148 height 38
click at [795, 430] on button "Mover para entrega" at bounding box center [771, 435] width 147 height 38
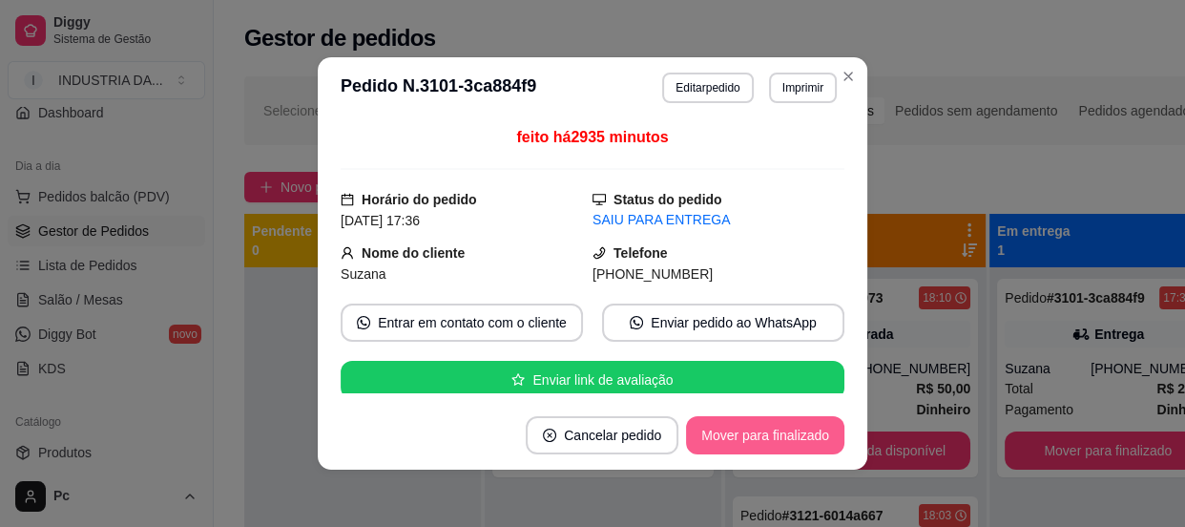
click at [795, 430] on button "Mover para finalizado" at bounding box center [765, 435] width 158 height 38
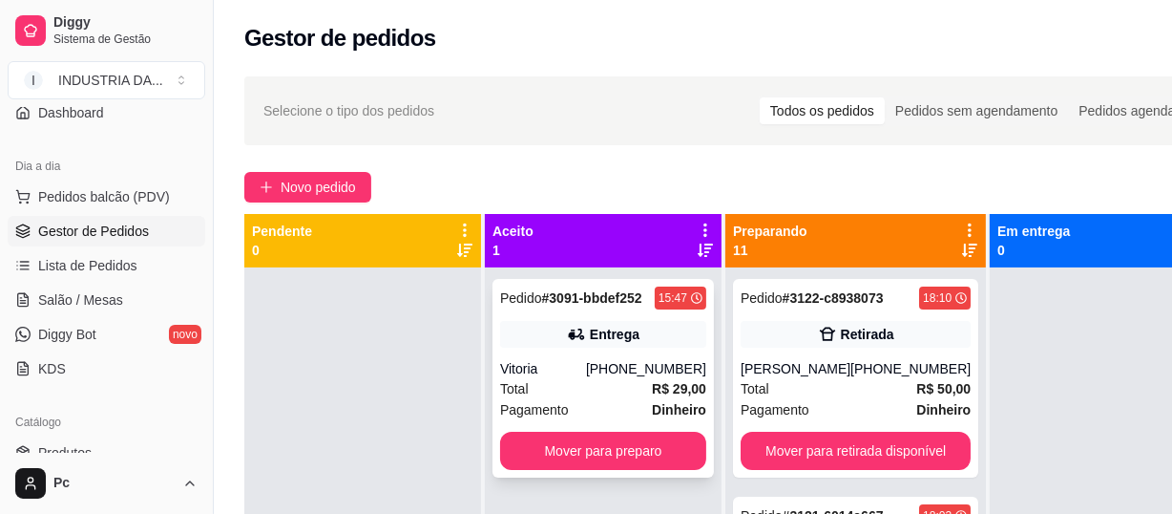
click at [602, 354] on div "Pedido # 3091-bbdef252 15:47 Entrega Vitoria (62) 99362-3931 Total R$ 29,00 Pag…" at bounding box center [603, 378] width 221 height 199
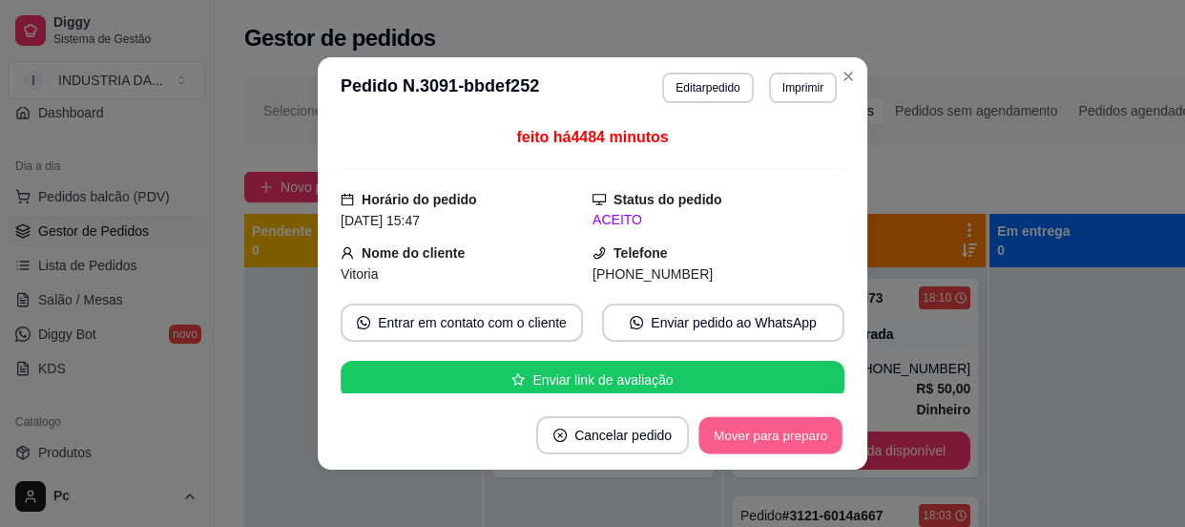
click at [788, 434] on button "Mover para preparo" at bounding box center [770, 435] width 143 height 37
click at [765, 435] on button "Mover para entrega" at bounding box center [771, 435] width 147 height 38
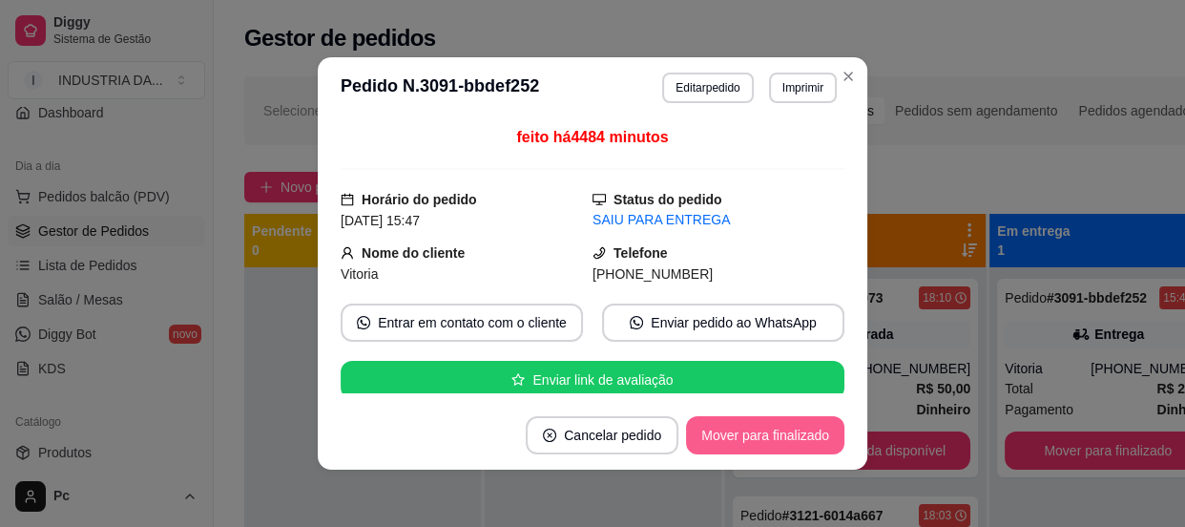
click at [765, 435] on button "Mover para finalizado" at bounding box center [765, 435] width 158 height 38
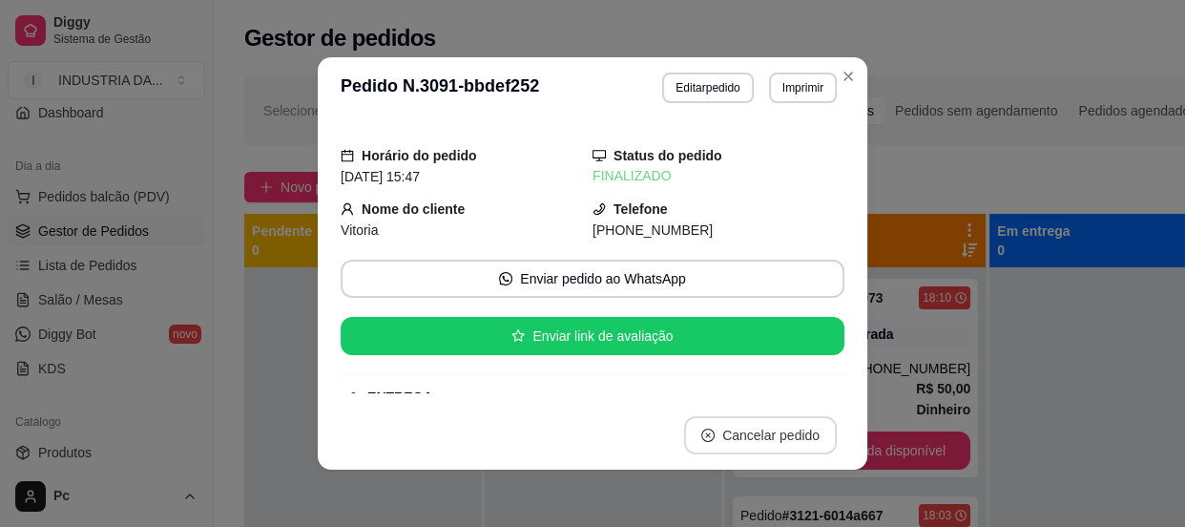
click at [765, 435] on button "Cancelar pedido" at bounding box center [760, 435] width 153 height 38
click at [702, 375] on button "não" at bounding box center [721, 388] width 73 height 36
click at [844, 58] on header "**********" at bounding box center [593, 87] width 550 height 61
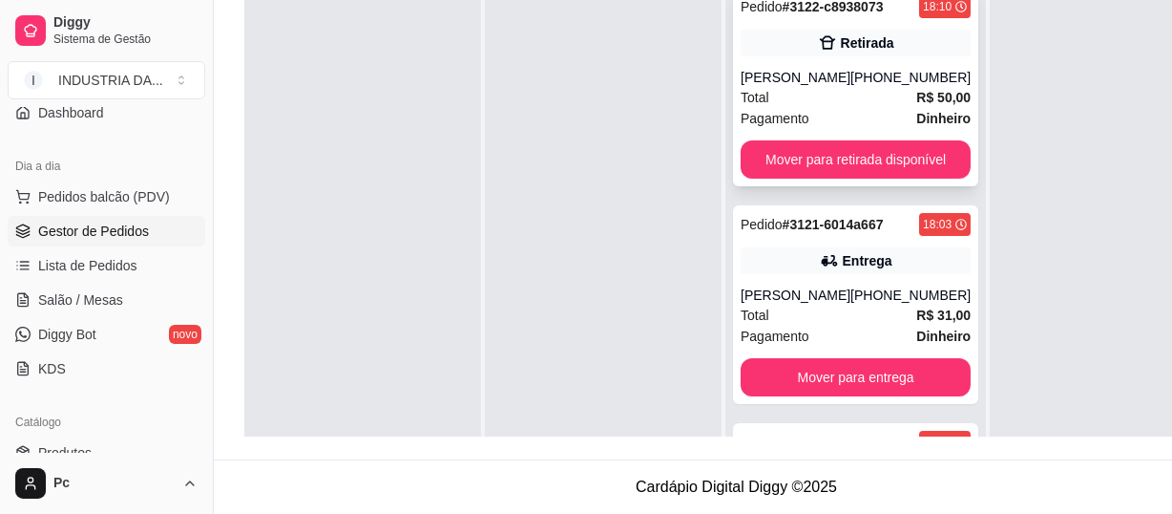
click at [849, 87] on div "Total R$ 50,00" at bounding box center [856, 97] width 230 height 21
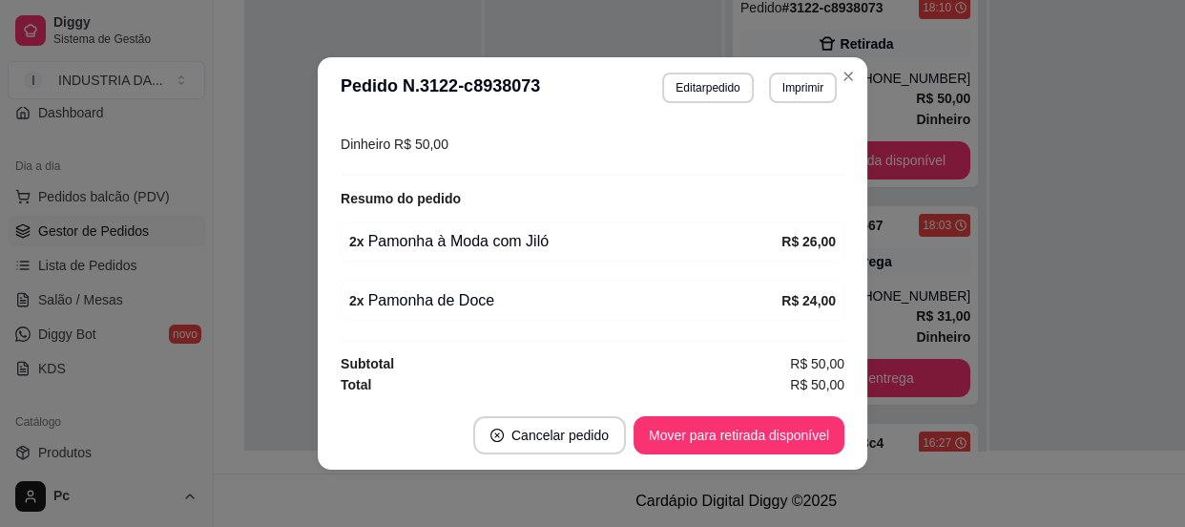
scroll to position [3, 0]
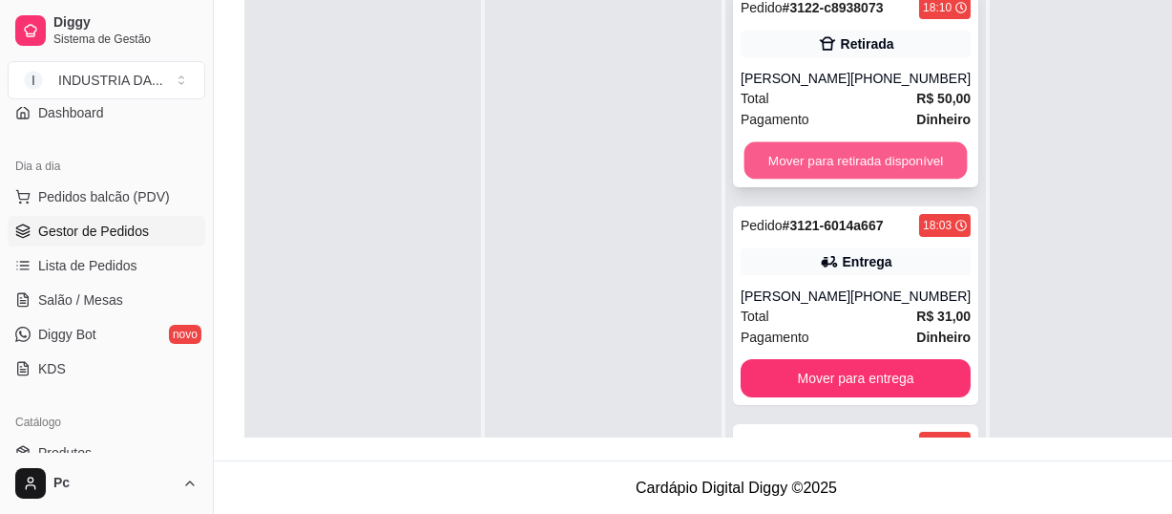
click at [827, 167] on button "Mover para retirada disponível" at bounding box center [855, 160] width 223 height 37
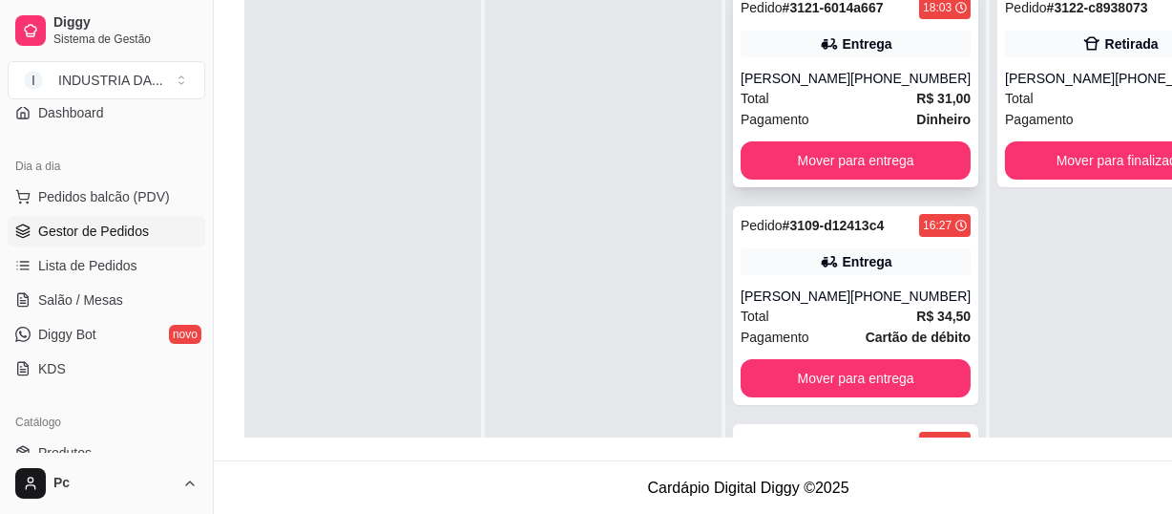
click at [865, 56] on div "Entrega" at bounding box center [856, 44] width 230 height 27
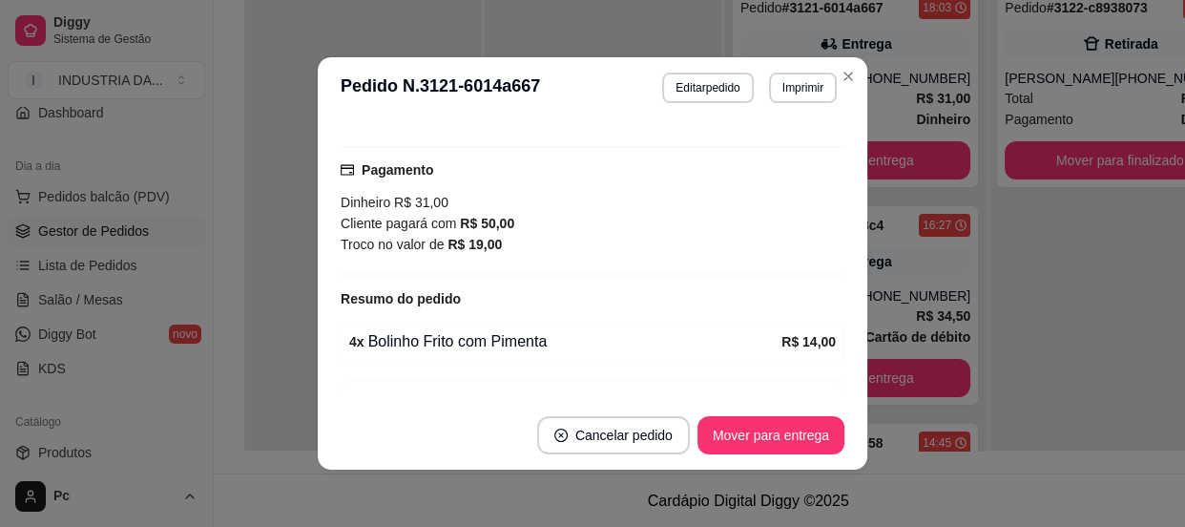
scroll to position [574, 0]
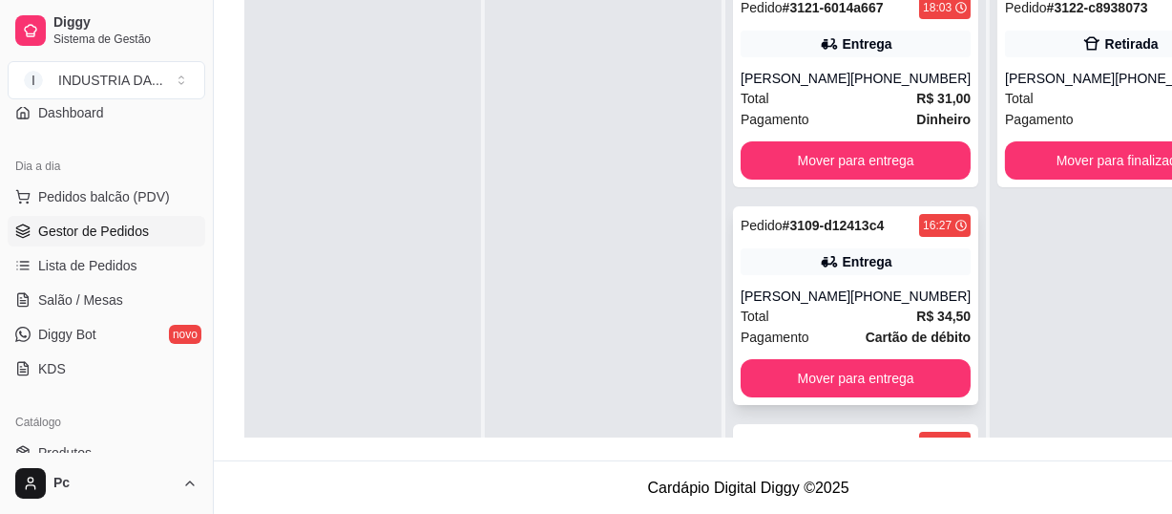
click at [856, 296] on div "(62) 99126-1953" at bounding box center [910, 295] width 120 height 19
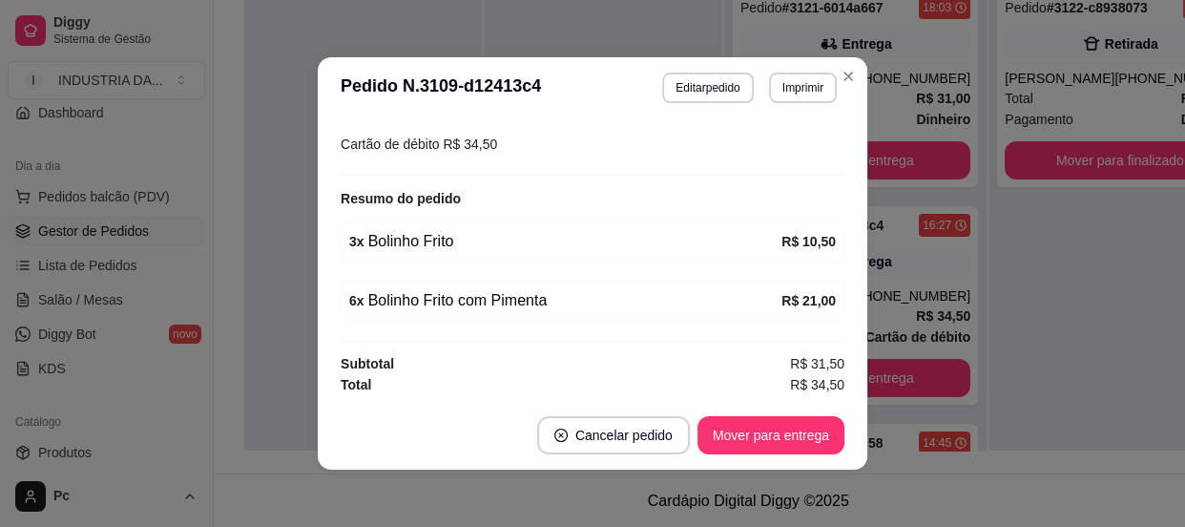
scroll to position [3, 0]
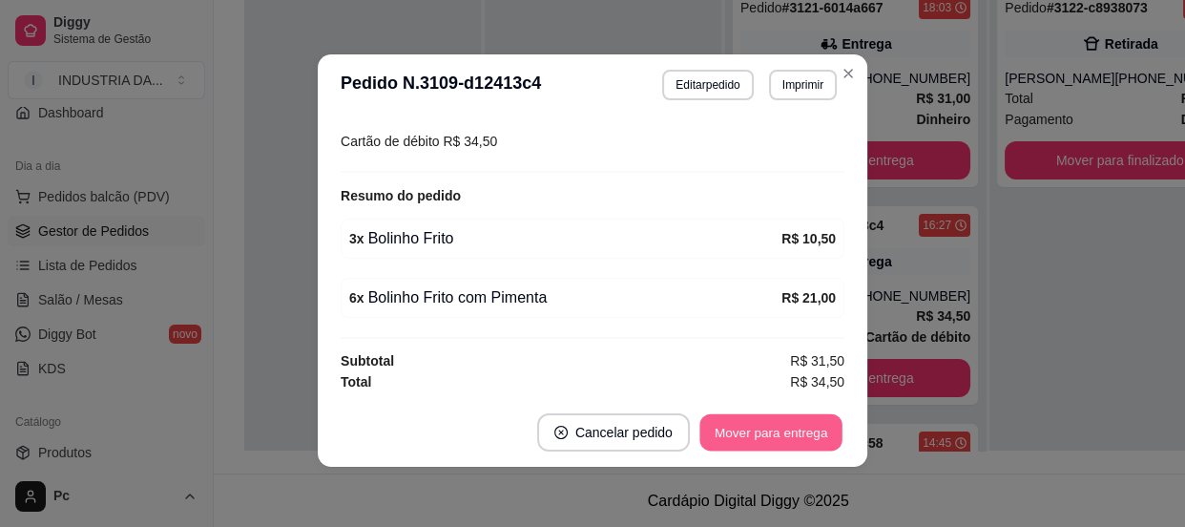
click at [763, 430] on button "Mover para entrega" at bounding box center [771, 432] width 143 height 37
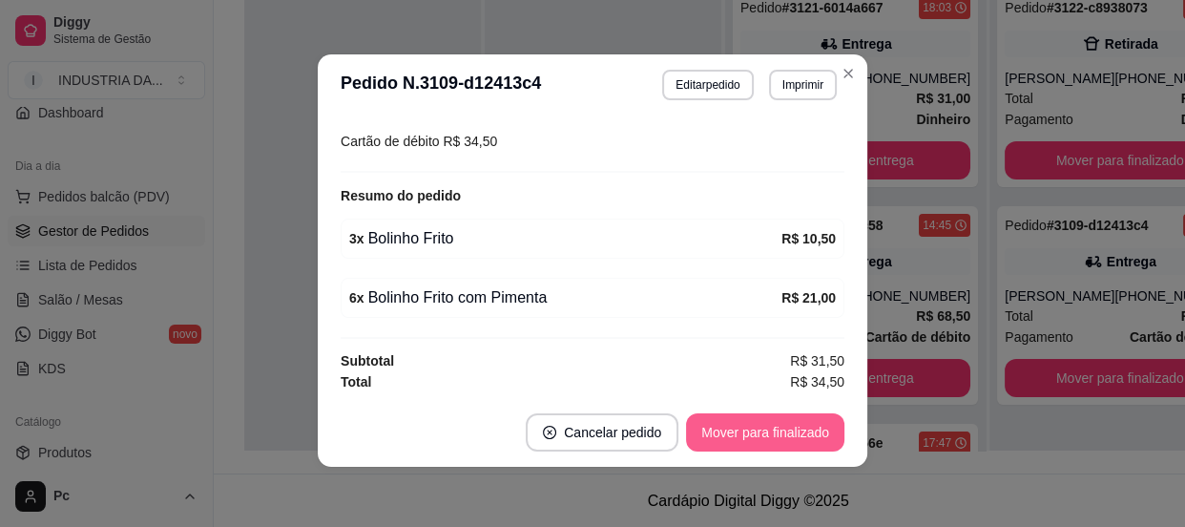
click at [776, 445] on button "Mover para finalizado" at bounding box center [765, 432] width 158 height 38
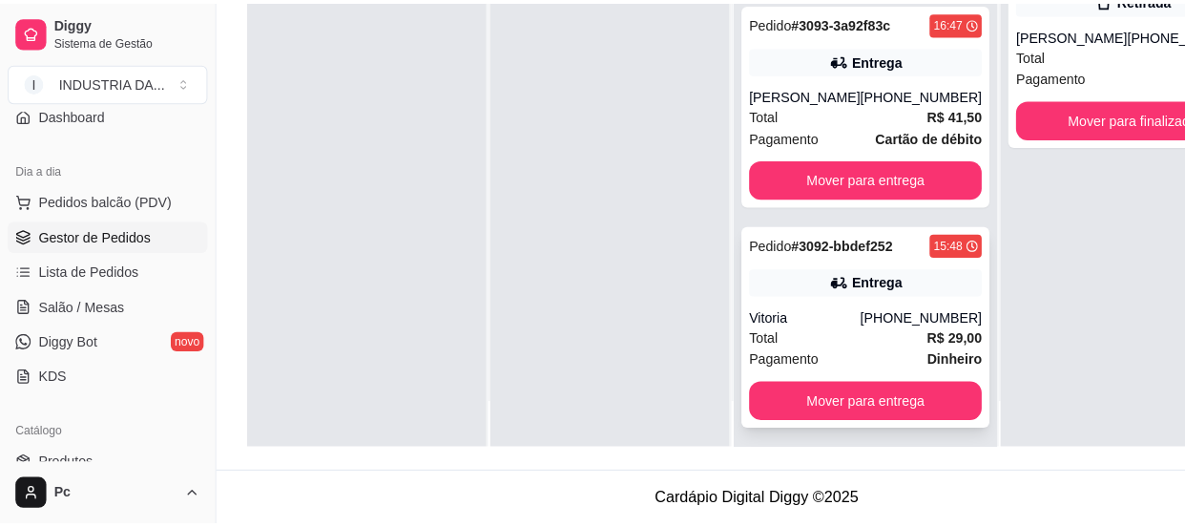
scroll to position [53, 0]
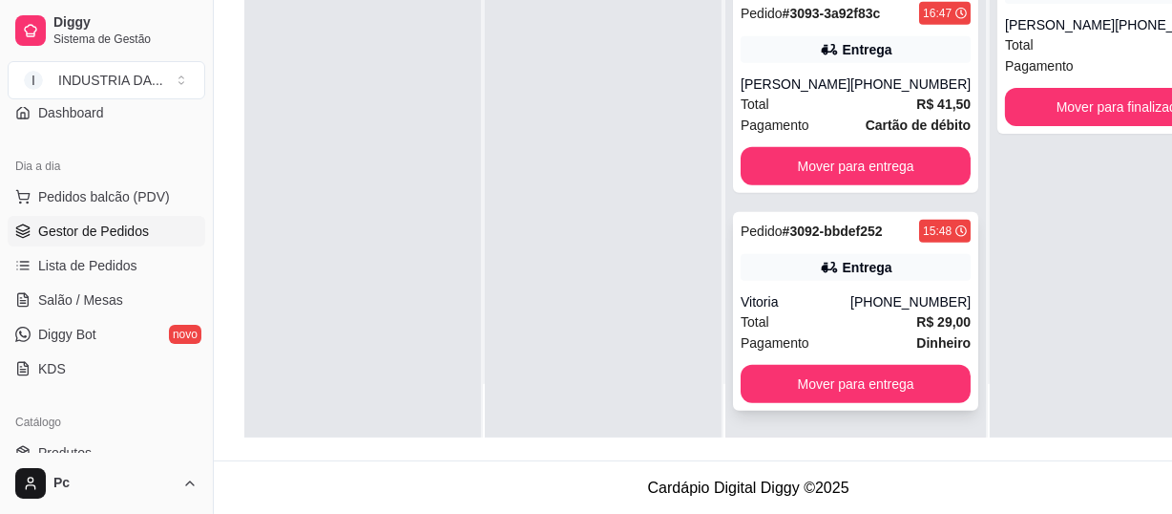
click at [843, 277] on div "Entrega" at bounding box center [868, 267] width 50 height 19
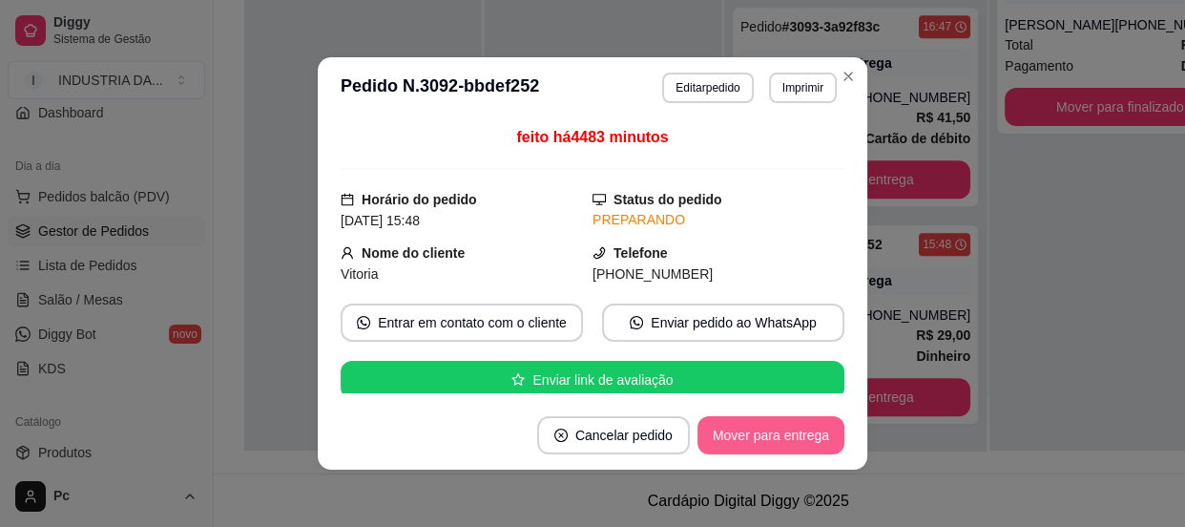
click at [770, 448] on button "Mover para entrega" at bounding box center [771, 435] width 147 height 38
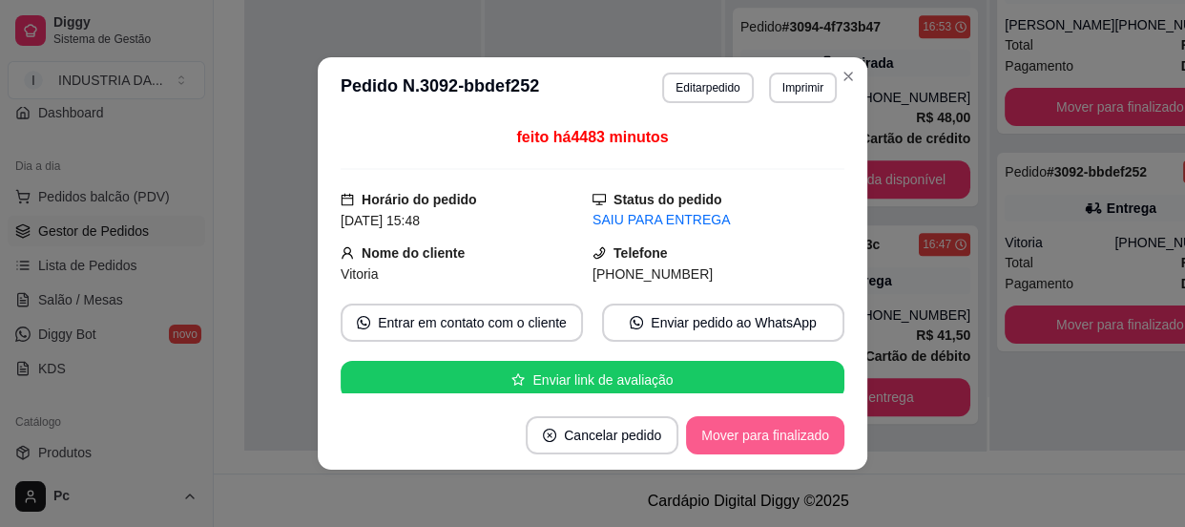
scroll to position [1309, 0]
click at [767, 435] on button "Mover para finalizado" at bounding box center [765, 435] width 158 height 38
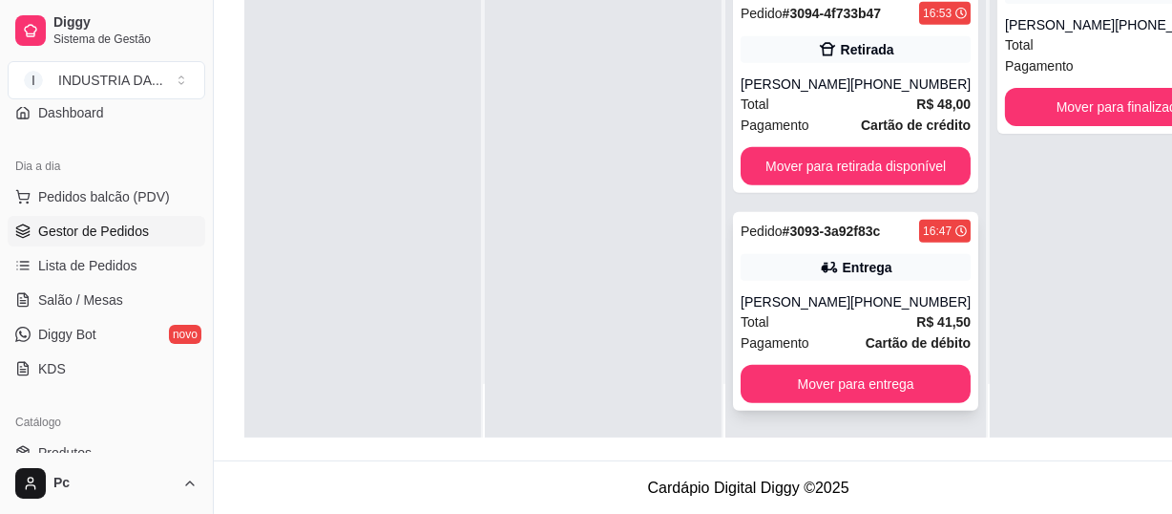
click at [893, 268] on div "Entrega" at bounding box center [856, 267] width 230 height 27
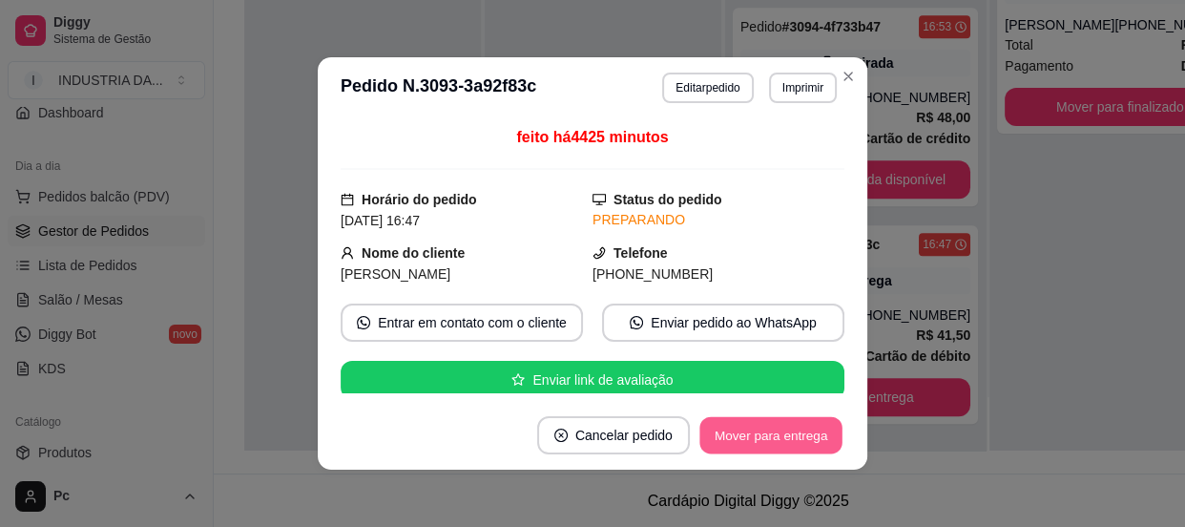
click at [725, 442] on button "Mover para entrega" at bounding box center [771, 435] width 143 height 37
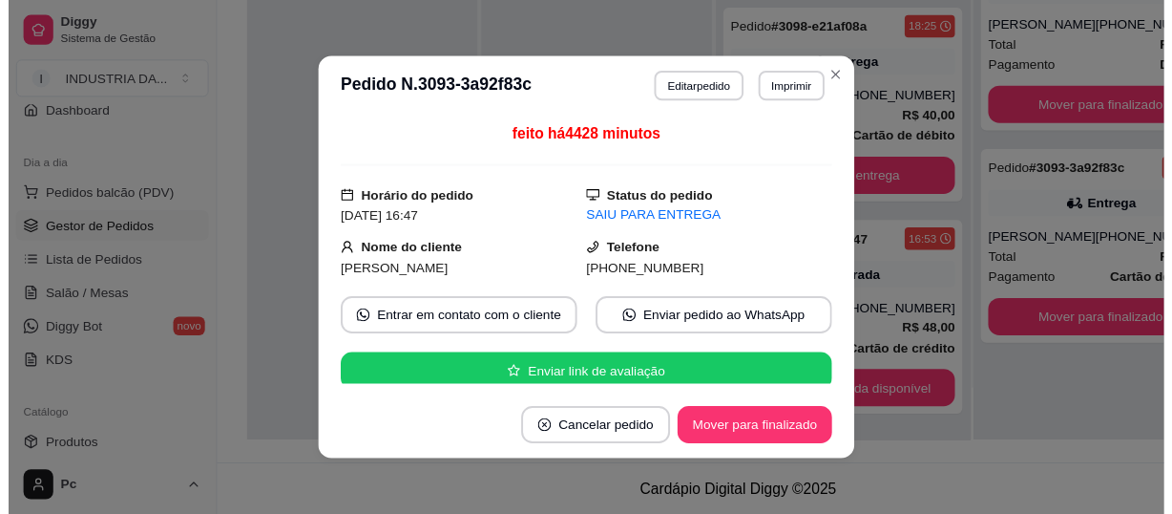
scroll to position [1072, 0]
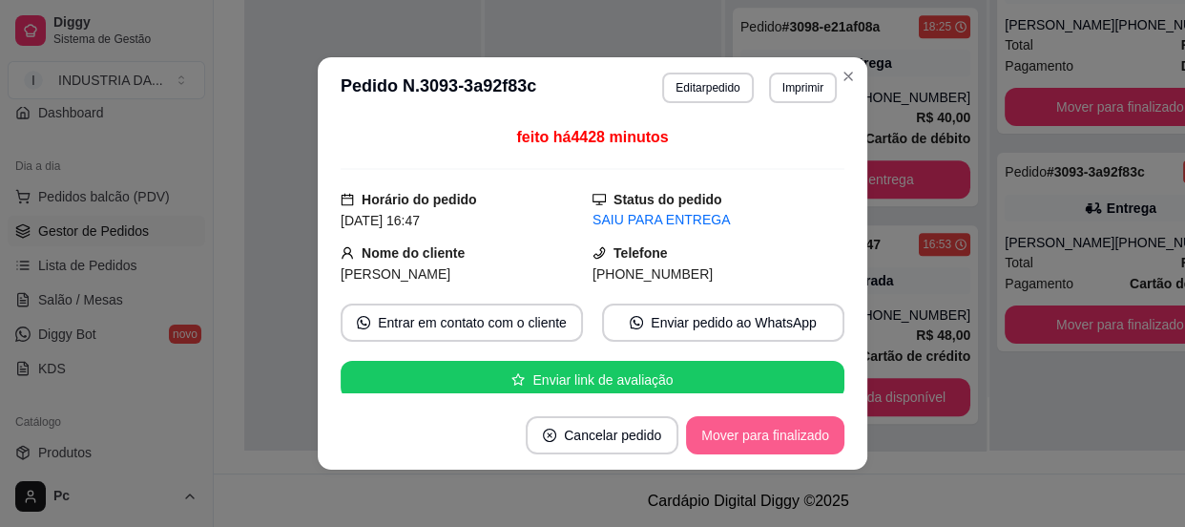
click at [781, 438] on button "Mover para finalizado" at bounding box center [765, 435] width 158 height 38
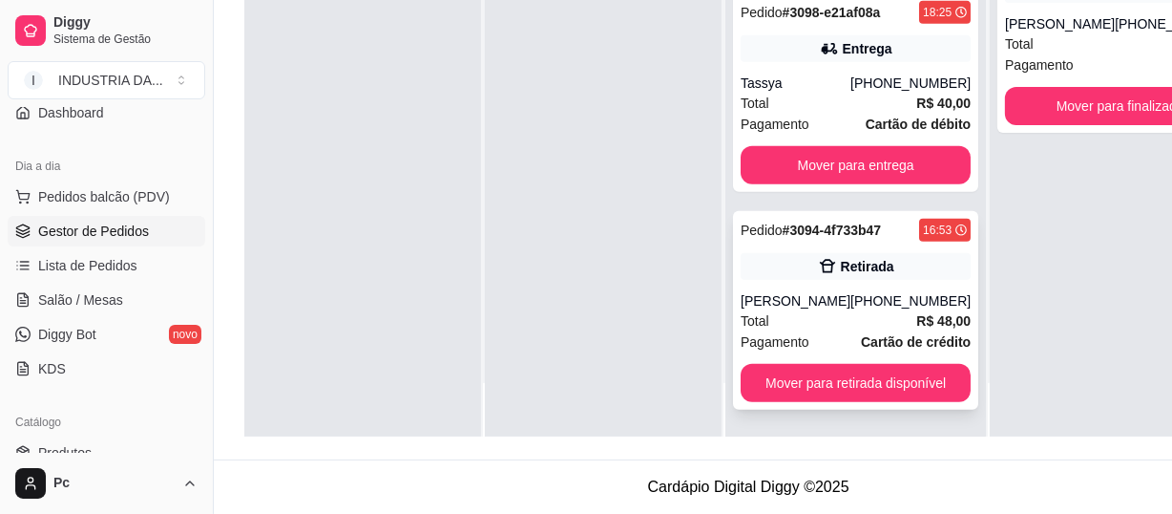
click at [853, 257] on div "Retirada" at bounding box center [867, 266] width 53 height 19
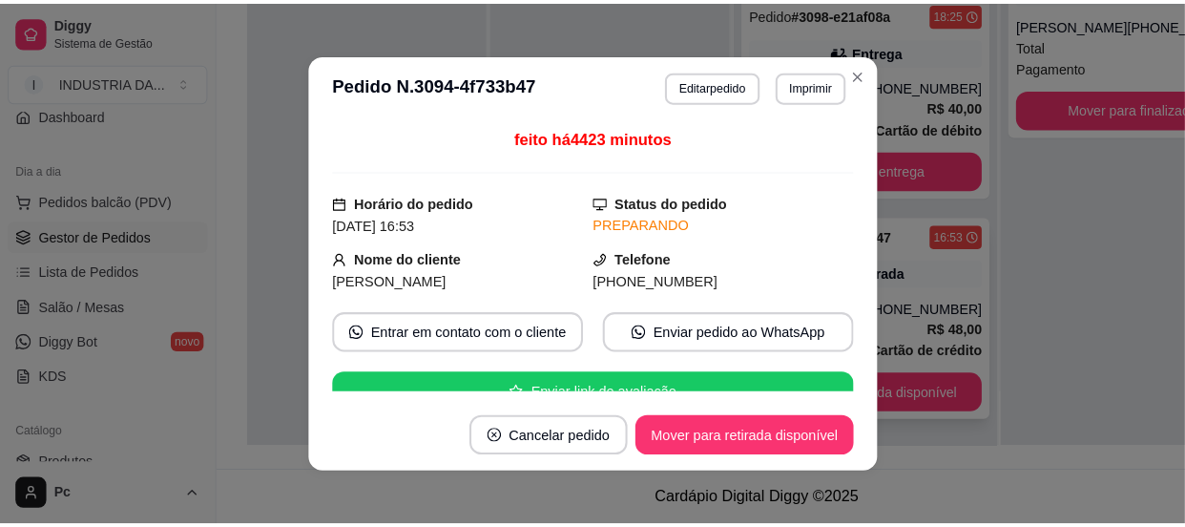
scroll to position [290, 0]
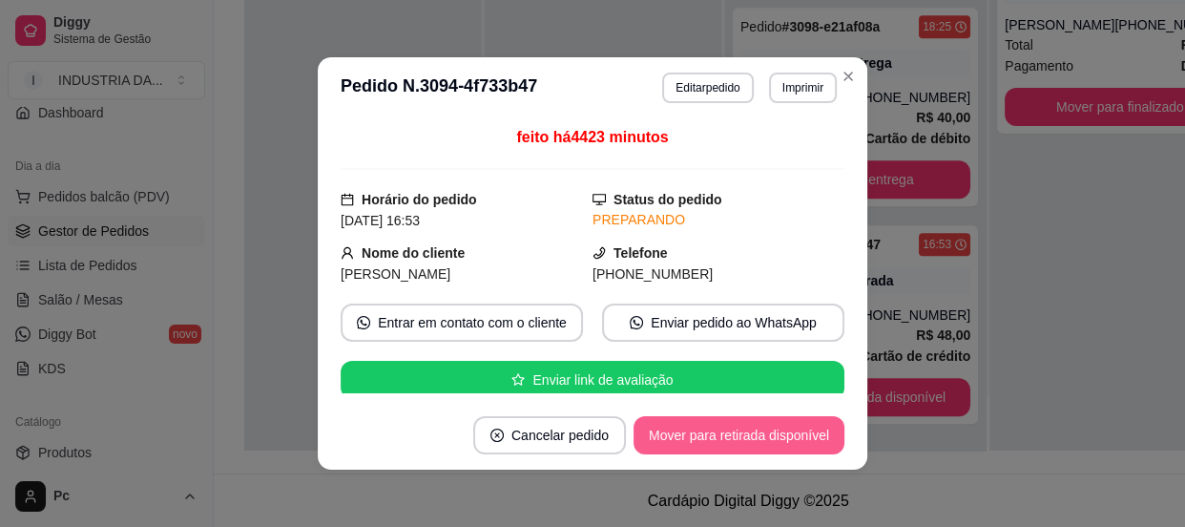
click at [725, 445] on button "Mover para retirada disponível" at bounding box center [739, 435] width 211 height 38
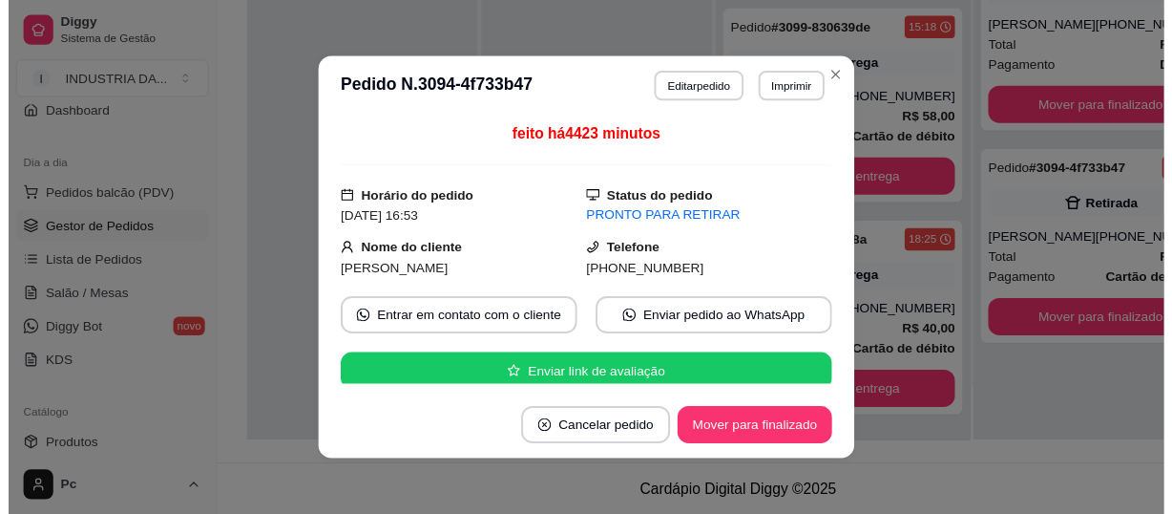
scroll to position [881, 0]
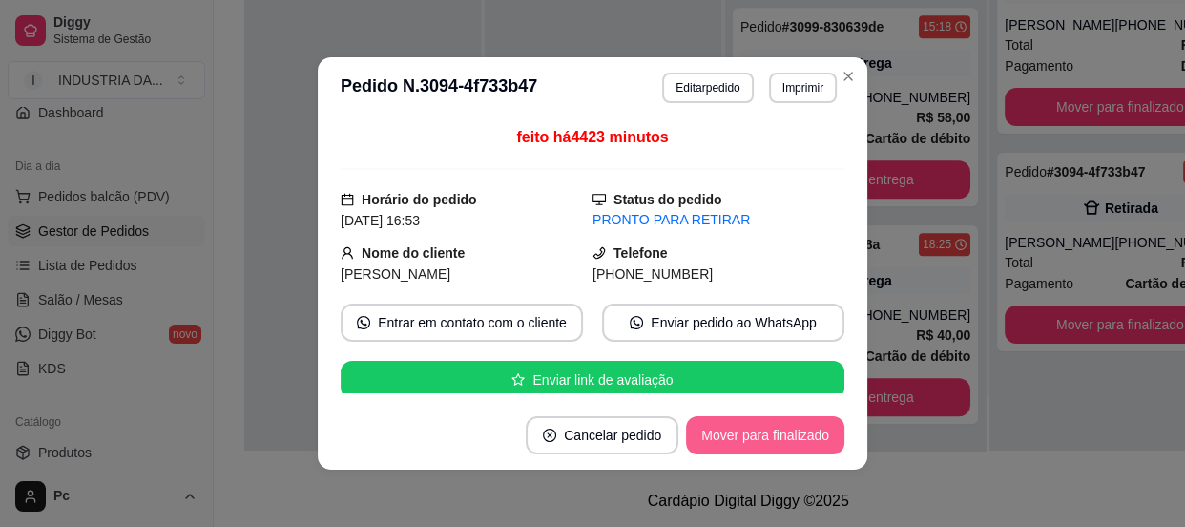
click at [725, 432] on button "Mover para finalizado" at bounding box center [765, 435] width 158 height 38
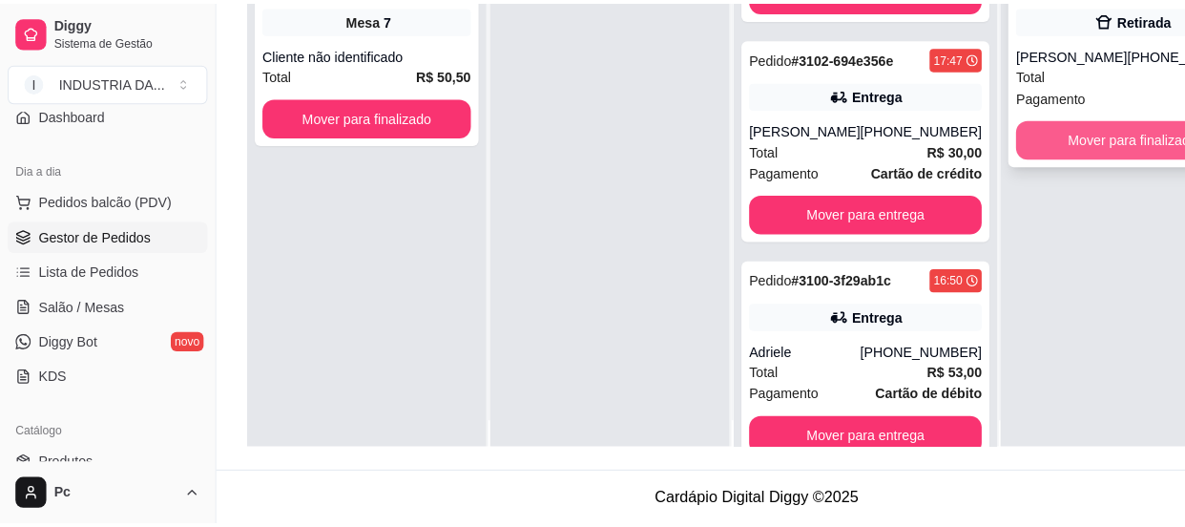
scroll to position [0, 0]
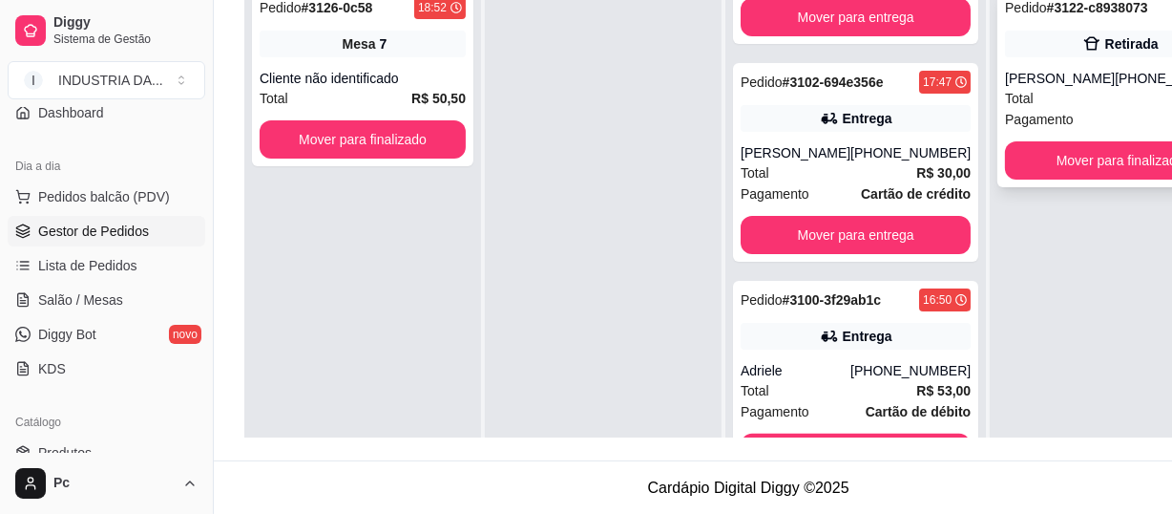
click at [1020, 53] on div "Retirada" at bounding box center [1120, 44] width 230 height 27
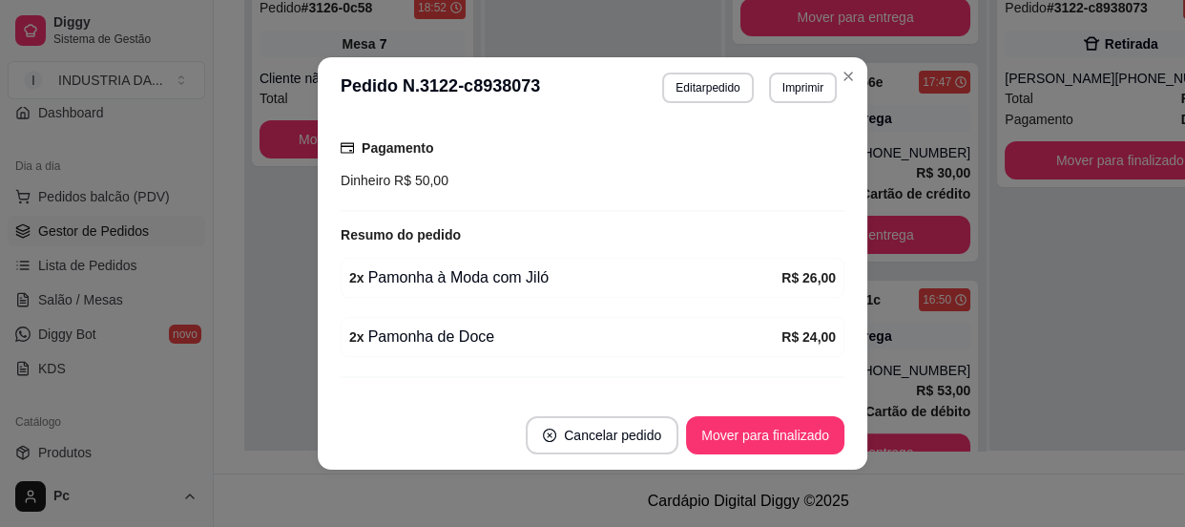
scroll to position [383, 0]
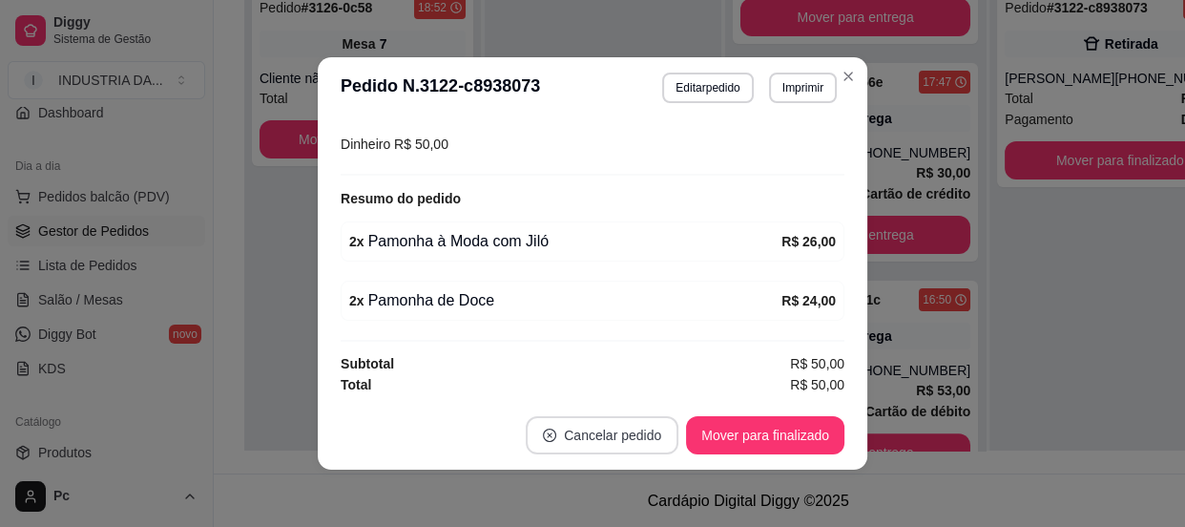
click at [702, 437] on button "Mover para finalizado" at bounding box center [765, 435] width 158 height 38
click at [712, 435] on button "Mover para finalizado" at bounding box center [765, 435] width 158 height 38
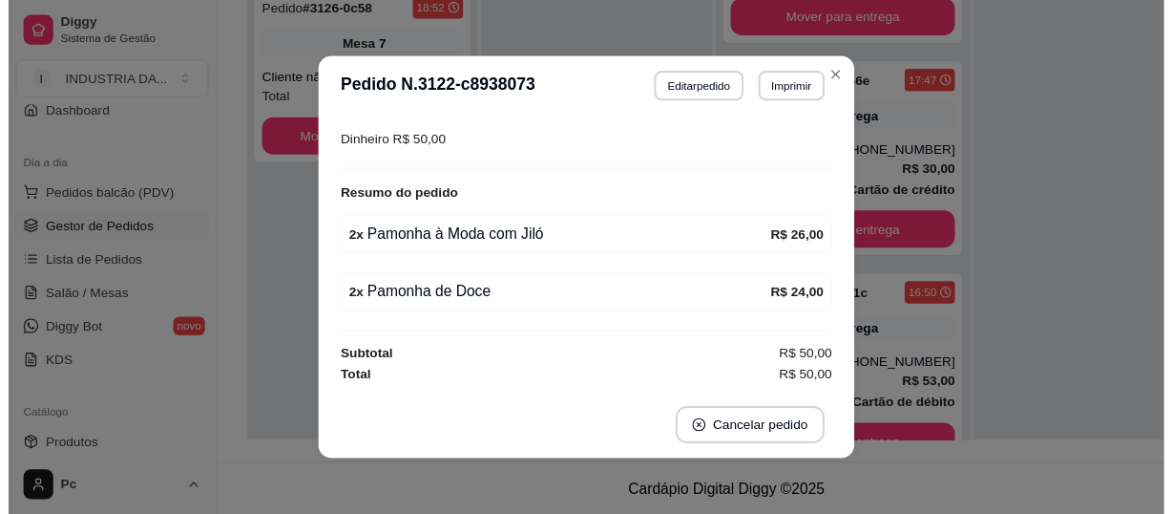
scroll to position [339, 0]
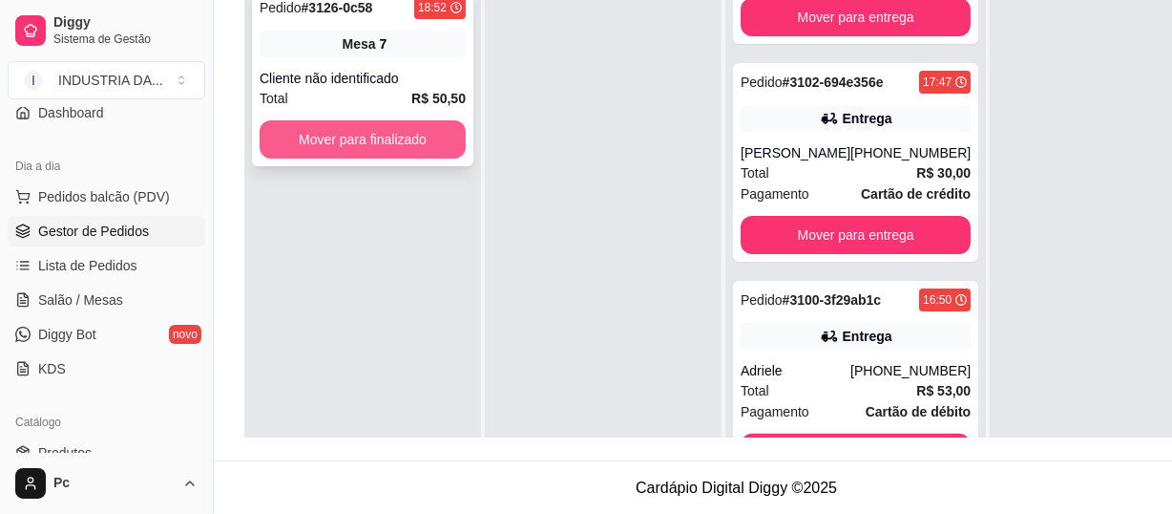
click at [419, 125] on button "Mover para finalizado" at bounding box center [363, 139] width 206 height 38
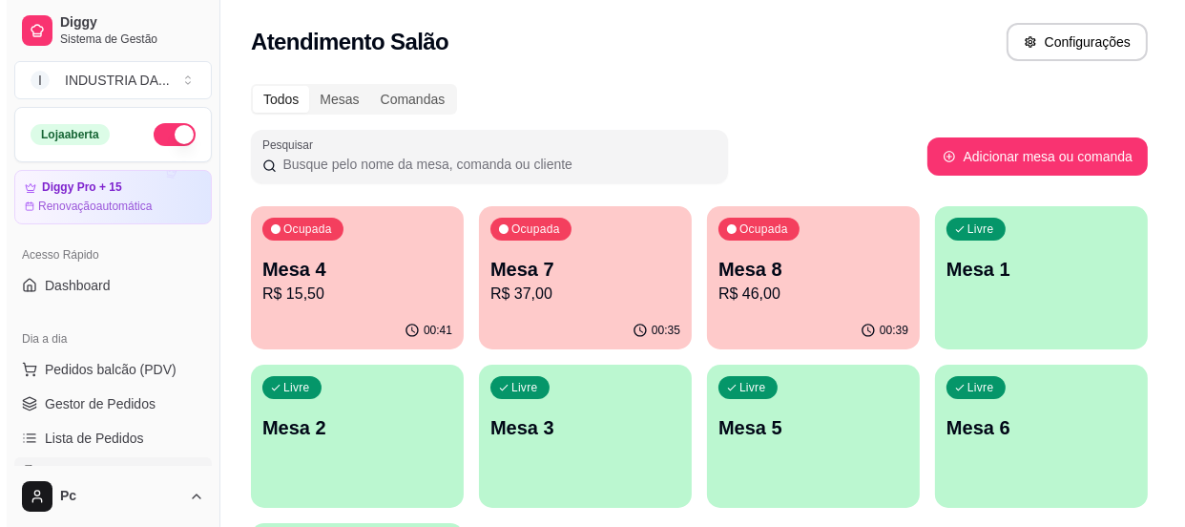
scroll to position [86, 0]
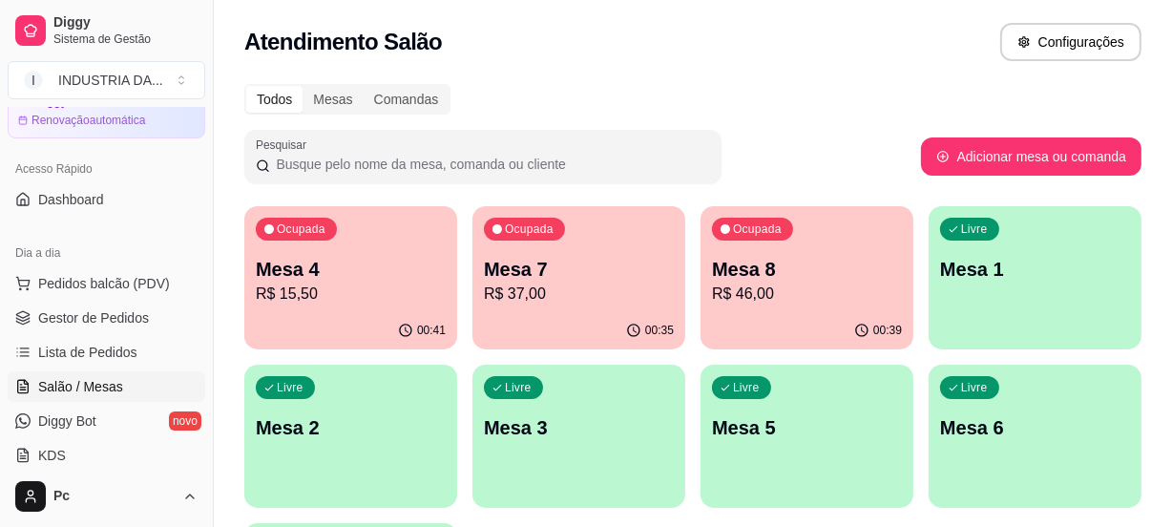
click at [289, 408] on div "Livre Mesa 2" at bounding box center [350, 425] width 213 height 120
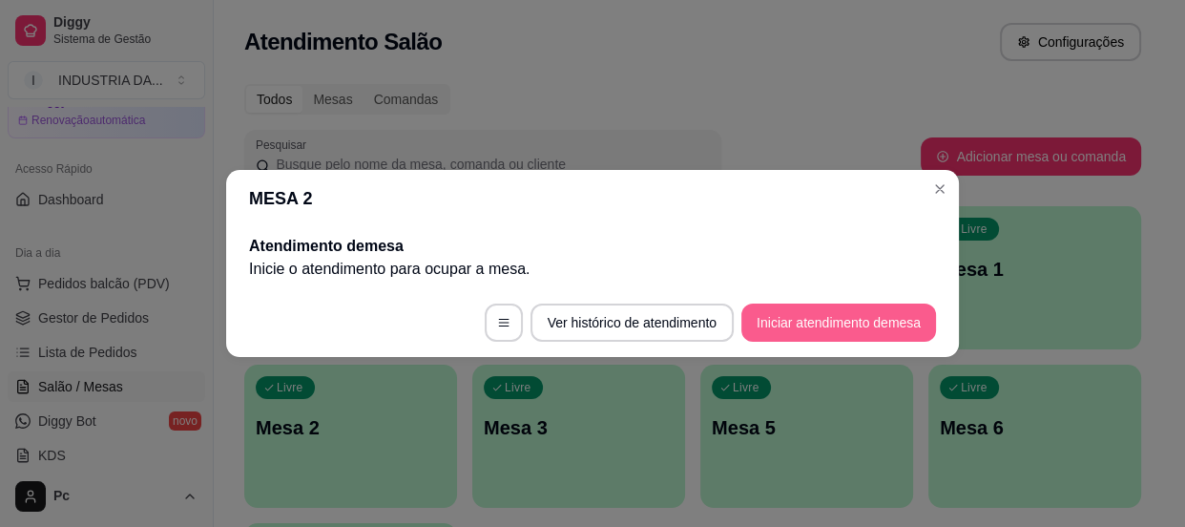
click at [828, 333] on button "Iniciar atendimento de mesa" at bounding box center [839, 323] width 195 height 38
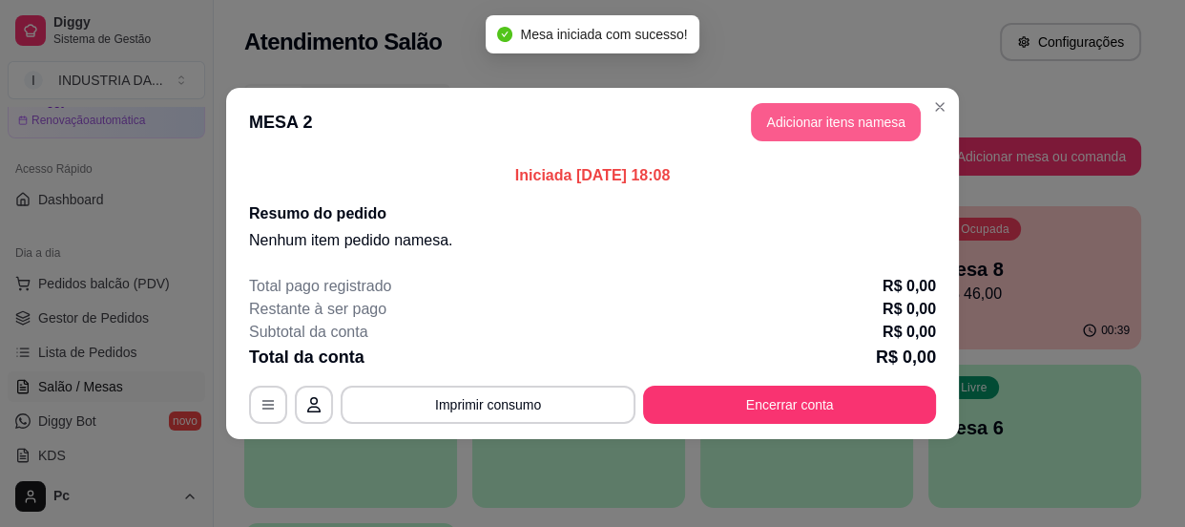
click at [849, 126] on button "Adicionar itens na mesa" at bounding box center [836, 122] width 170 height 38
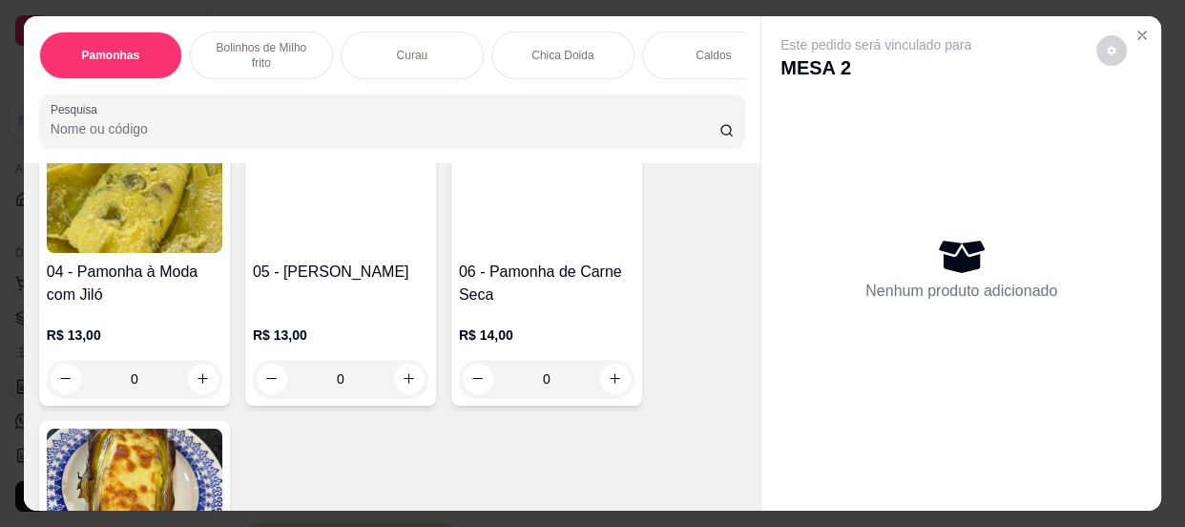
scroll to position [607, 0]
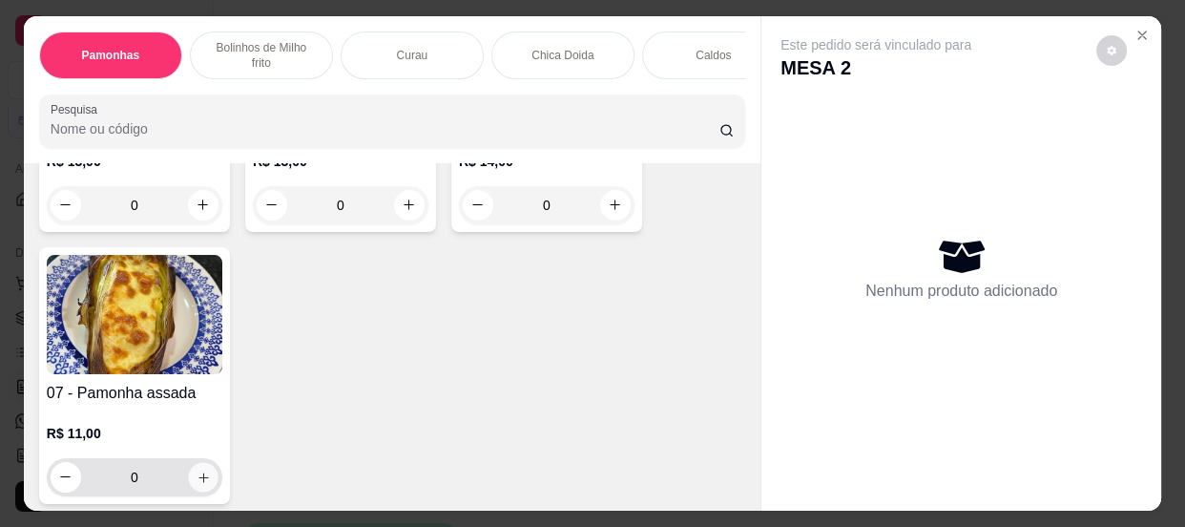
click at [199, 490] on button "increase-product-quantity" at bounding box center [203, 477] width 30 height 30
type input "1"
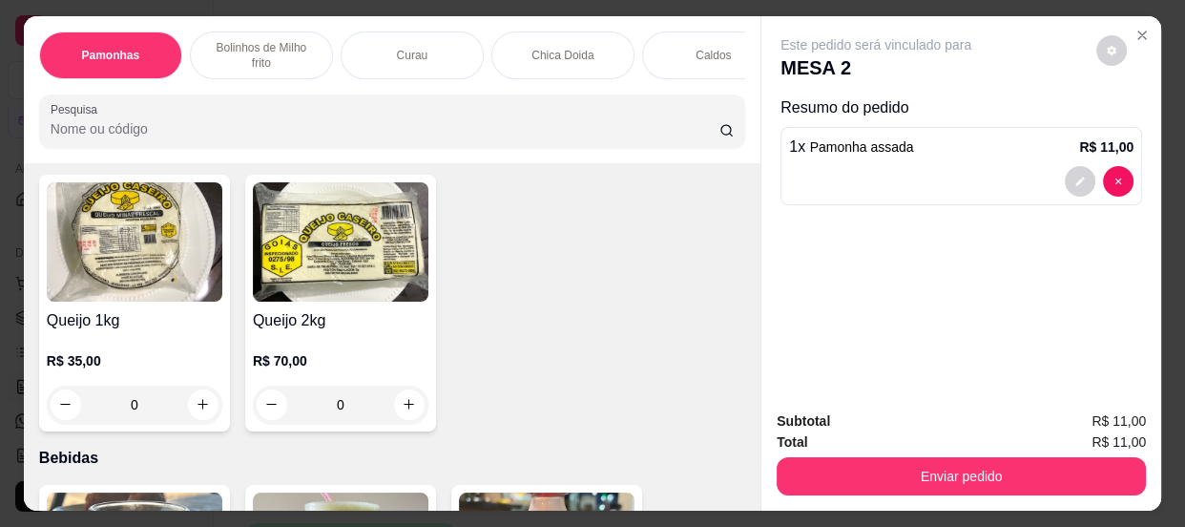
scroll to position [2603, 0]
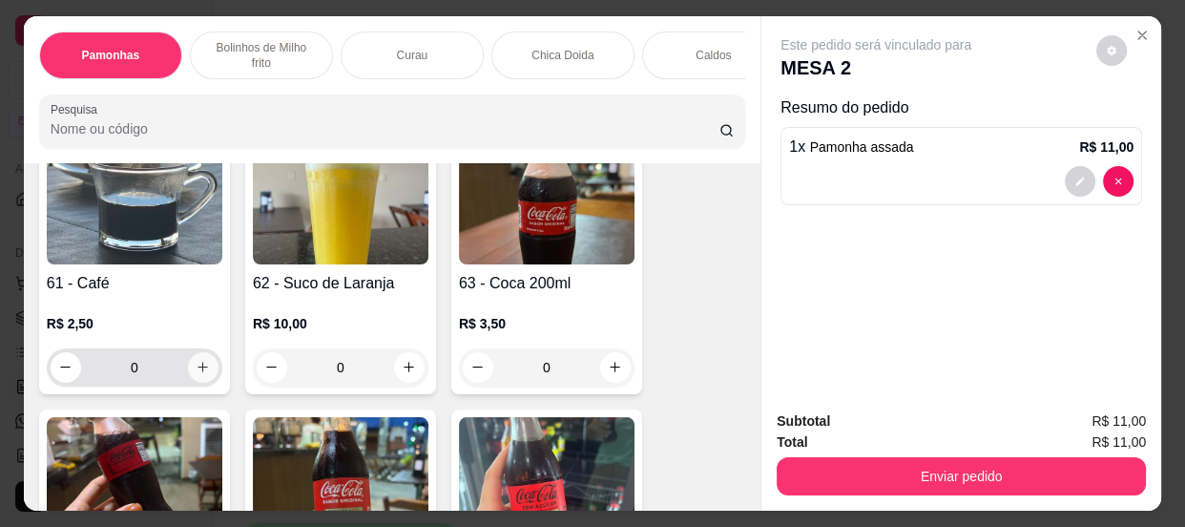
click at [196, 369] on icon "increase-product-quantity" at bounding box center [203, 367] width 14 height 14
type input "1"
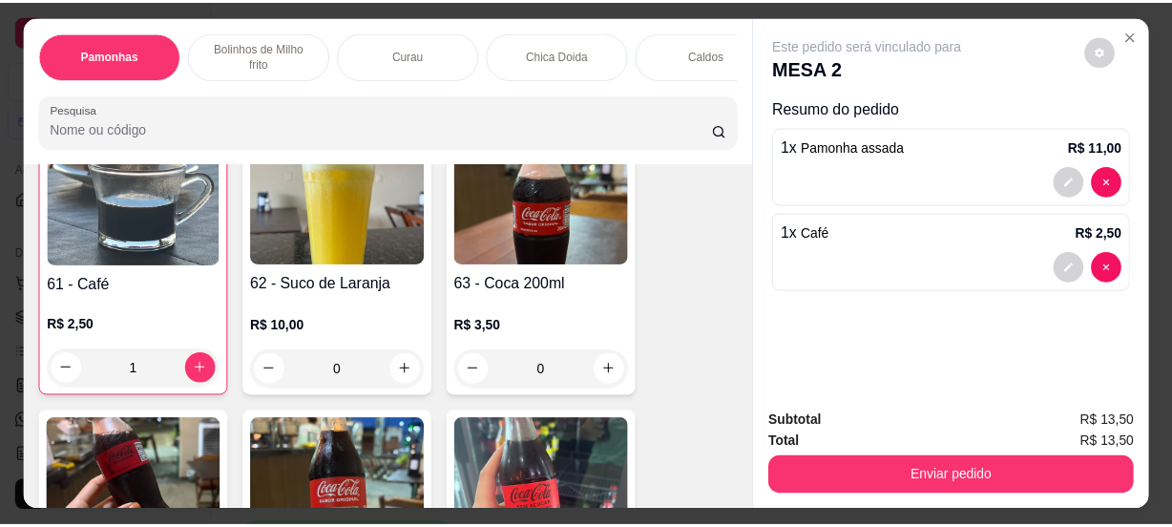
scroll to position [2604, 0]
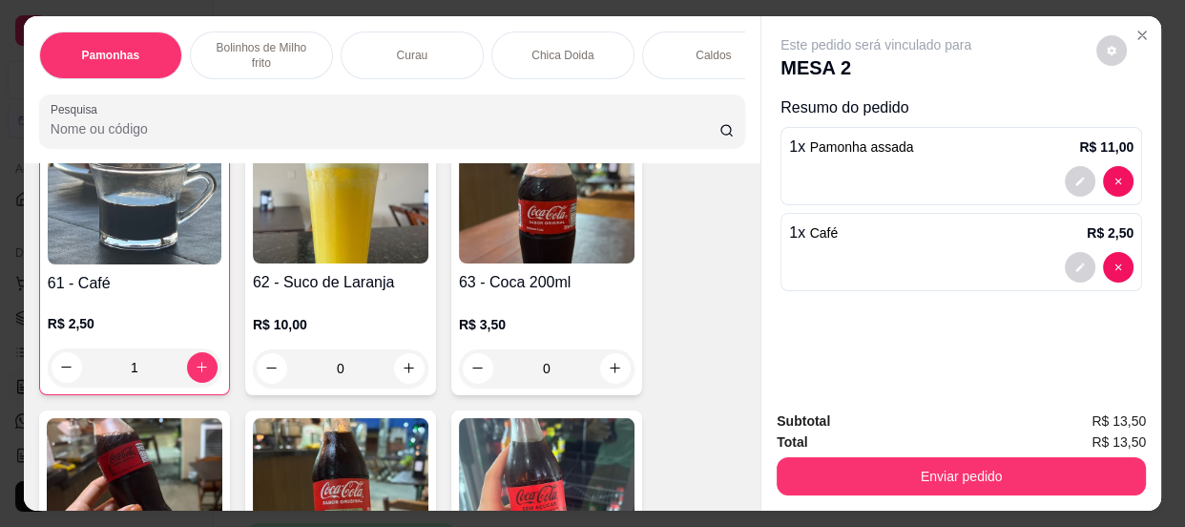
click at [877, 478] on button "Enviar pedido" at bounding box center [961, 476] width 369 height 38
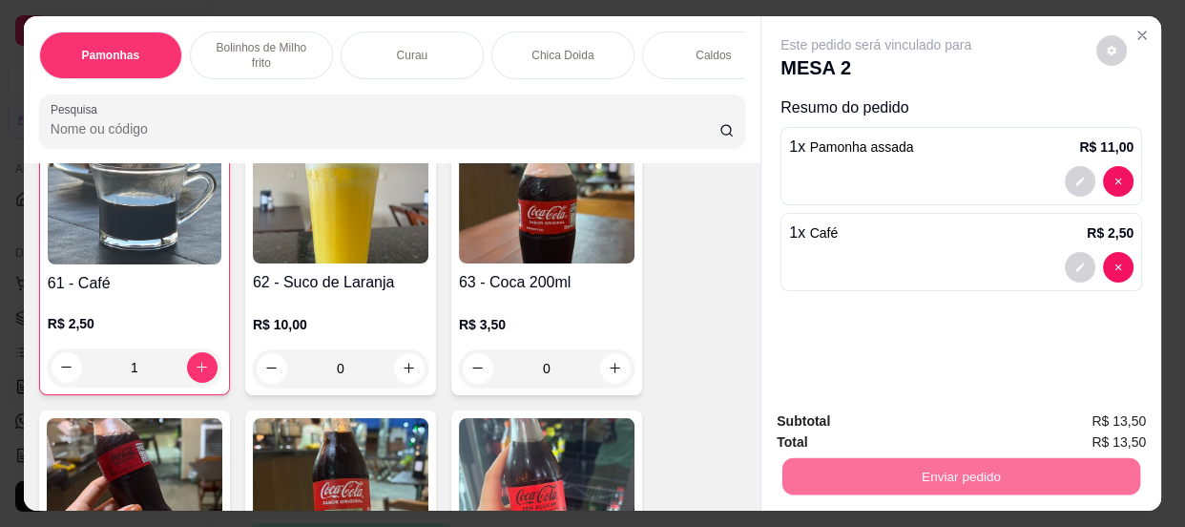
click at [861, 417] on button "Não registrar e enviar pedido" at bounding box center [899, 424] width 199 height 36
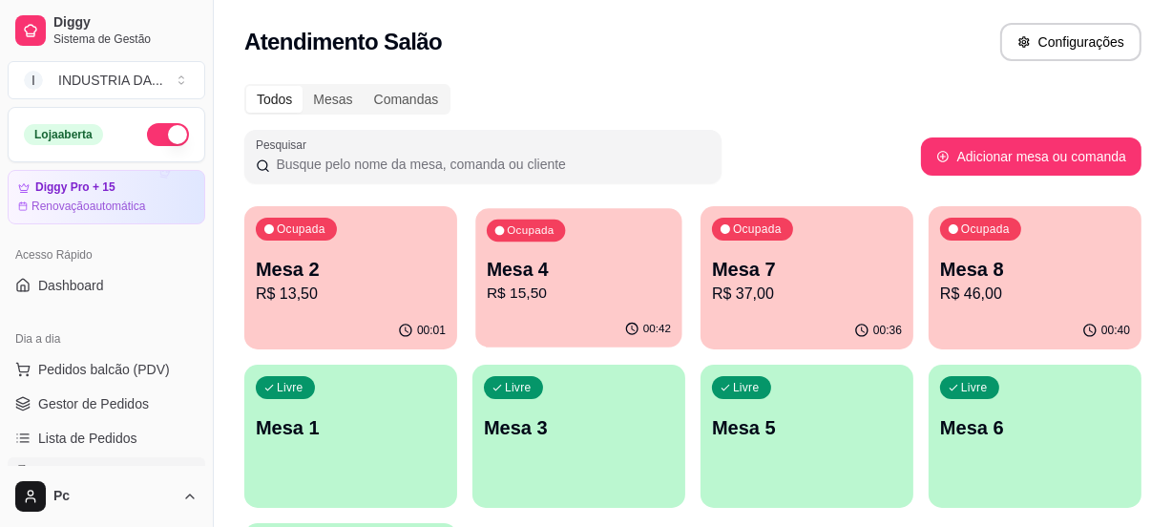
click at [564, 270] on p "Mesa 4" at bounding box center [579, 270] width 184 height 26
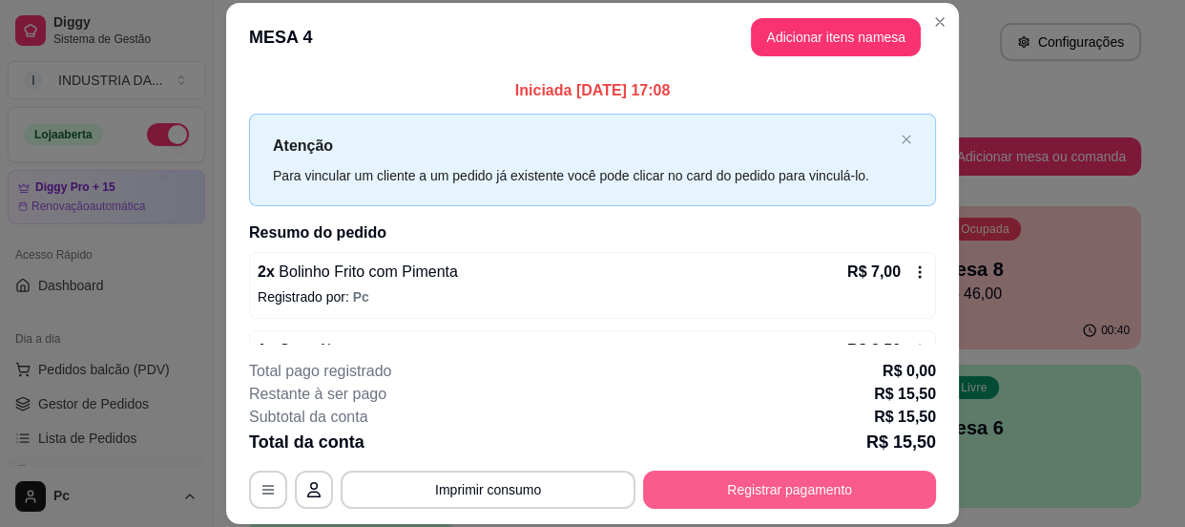
click at [792, 493] on button "Registrar pagamento" at bounding box center [789, 490] width 293 height 38
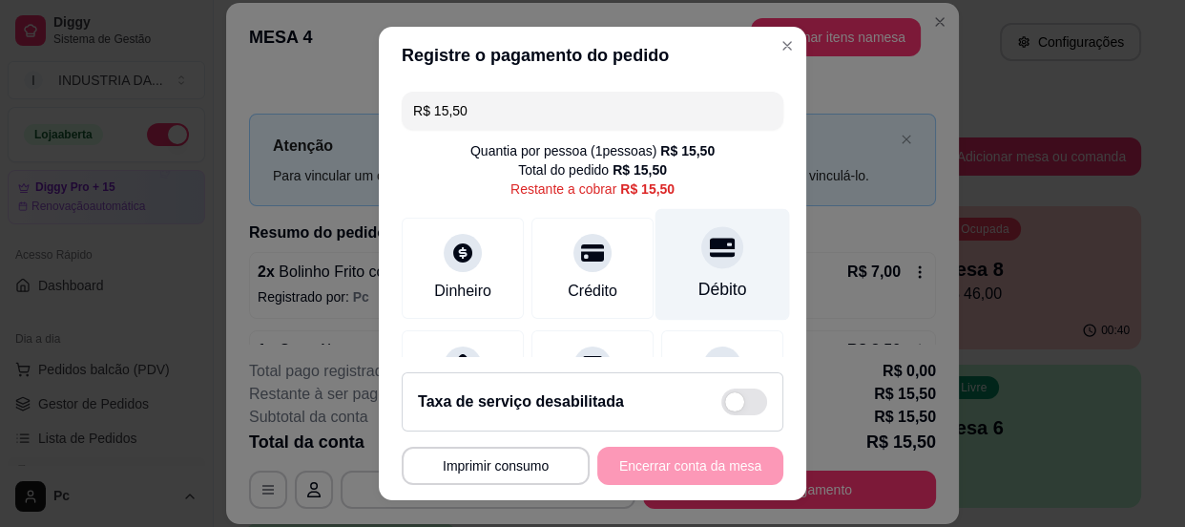
click at [706, 257] on div at bounding box center [723, 247] width 42 height 42
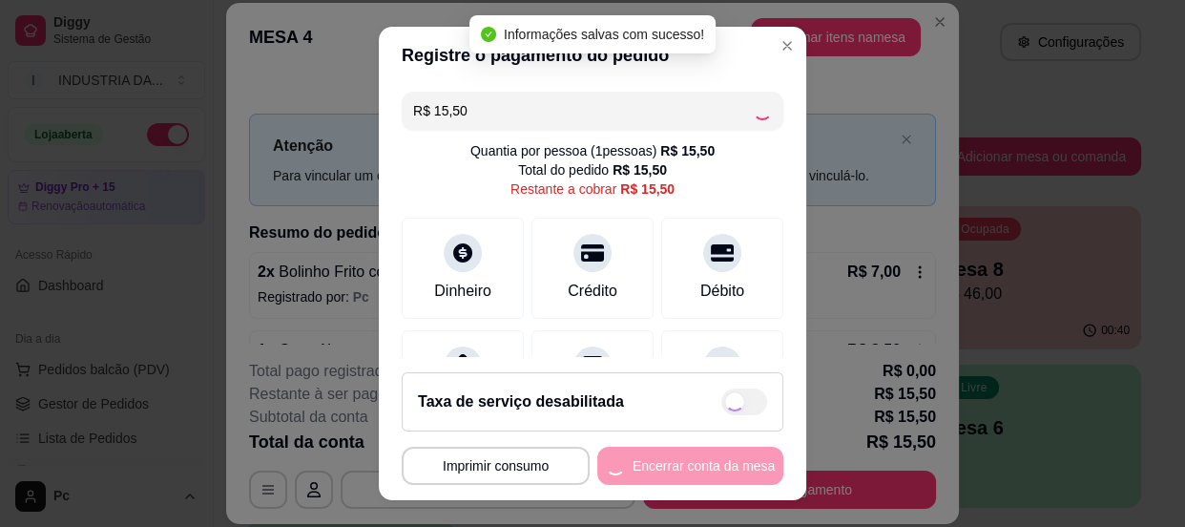
type input "R$ 0,00"
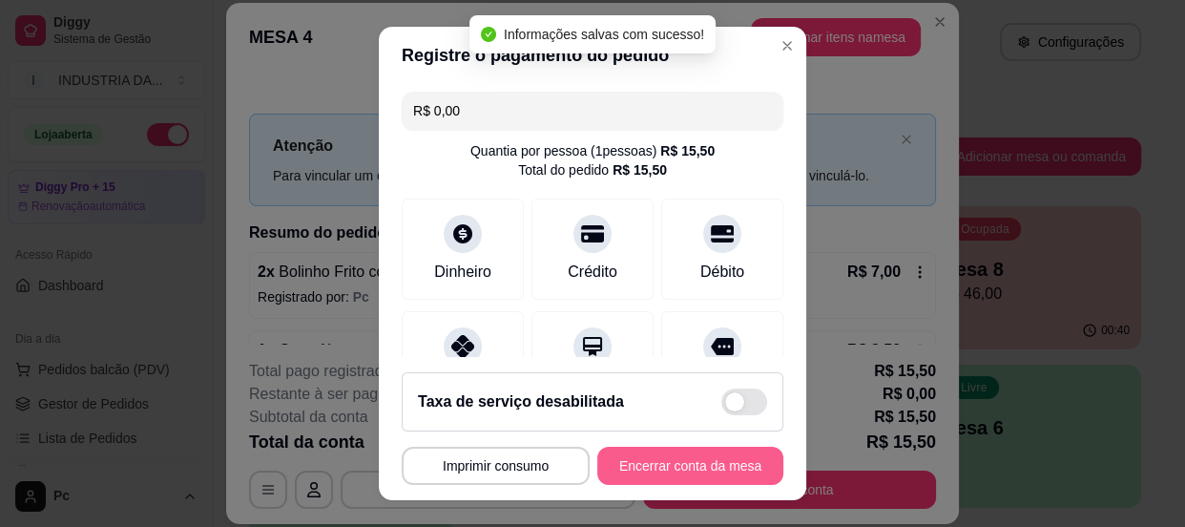
click at [708, 454] on button "Encerrar conta da mesa" at bounding box center [691, 466] width 186 height 38
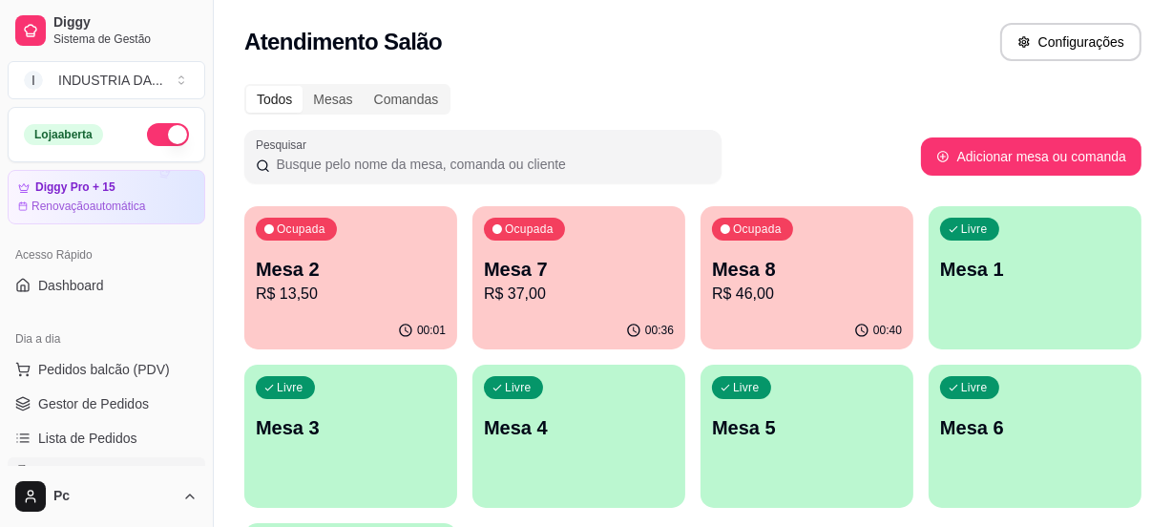
click at [557, 306] on div "Ocupada Mesa 7 R$ 37,00" at bounding box center [578, 259] width 213 height 106
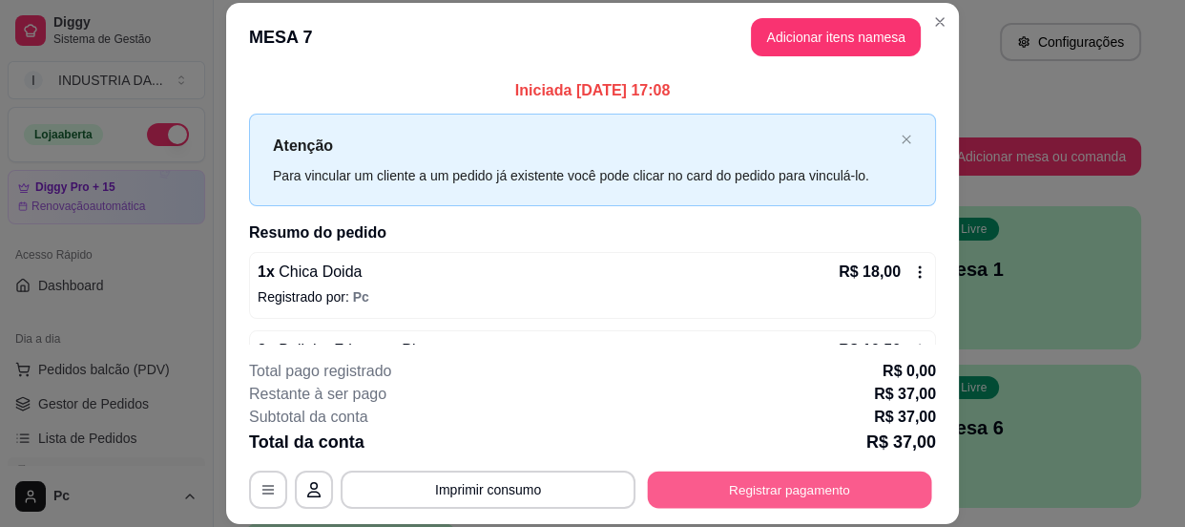
click at [735, 473] on button "Registrar pagamento" at bounding box center [790, 490] width 284 height 37
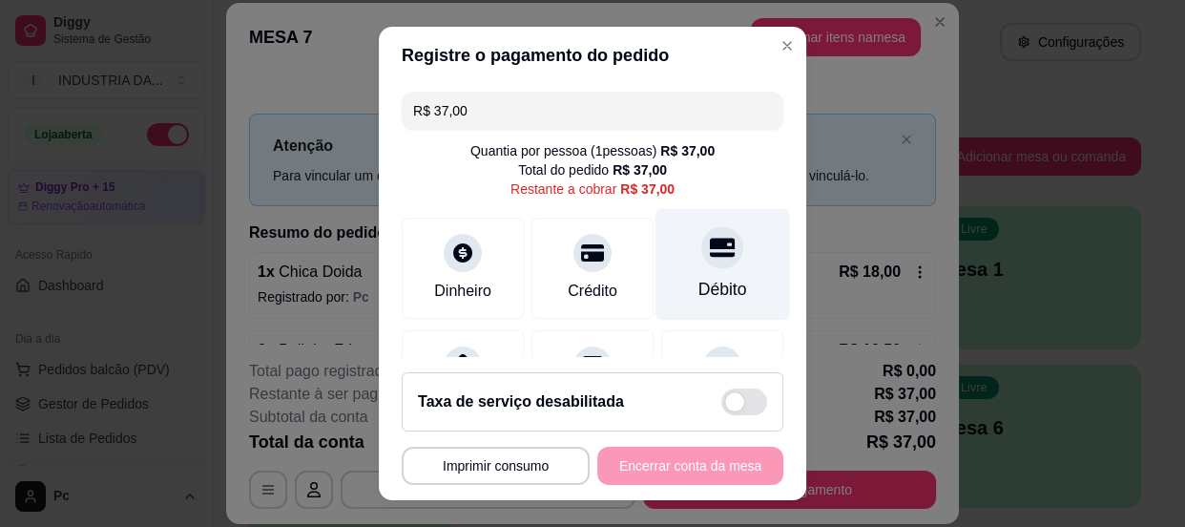
click at [722, 250] on div "Débito" at bounding box center [723, 264] width 135 height 112
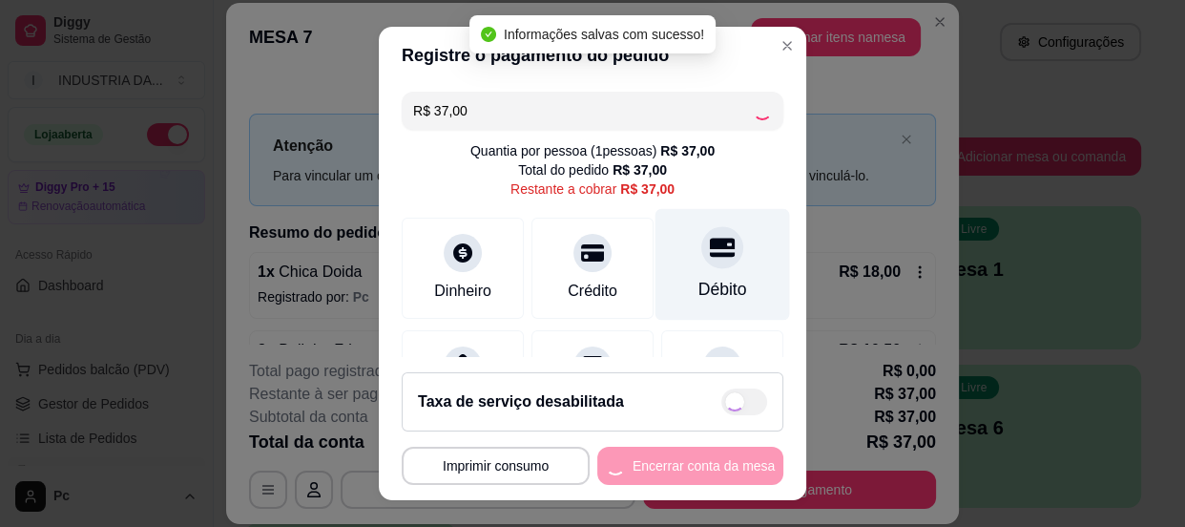
type input "R$ 0,00"
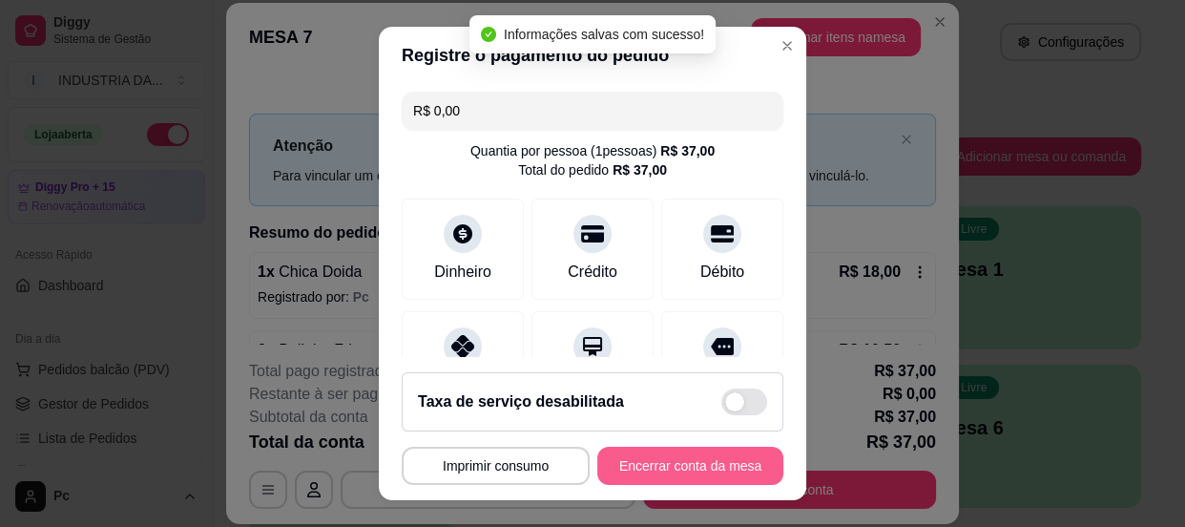
click at [680, 457] on button "Encerrar conta da mesa" at bounding box center [691, 466] width 186 height 38
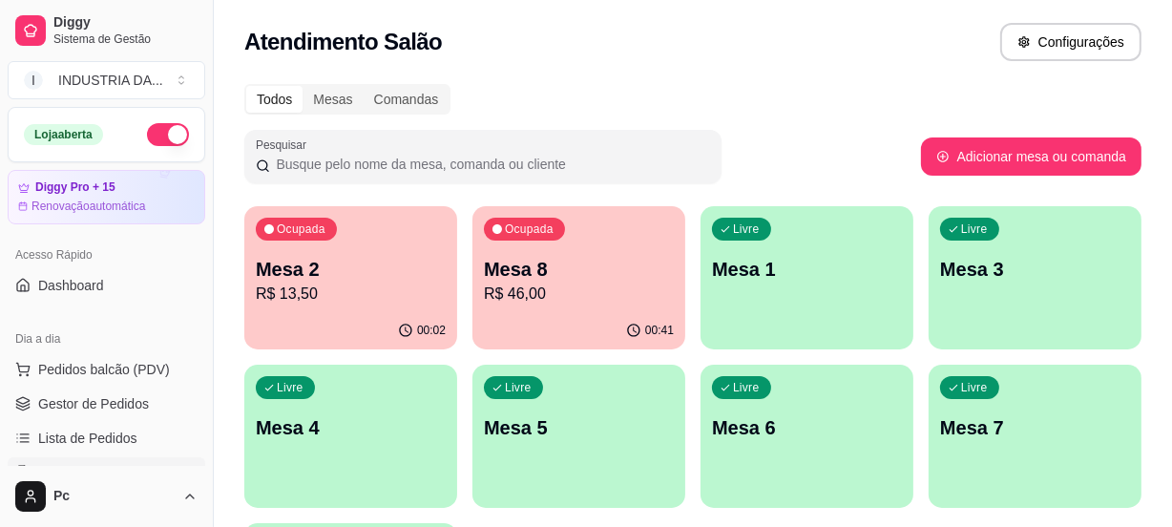
click at [620, 294] on p "R$ 46,00" at bounding box center [579, 294] width 190 height 23
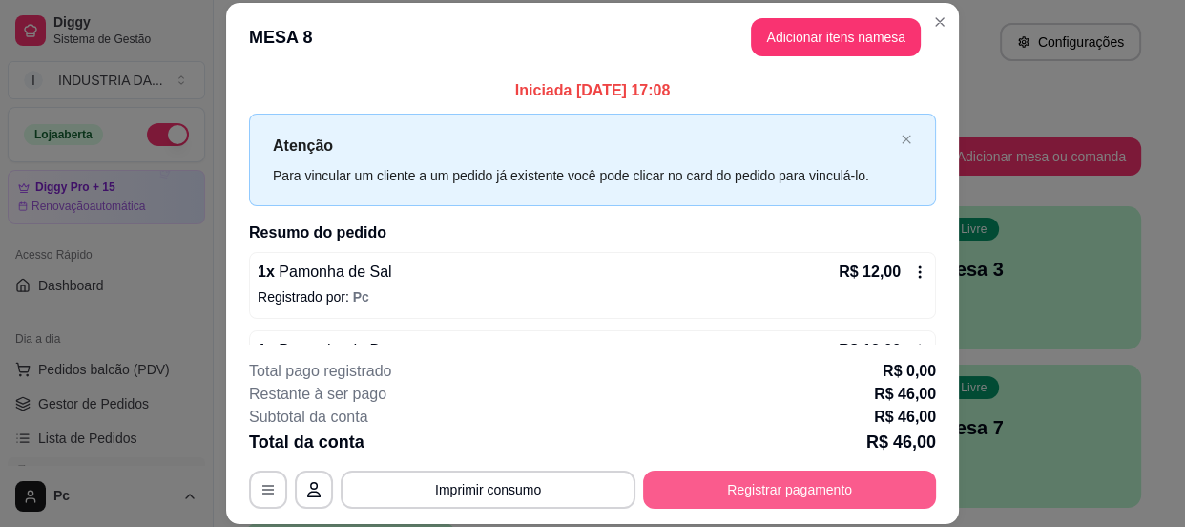
click at [767, 480] on button "Registrar pagamento" at bounding box center [789, 490] width 293 height 38
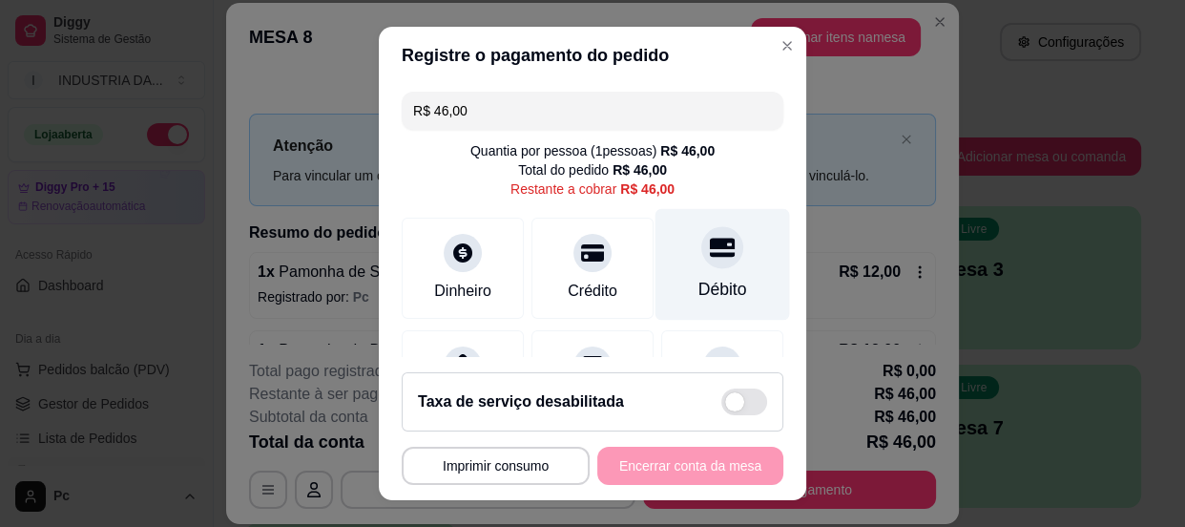
click at [710, 256] on icon at bounding box center [722, 247] width 25 height 19
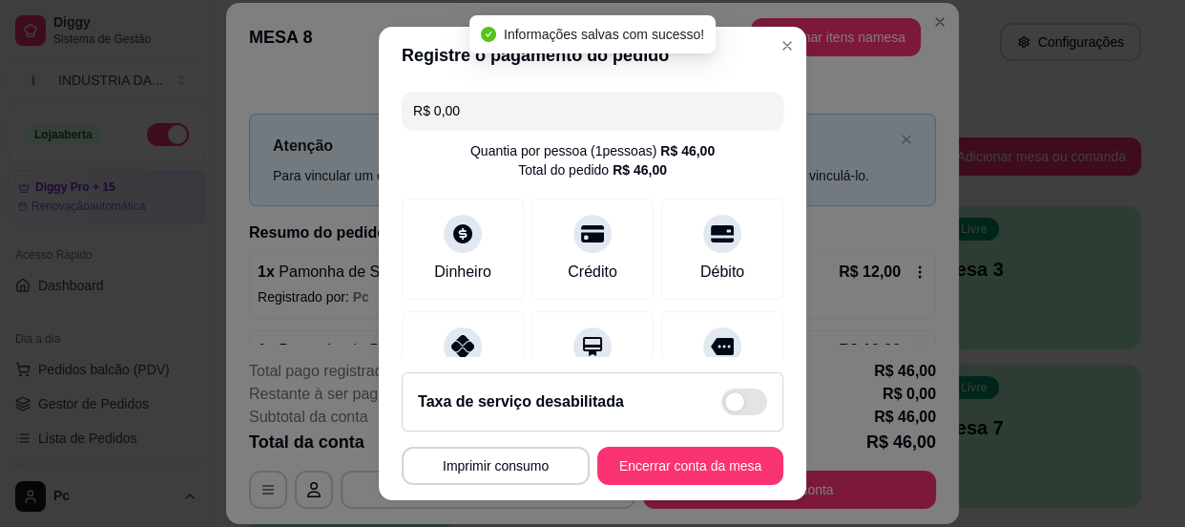
type input "R$ 0,00"
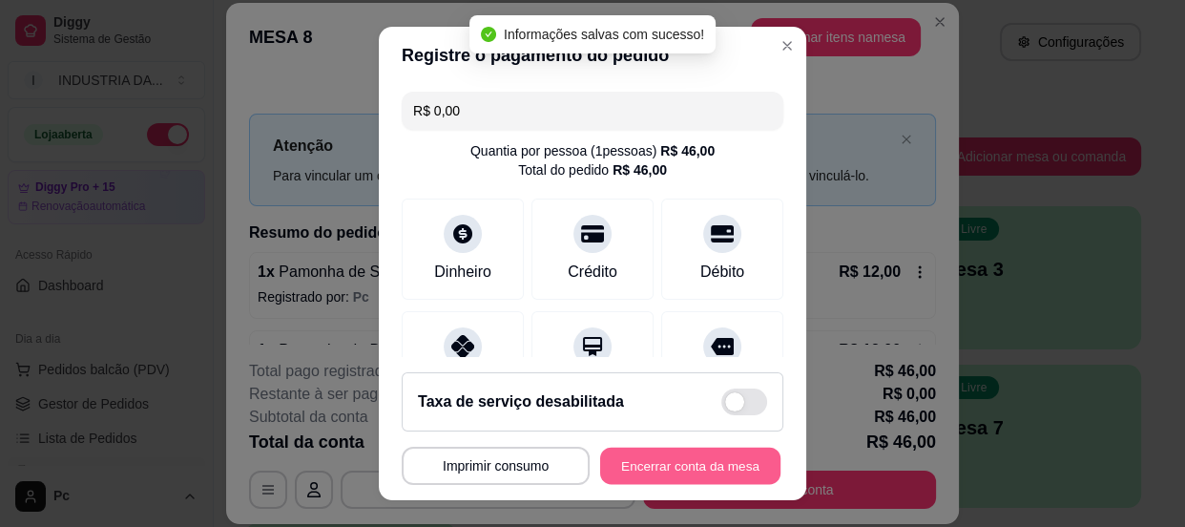
click at [668, 461] on button "Encerrar conta da mesa" at bounding box center [690, 466] width 180 height 37
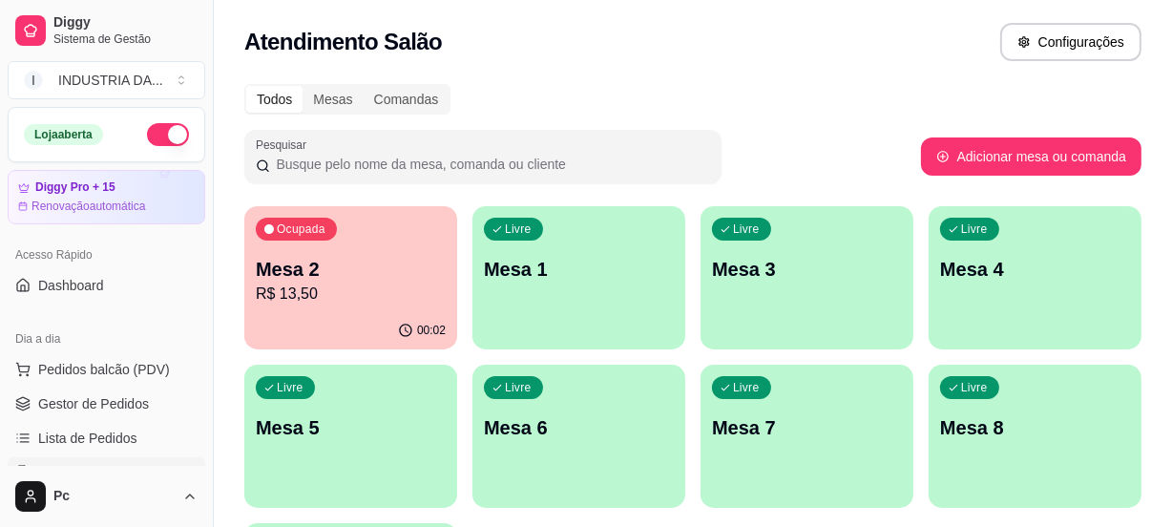
click at [1029, 417] on p "Mesa 8" at bounding box center [1035, 427] width 190 height 27
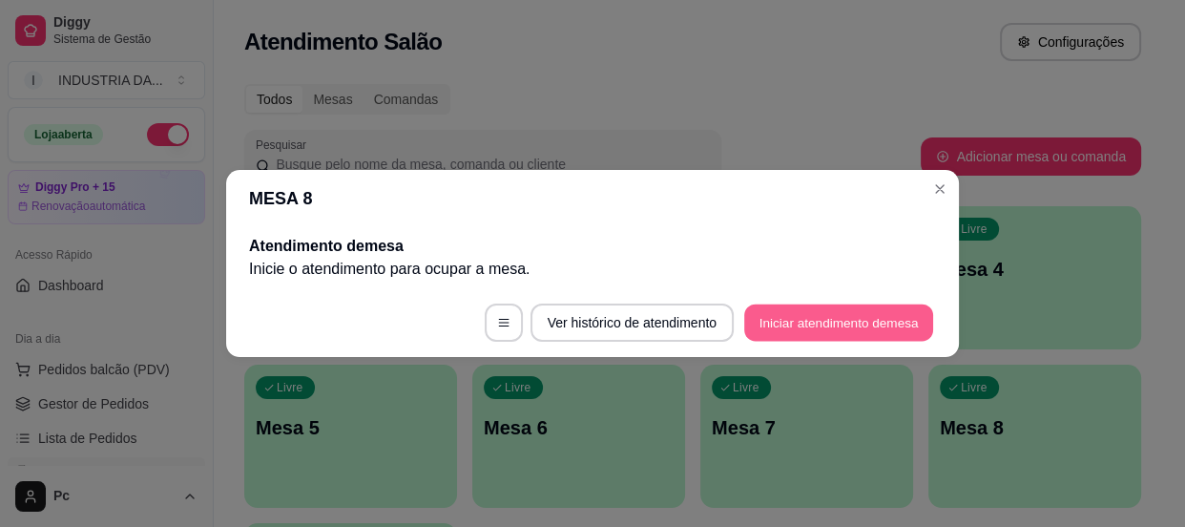
click at [895, 331] on button "Iniciar atendimento de mesa" at bounding box center [838, 322] width 189 height 37
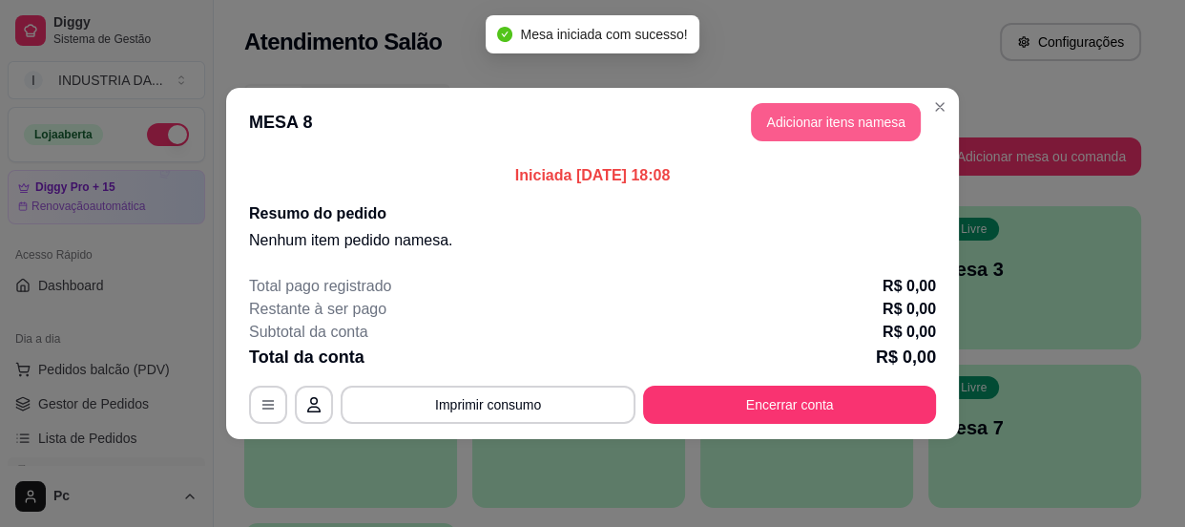
click at [796, 116] on button "Adicionar itens na mesa" at bounding box center [836, 122] width 170 height 38
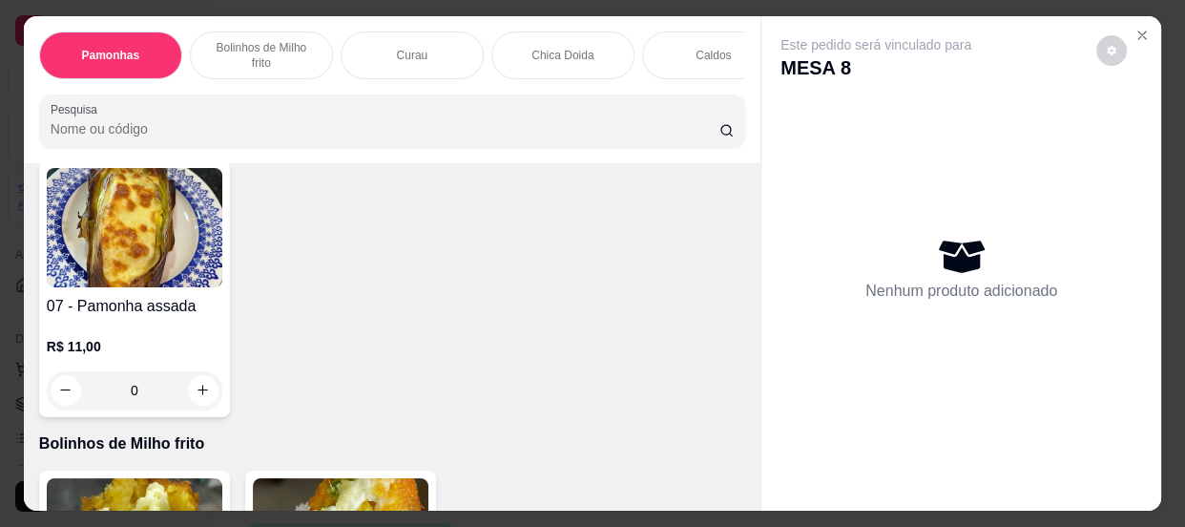
scroll to position [954, 0]
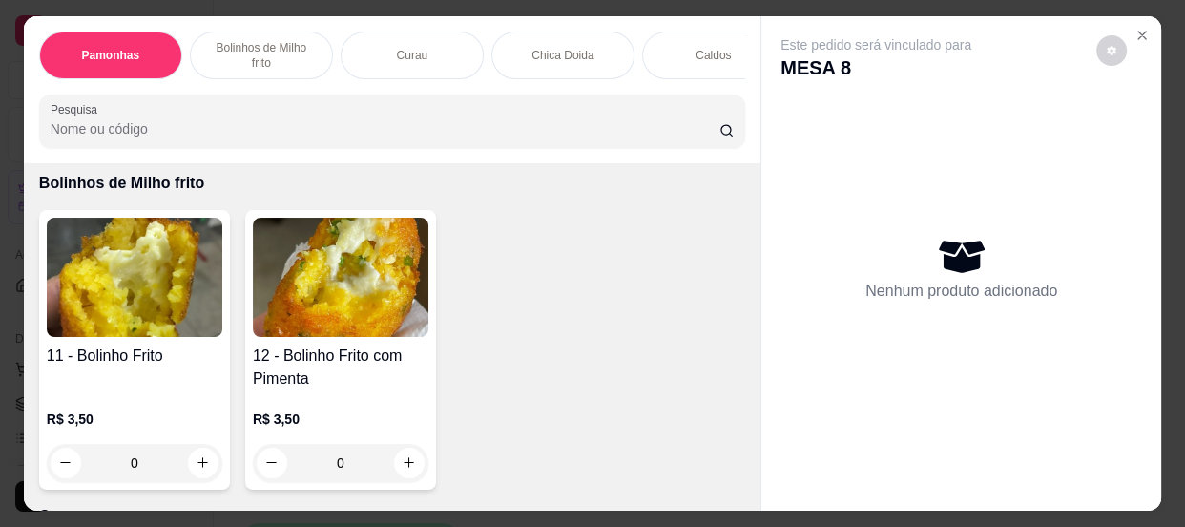
click at [354, 460] on input "0" at bounding box center [340, 463] width 107 height 38
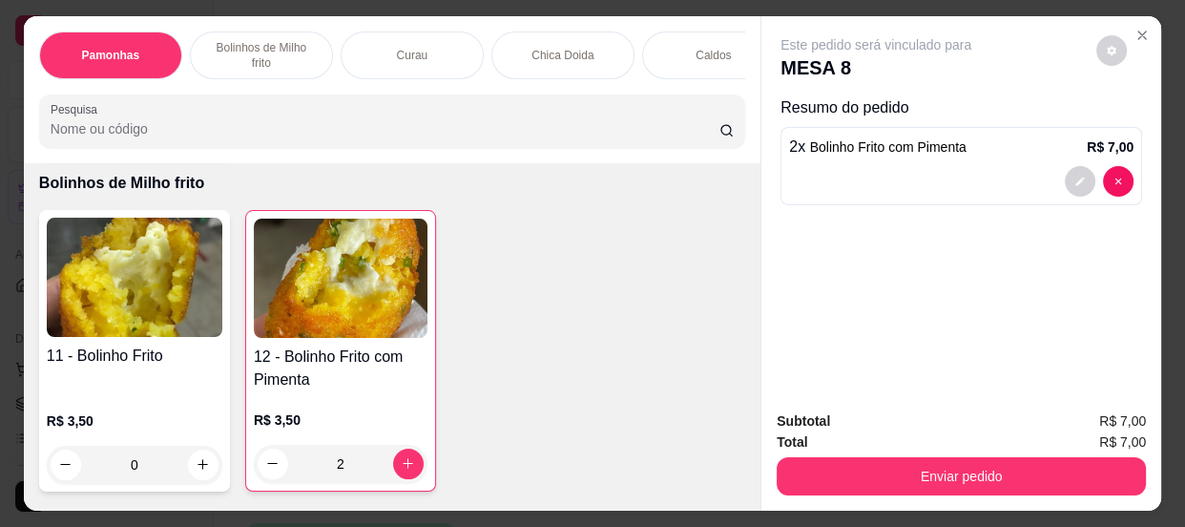
type input "2"
click at [883, 467] on button "Enviar pedido" at bounding box center [961, 476] width 369 height 38
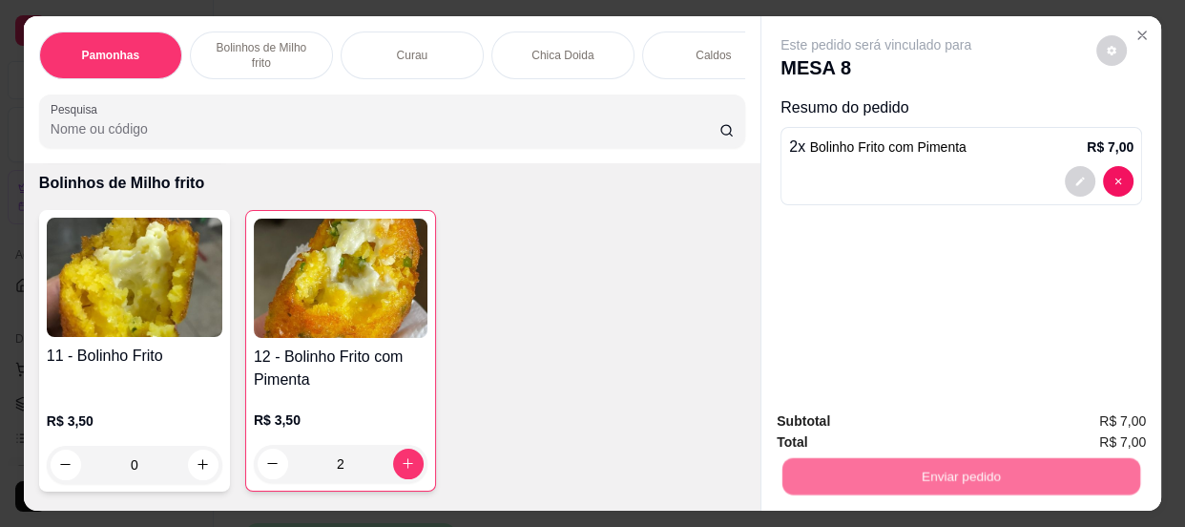
click at [877, 416] on button "Não registrar e enviar pedido" at bounding box center [899, 423] width 199 height 36
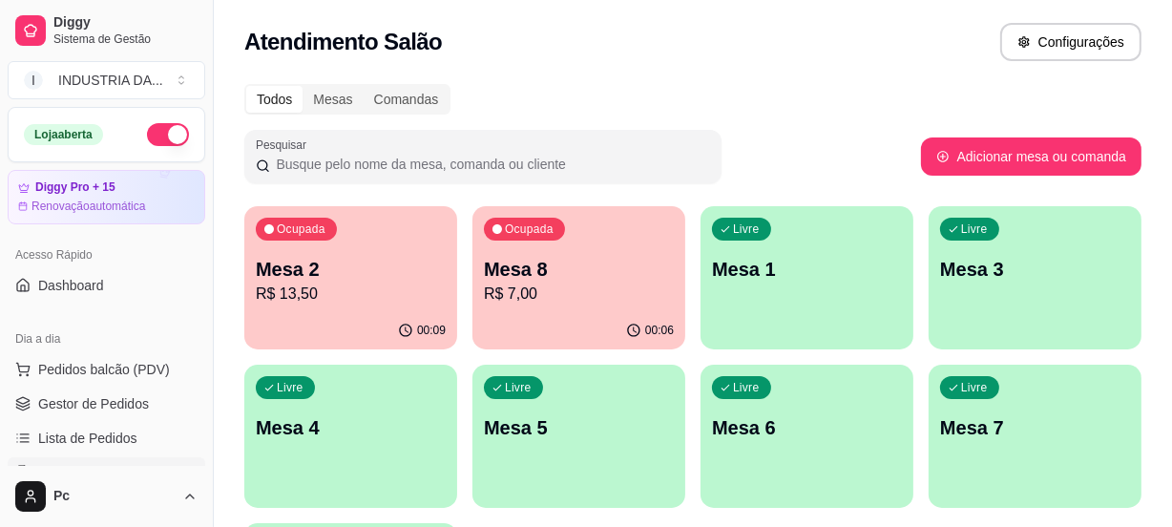
click at [364, 283] on p "R$ 13,50" at bounding box center [351, 294] width 190 height 23
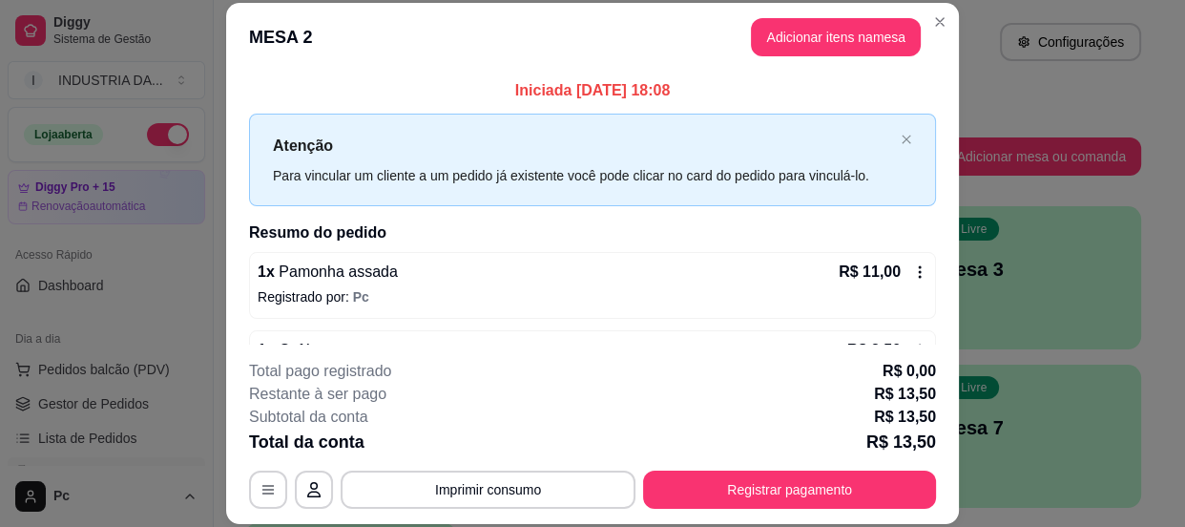
scroll to position [58, 0]
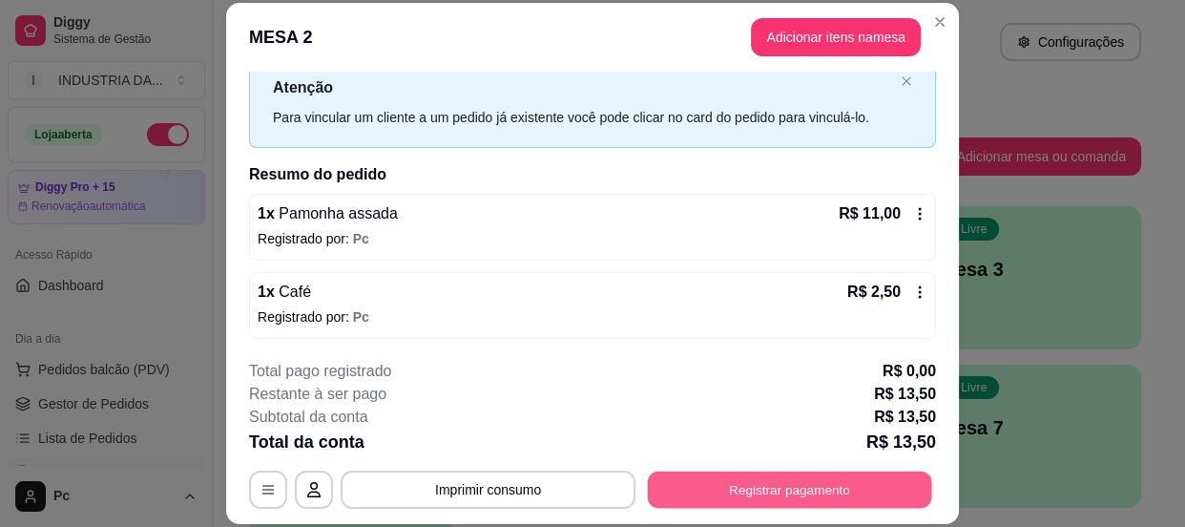
click at [761, 480] on button "Registrar pagamento" at bounding box center [790, 490] width 284 height 37
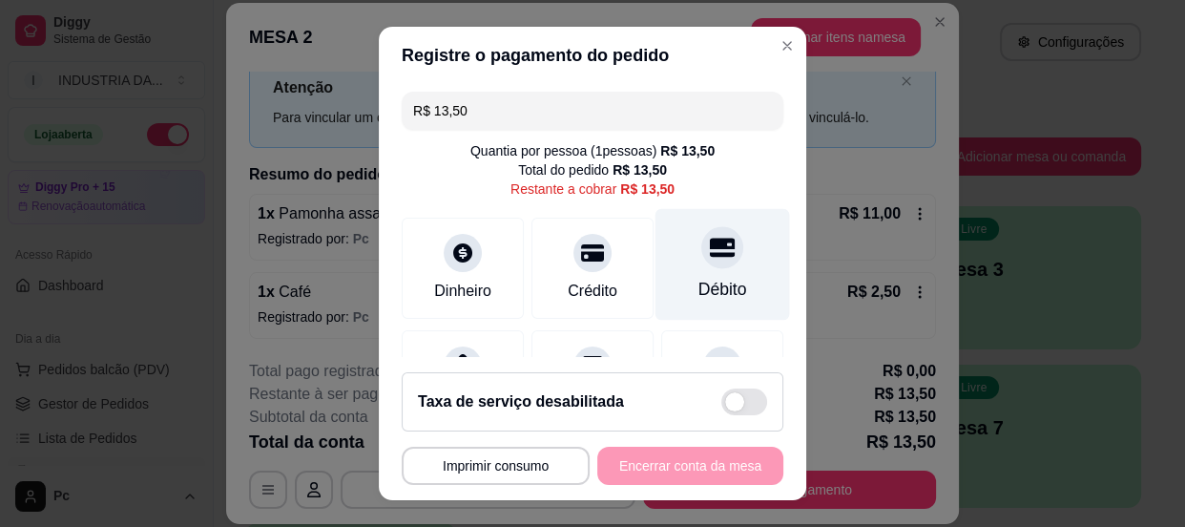
click at [656, 277] on div "Débito" at bounding box center [723, 264] width 135 height 112
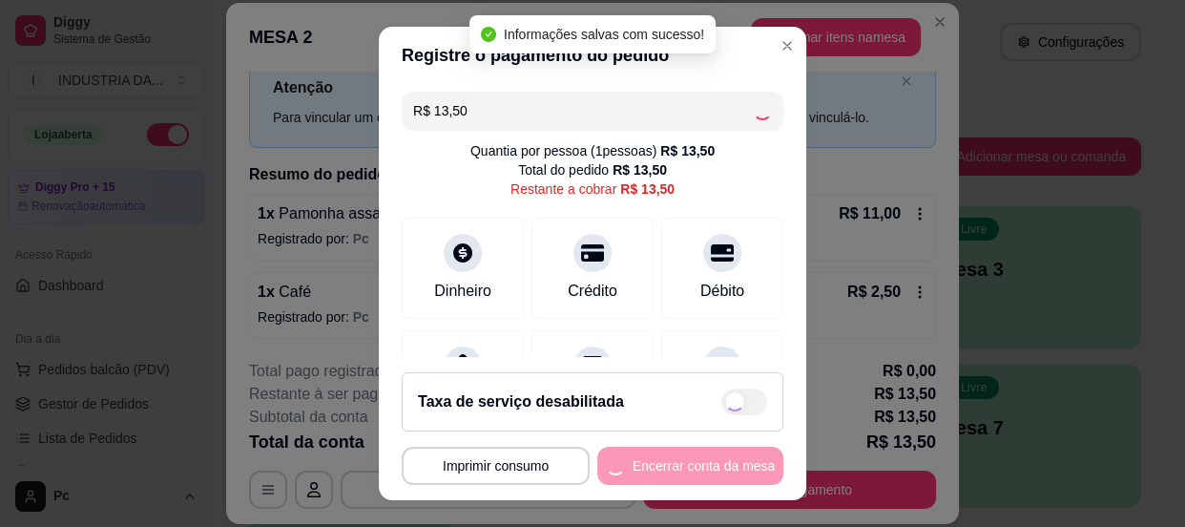
type input "R$ 0,00"
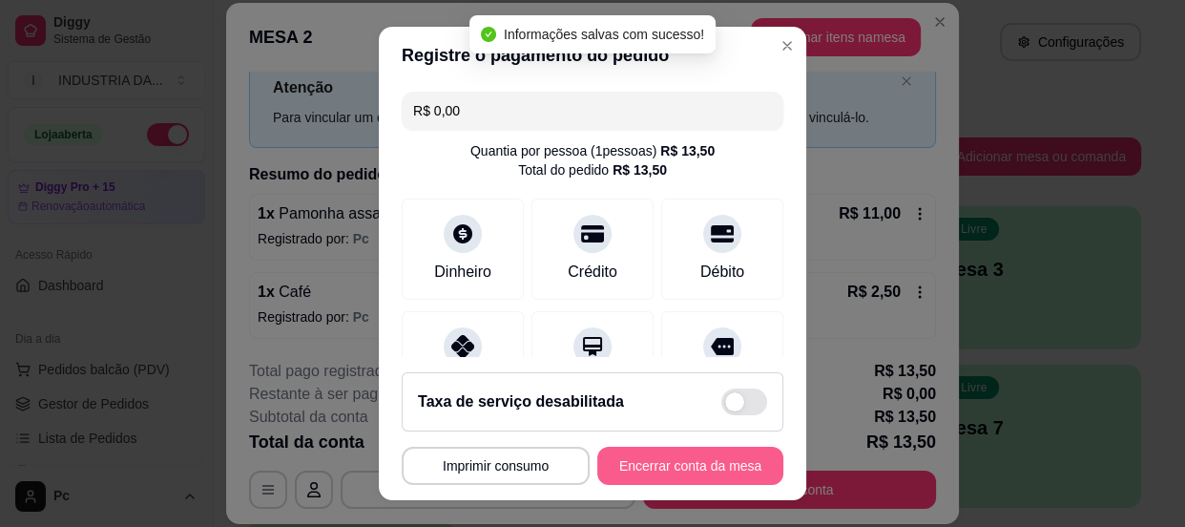
click at [657, 472] on button "Encerrar conta da mesa" at bounding box center [691, 466] width 186 height 38
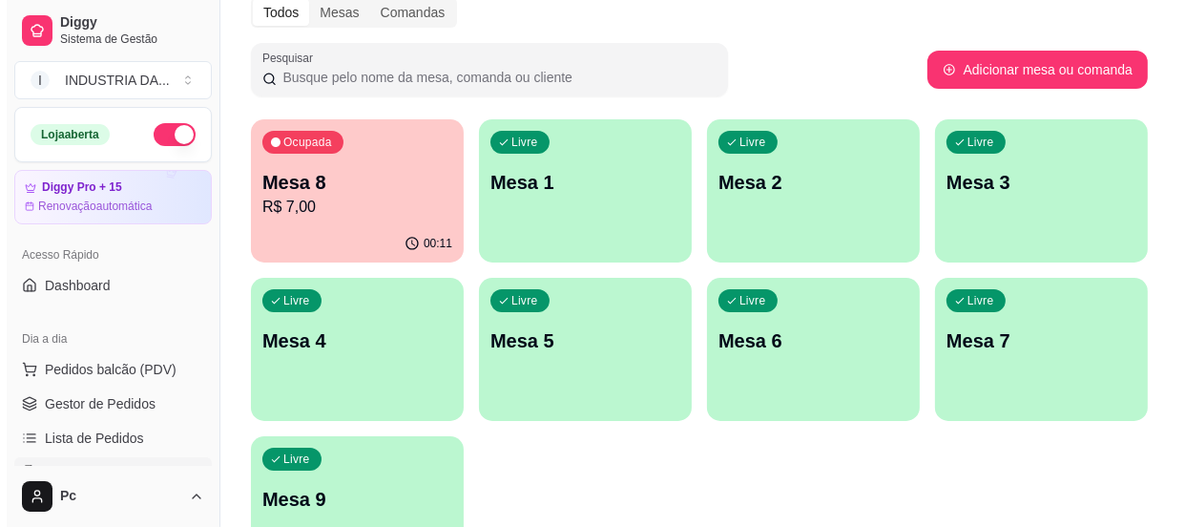
scroll to position [217, 0]
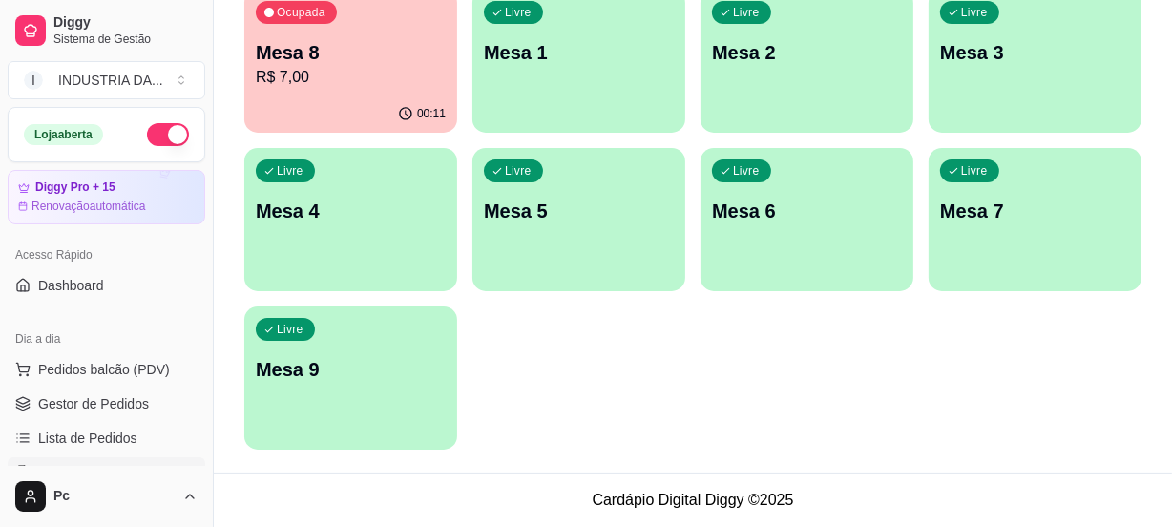
click at [361, 27] on div "Ocupada Mesa 8 R$ 7,00" at bounding box center [350, 43] width 213 height 106
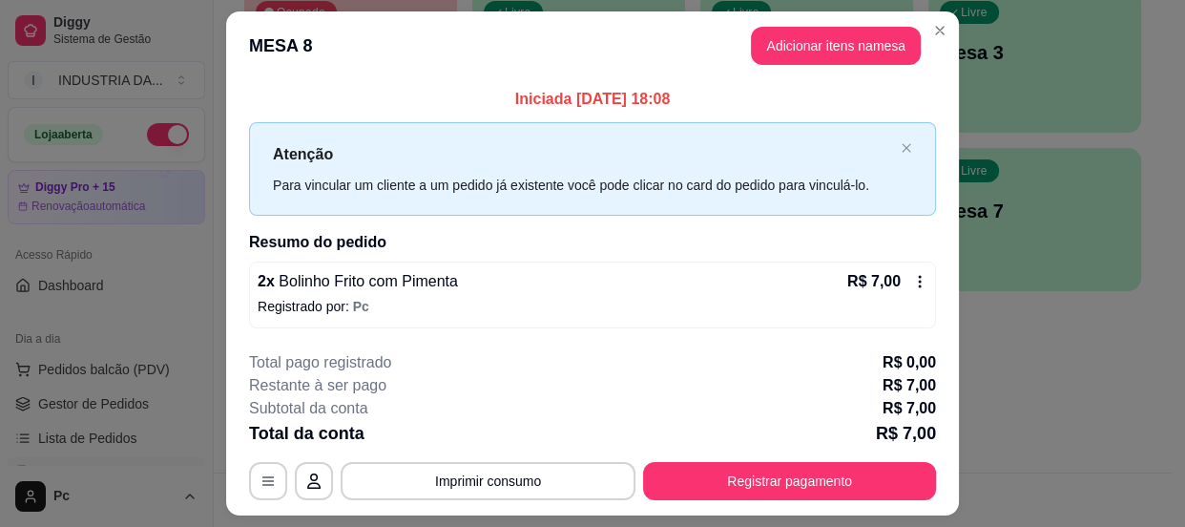
scroll to position [49, 0]
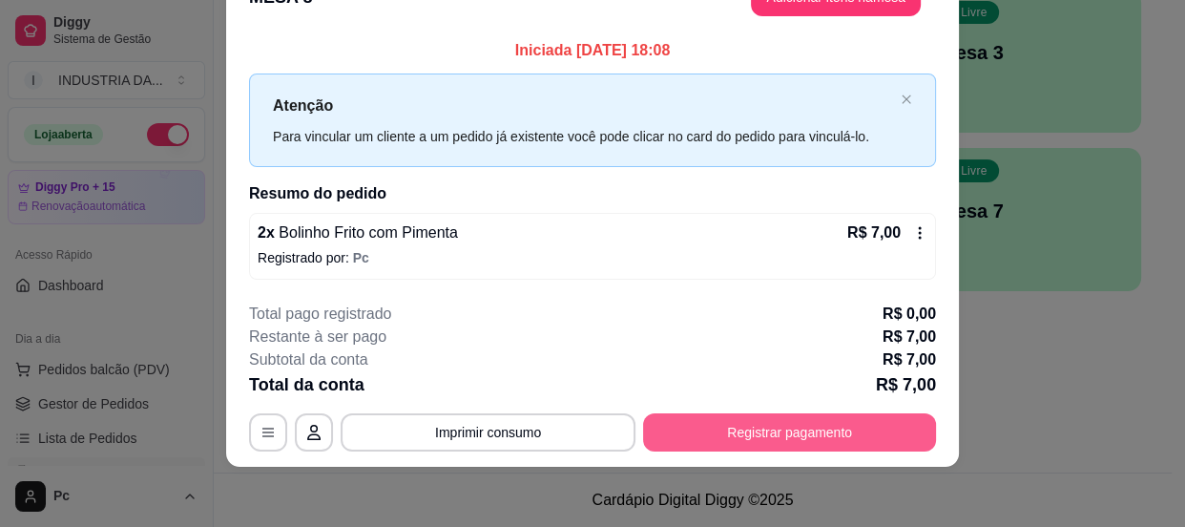
click at [725, 431] on button "Registrar pagamento" at bounding box center [789, 432] width 293 height 38
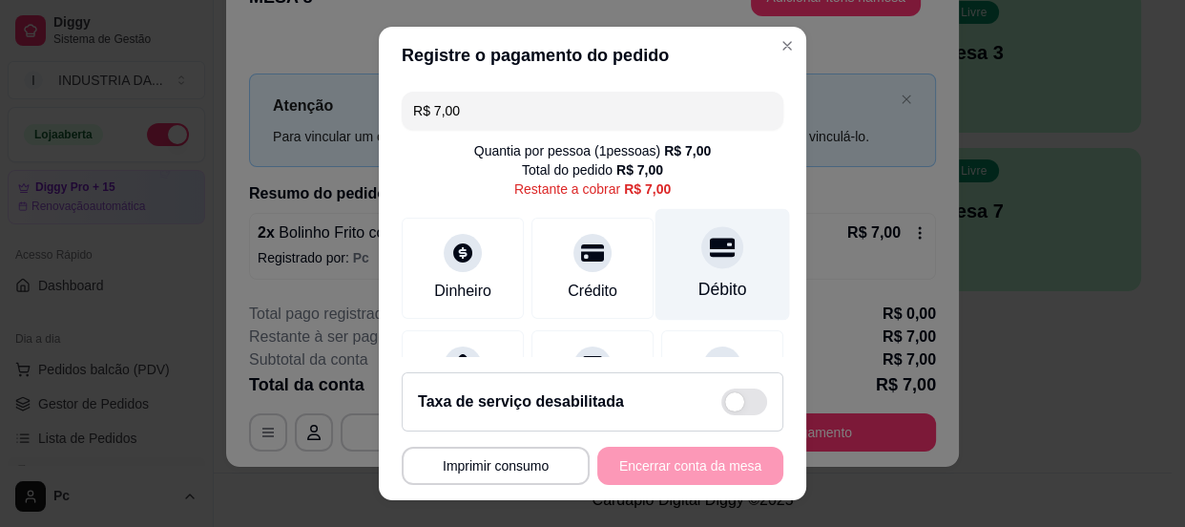
click at [702, 238] on div at bounding box center [723, 247] width 42 height 42
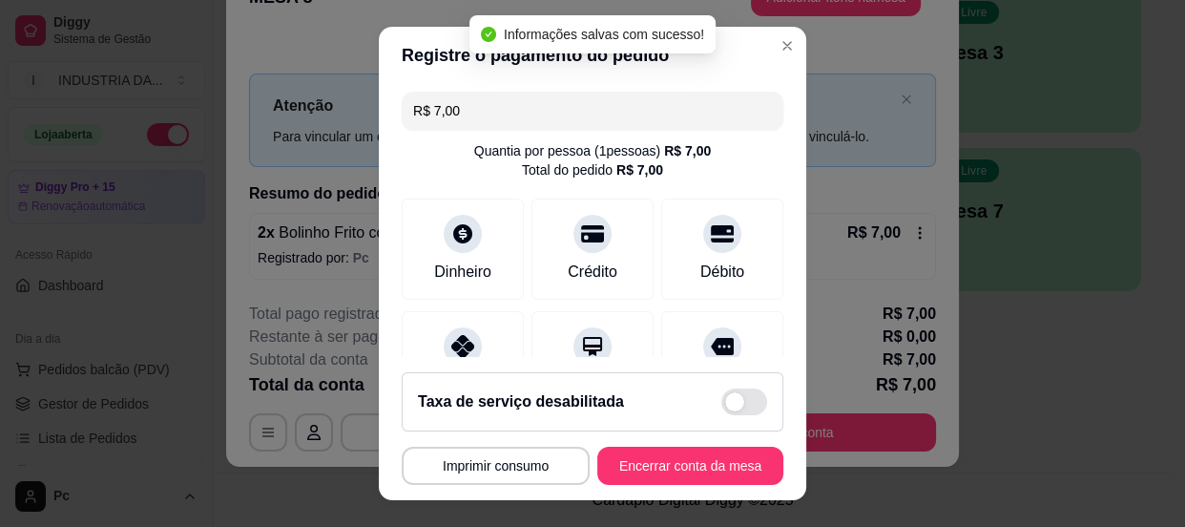
type input "R$ 0,00"
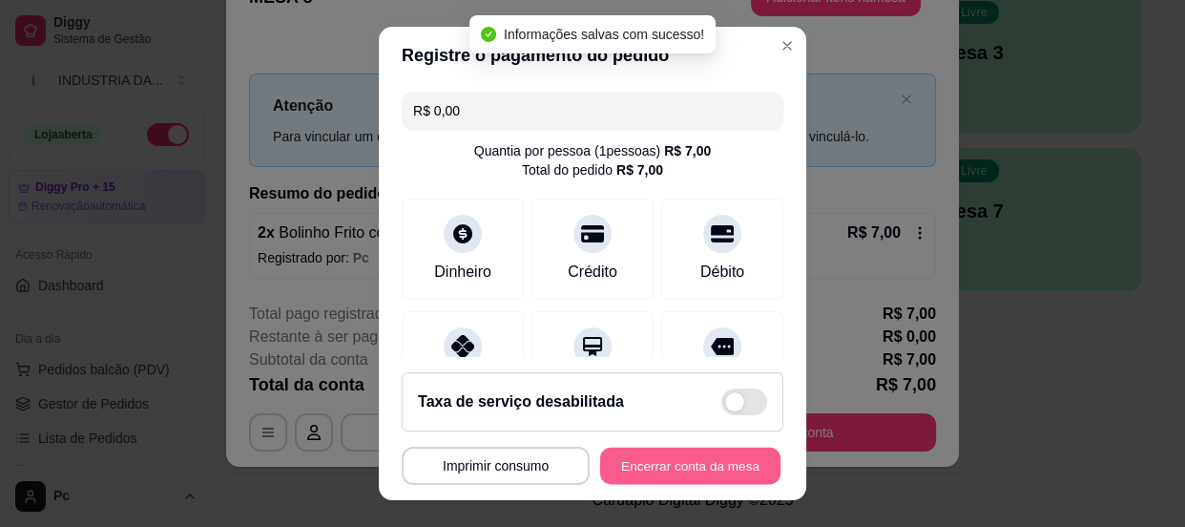
click at [699, 459] on button "Encerrar conta da mesa" at bounding box center [690, 466] width 180 height 37
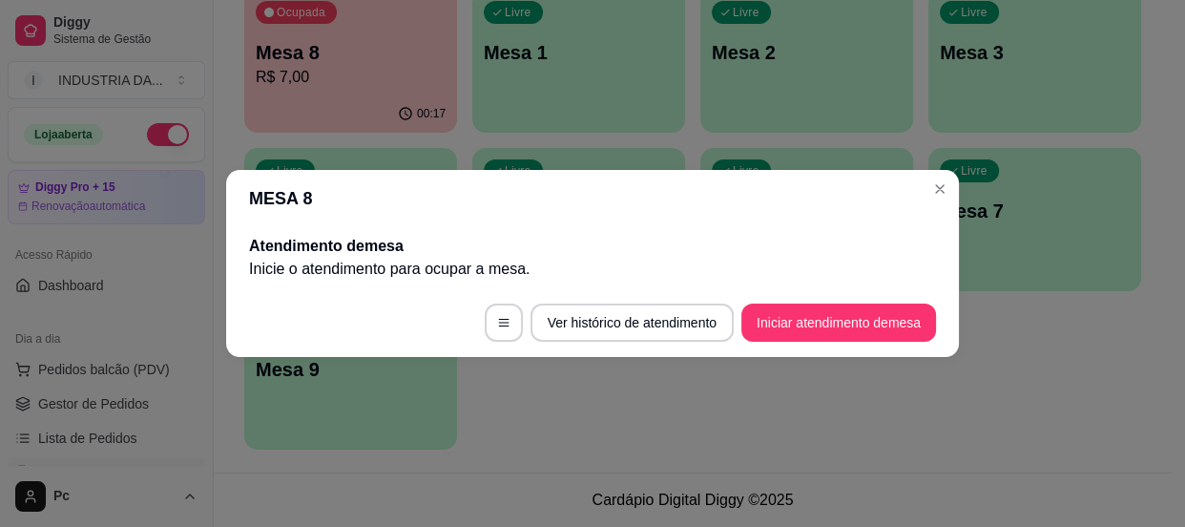
scroll to position [0, 0]
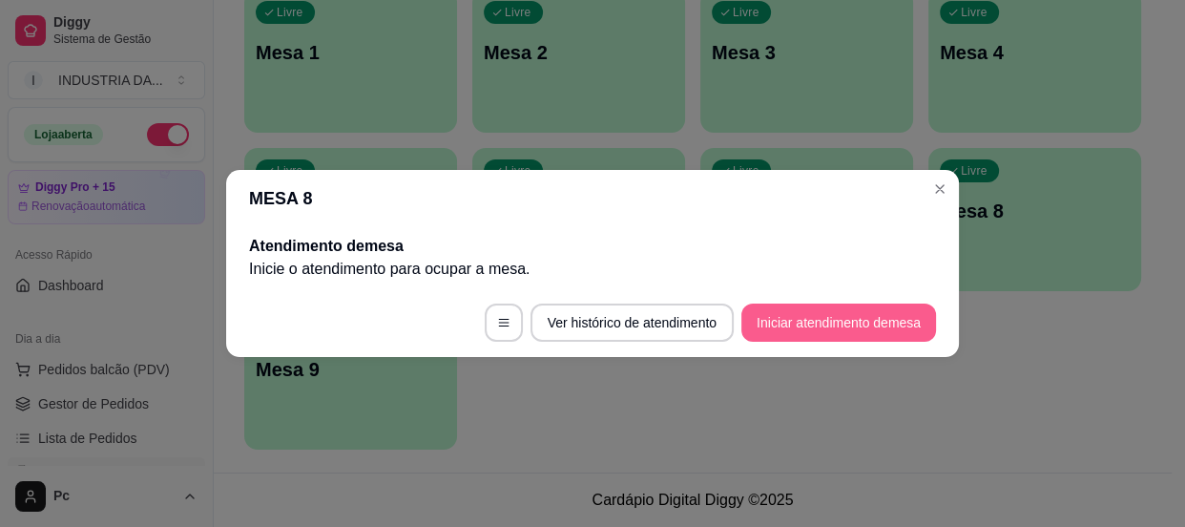
click at [838, 311] on button "Iniciar atendimento de mesa" at bounding box center [839, 323] width 195 height 38
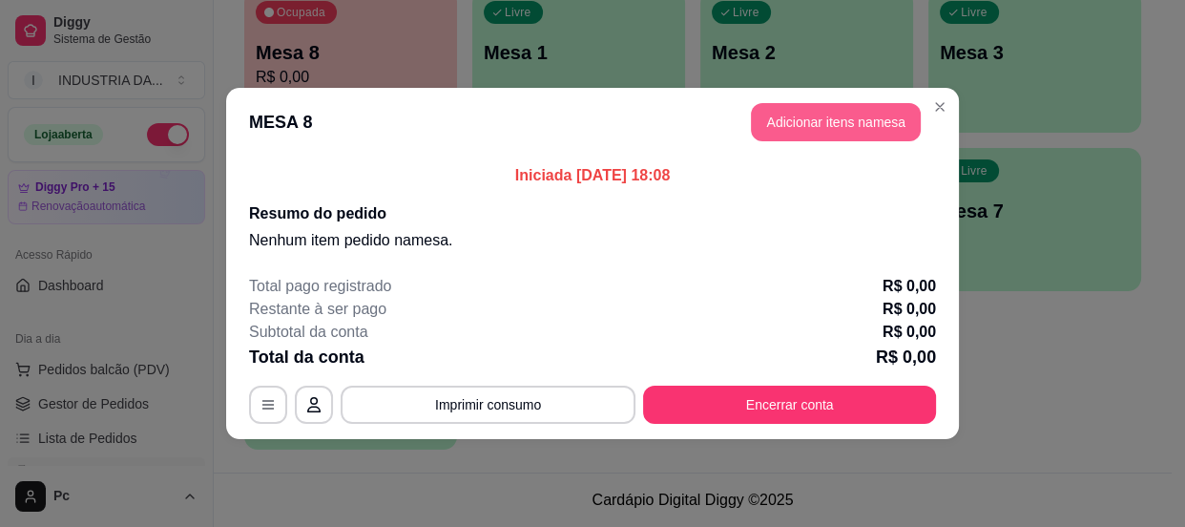
click at [828, 121] on button "Adicionar itens na mesa" at bounding box center [836, 122] width 170 height 38
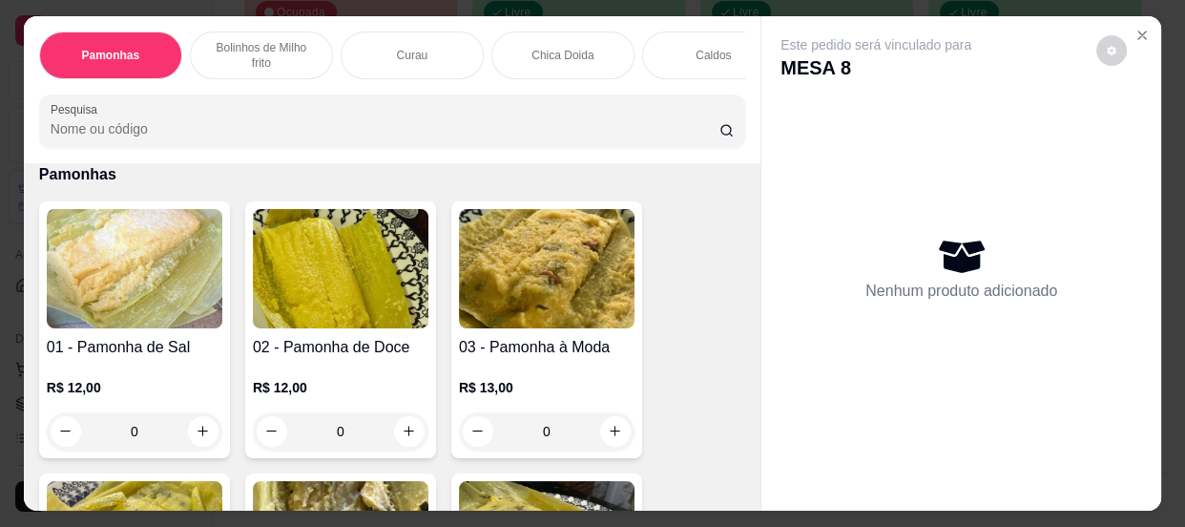
scroll to position [173, 0]
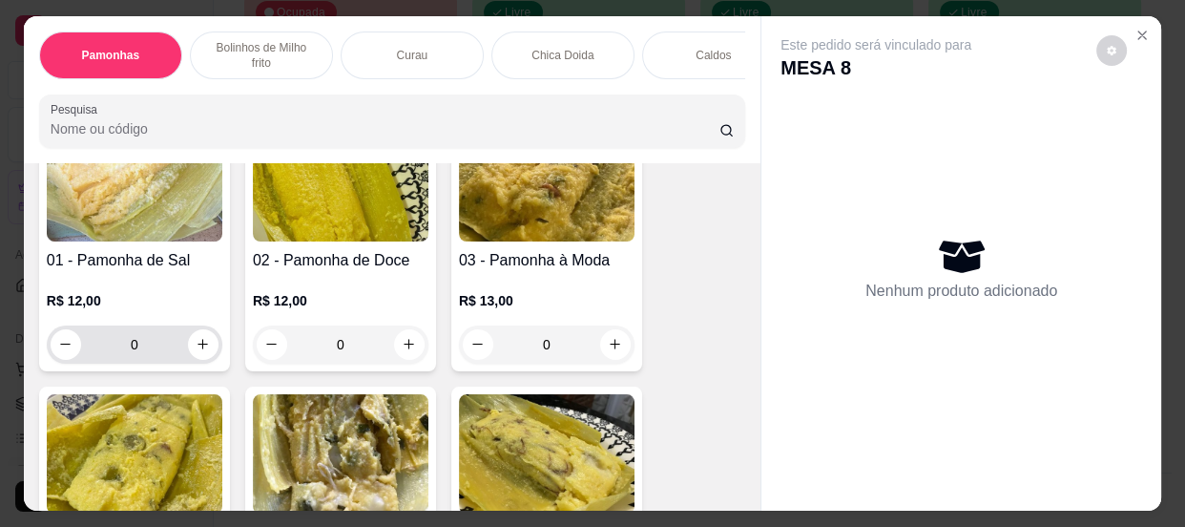
click at [157, 350] on input "0" at bounding box center [134, 344] width 107 height 38
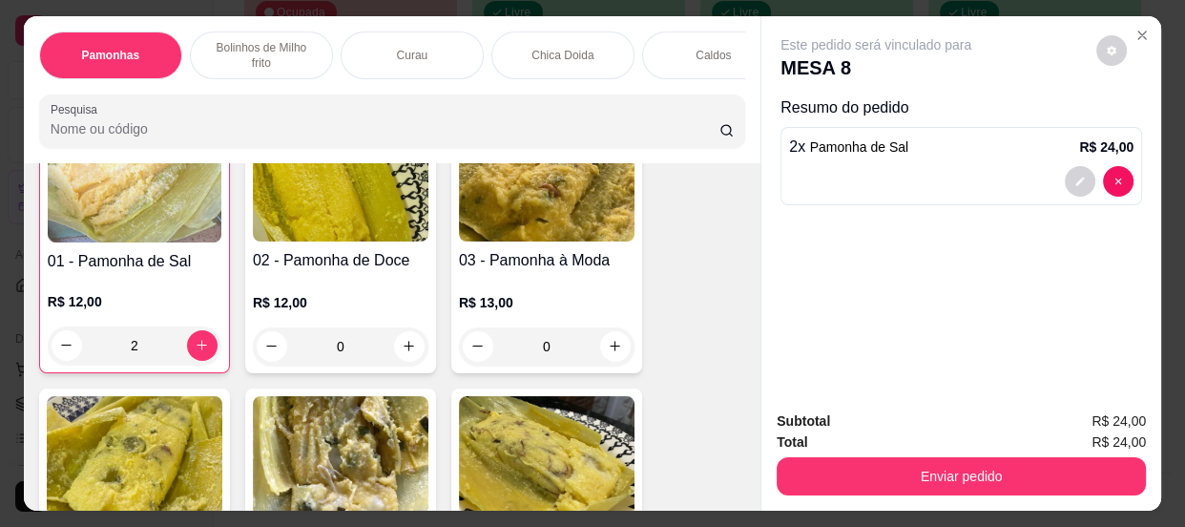
scroll to position [174, 0]
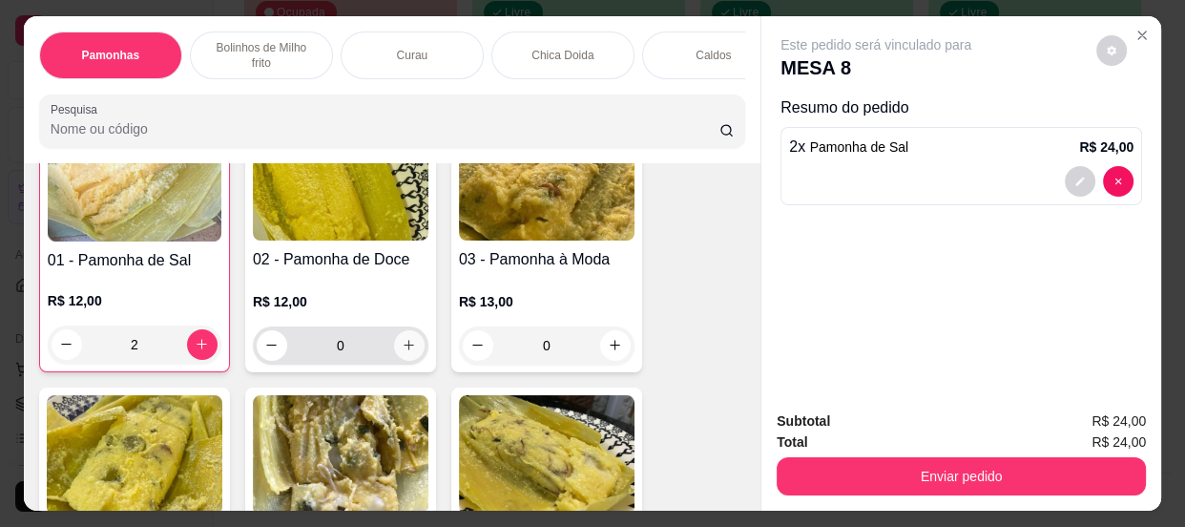
type input "2"
click at [404, 352] on icon "increase-product-quantity" at bounding box center [409, 345] width 14 height 14
type input "1"
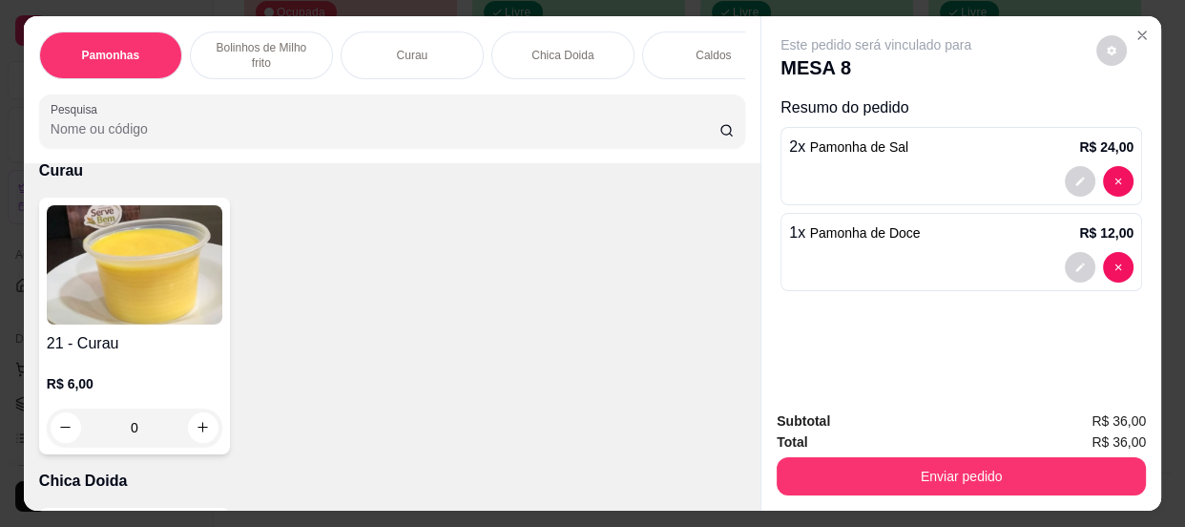
scroll to position [1041, 0]
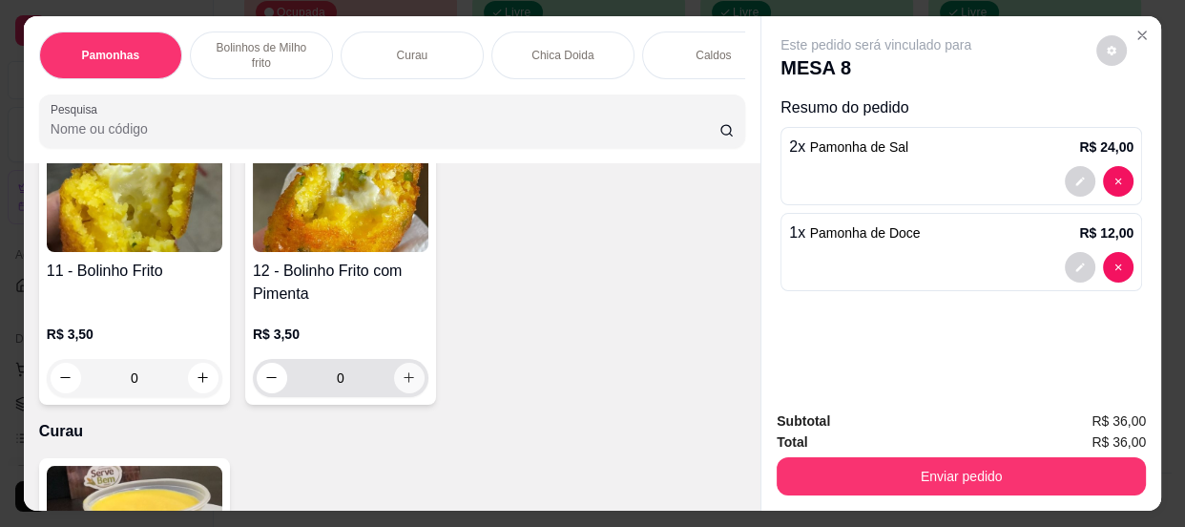
click at [396, 371] on button "increase-product-quantity" at bounding box center [409, 378] width 31 height 31
type input "1"
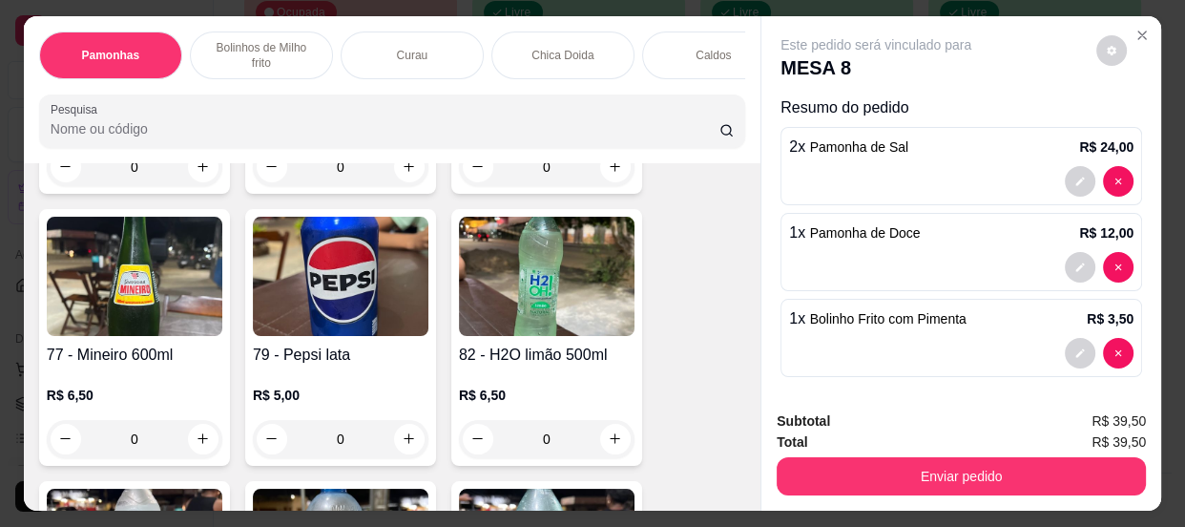
scroll to position [4252, 0]
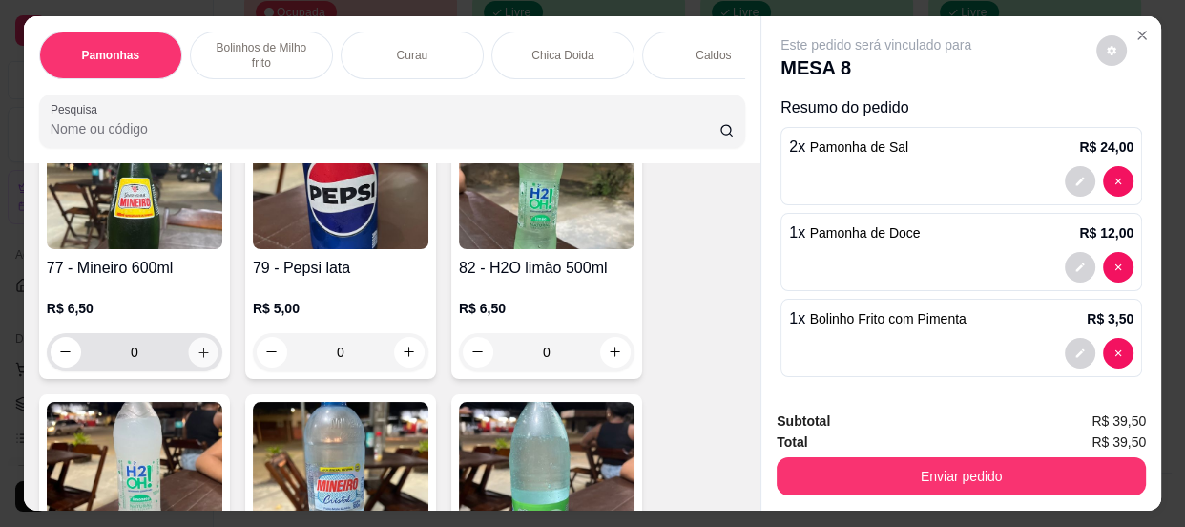
click at [199, 356] on icon "increase-product-quantity" at bounding box center [204, 351] width 10 height 10
type input "1"
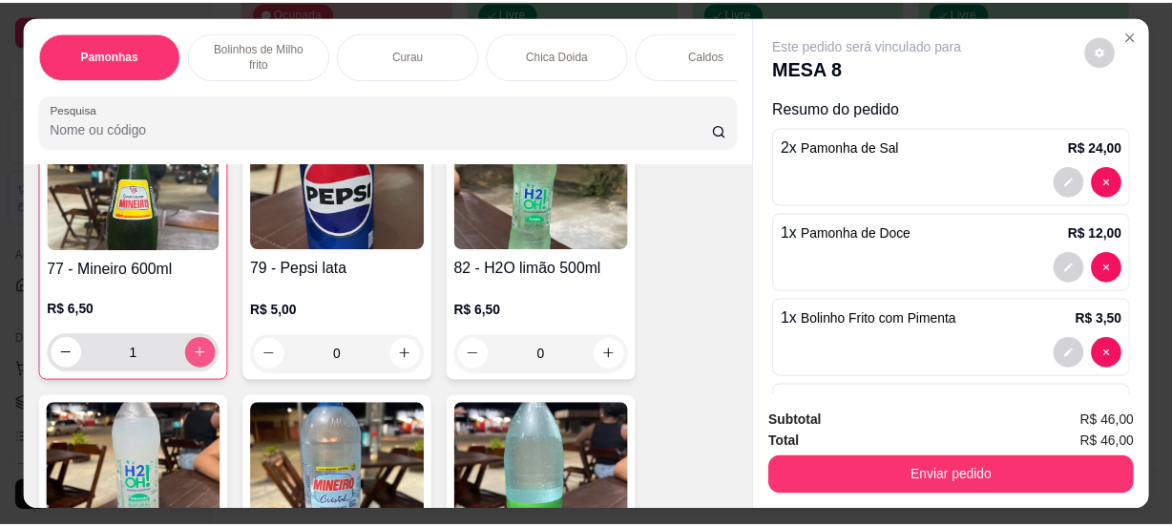
scroll to position [4253, 0]
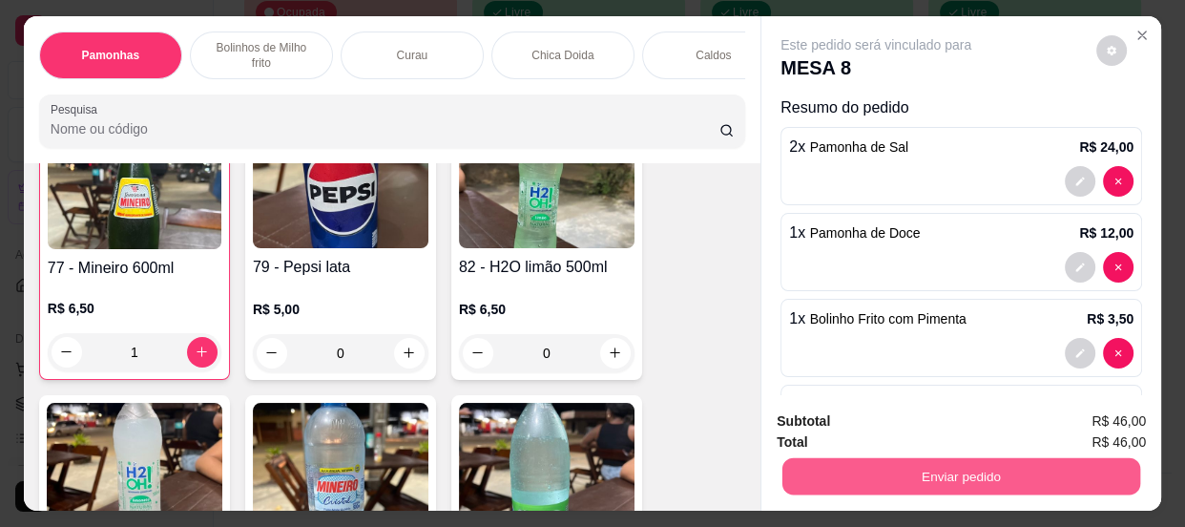
click at [877, 470] on button "Enviar pedido" at bounding box center [962, 476] width 358 height 37
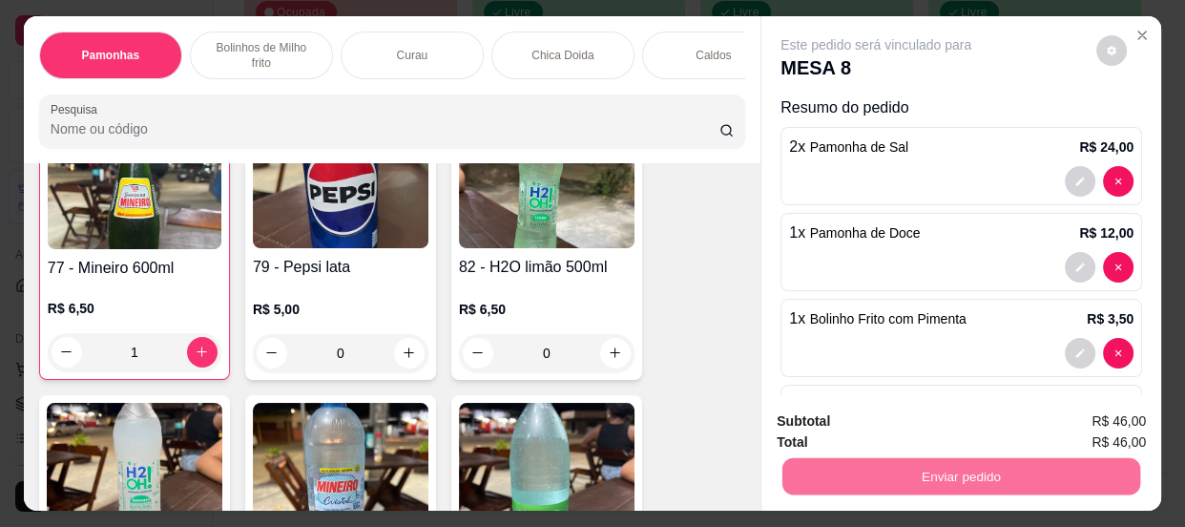
click at [839, 417] on button "Não registrar e enviar pedido" at bounding box center [899, 424] width 199 height 36
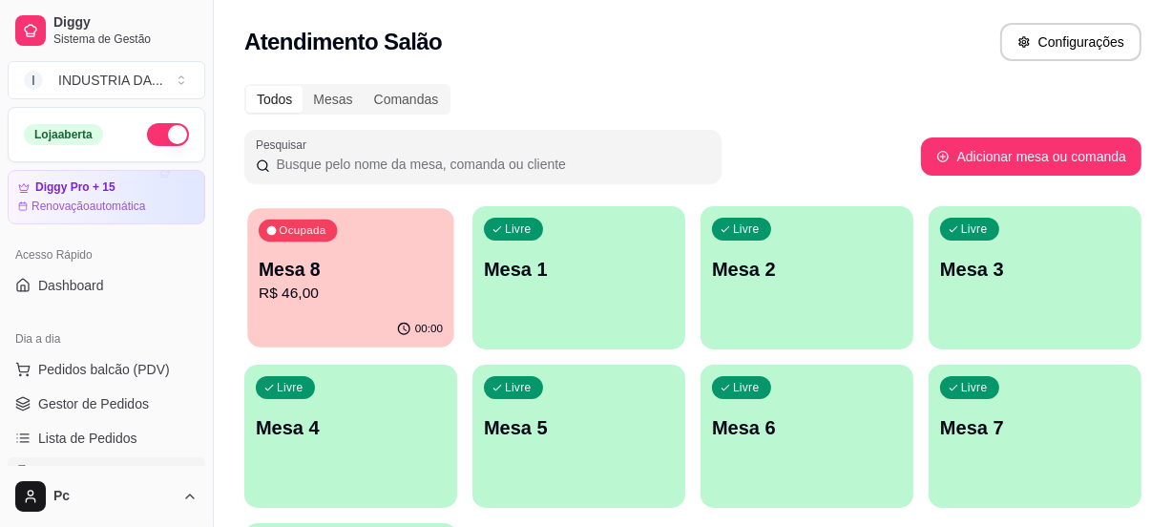
click at [410, 237] on div "Ocupada Mesa 8 R$ 46,00" at bounding box center [350, 259] width 206 height 103
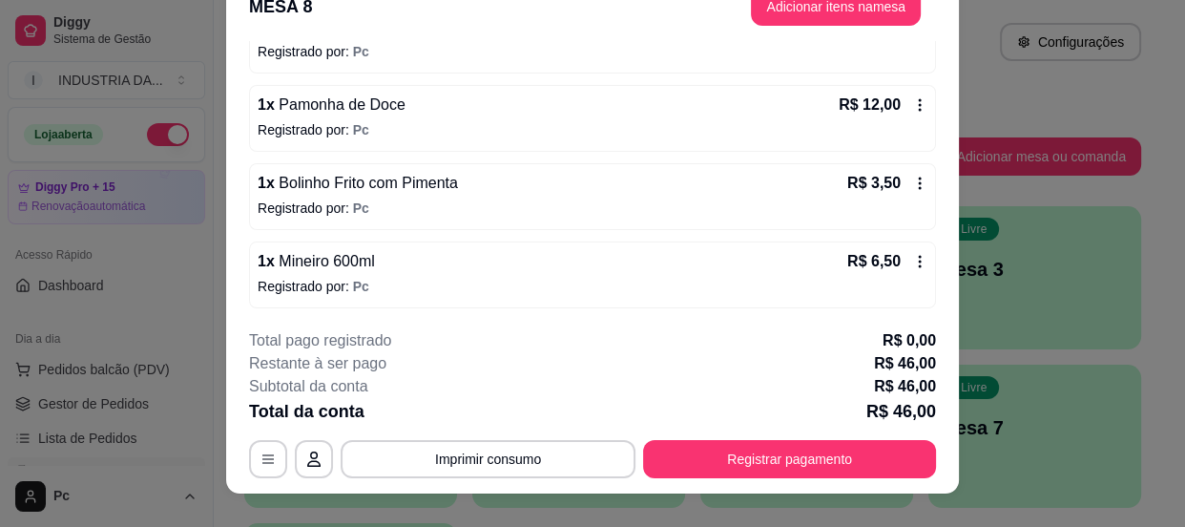
scroll to position [57, 0]
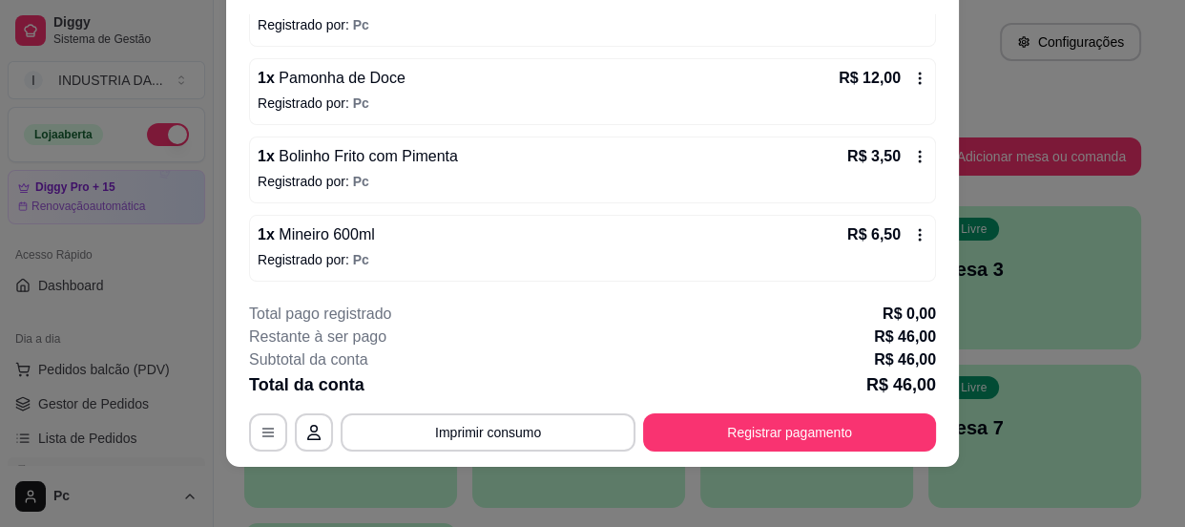
click at [720, 459] on footer "**********" at bounding box center [592, 376] width 733 height 179
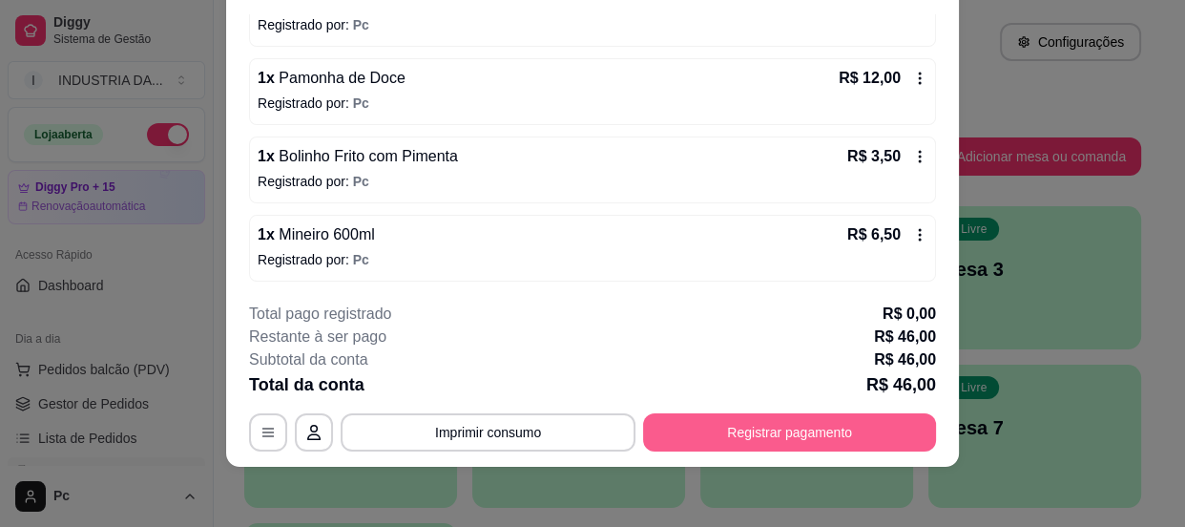
click at [725, 450] on div "**********" at bounding box center [592, 432] width 687 height 38
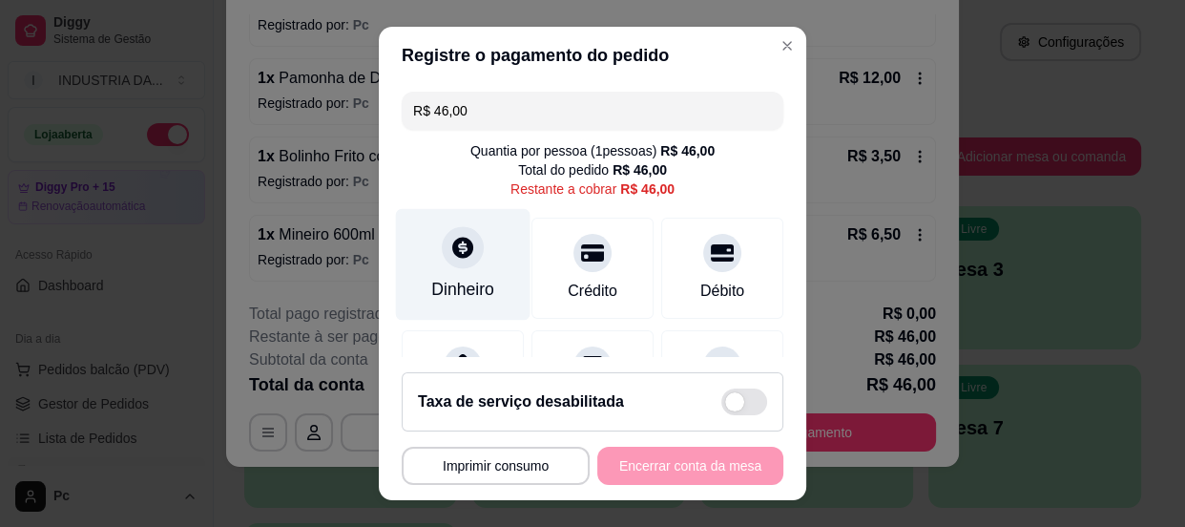
click at [451, 242] on icon at bounding box center [463, 247] width 25 height 25
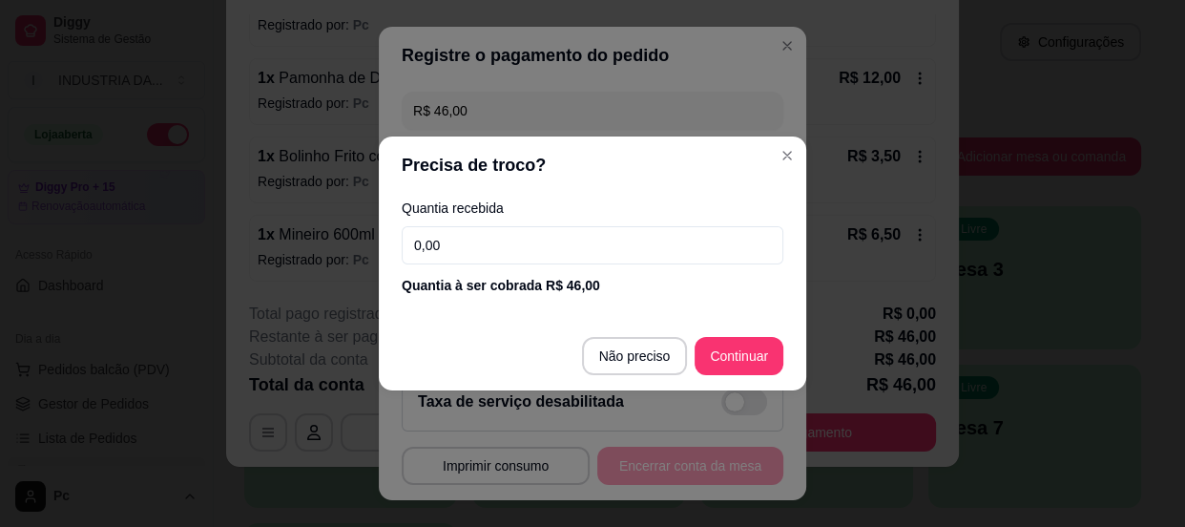
drag, startPoint x: 431, startPoint y: 246, endPoint x: 462, endPoint y: 252, distance: 31.1
click at [437, 246] on input "0,00" at bounding box center [593, 245] width 382 height 38
click at [462, 252] on input "0,00" at bounding box center [593, 245] width 382 height 38
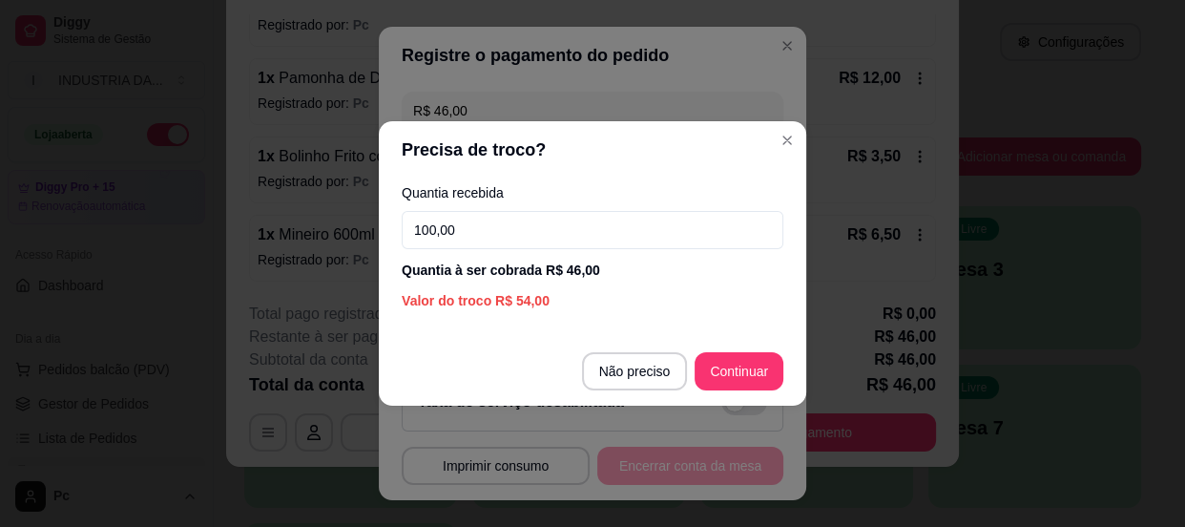
type input "100,00"
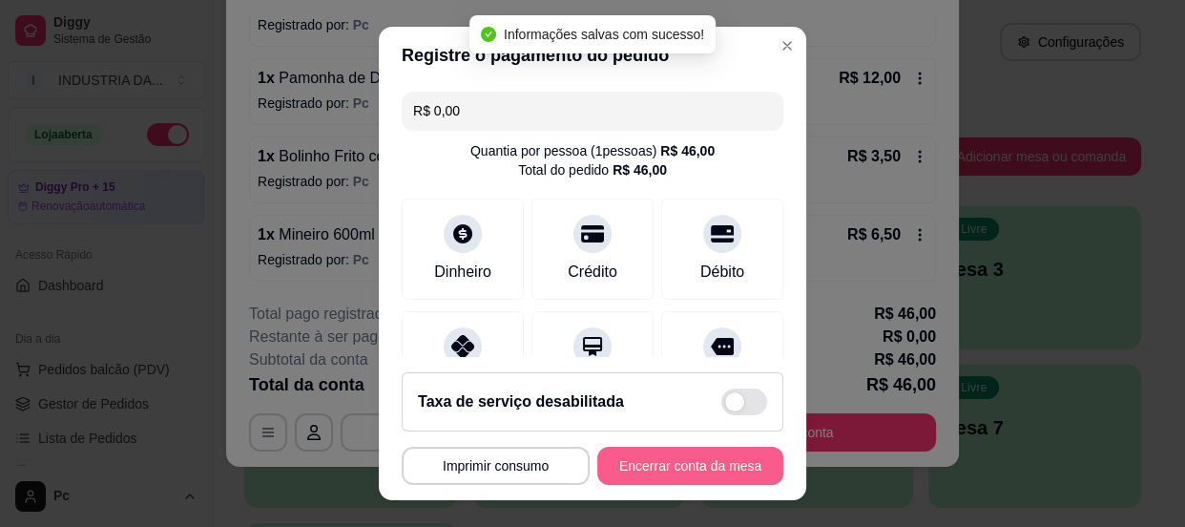
type input "R$ 0,00"
click at [734, 468] on button "Encerrar conta da mesa" at bounding box center [691, 466] width 186 height 38
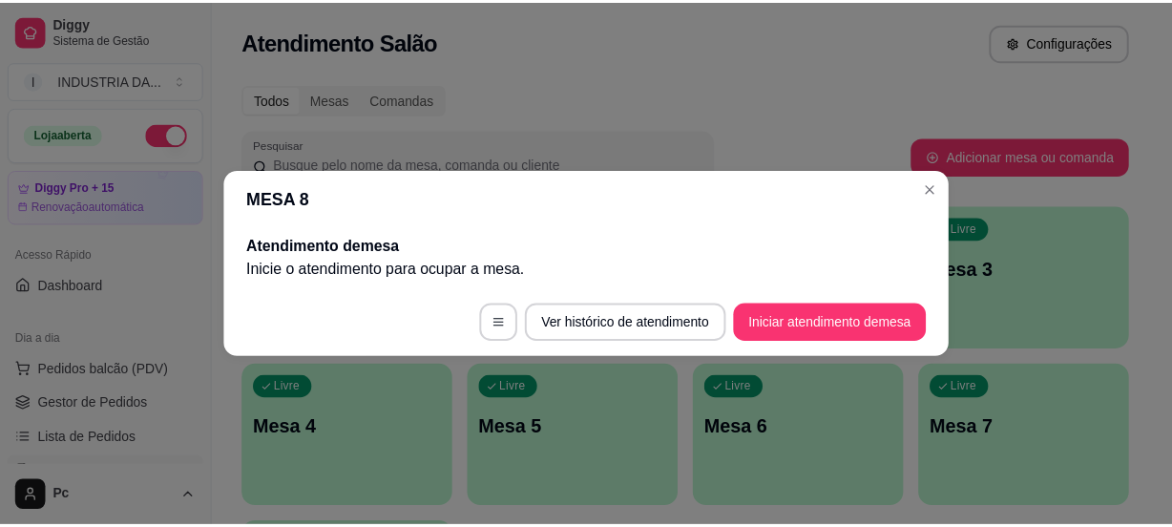
scroll to position [0, 0]
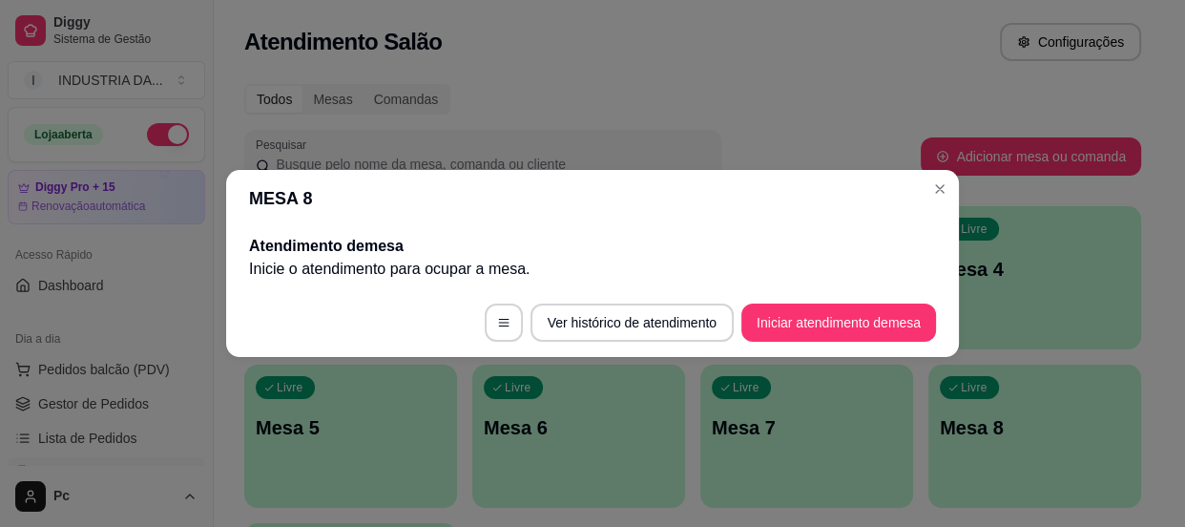
click at [954, 200] on header "MESA 8" at bounding box center [592, 198] width 733 height 57
click at [947, 198] on section "MESA 8 Atendimento de mesa Inicie o atendimento para ocupar a mesa . Ver histór…" at bounding box center [592, 263] width 733 height 187
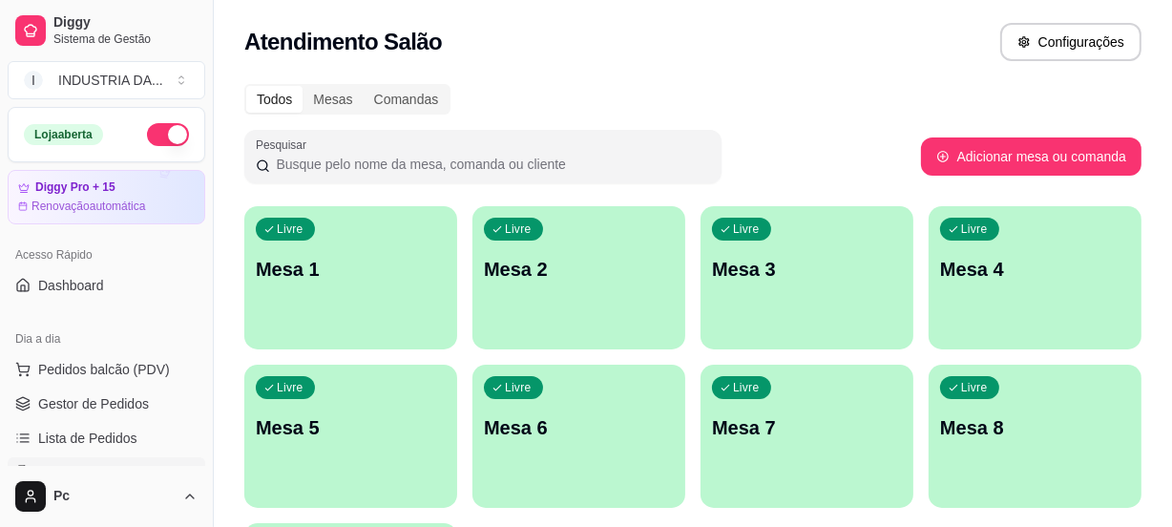
click at [814, 42] on div "Atendimento Salão Configurações" at bounding box center [692, 42] width 897 height 38
drag, startPoint x: 645, startPoint y: 86, endPoint x: 668, endPoint y: 128, distance: 47.8
click at [664, 119] on div "Todos Mesas Comandas Pesquisar Adicionar mesa ou comanda Livre Mesa 1 Livre Mes…" at bounding box center [693, 381] width 958 height 617
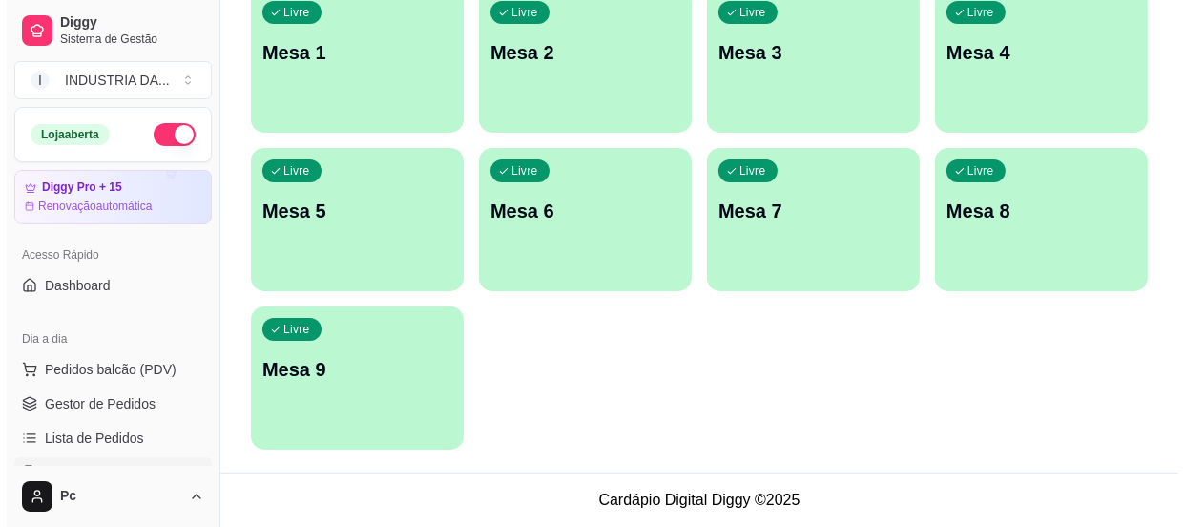
scroll to position [130, 0]
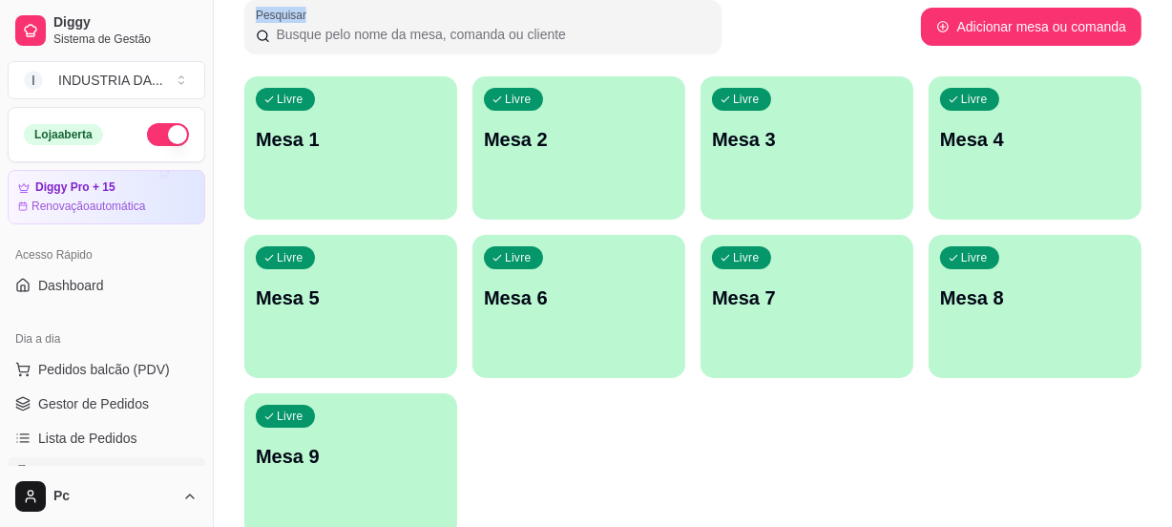
click at [804, 318] on div "Livre Mesa 7" at bounding box center [807, 295] width 213 height 120
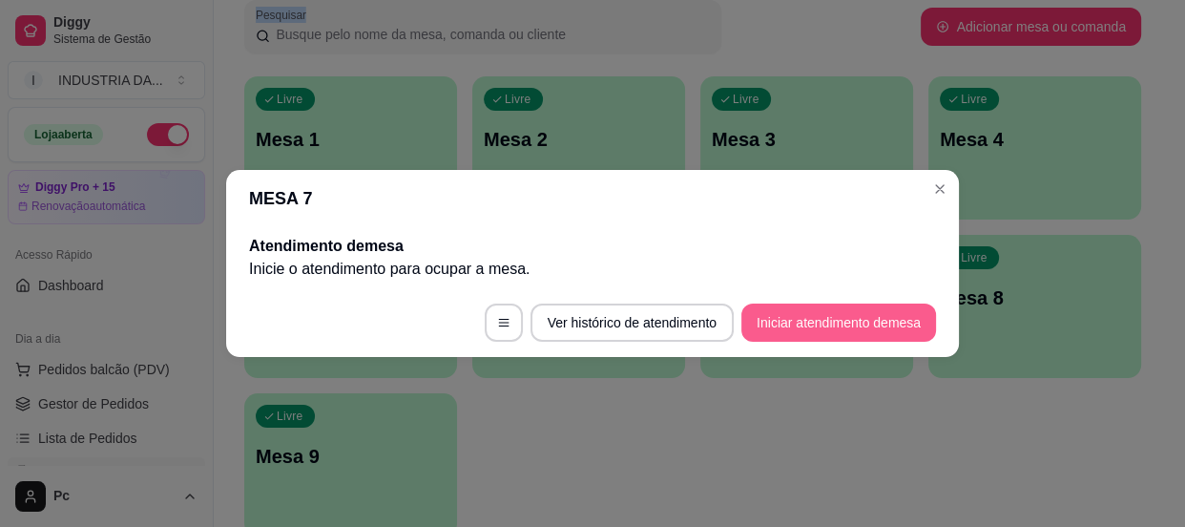
click at [804, 318] on button "Iniciar atendimento de mesa" at bounding box center [839, 323] width 195 height 38
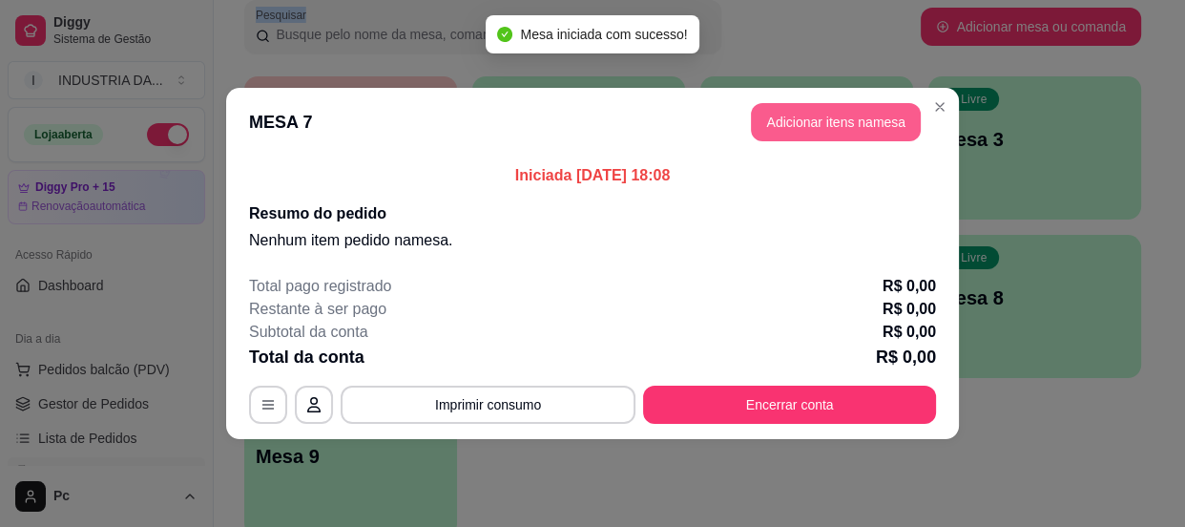
click at [827, 116] on button "Adicionar itens na mesa" at bounding box center [836, 122] width 170 height 38
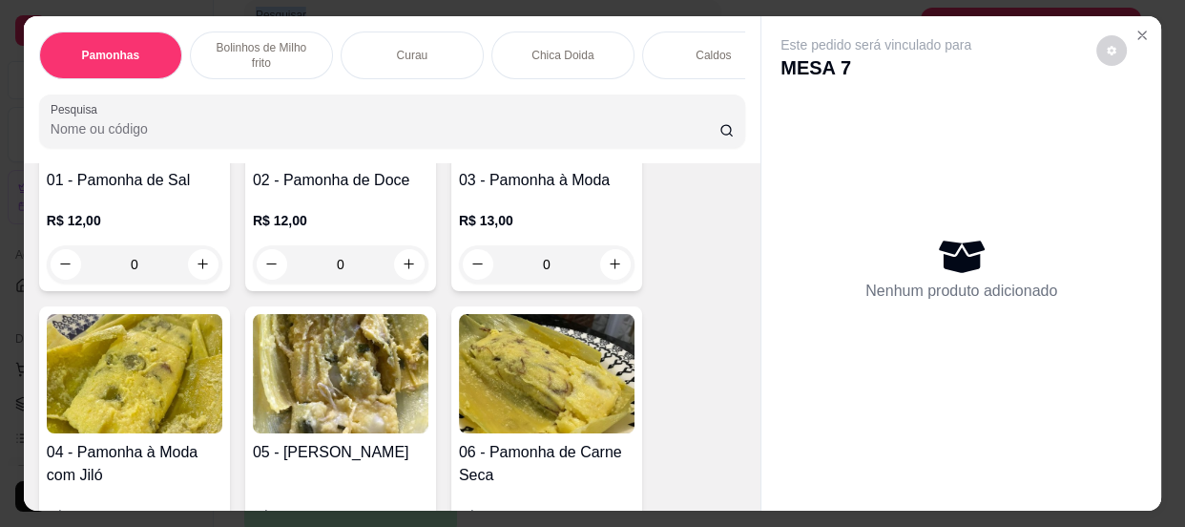
scroll to position [260, 0]
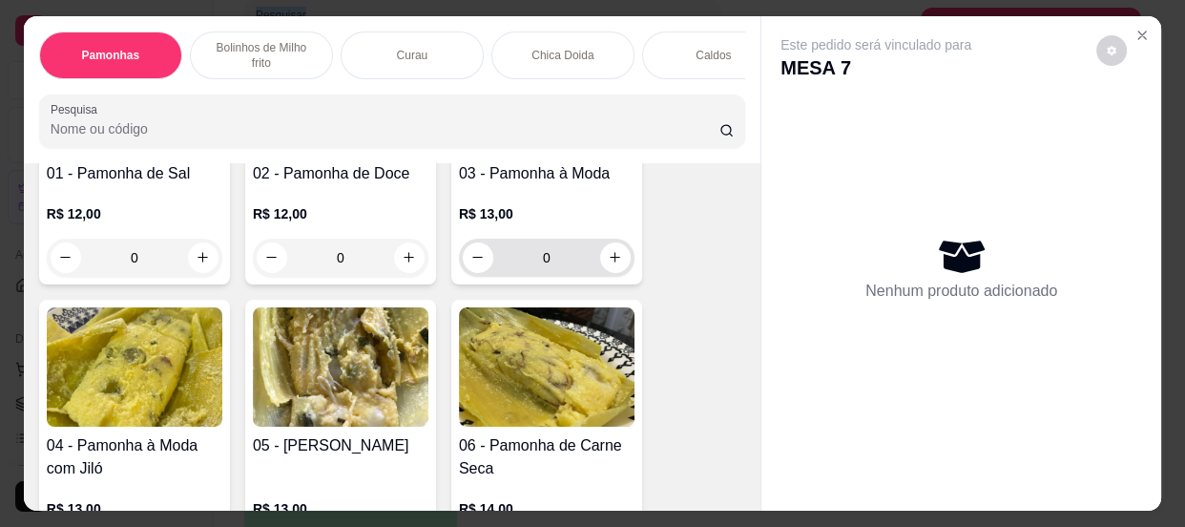
click at [573, 272] on input "0" at bounding box center [546, 258] width 107 height 38
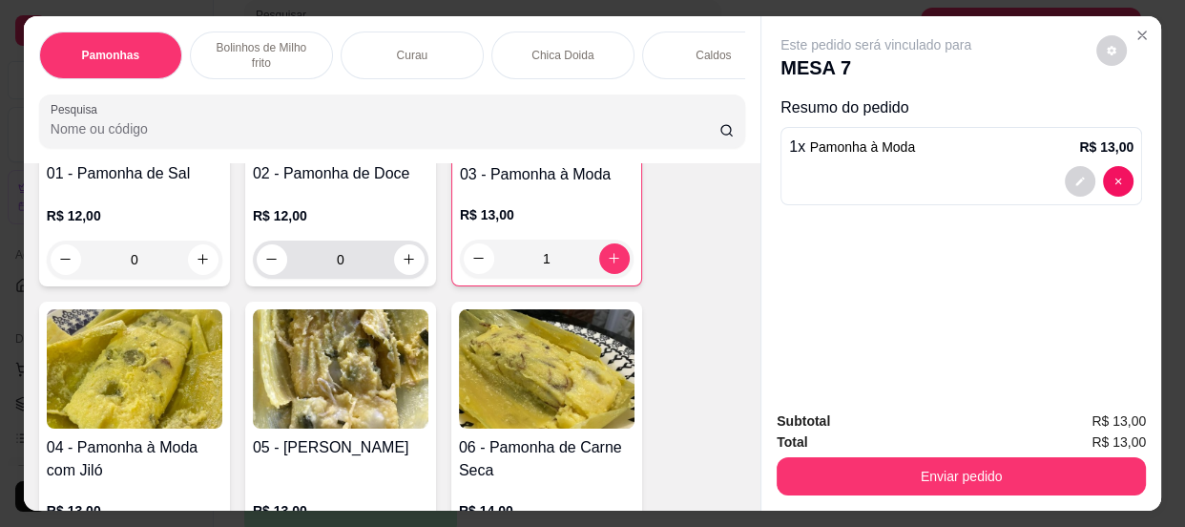
type input "1"
click at [340, 273] on input "0" at bounding box center [340, 260] width 107 height 38
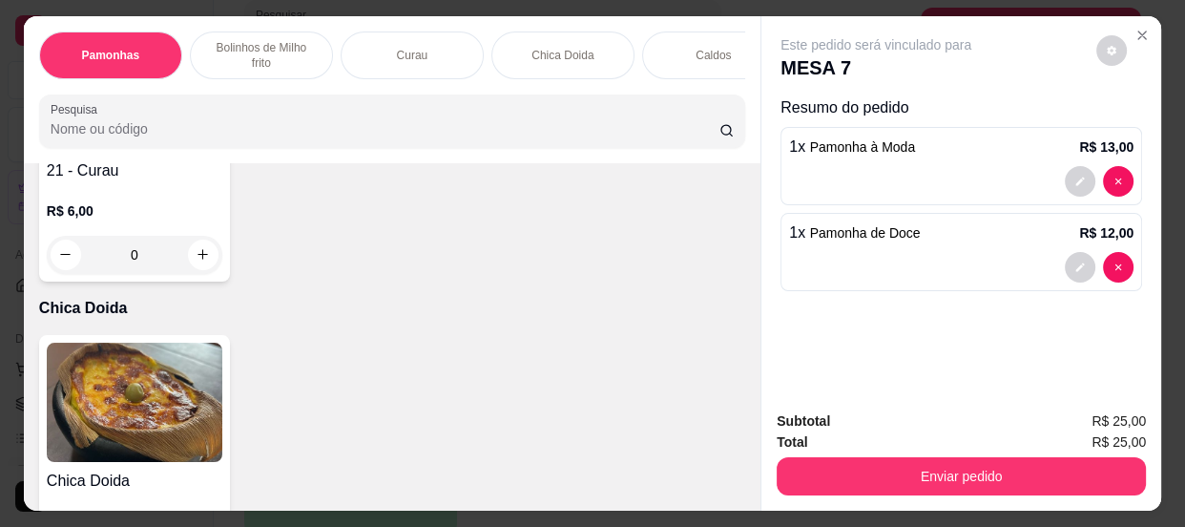
scroll to position [1648, 0]
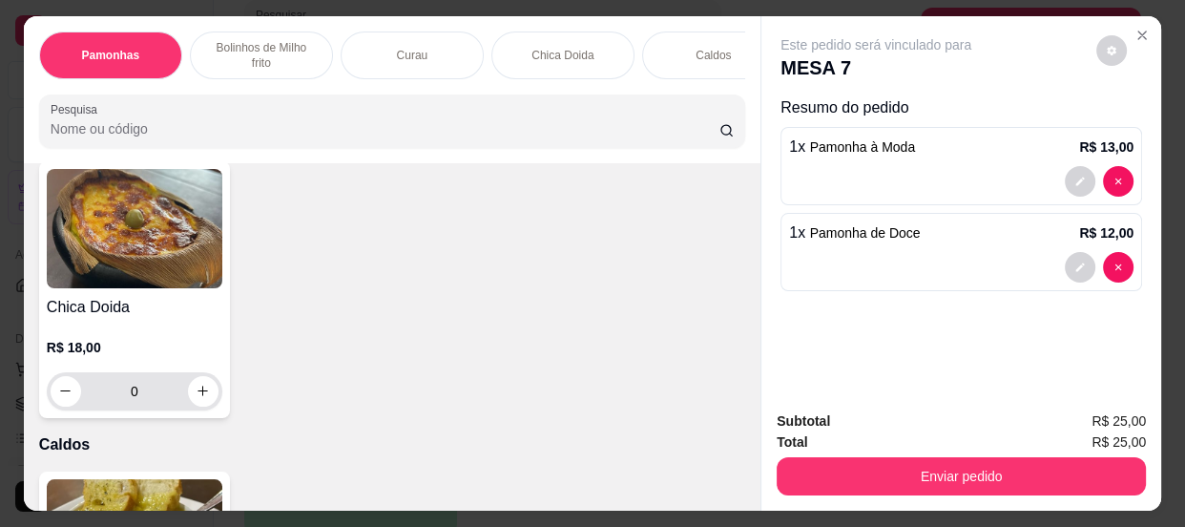
type input "1"
click at [202, 388] on icon "increase-product-quantity" at bounding box center [204, 391] width 14 height 14
type input "1"
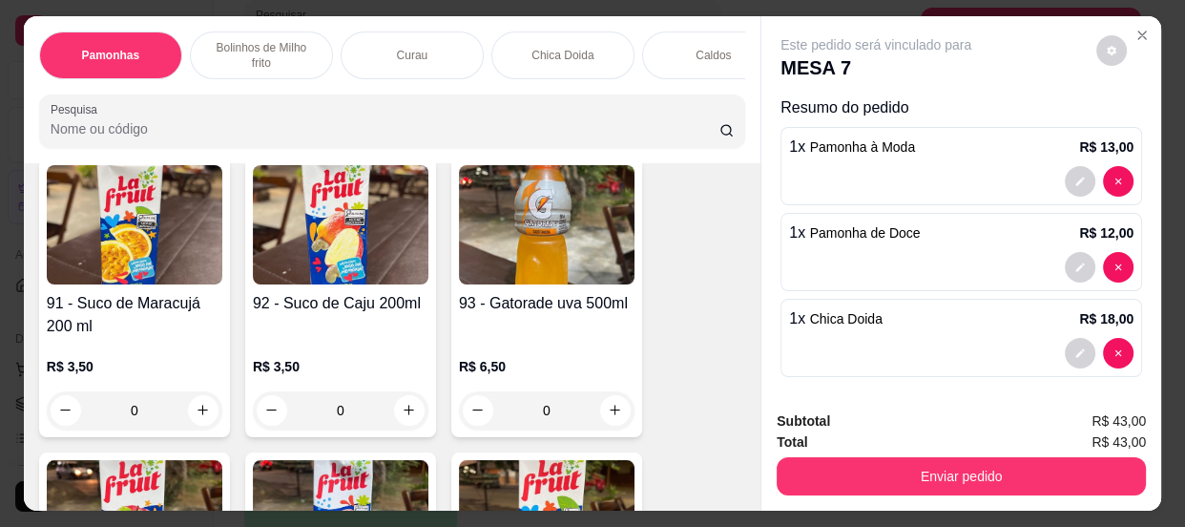
scroll to position [5294, 0]
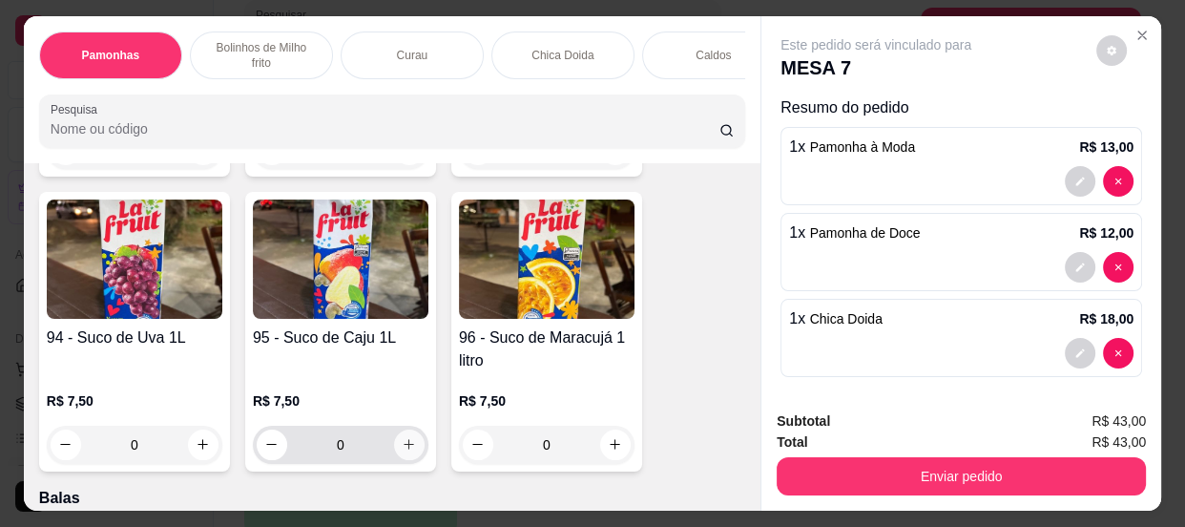
click at [402, 445] on icon "increase-product-quantity" at bounding box center [409, 444] width 14 height 14
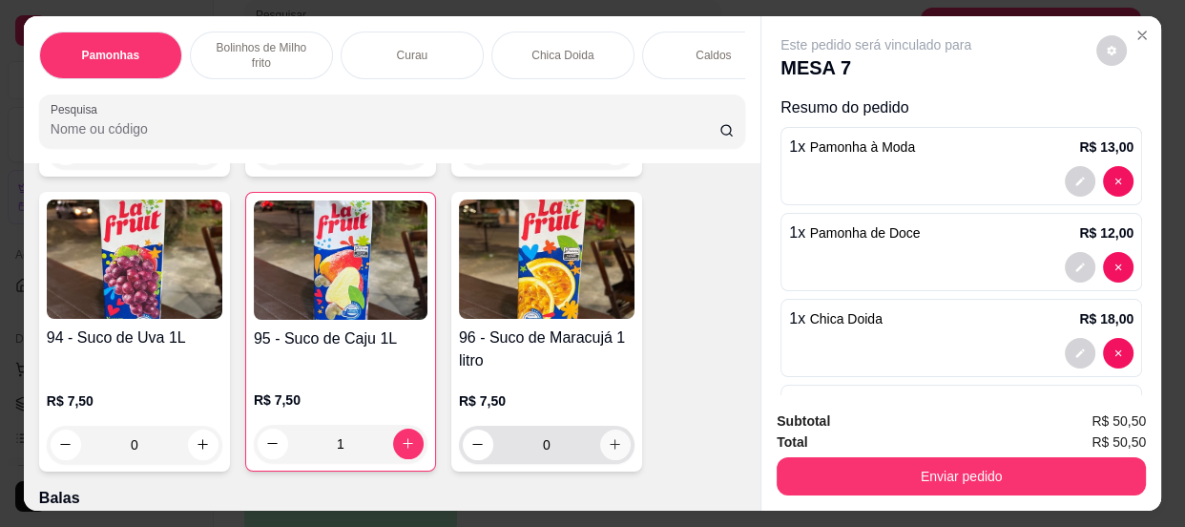
type input "1"
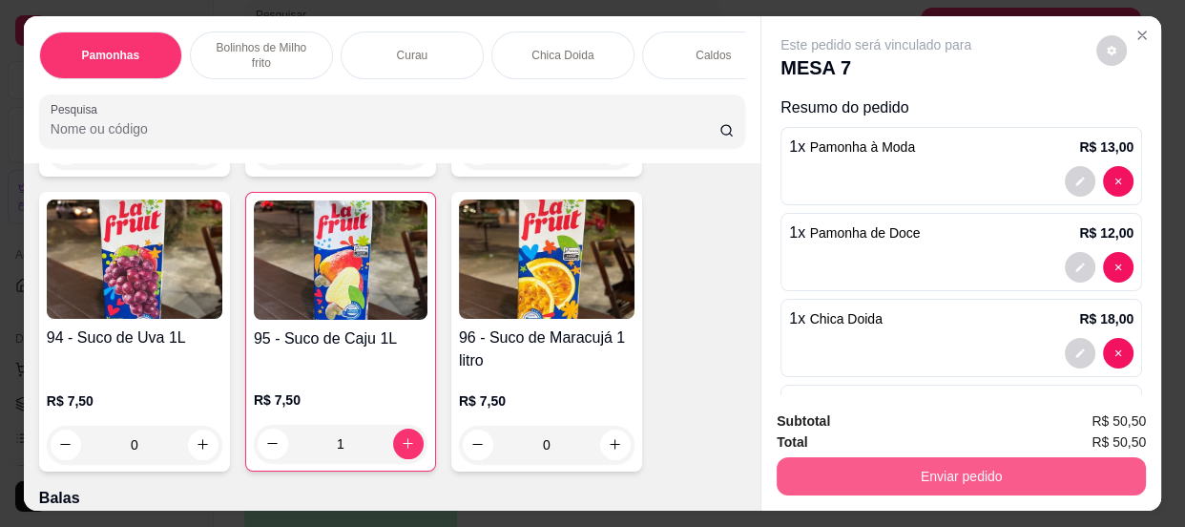
click at [886, 467] on button "Enviar pedido" at bounding box center [961, 476] width 369 height 38
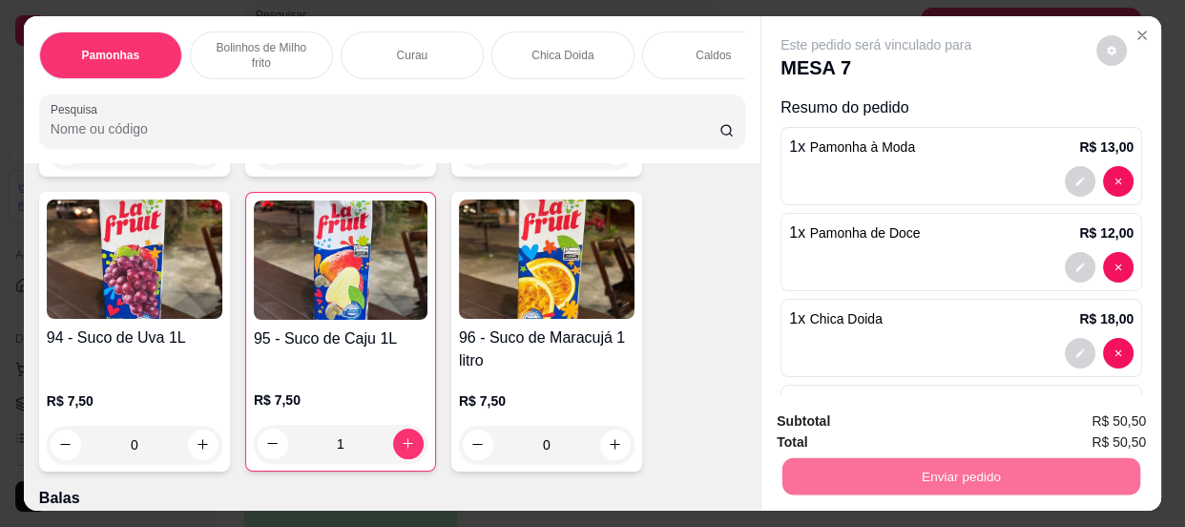
click at [868, 412] on button "Não registrar e enviar pedido" at bounding box center [899, 424] width 199 height 36
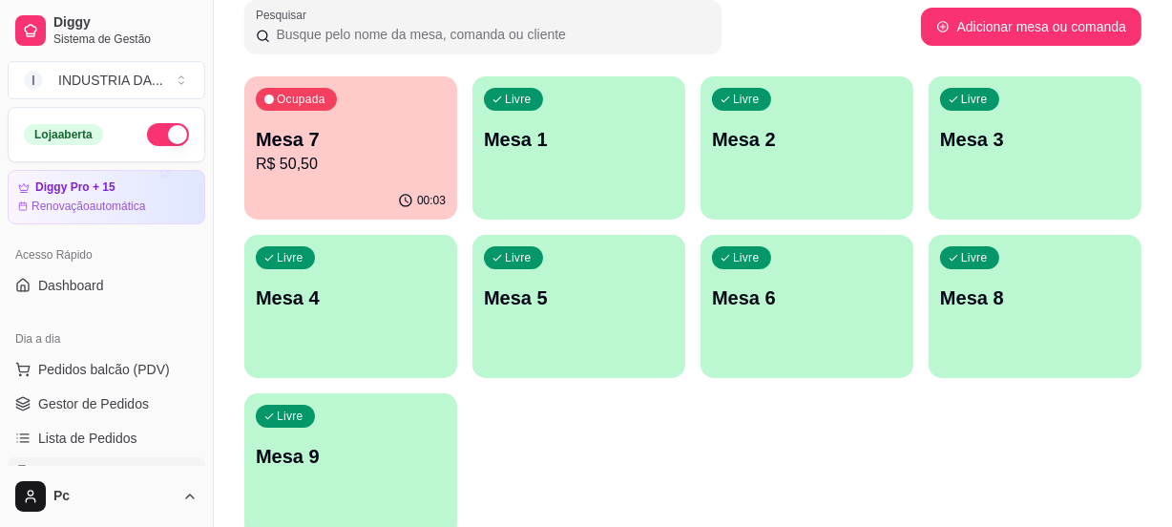
click at [348, 154] on p "R$ 50,50" at bounding box center [351, 164] width 190 height 23
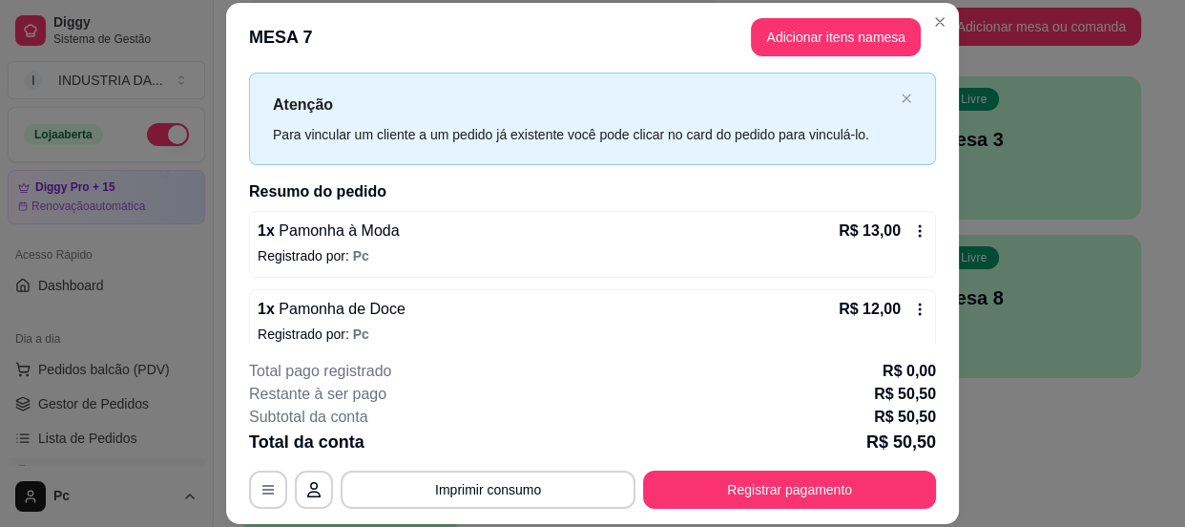
scroll to position [0, 0]
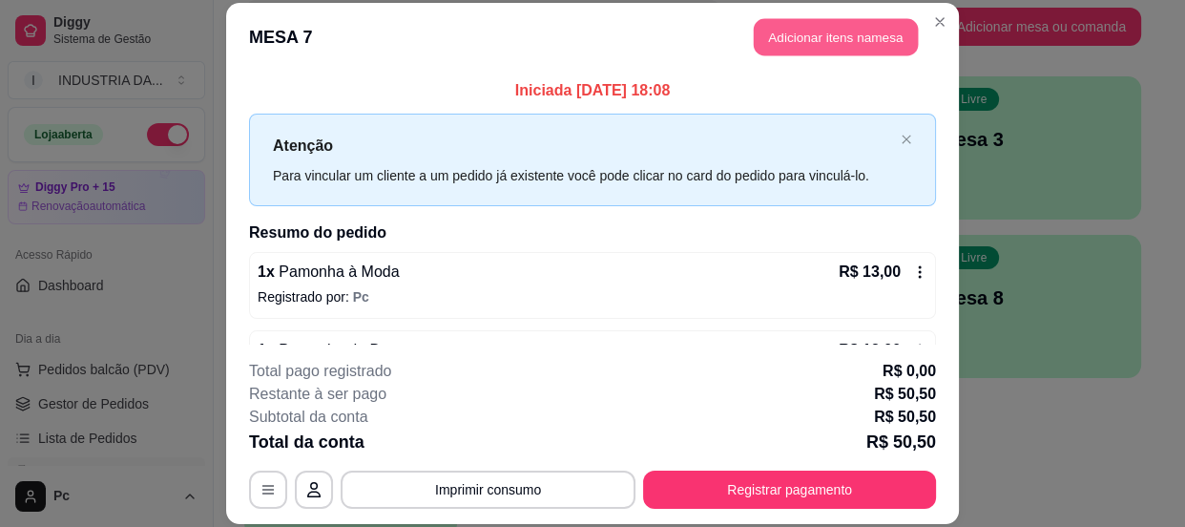
click at [792, 45] on button "Adicionar itens na mesa" at bounding box center [836, 36] width 164 height 37
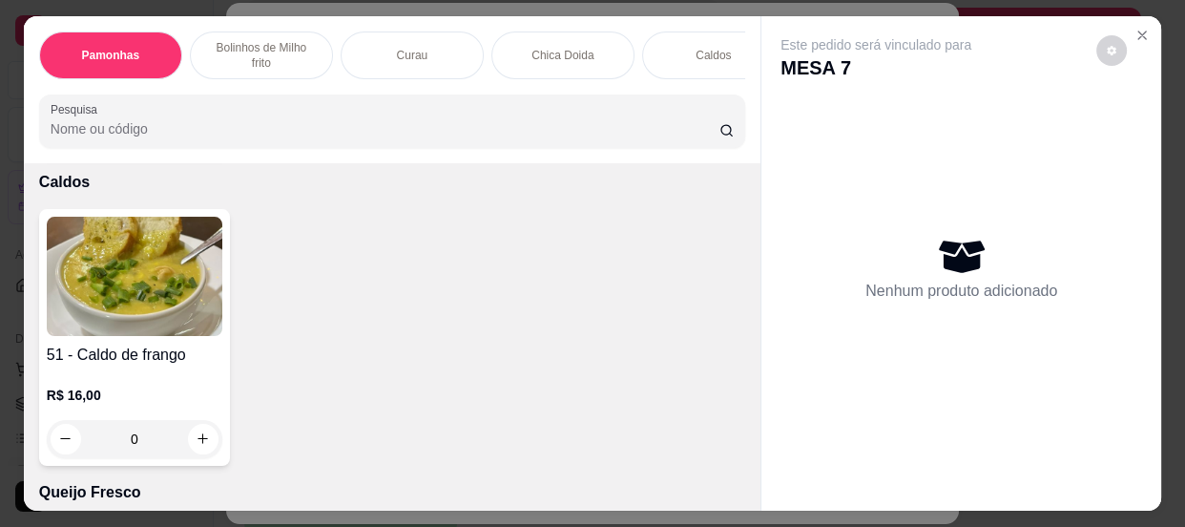
scroll to position [1648, 0]
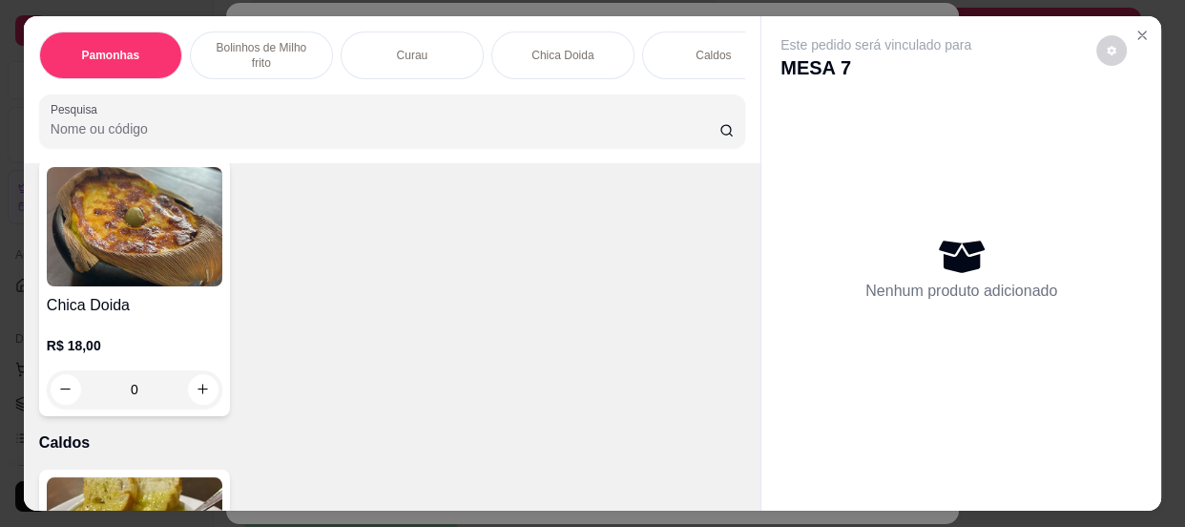
click at [159, 397] on input "0" at bounding box center [134, 389] width 107 height 38
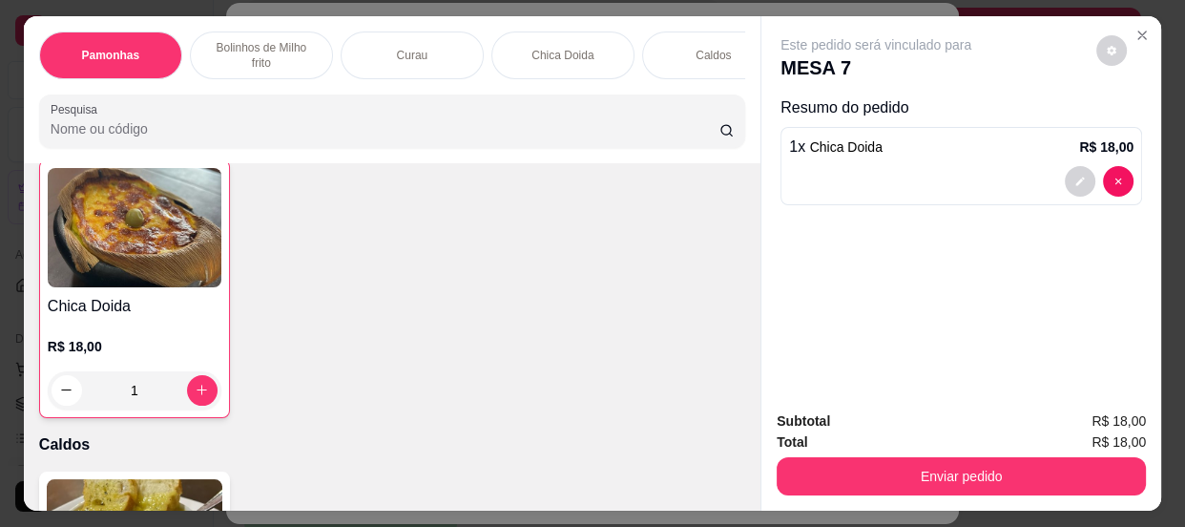
scroll to position [1649, 0]
type input "1"
click at [948, 467] on button "Enviar pedido" at bounding box center [961, 476] width 369 height 38
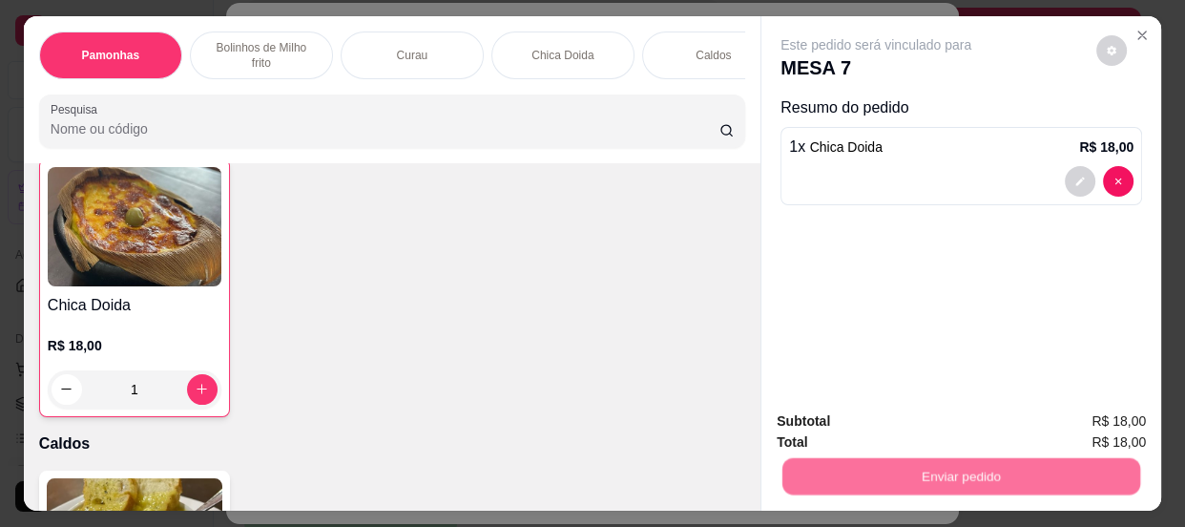
click at [896, 429] on button "Não registrar e enviar pedido" at bounding box center [899, 424] width 199 height 36
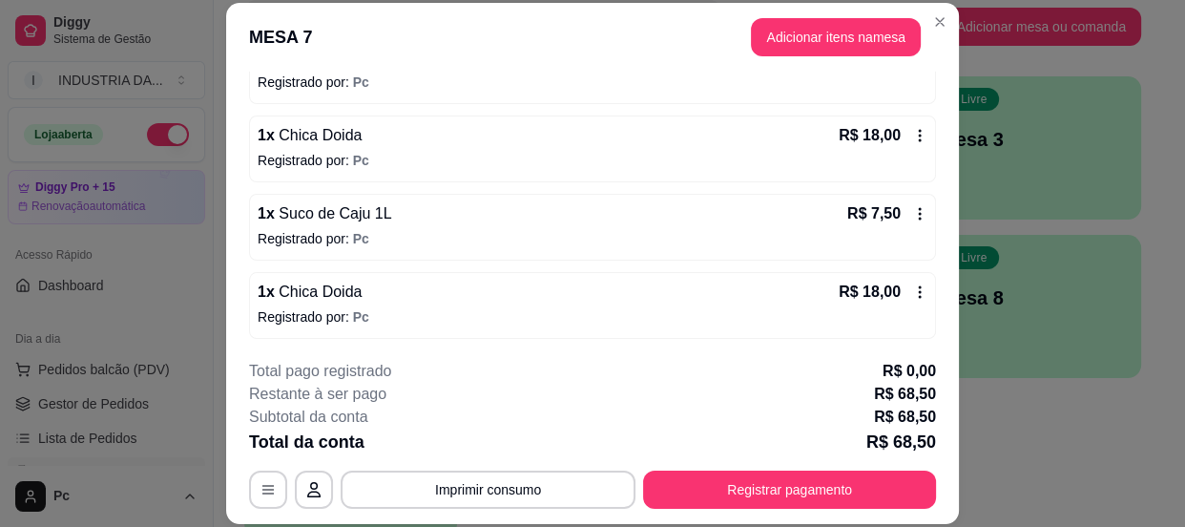
scroll to position [57, 0]
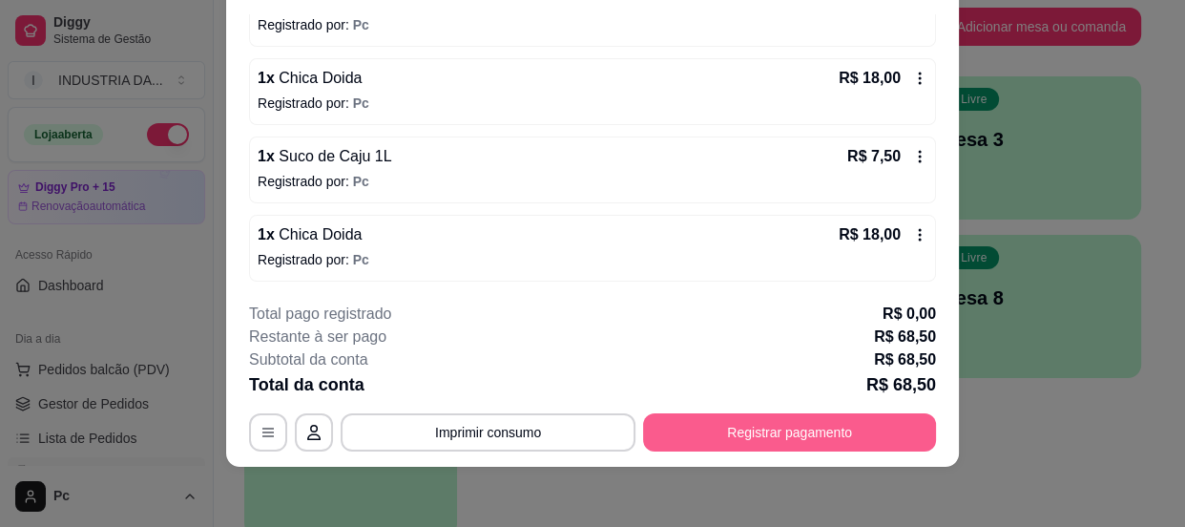
click at [779, 426] on button "Registrar pagamento" at bounding box center [789, 432] width 293 height 38
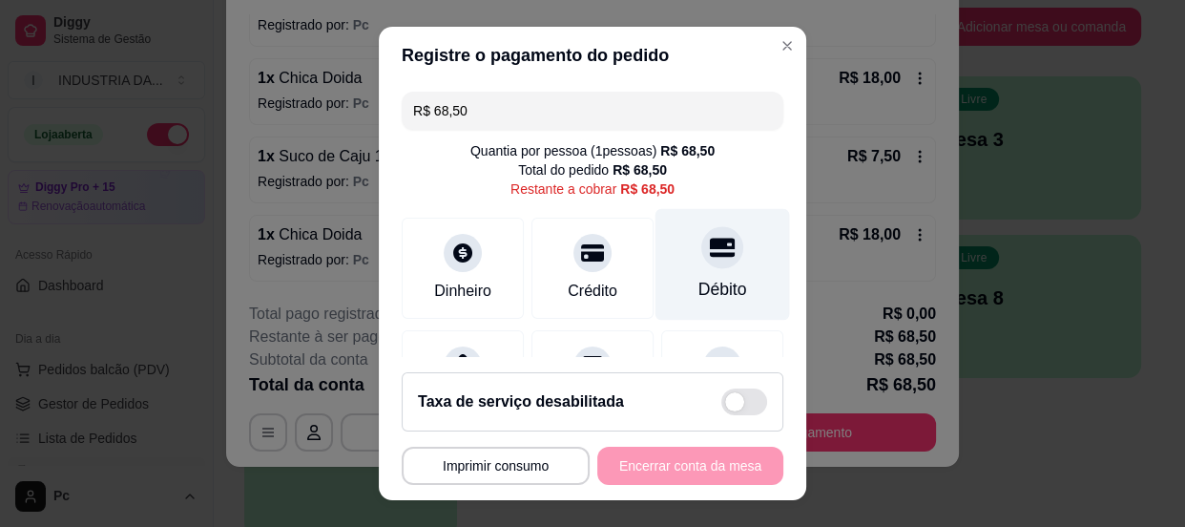
click at [710, 249] on icon at bounding box center [722, 247] width 25 height 25
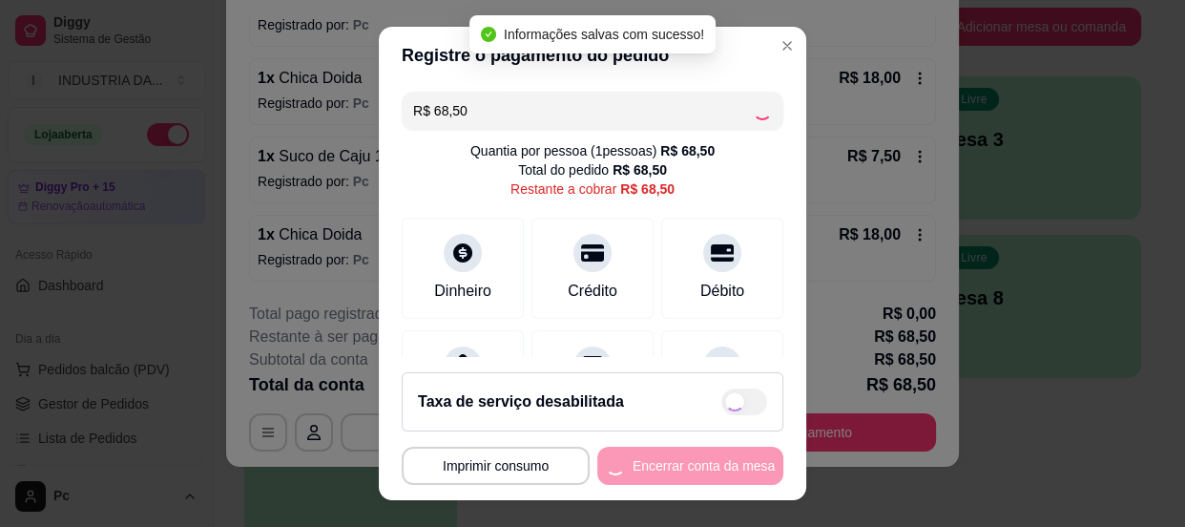
type input "R$ 0,00"
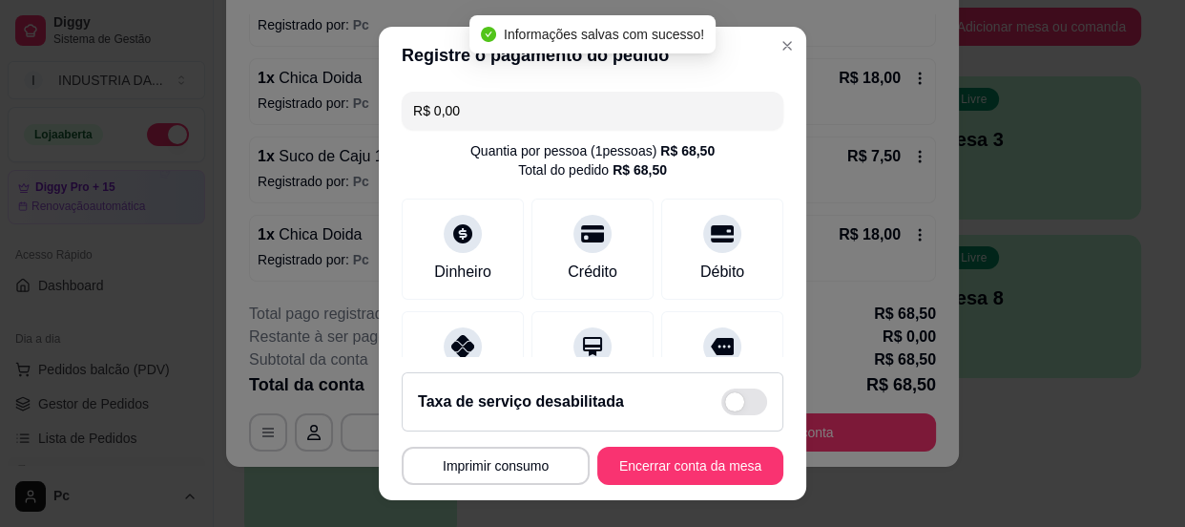
click at [678, 479] on button "Encerrar conta da mesa" at bounding box center [691, 466] width 186 height 38
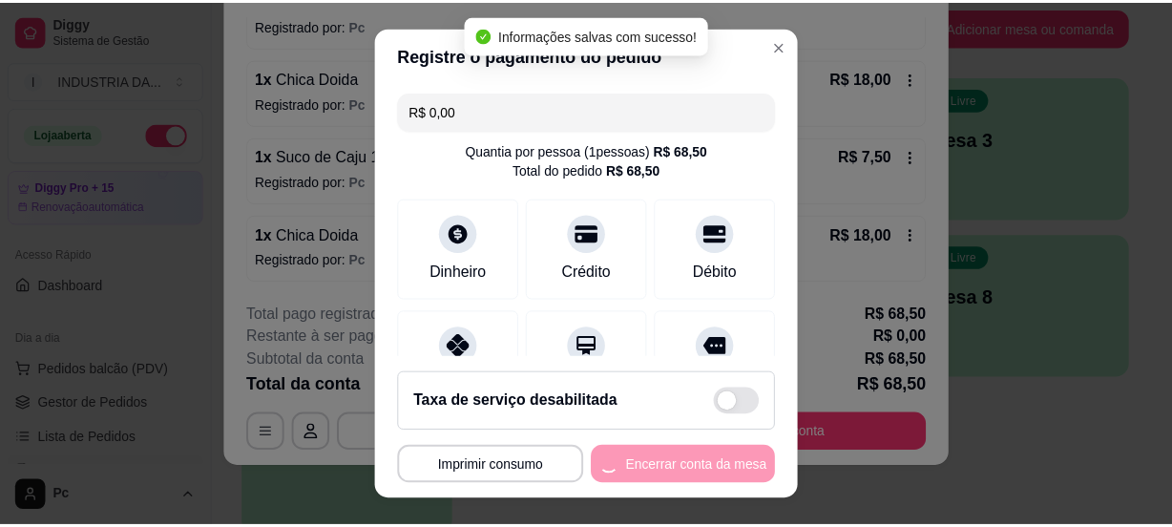
scroll to position [0, 0]
